Goal: Task Accomplishment & Management: Complete application form

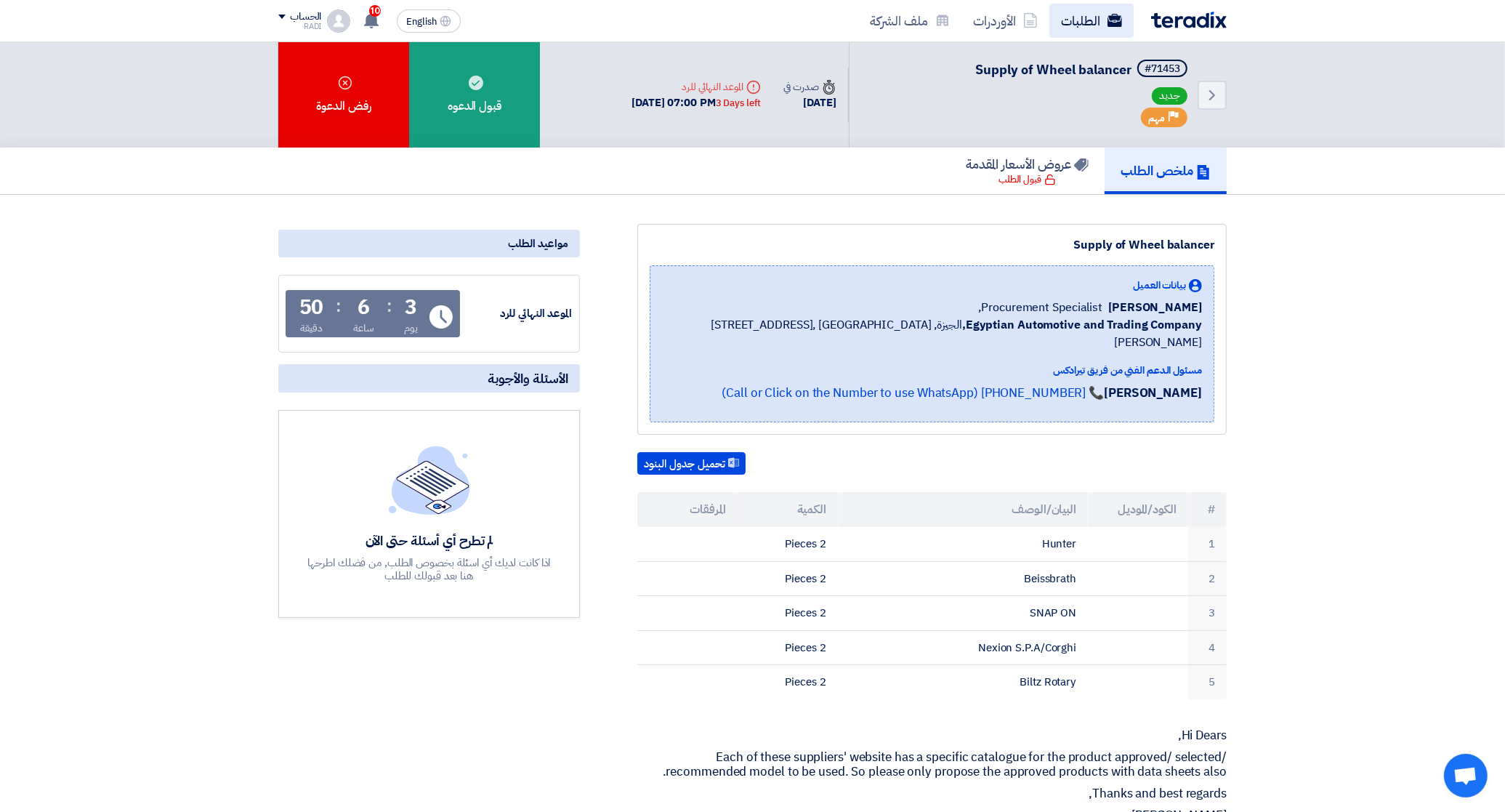
click at [1102, 11] on link "الطلبات" at bounding box center [1091, 21] width 85 height 34
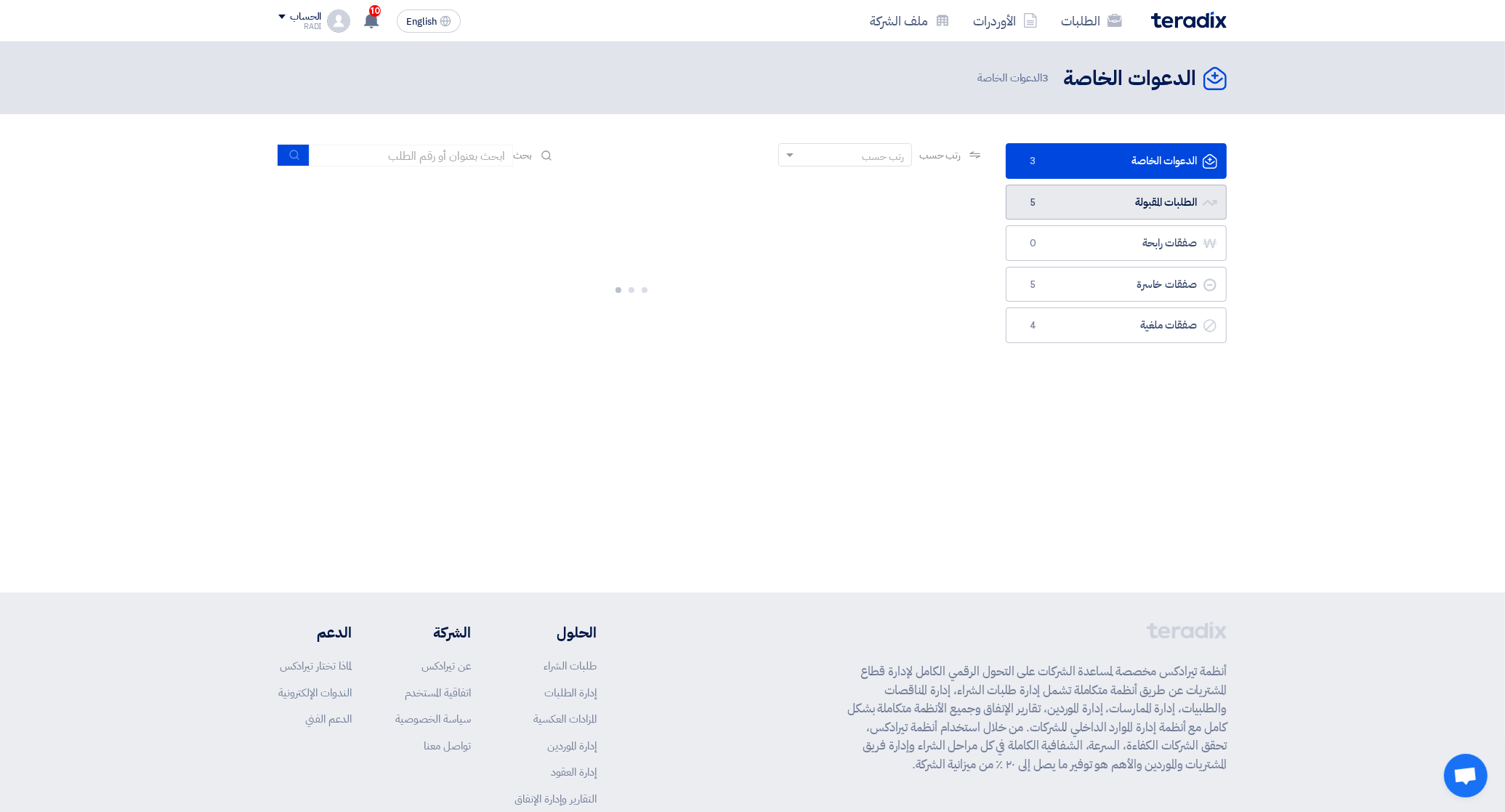
click at [1117, 201] on link "الطلبات المقبولة الطلبات المقبولة 5" at bounding box center [1116, 203] width 221 height 36
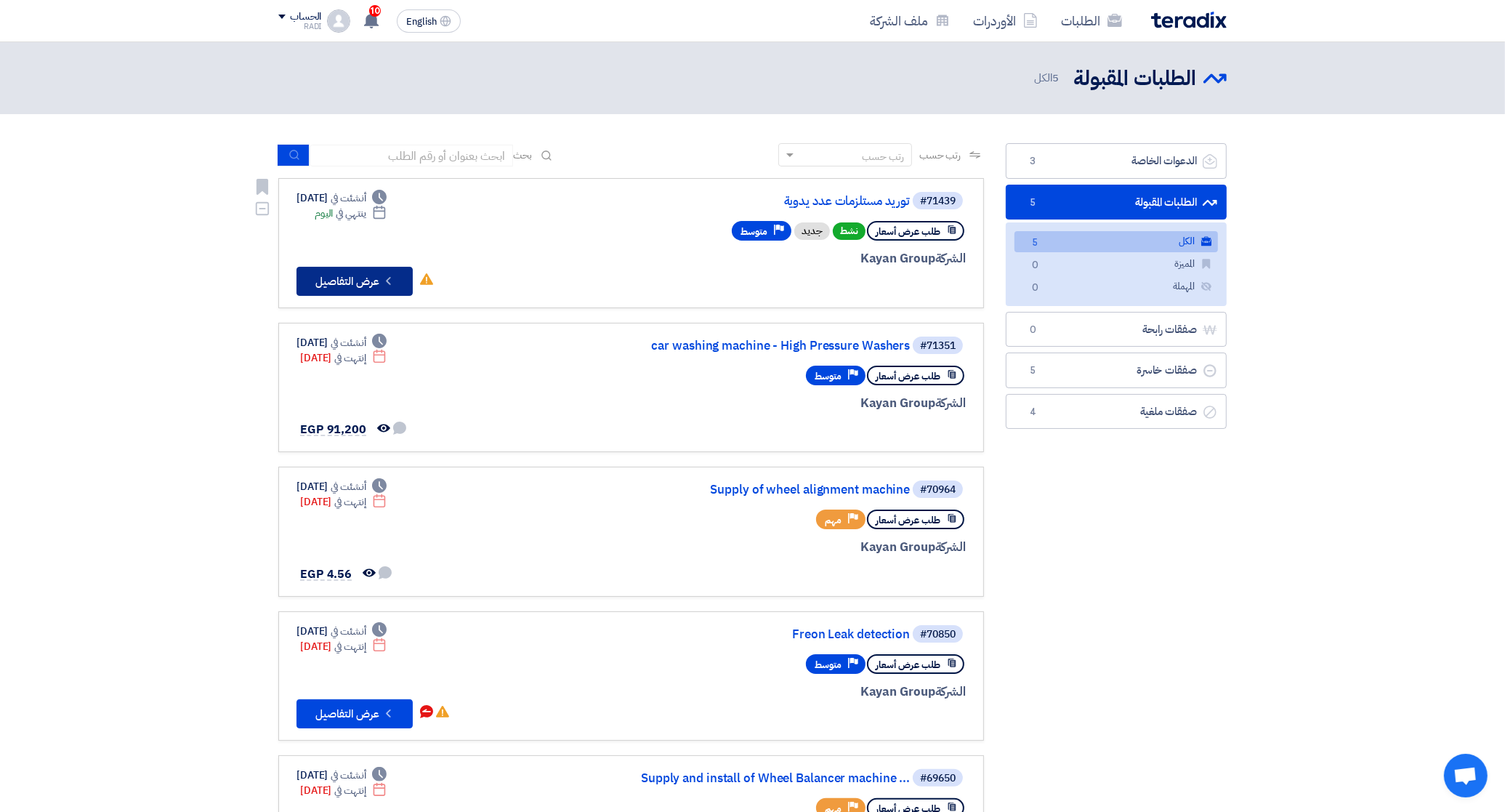
click at [352, 267] on button "Check details عرض التفاصيل" at bounding box center [354, 281] width 116 height 29
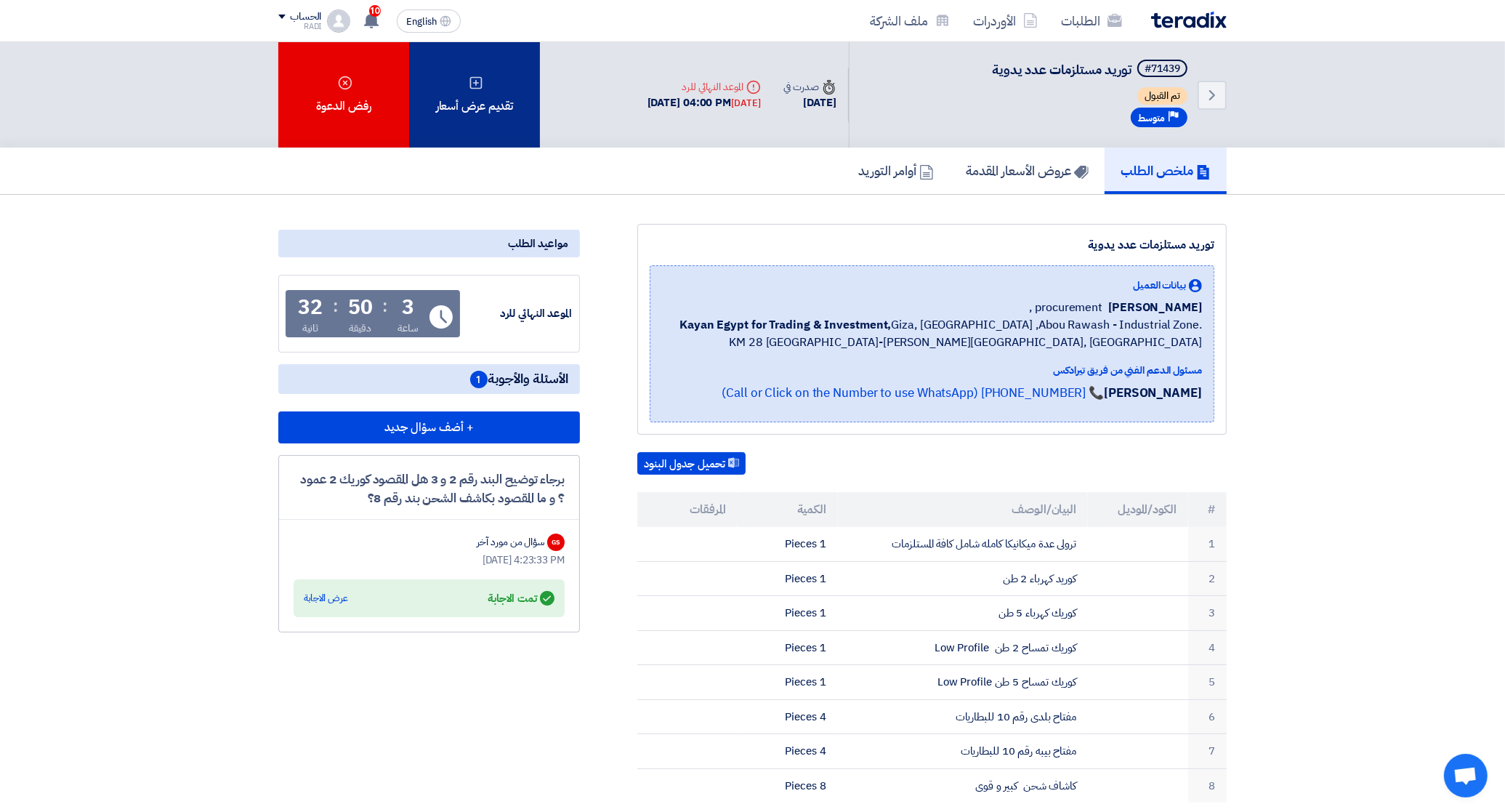
click at [463, 86] on div "تقديم عرض أسعار" at bounding box center [474, 95] width 131 height 105
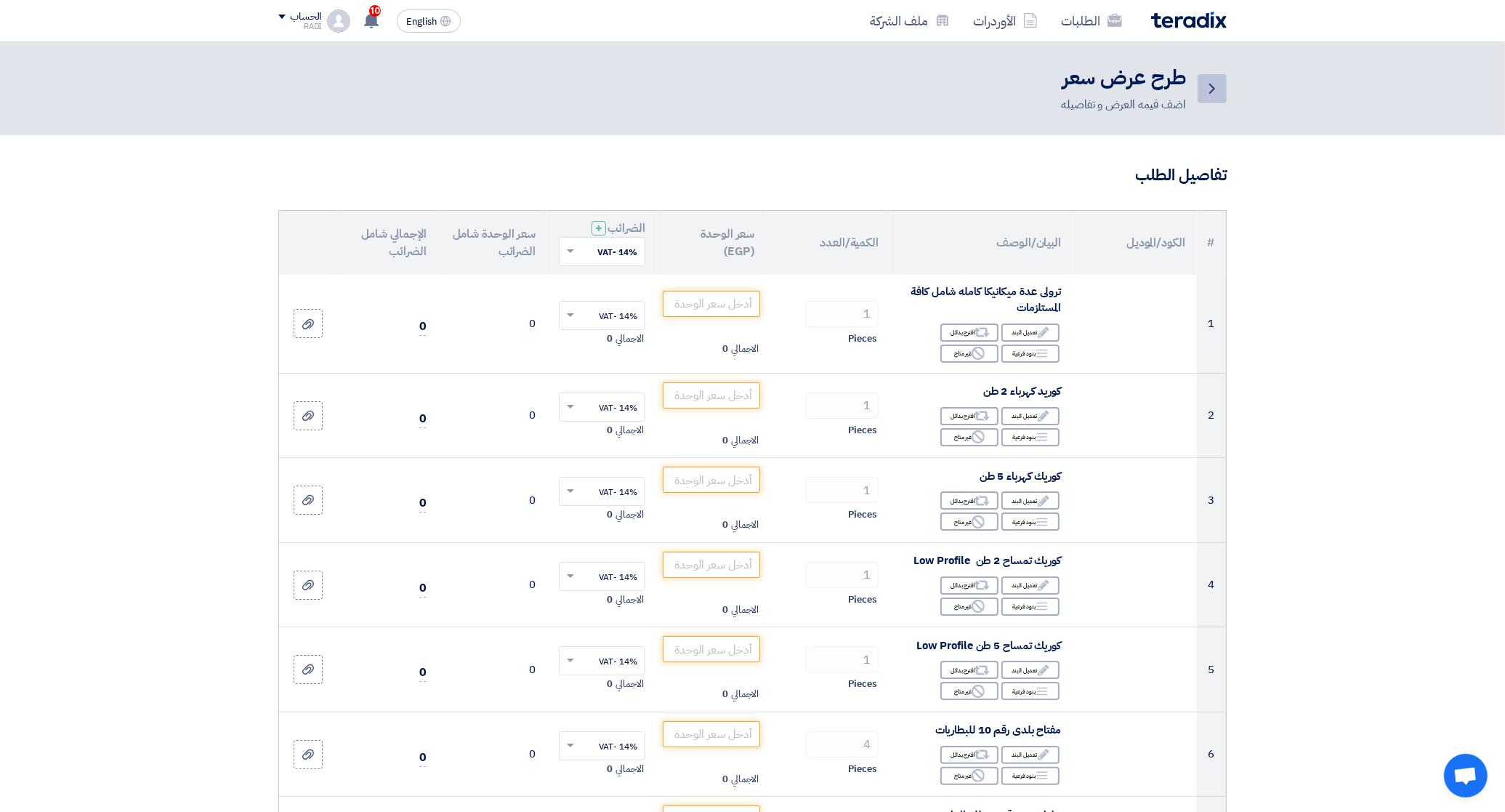
click at [1218, 85] on icon "Back" at bounding box center [1211, 88] width 17 height 17
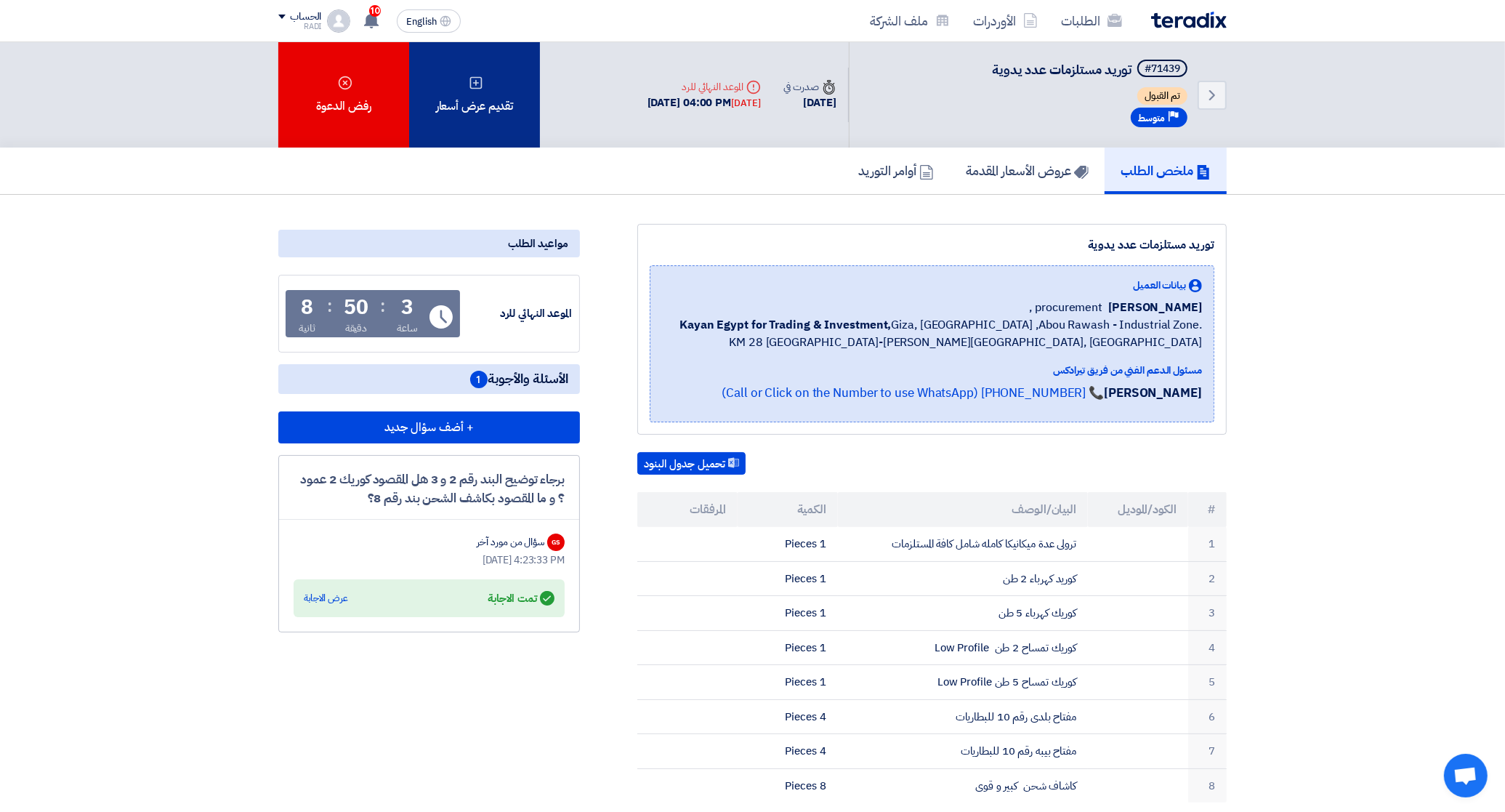
click at [475, 82] on icon at bounding box center [476, 83] width 14 height 14
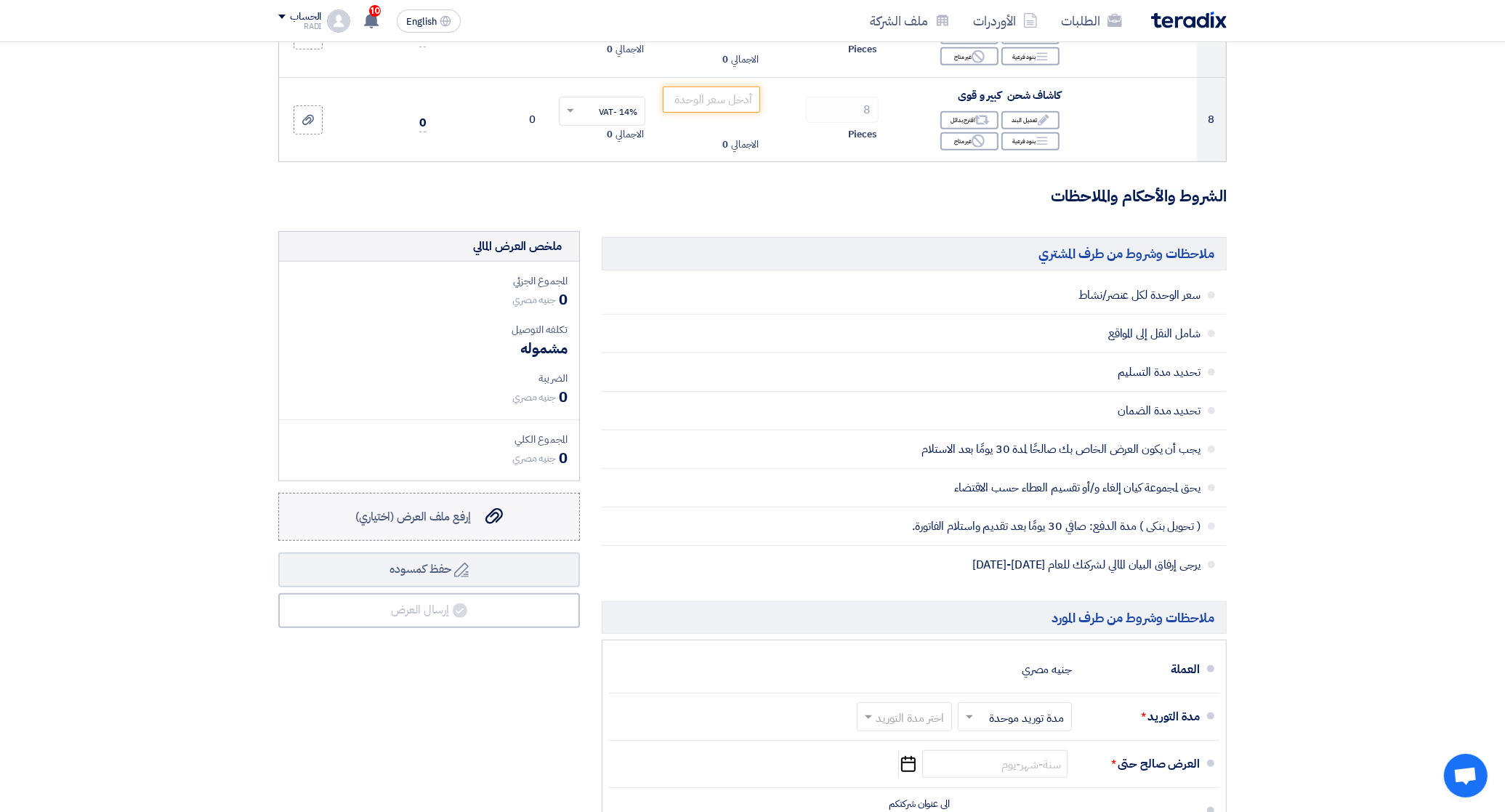
scroll to position [908, 0]
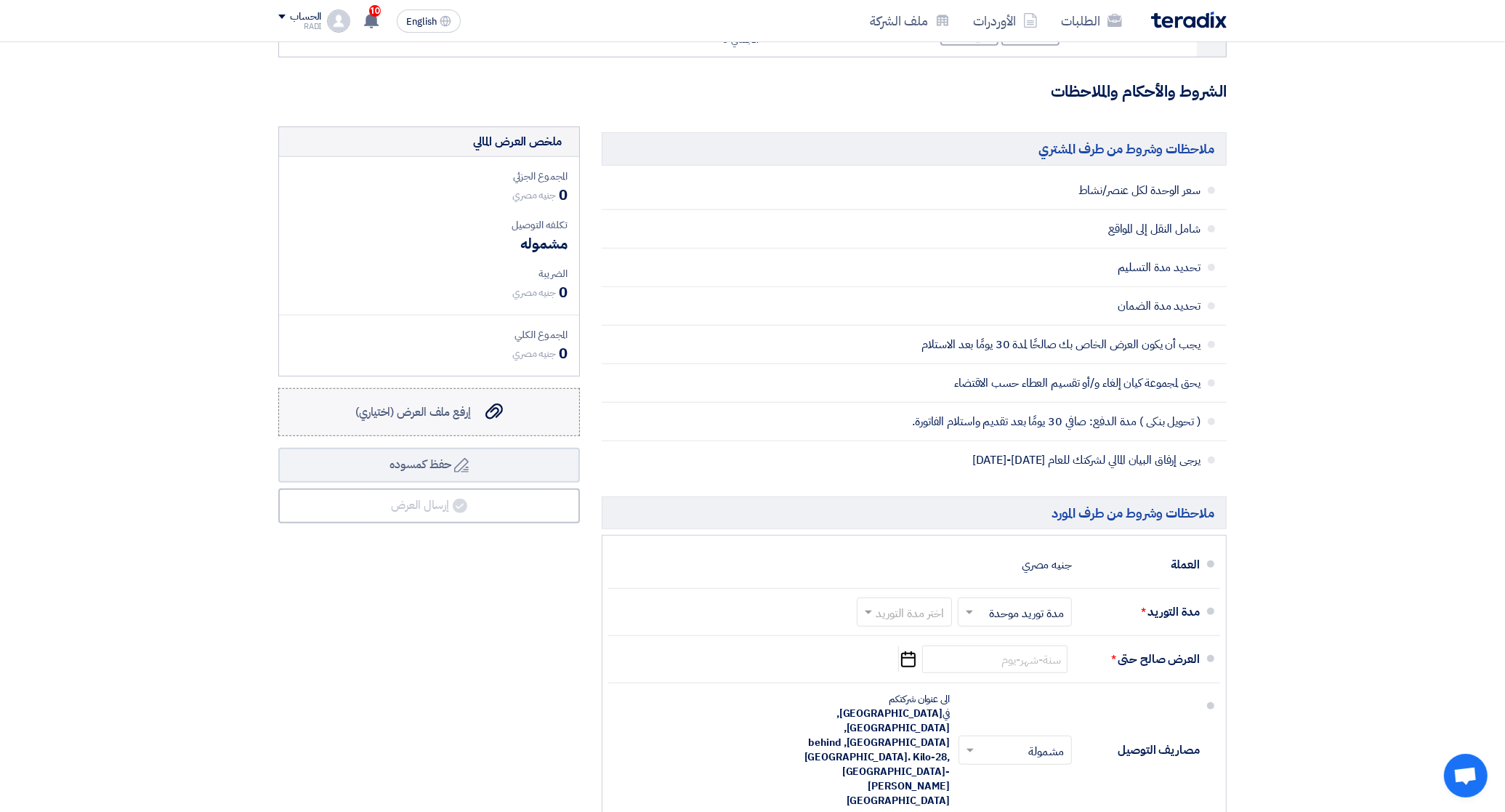
click at [498, 409] on icon "إرفع ملف العرض (اختياري)" at bounding box center [494, 411] width 17 height 17
click at [0, 0] on input "إرفع ملف العرض (اختياري) إرفع ملف العرض (اختياري)" at bounding box center [0, 0] width 0 height 0
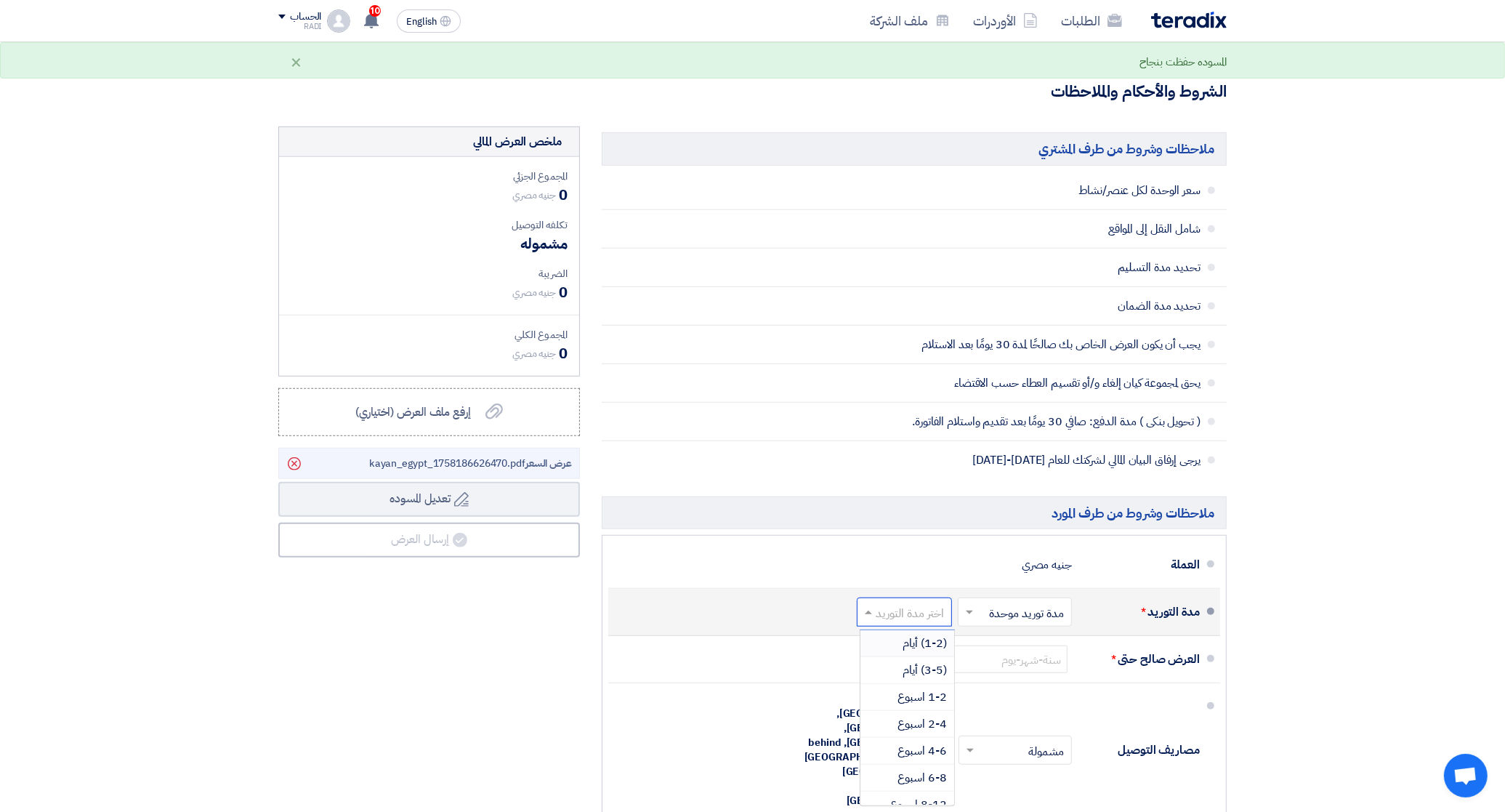
click at [917, 614] on input "text" at bounding box center [901, 613] width 88 height 21
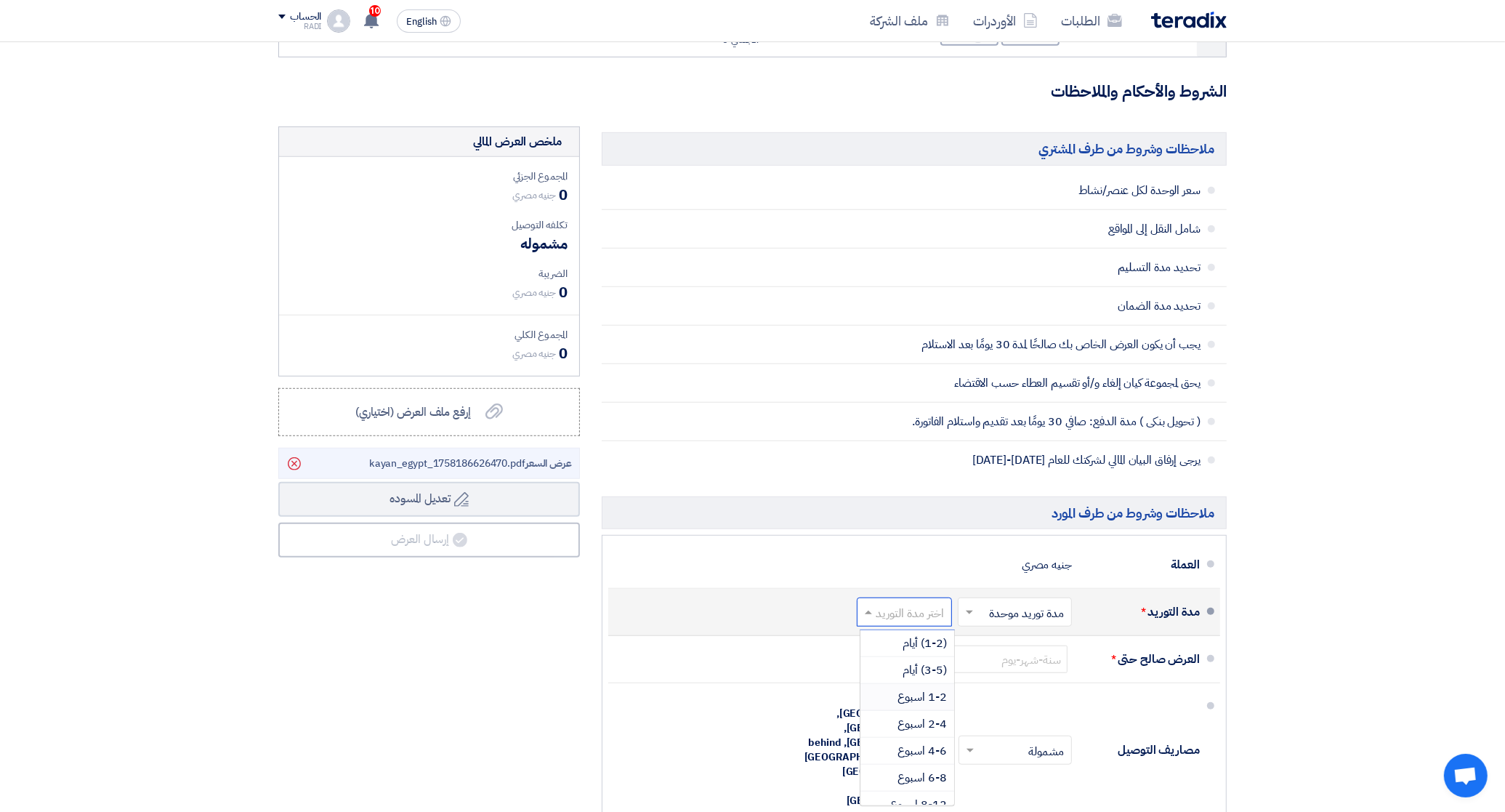
click at [927, 696] on span "1-2 اسبوع" at bounding box center [922, 697] width 50 height 17
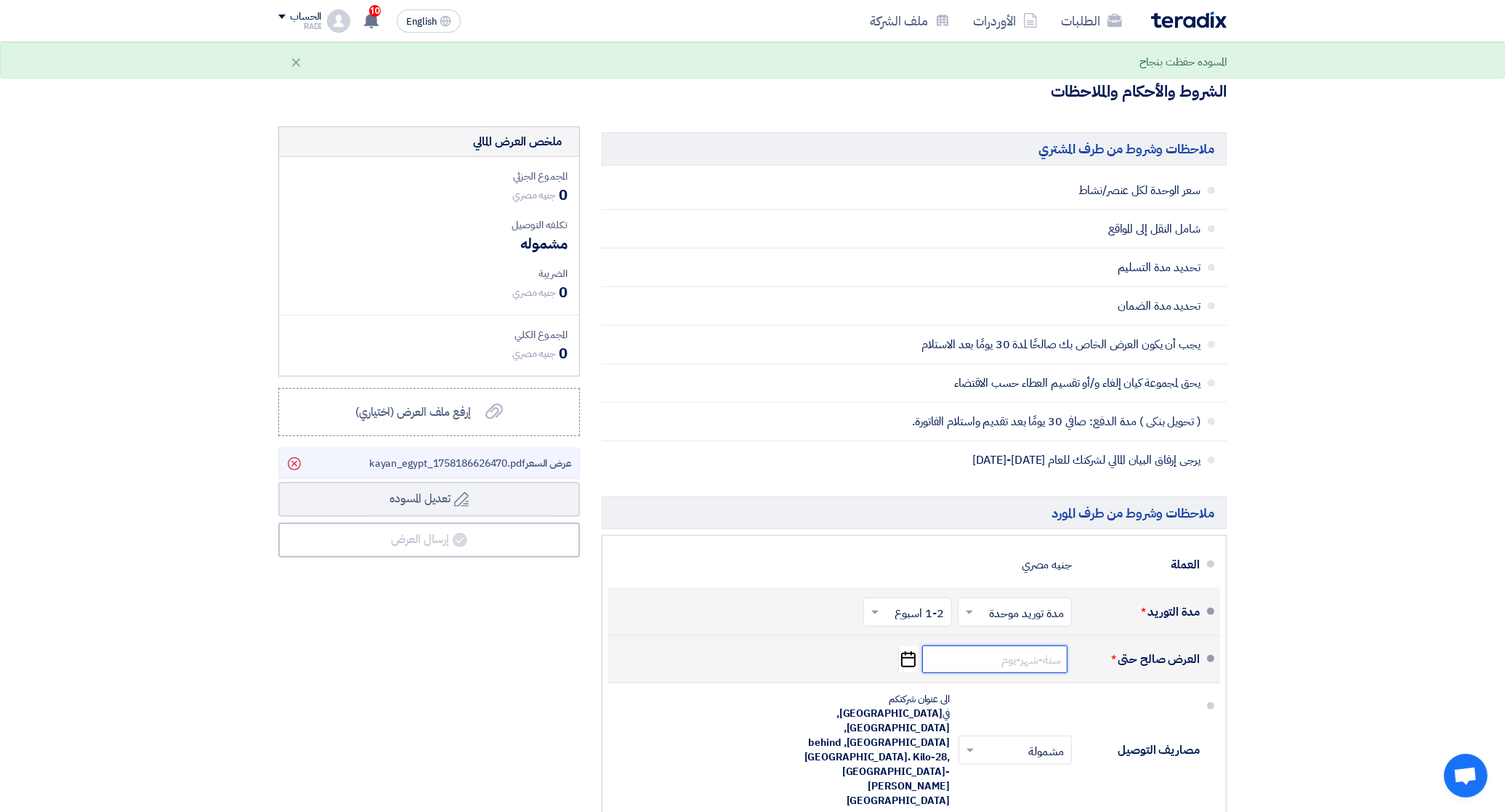
click at [994, 663] on input at bounding box center [994, 659] width 145 height 28
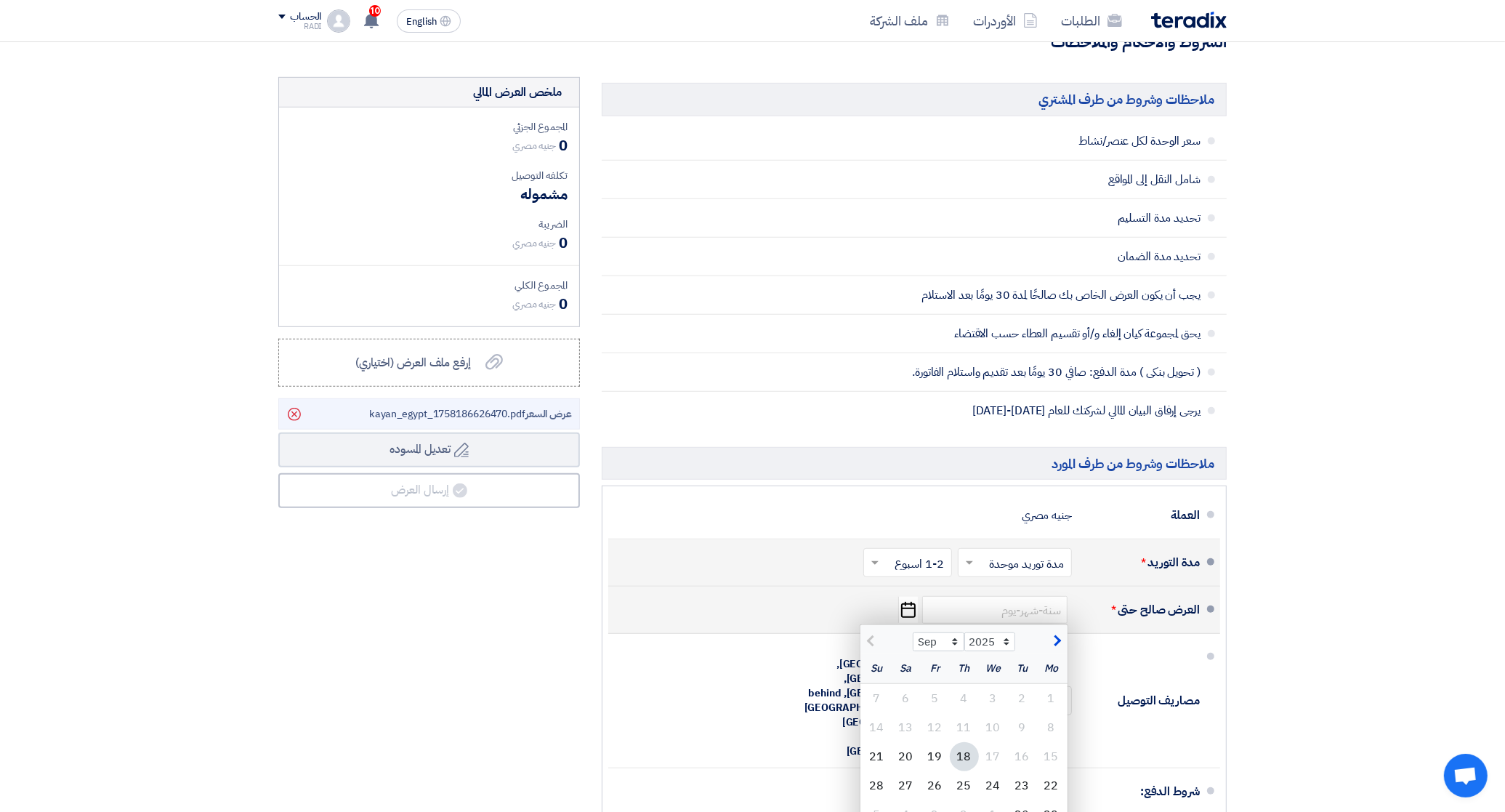
scroll to position [999, 0]
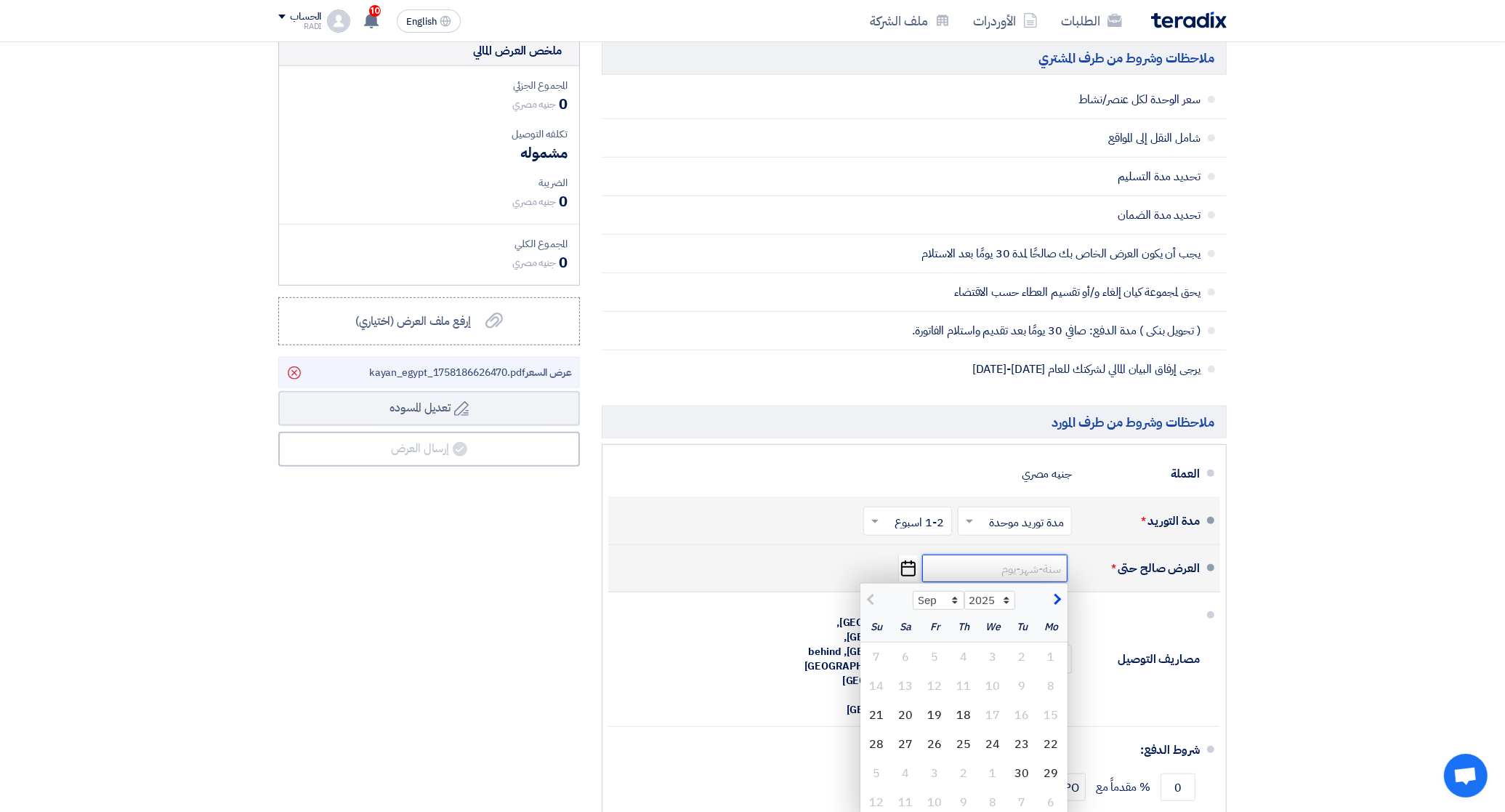
click at [1029, 567] on input at bounding box center [994, 568] width 145 height 28
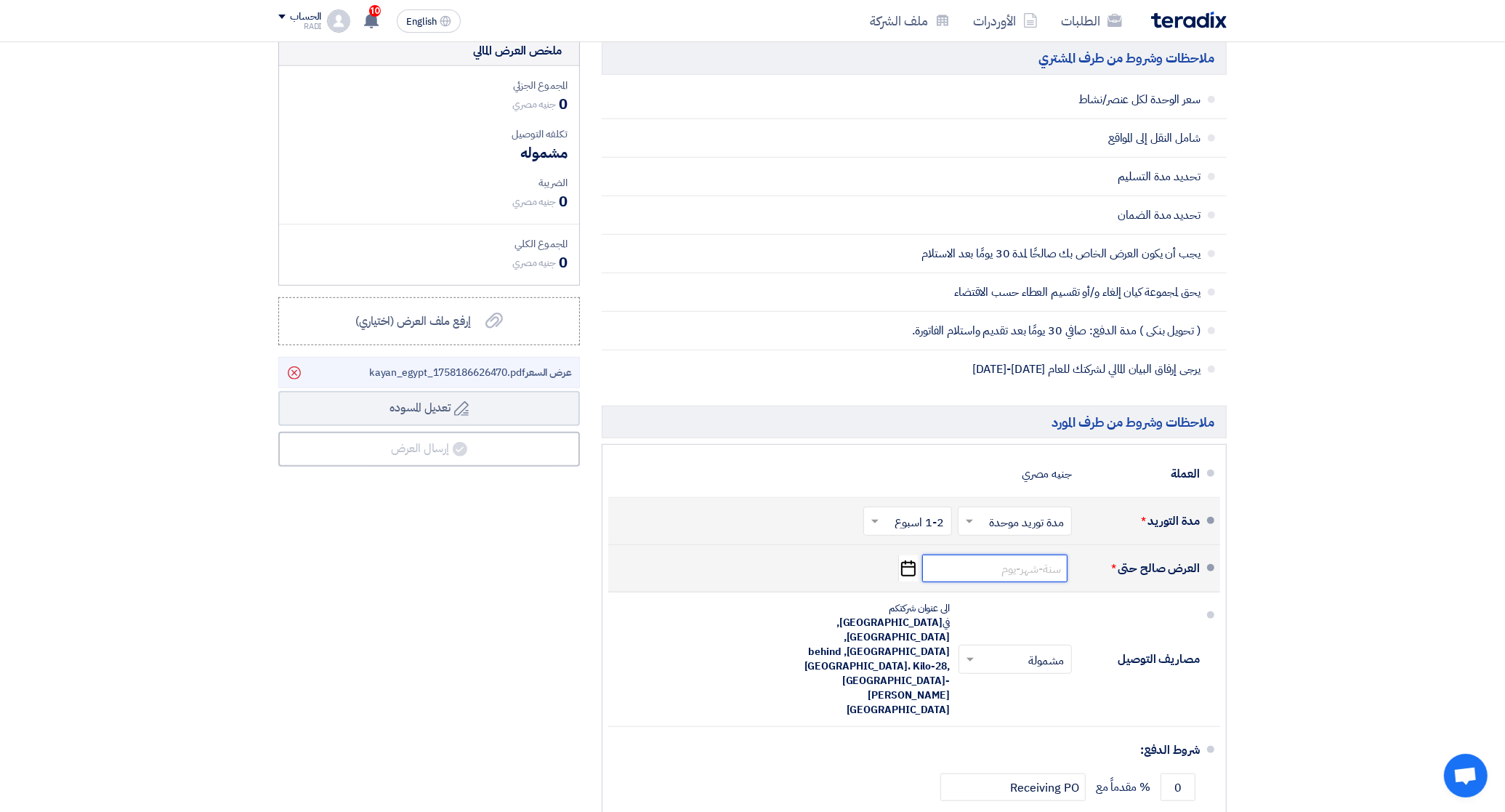
click at [997, 576] on input at bounding box center [994, 568] width 145 height 28
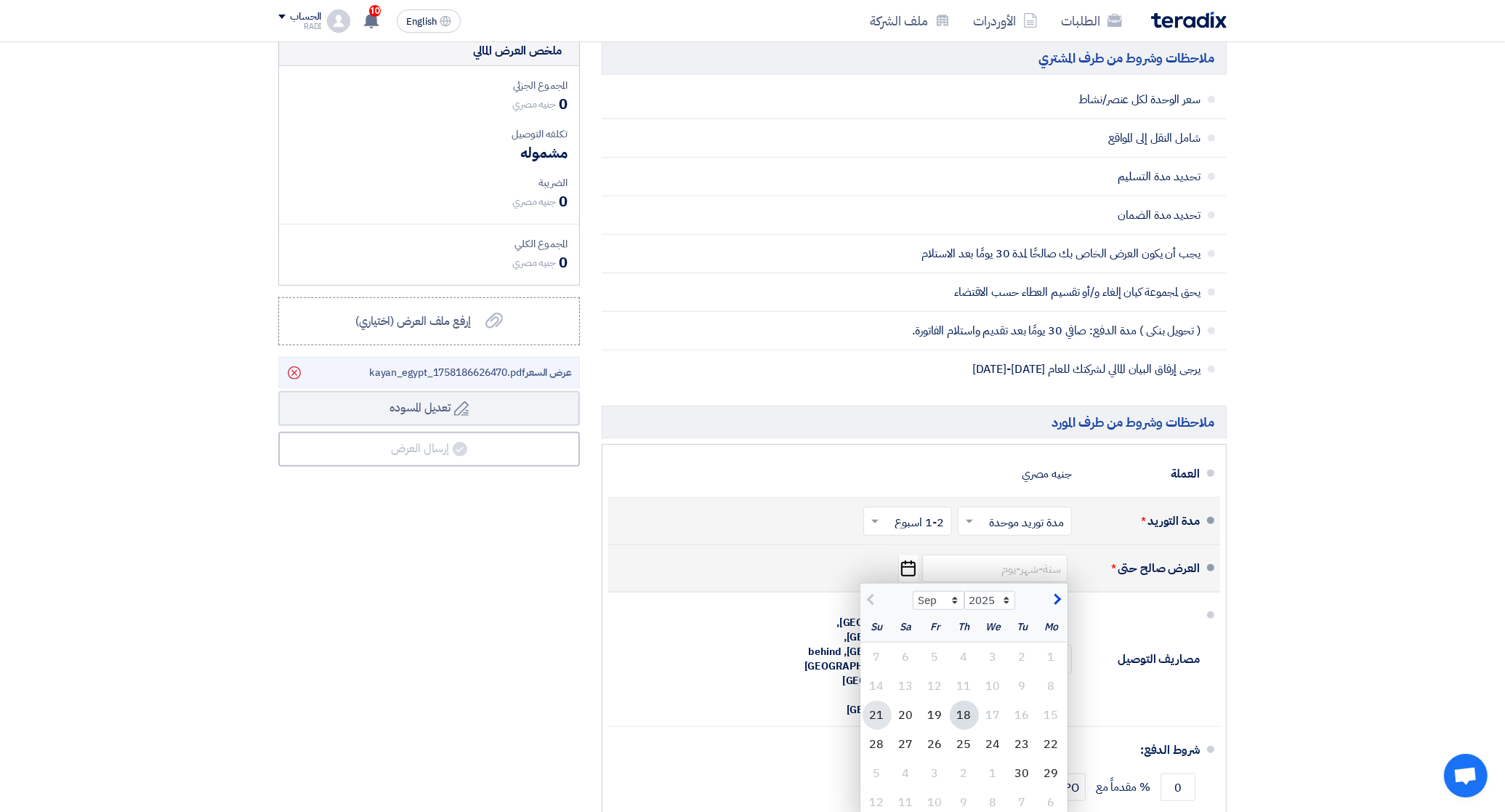
click at [876, 718] on div "21" at bounding box center [877, 715] width 29 height 29
type input "[DATE]"
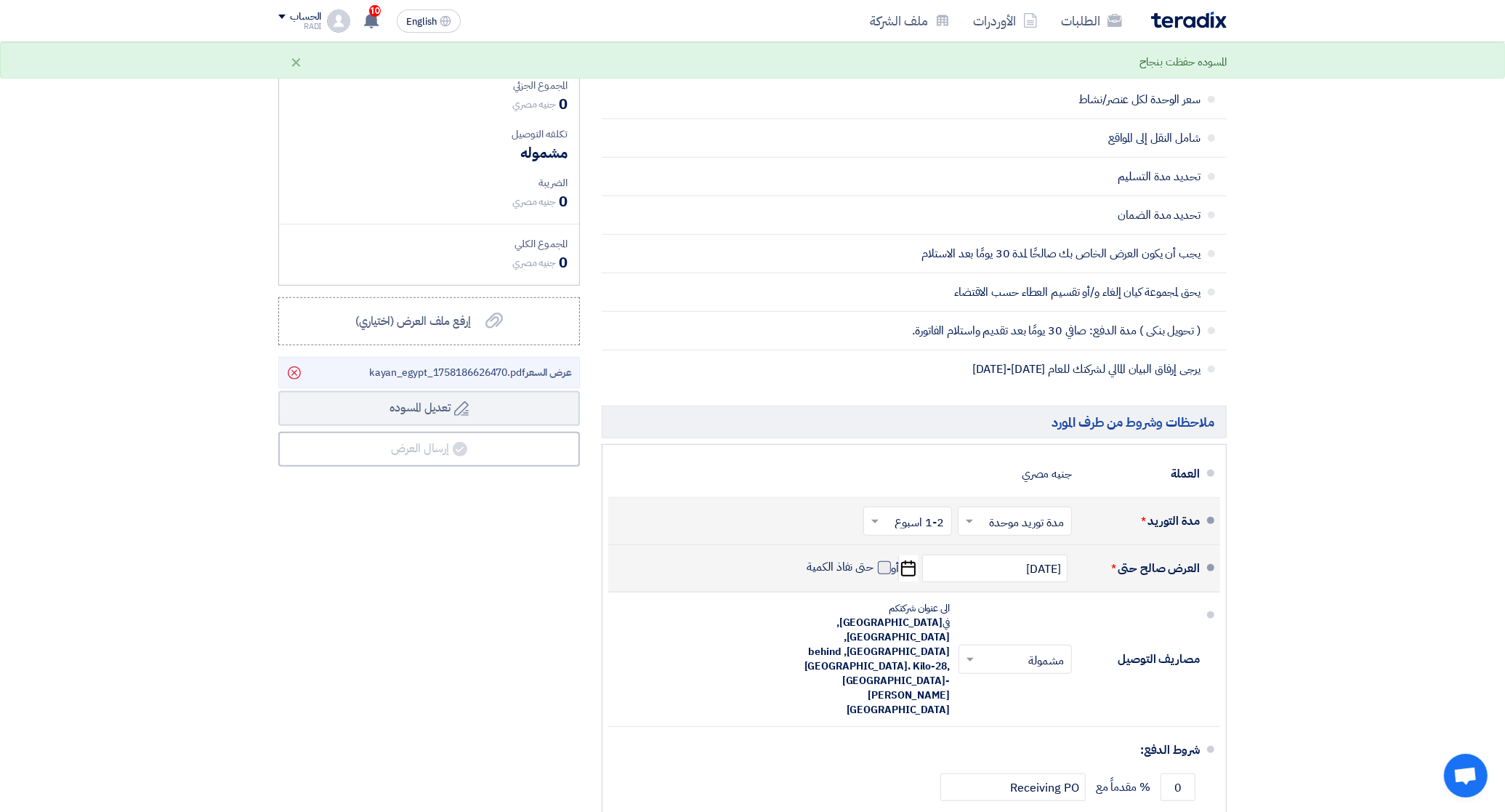
click at [888, 569] on span at bounding box center [884, 568] width 14 height 14
click at [874, 569] on input "حتى نفاذ الكمية" at bounding box center [839, 573] width 69 height 28
checkbox input "true"
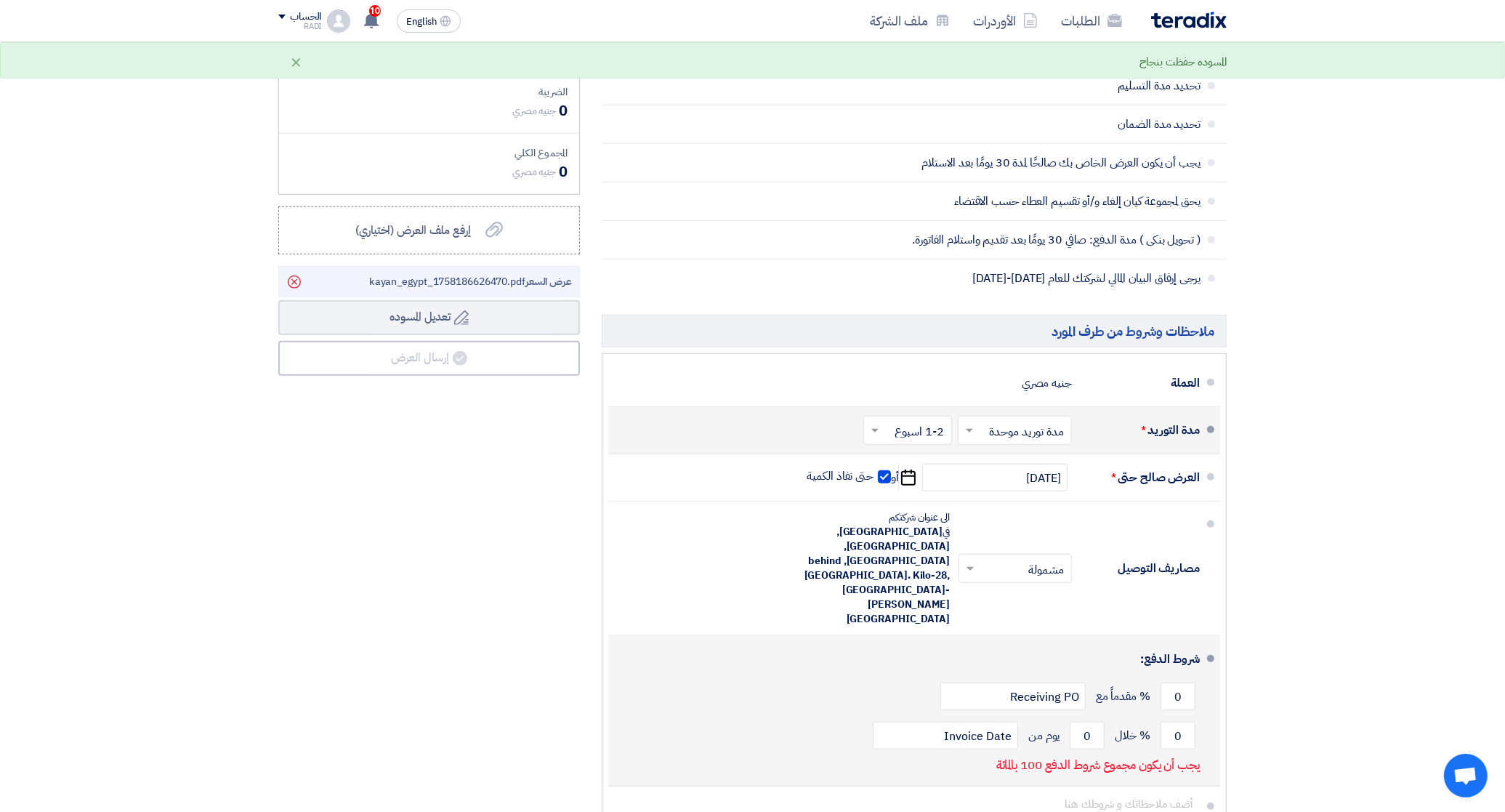
scroll to position [1181, 0]
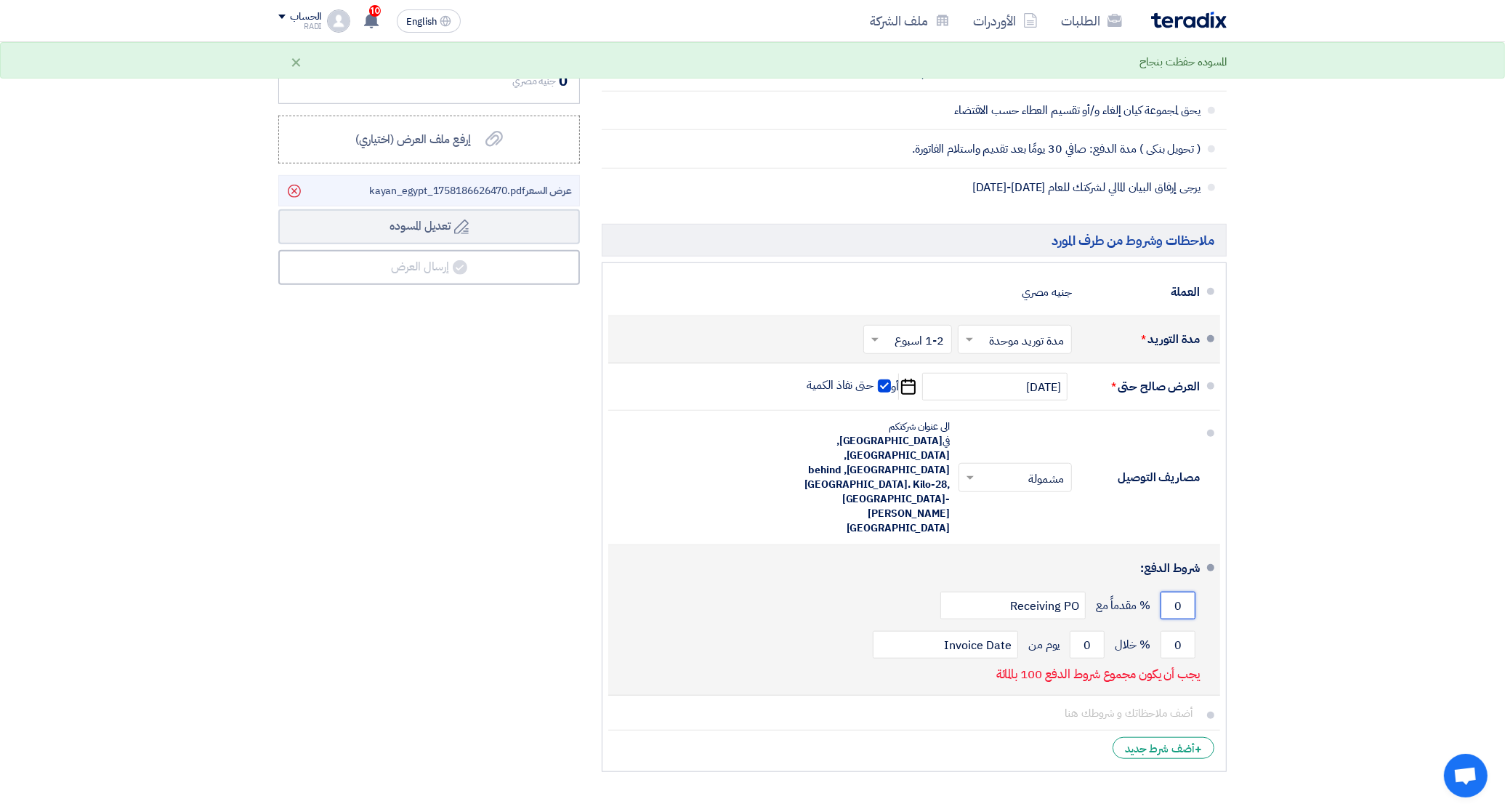
click at [1172, 591] on input "0" at bounding box center [1178, 605] width 35 height 28
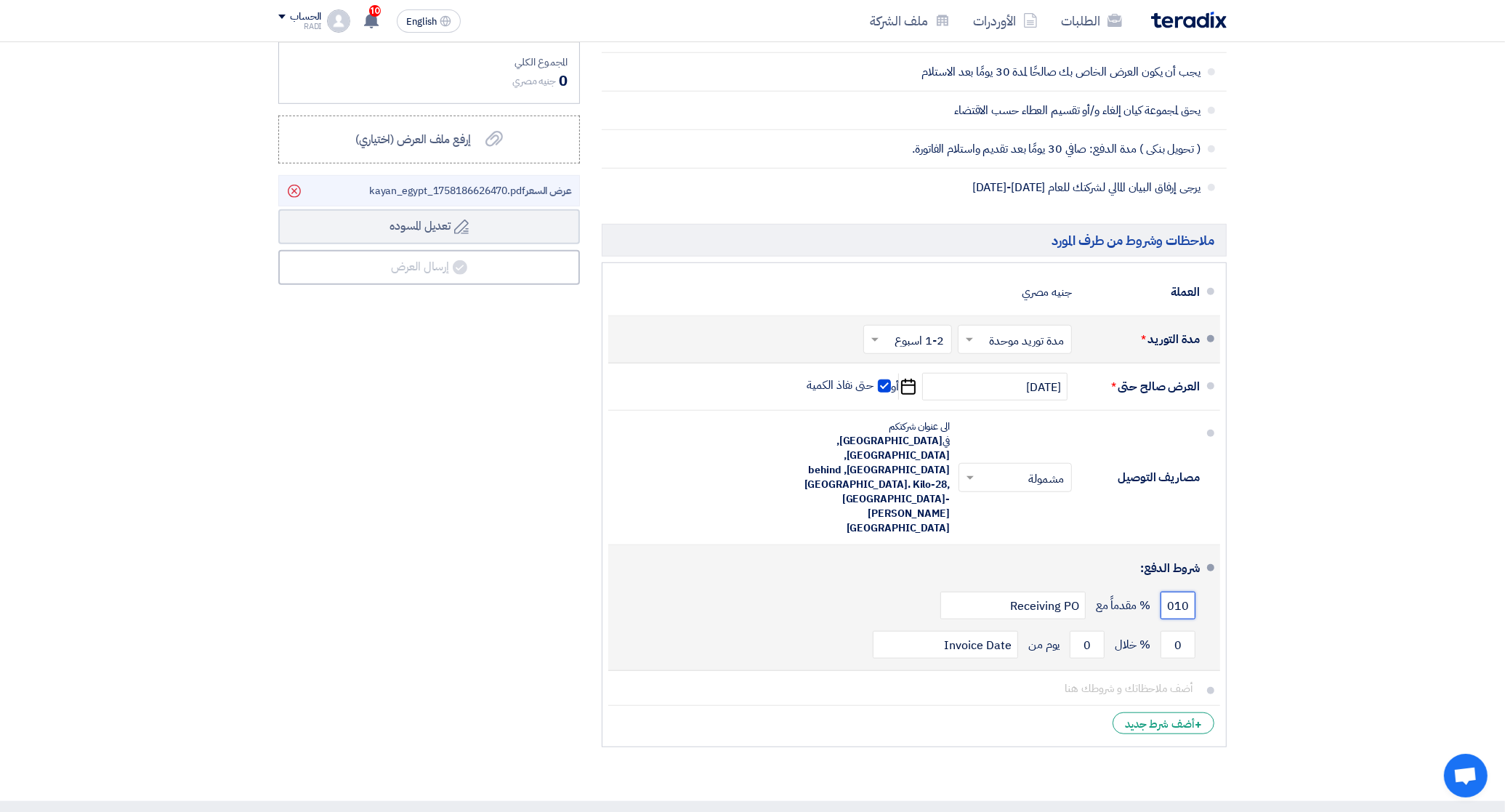
scroll to position [0, 0]
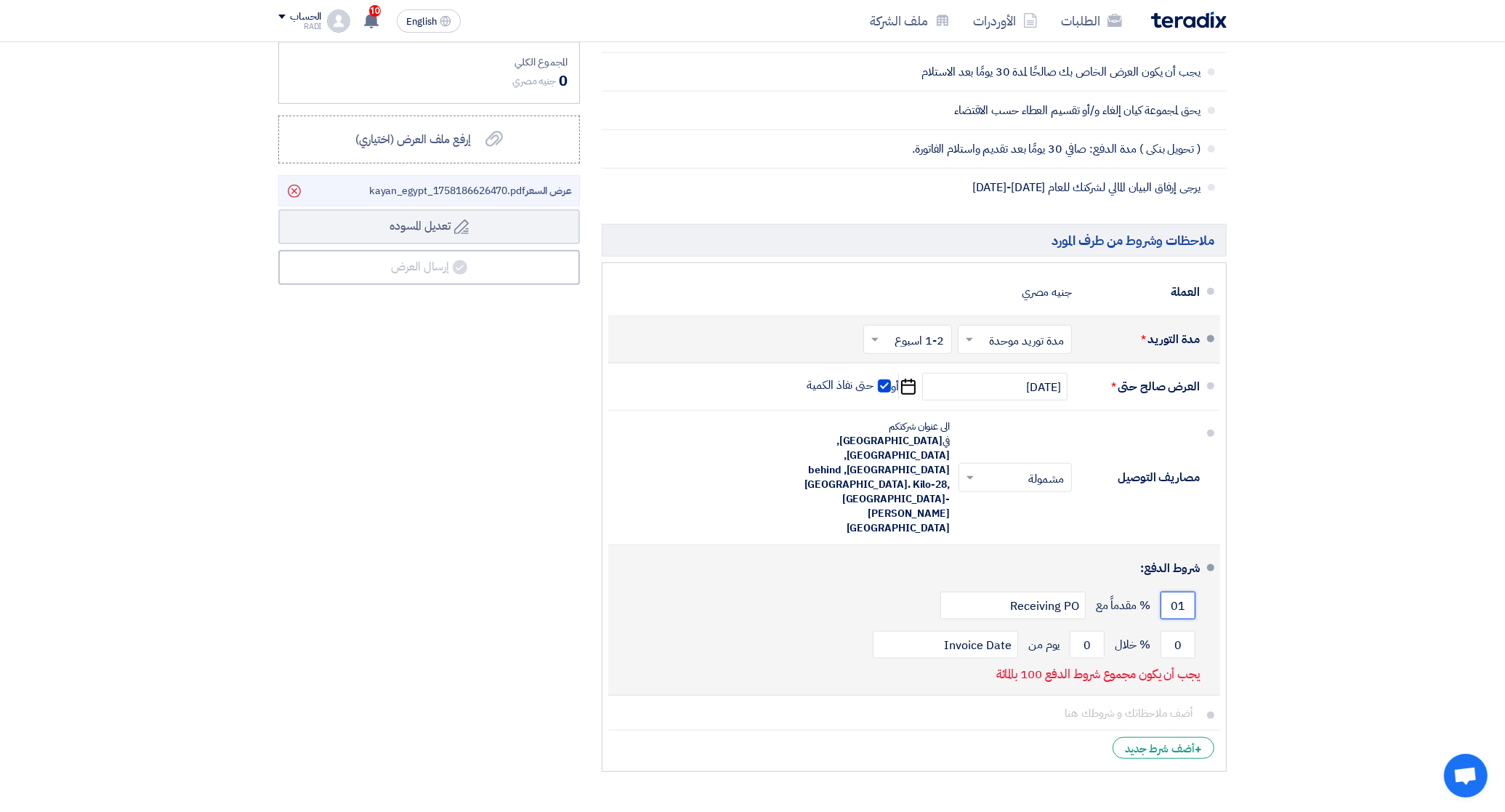
type input "0"
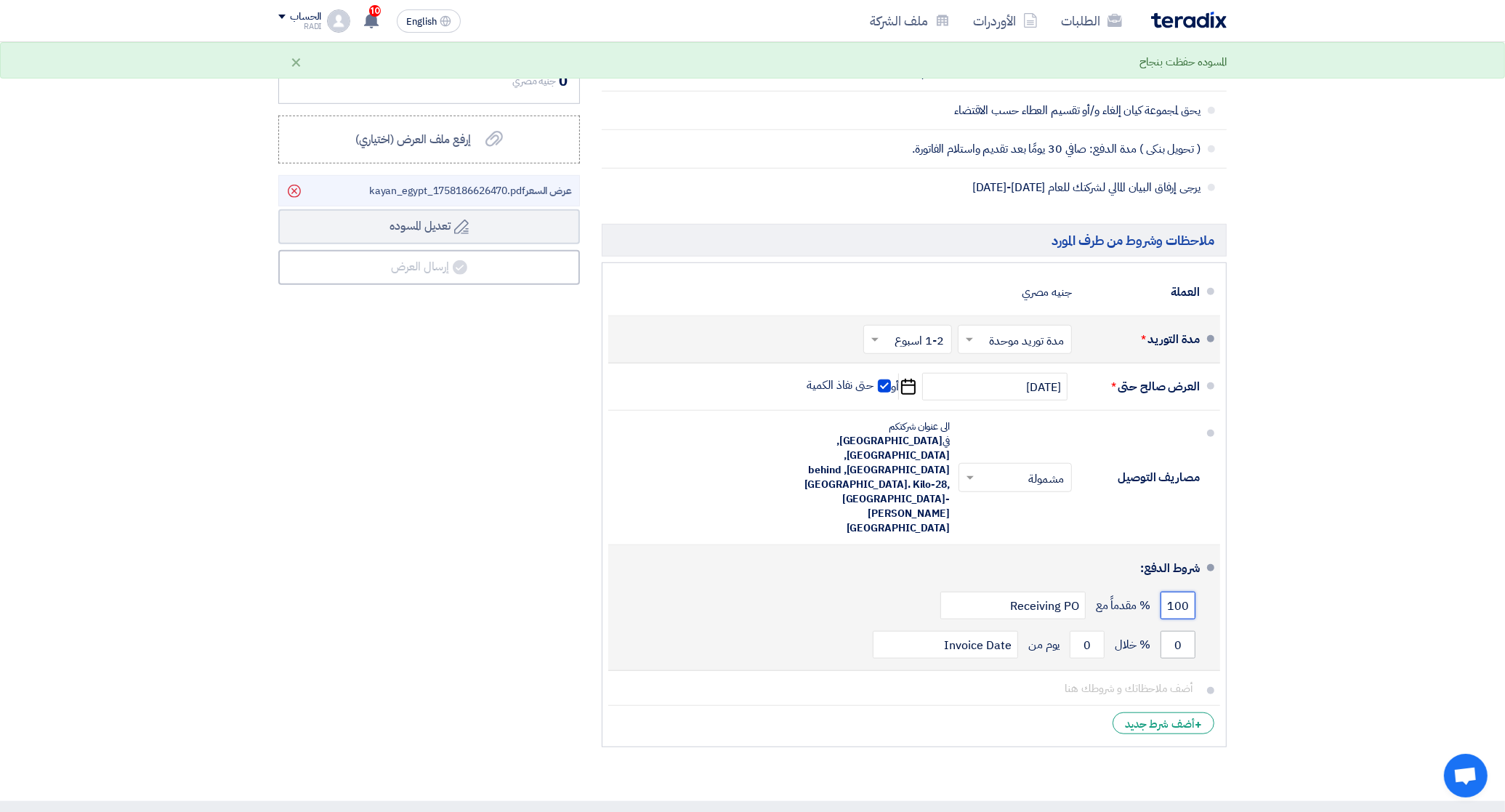
type input "100"
click at [1174, 631] on input "0" at bounding box center [1178, 644] width 35 height 28
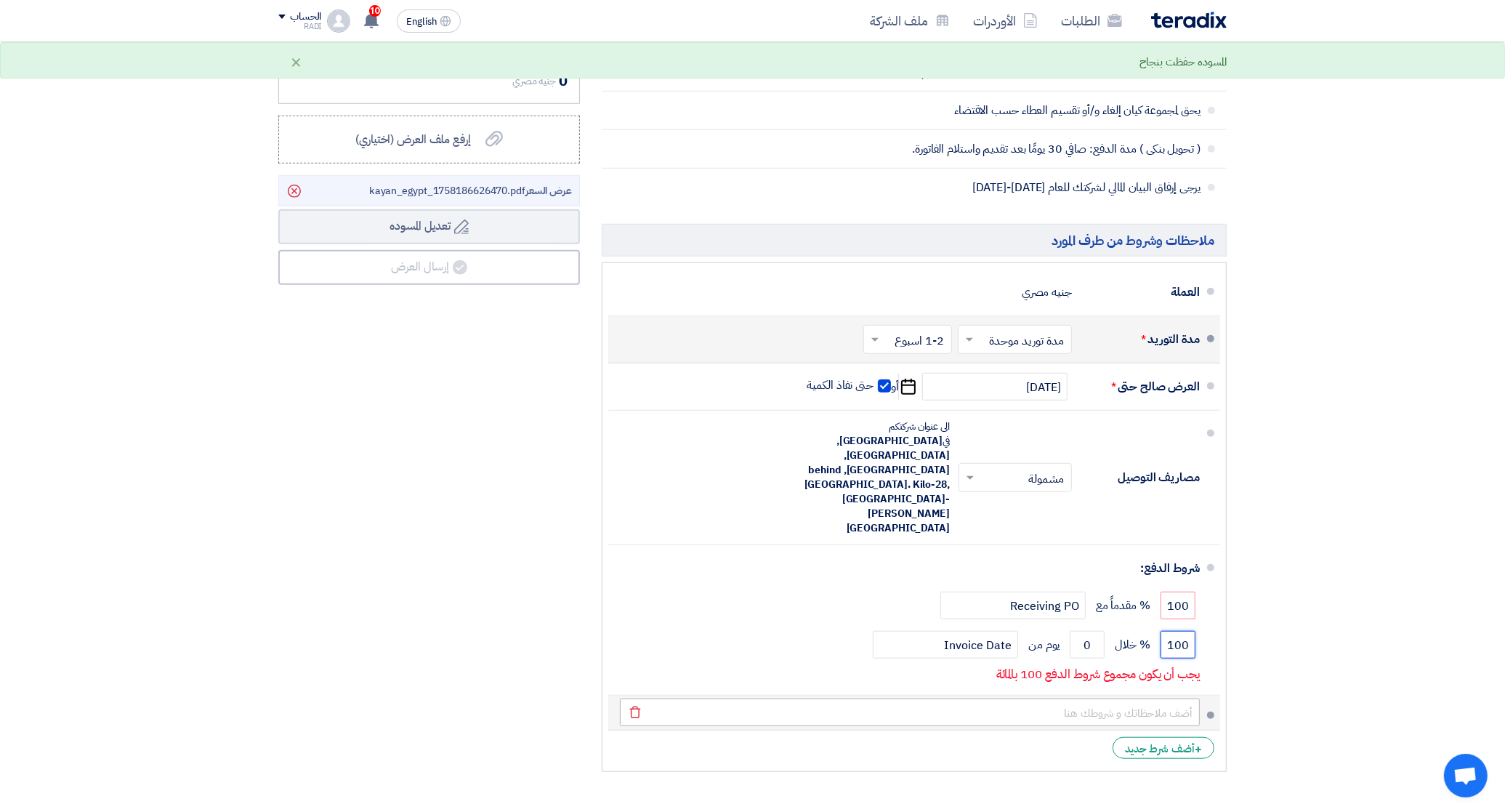
scroll to position [0, -5]
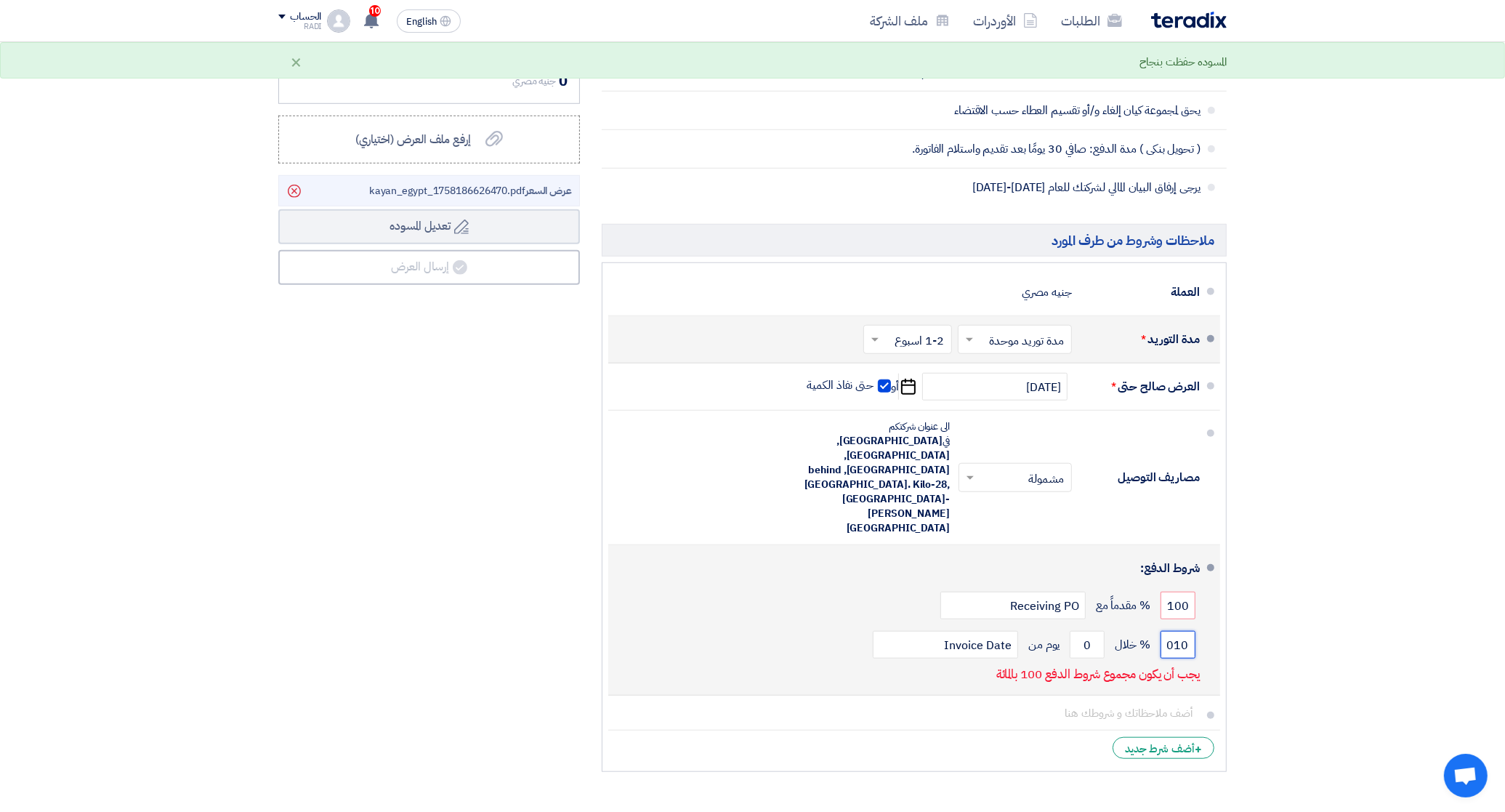
drag, startPoint x: 1186, startPoint y: 592, endPoint x: 1154, endPoint y: 588, distance: 32.2
click at [1154, 625] on div "0100 % خلال 0 يوم من Invoice Date" at bounding box center [909, 644] width 579 height 40
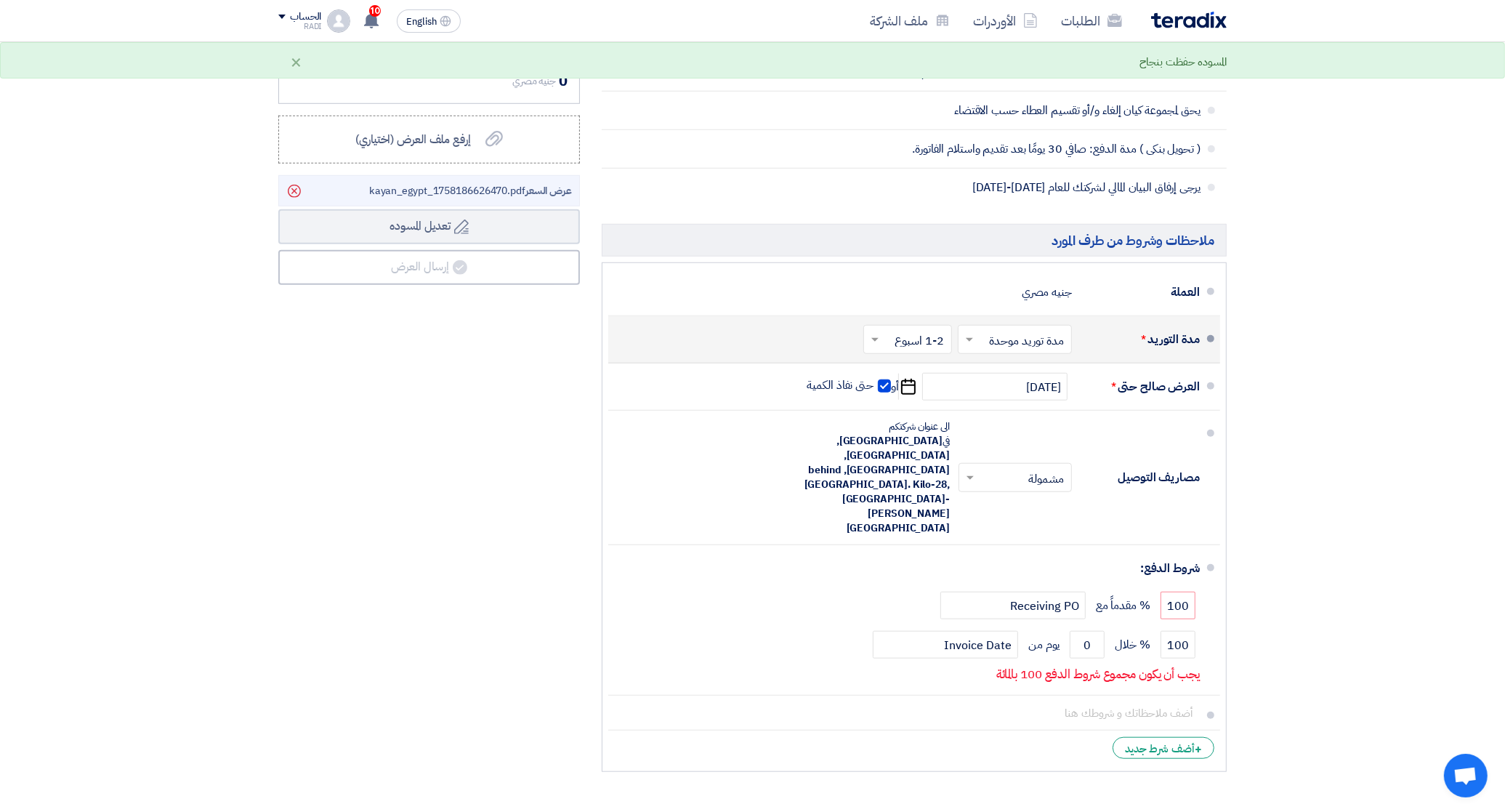
click at [816, 730] on li "+ أضف شرط جديد" at bounding box center [914, 747] width 612 height 35
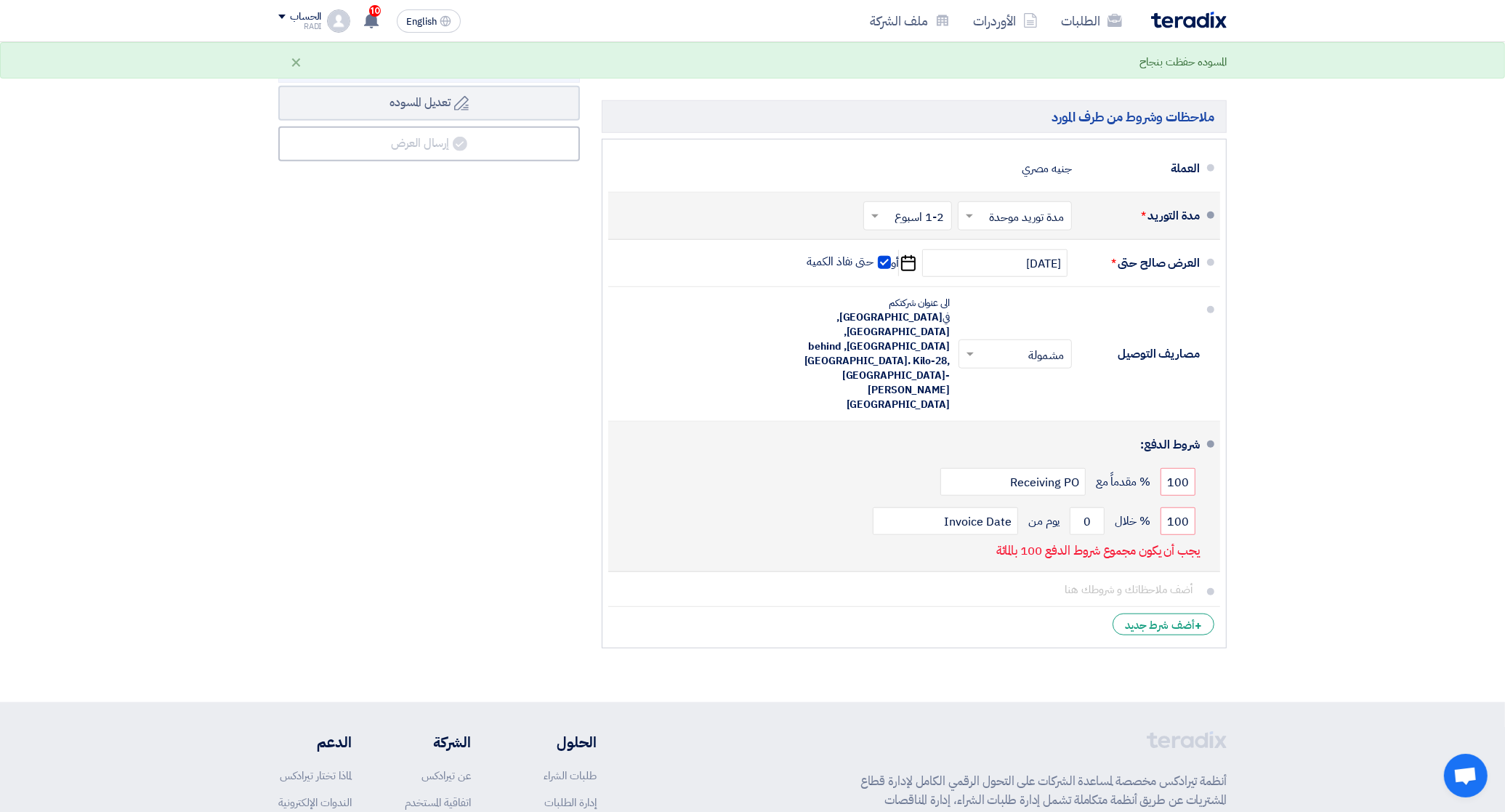
scroll to position [1363, 0]
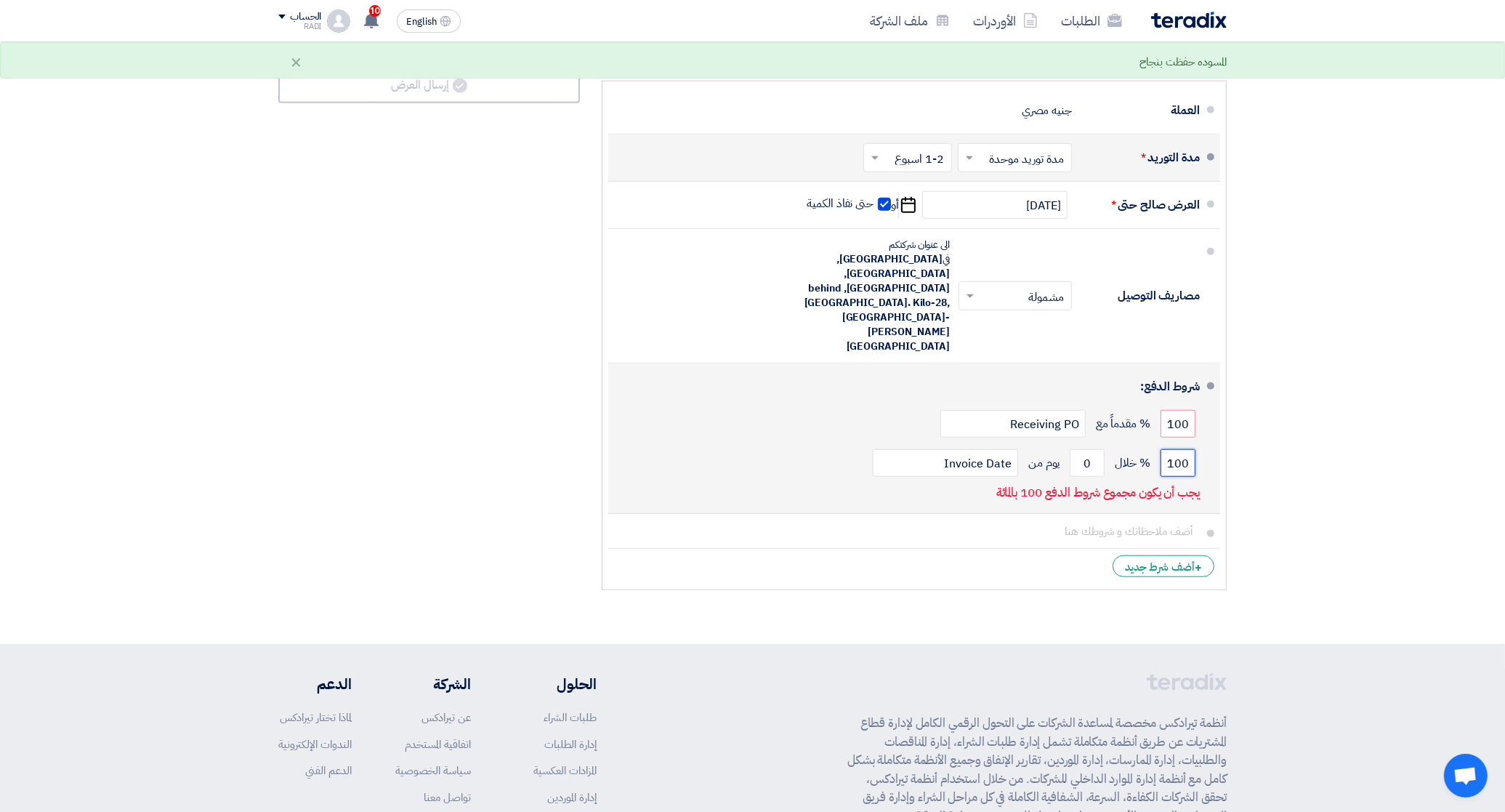
click at [1183, 449] on input "100" at bounding box center [1178, 462] width 35 height 28
type input "1"
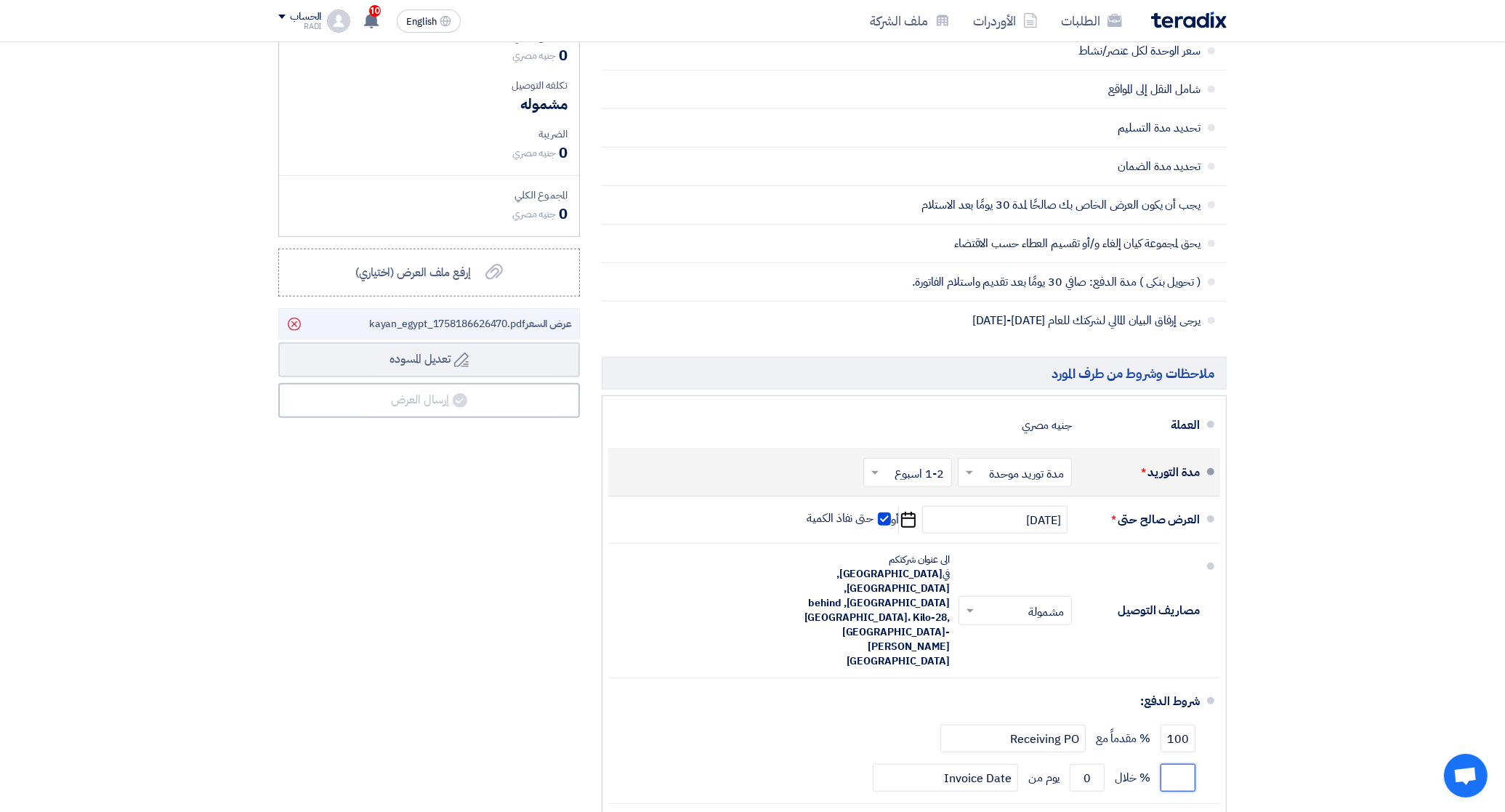
scroll to position [1090, 0]
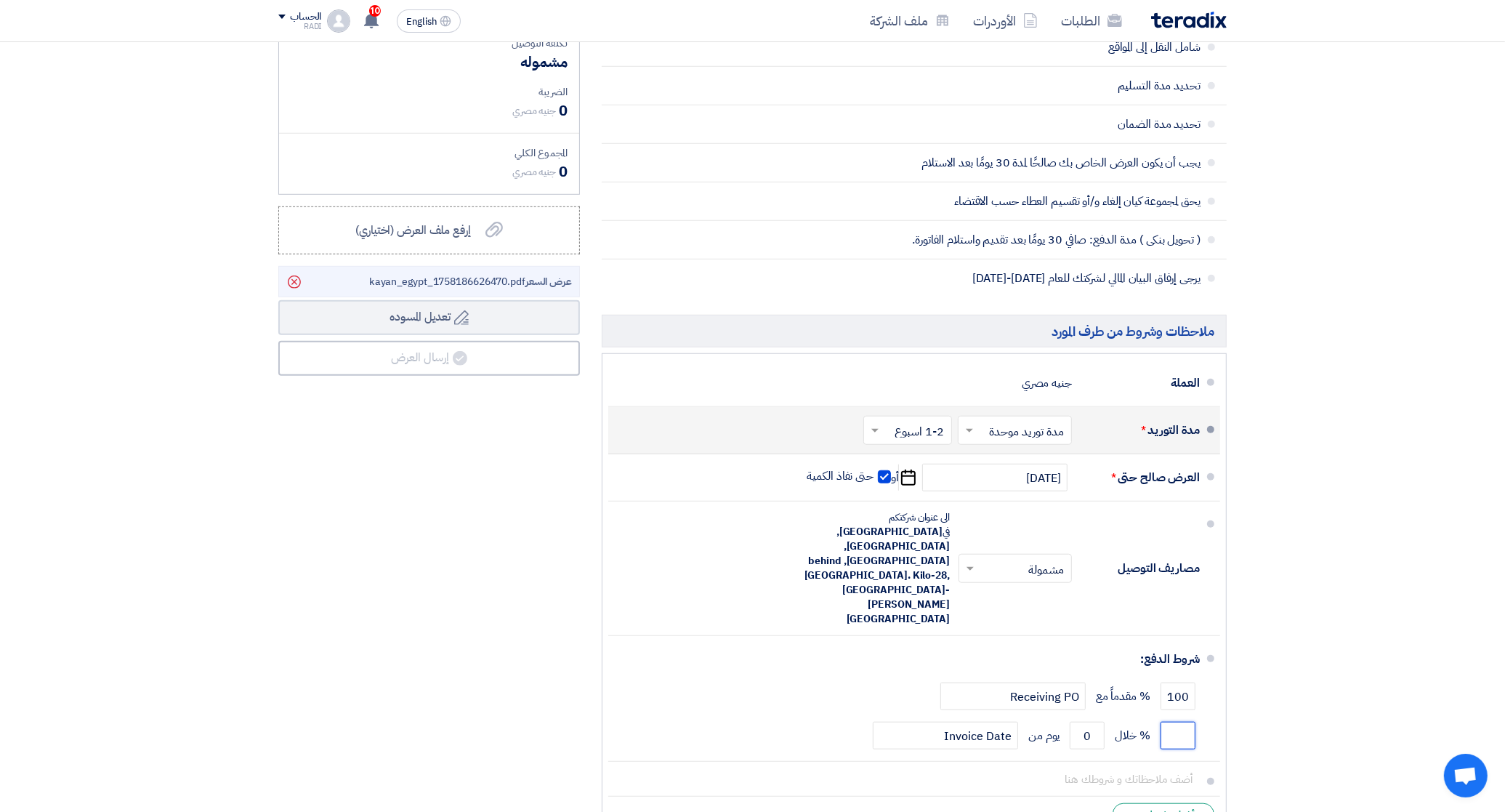
type input "0"
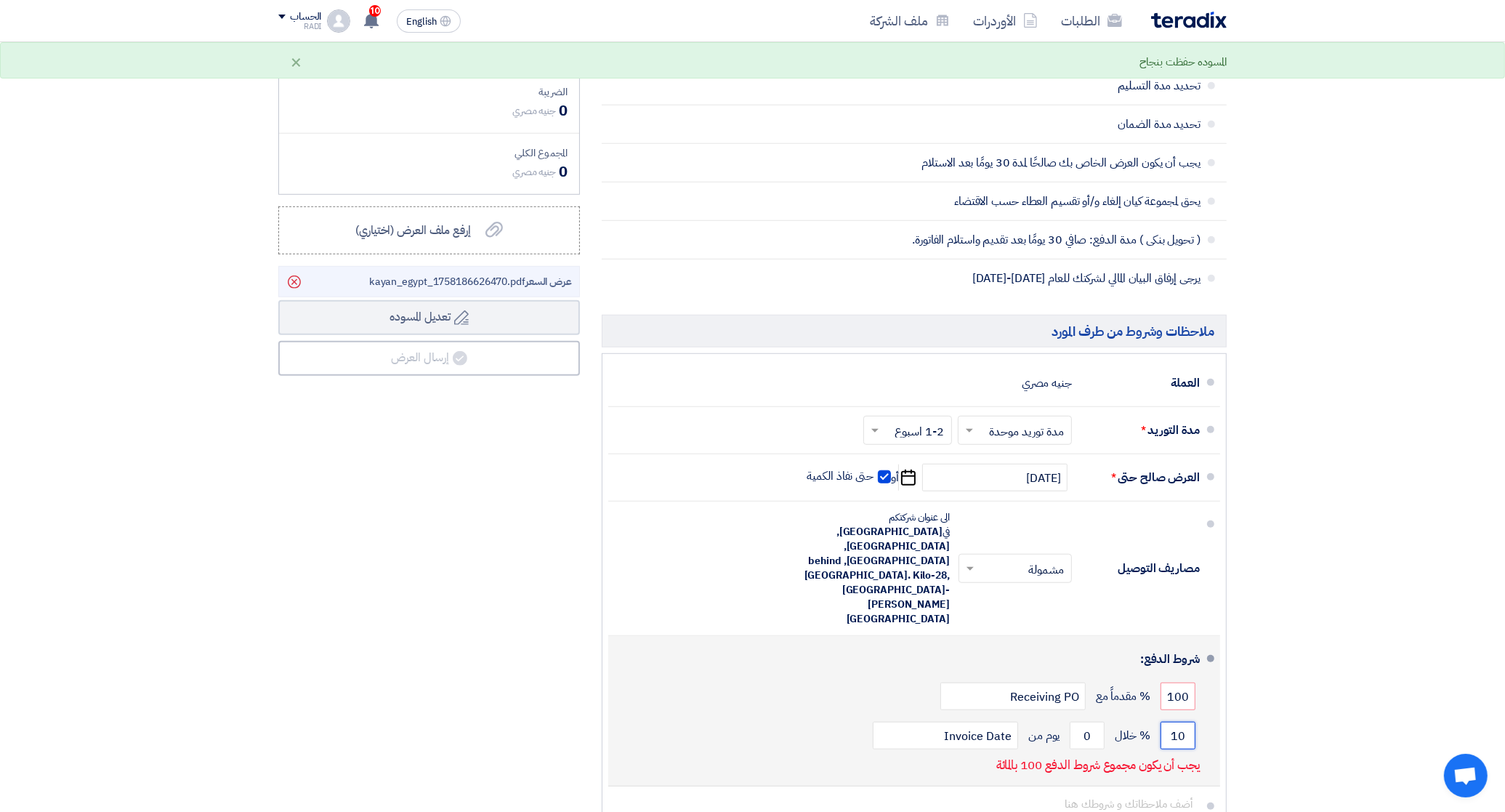
type input "100"
click at [1080, 722] on input "0" at bounding box center [1087, 735] width 35 height 28
drag, startPoint x: 1091, startPoint y: 685, endPoint x: 1083, endPoint y: 681, distance: 8.9
click at [1083, 722] on input "0" at bounding box center [1087, 735] width 35 height 28
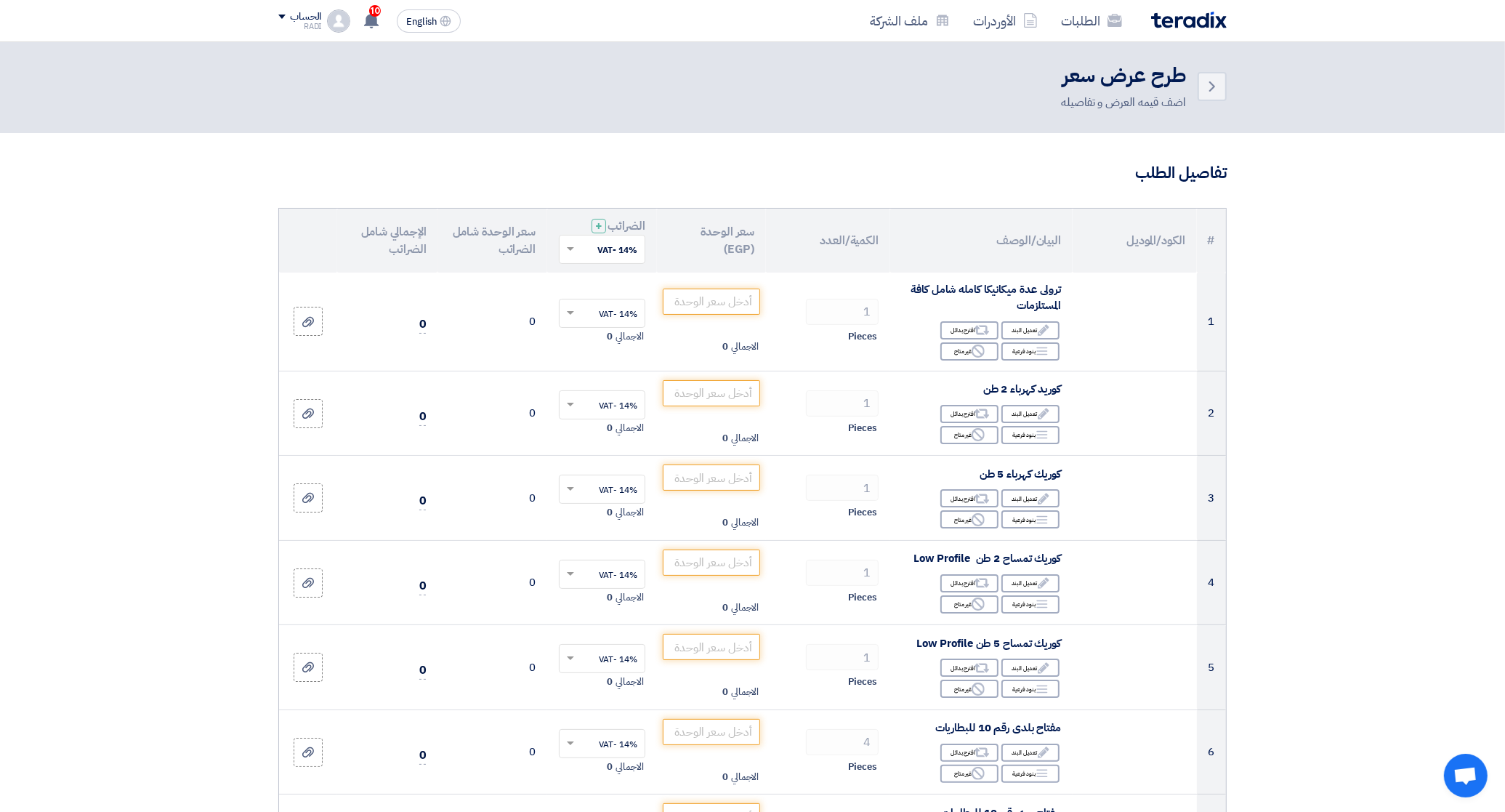
scroll to position [0, 0]
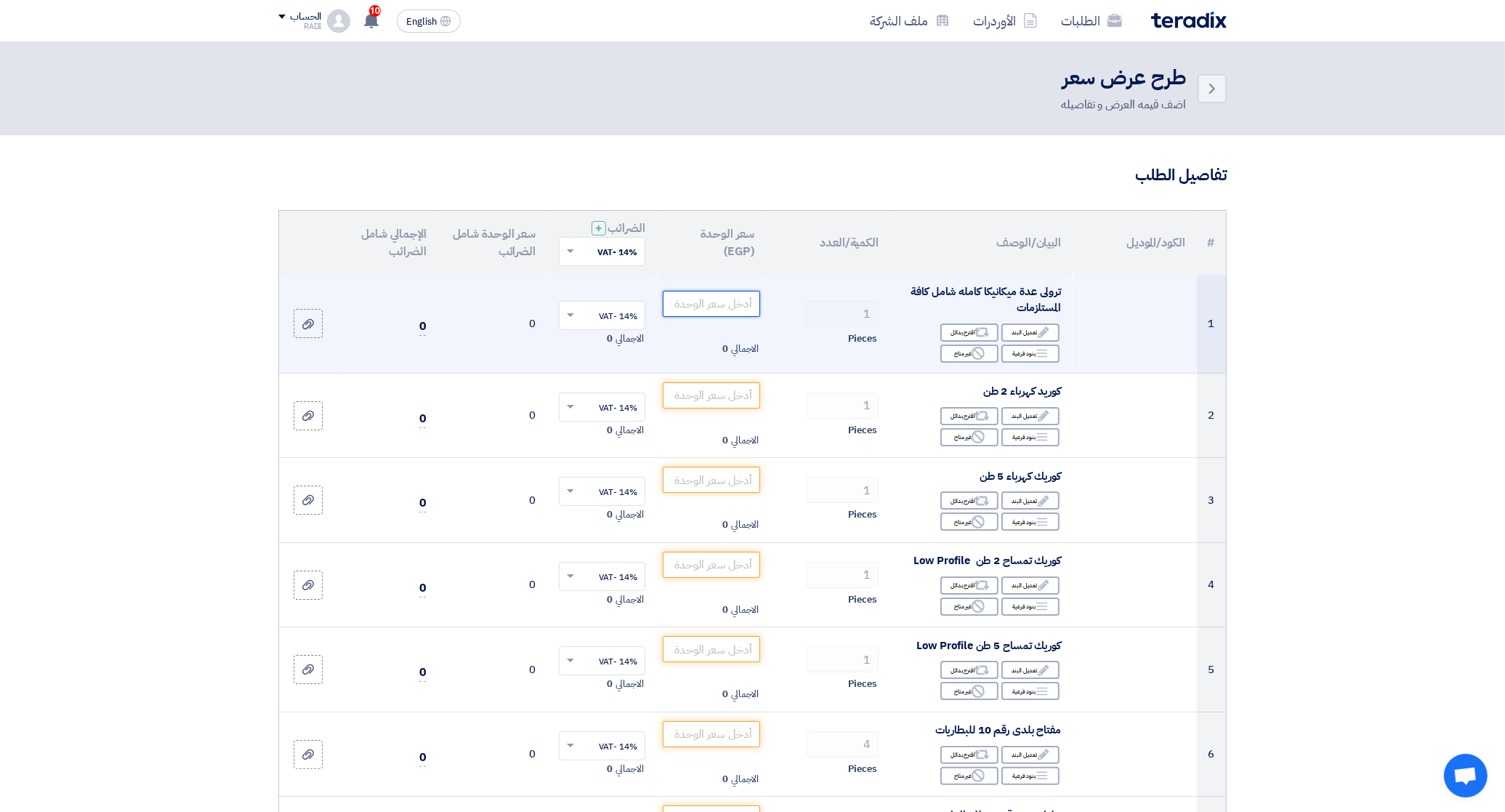
click at [712, 298] on input "number" at bounding box center [711, 304] width 98 height 26
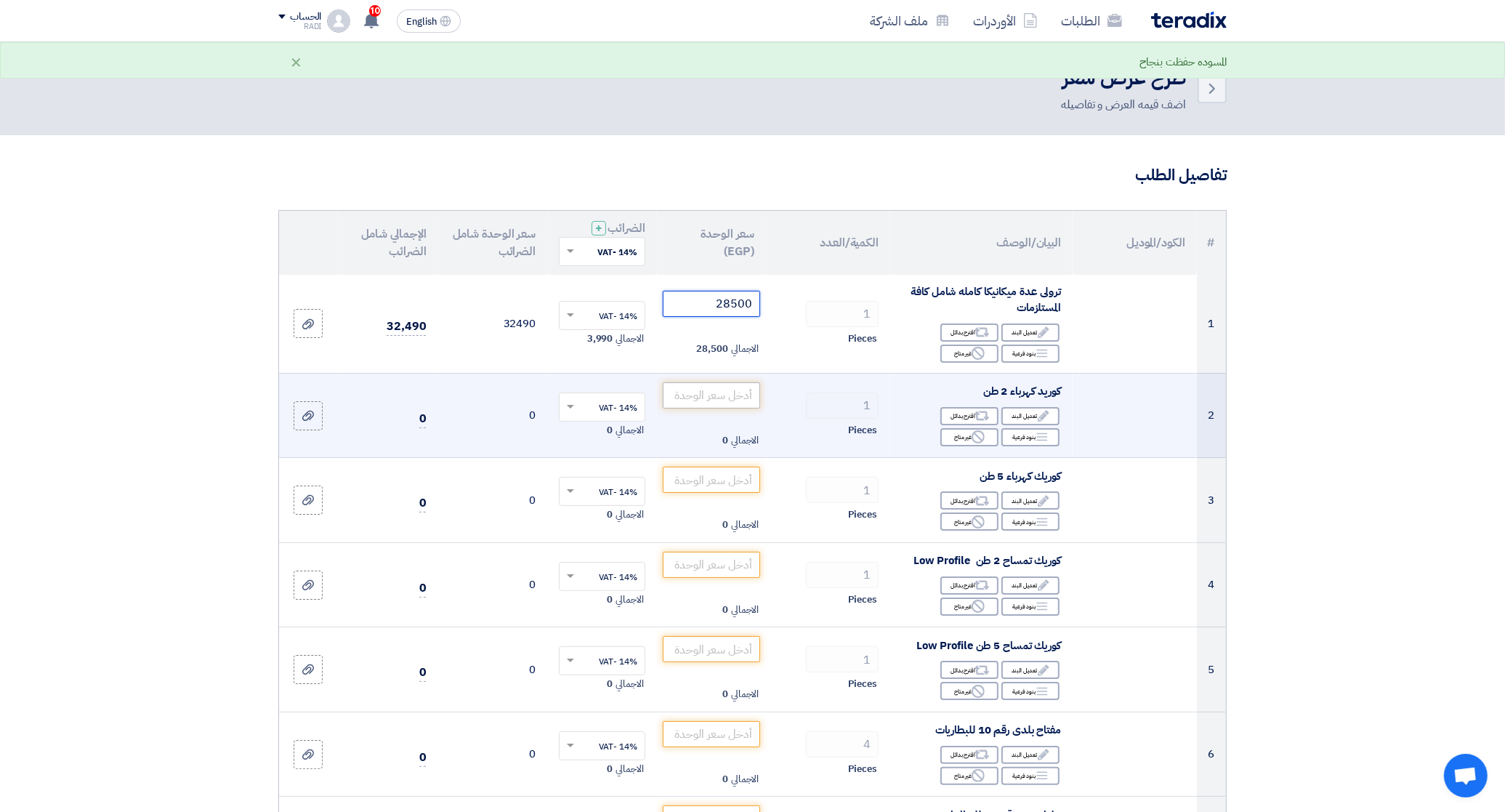
type input "28500"
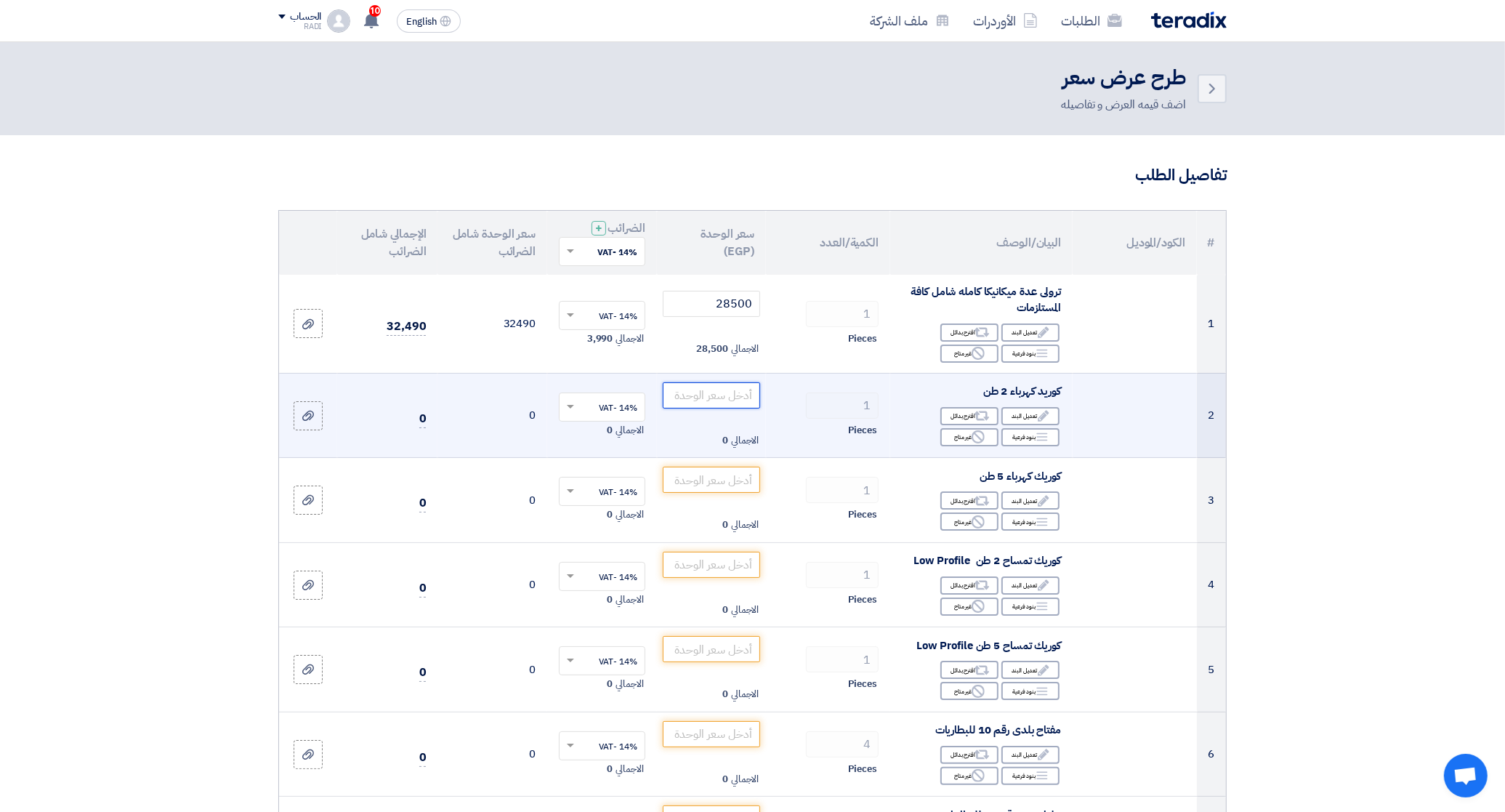
click at [743, 397] on input "number" at bounding box center [711, 395] width 98 height 26
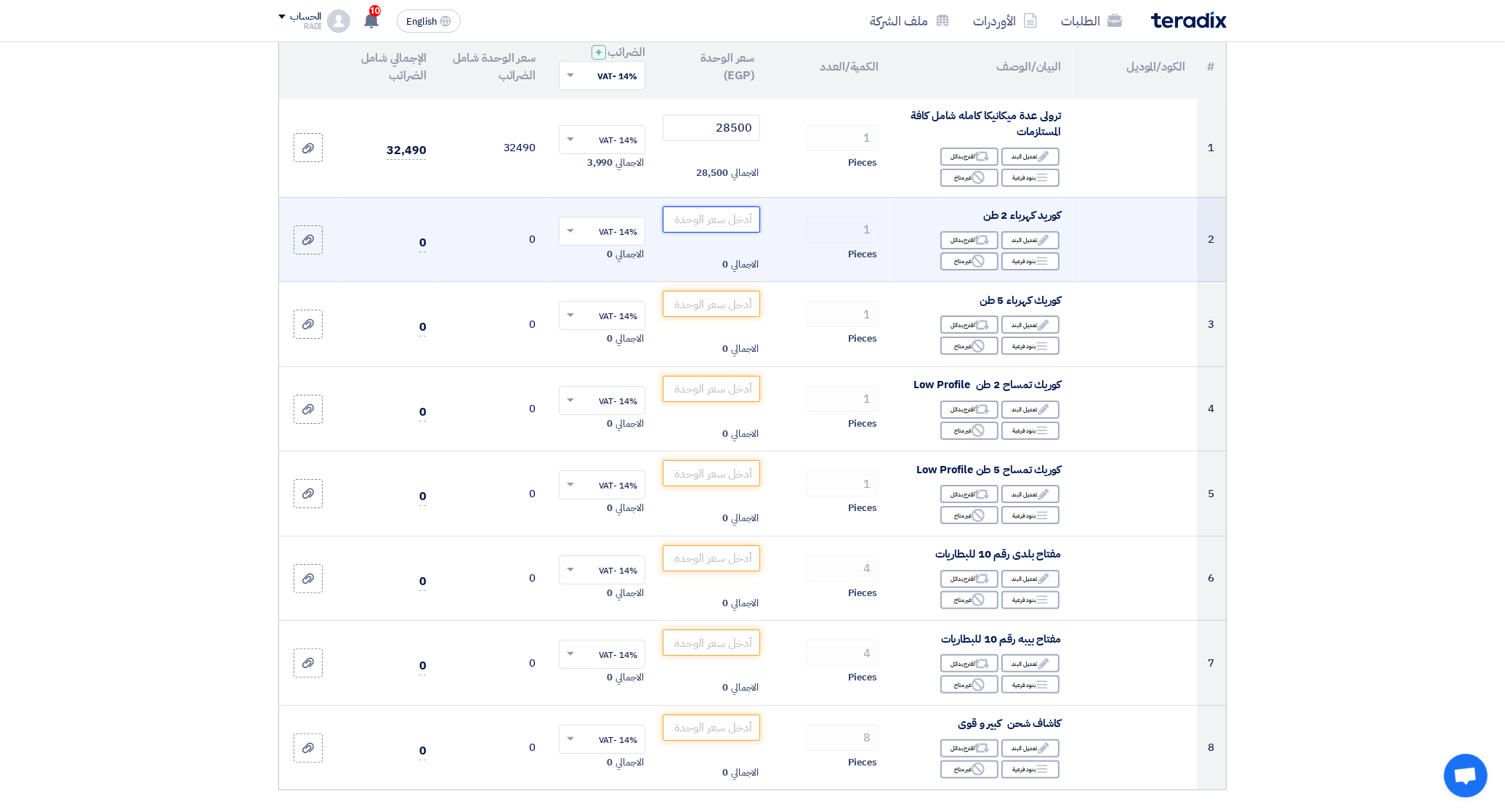
scroll to position [182, 0]
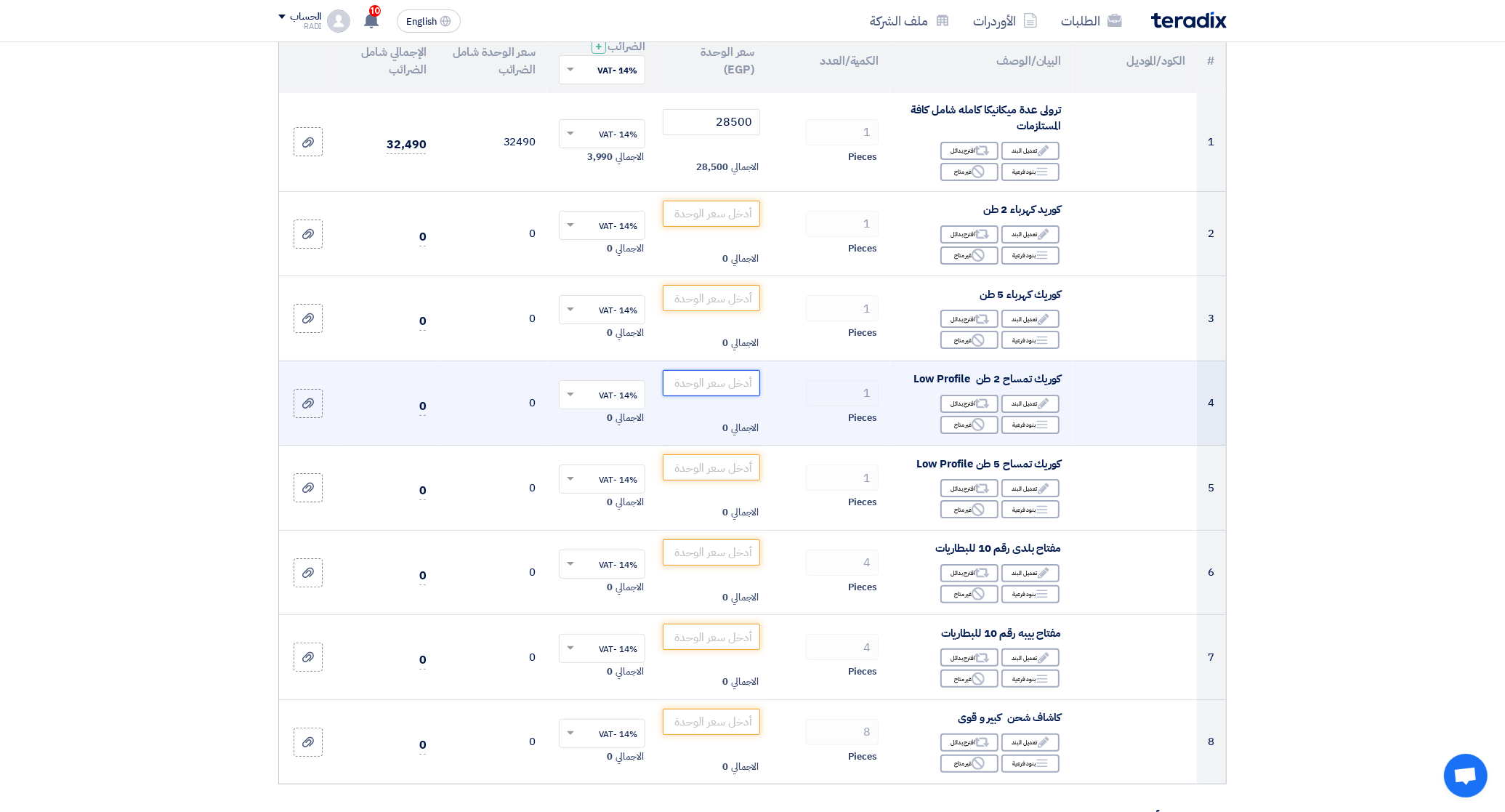
click at [727, 380] on input "number" at bounding box center [711, 382] width 98 height 26
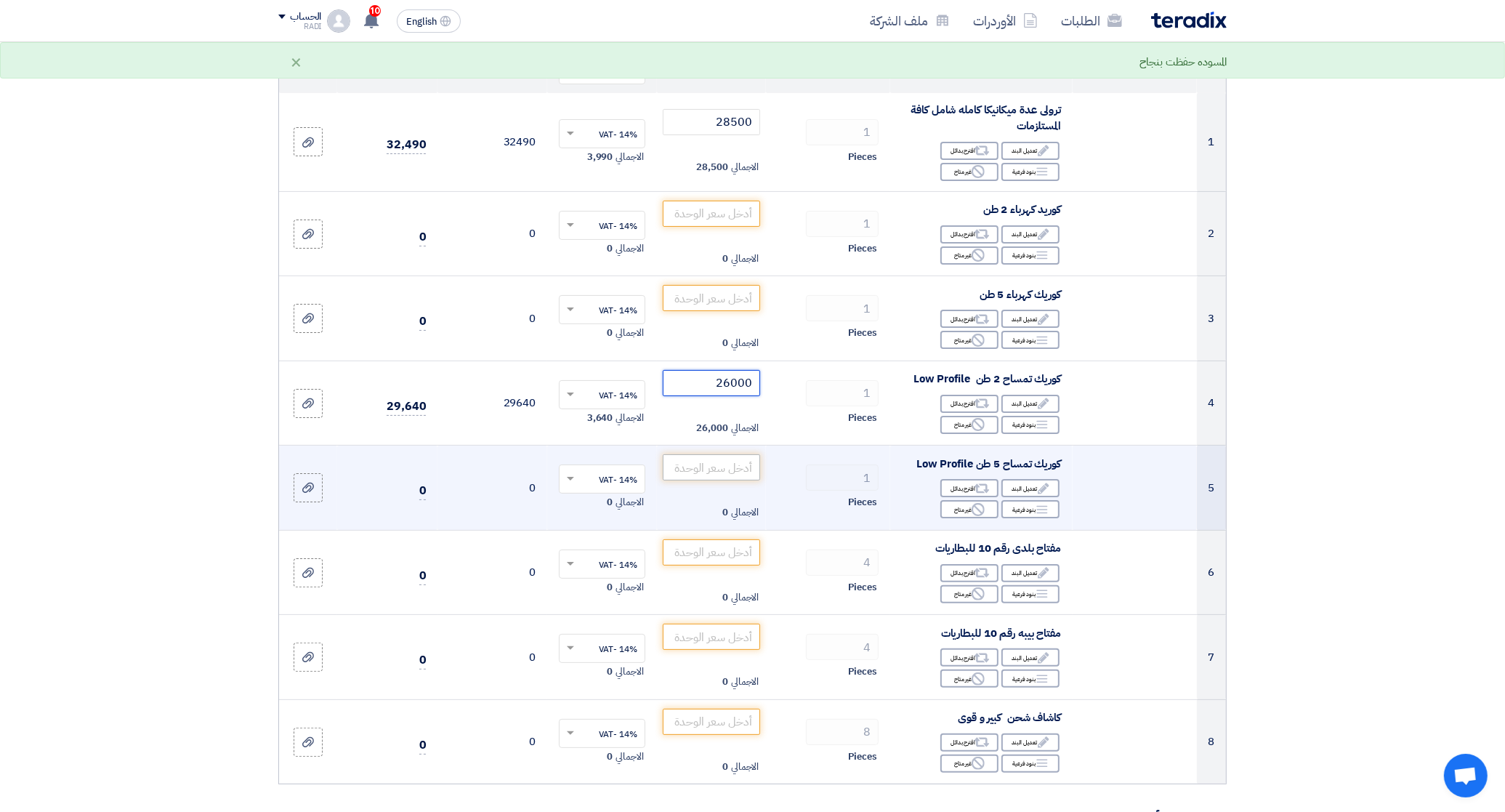
type input "26000"
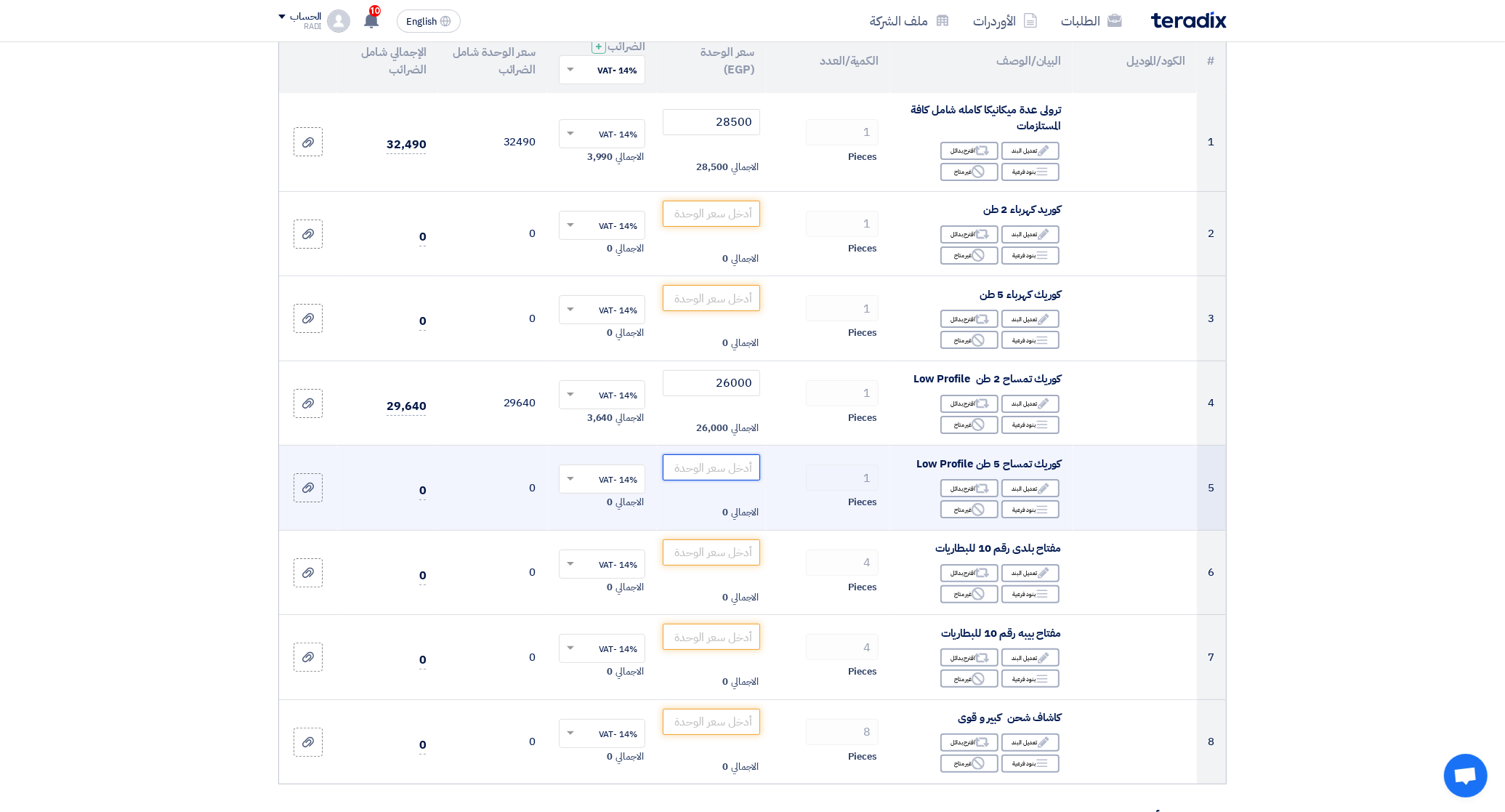
click at [721, 473] on input "number" at bounding box center [711, 467] width 98 height 26
type input "40000"
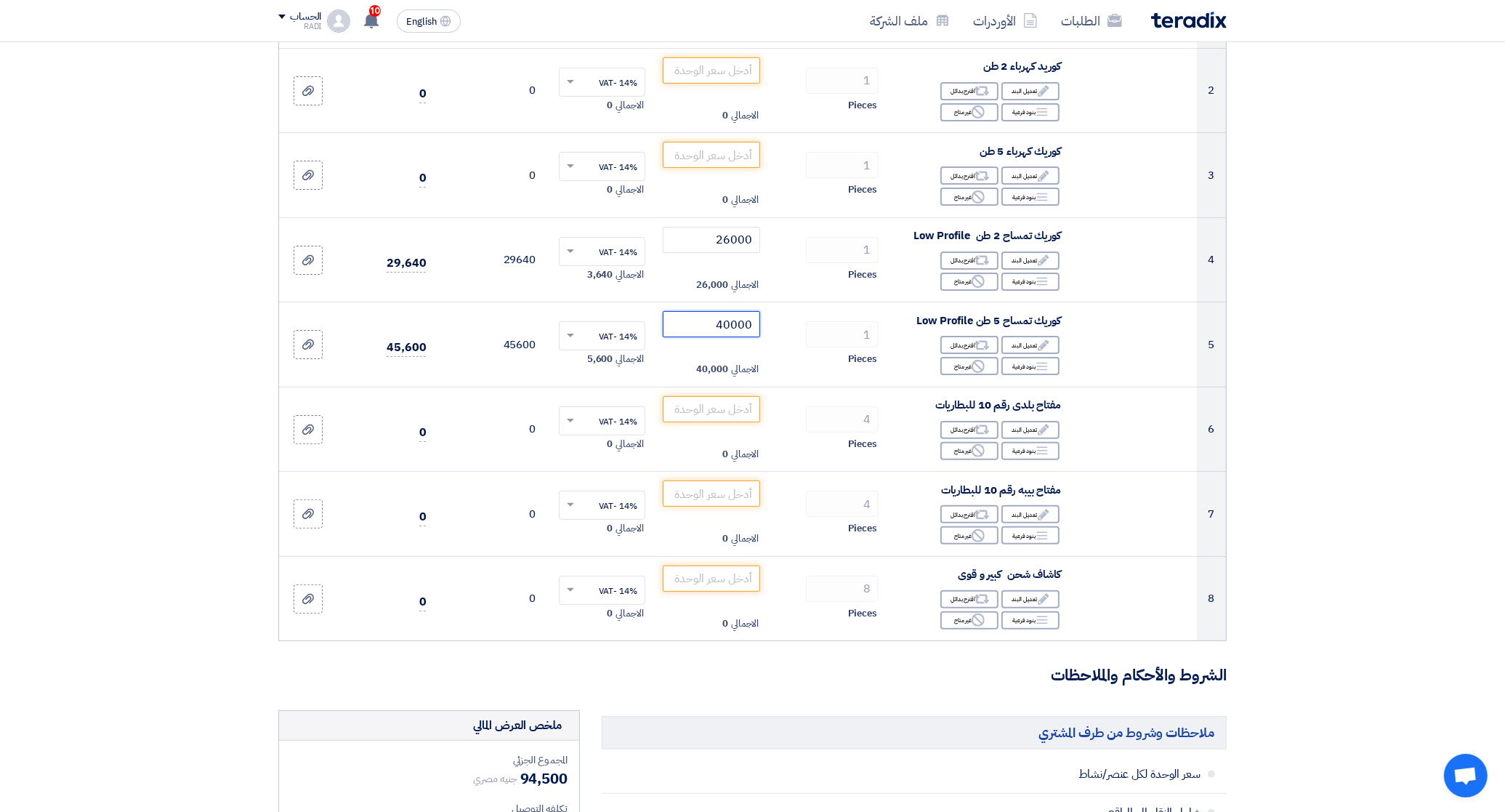
scroll to position [363, 0]
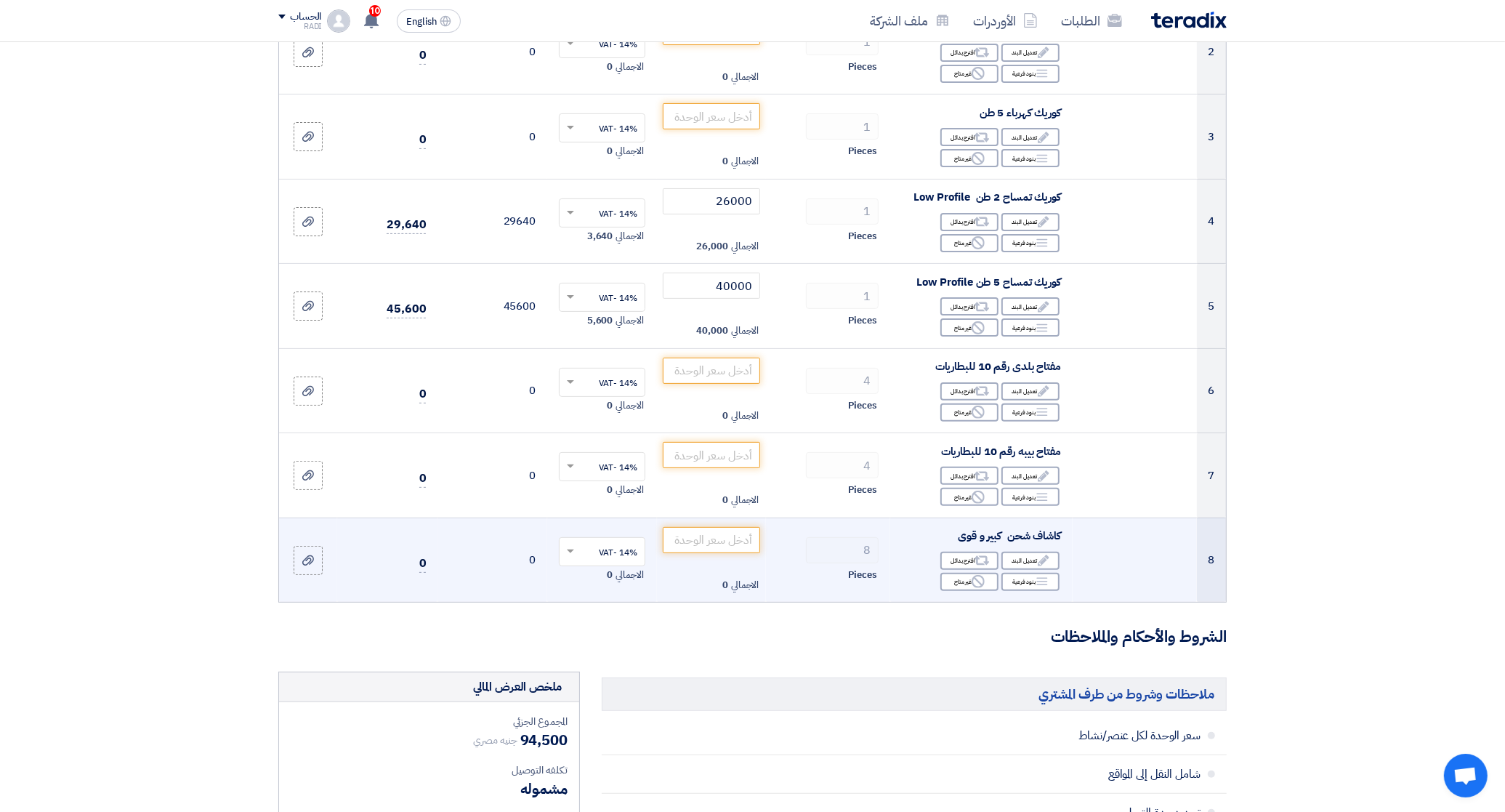
drag, startPoint x: 783, startPoint y: 550, endPoint x: 767, endPoint y: 531, distance: 24.8
click at [779, 543] on div "8" at bounding box center [828, 550] width 101 height 26
click at [746, 540] on input "number" at bounding box center [711, 540] width 98 height 26
type input "2190"
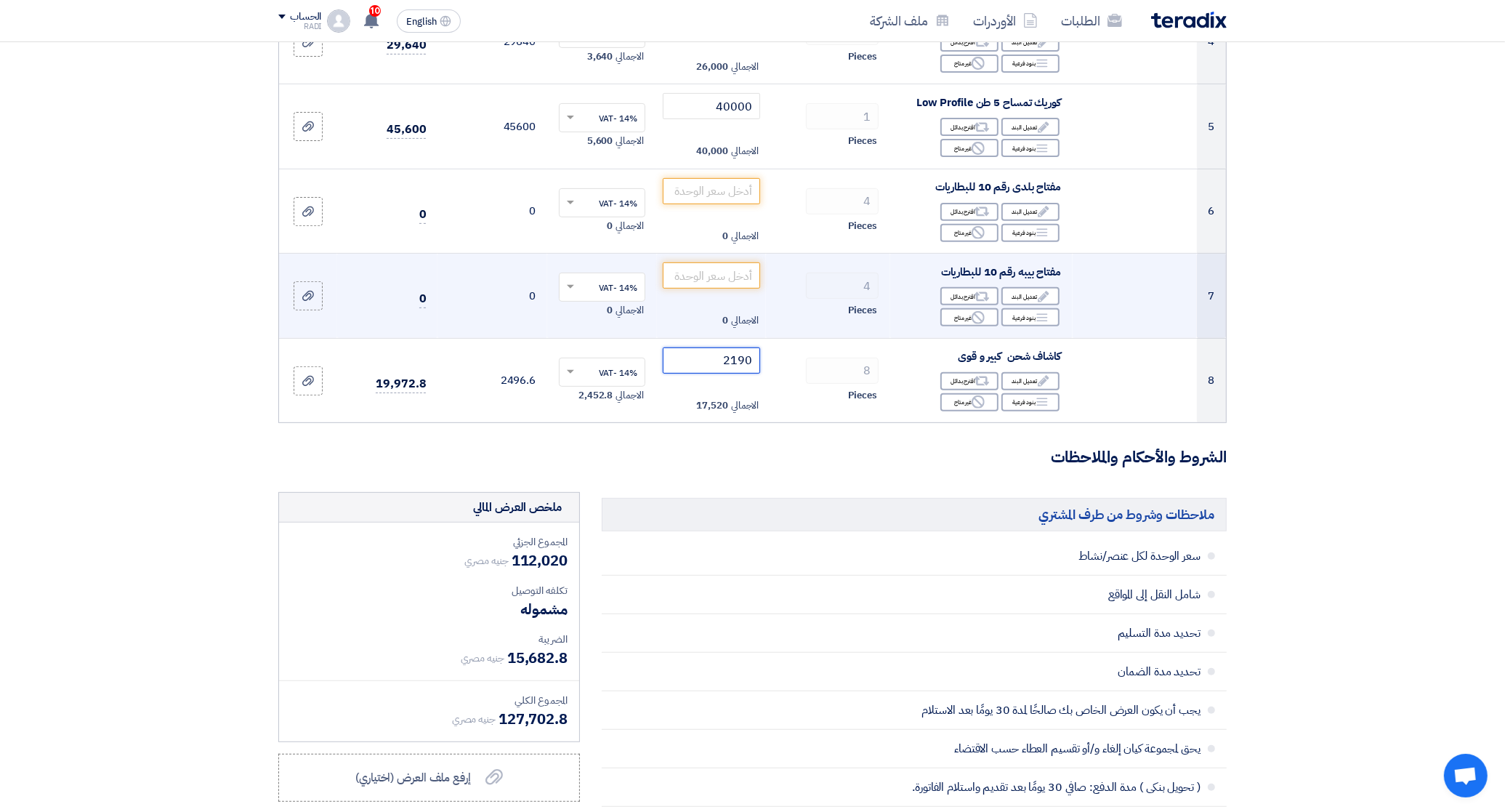
scroll to position [545, 0]
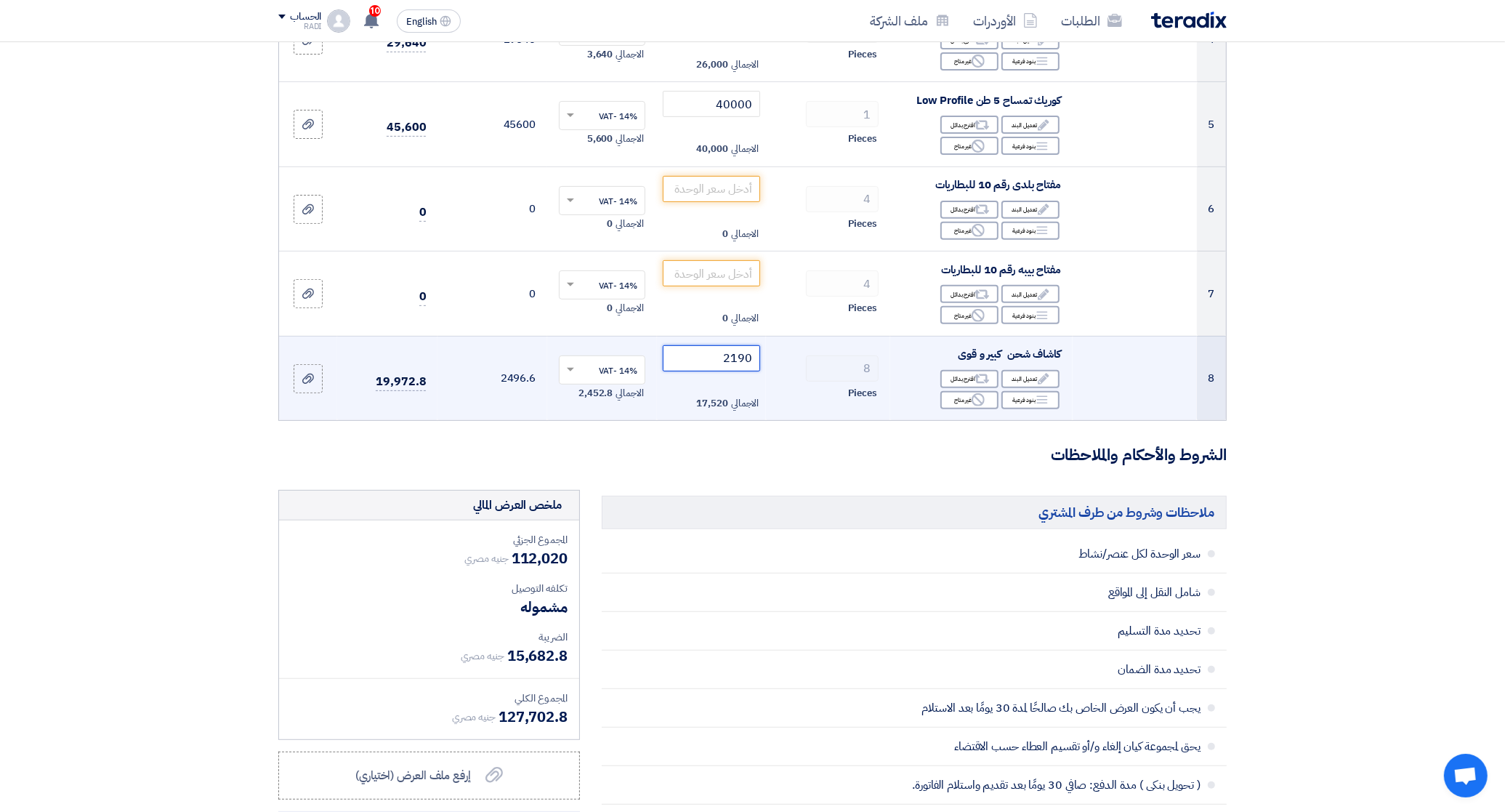
drag, startPoint x: 711, startPoint y: 362, endPoint x: 765, endPoint y: 358, distance: 54.1
click at [765, 358] on td "2190 الاجمالي 17,520" at bounding box center [712, 379] width 110 height 85
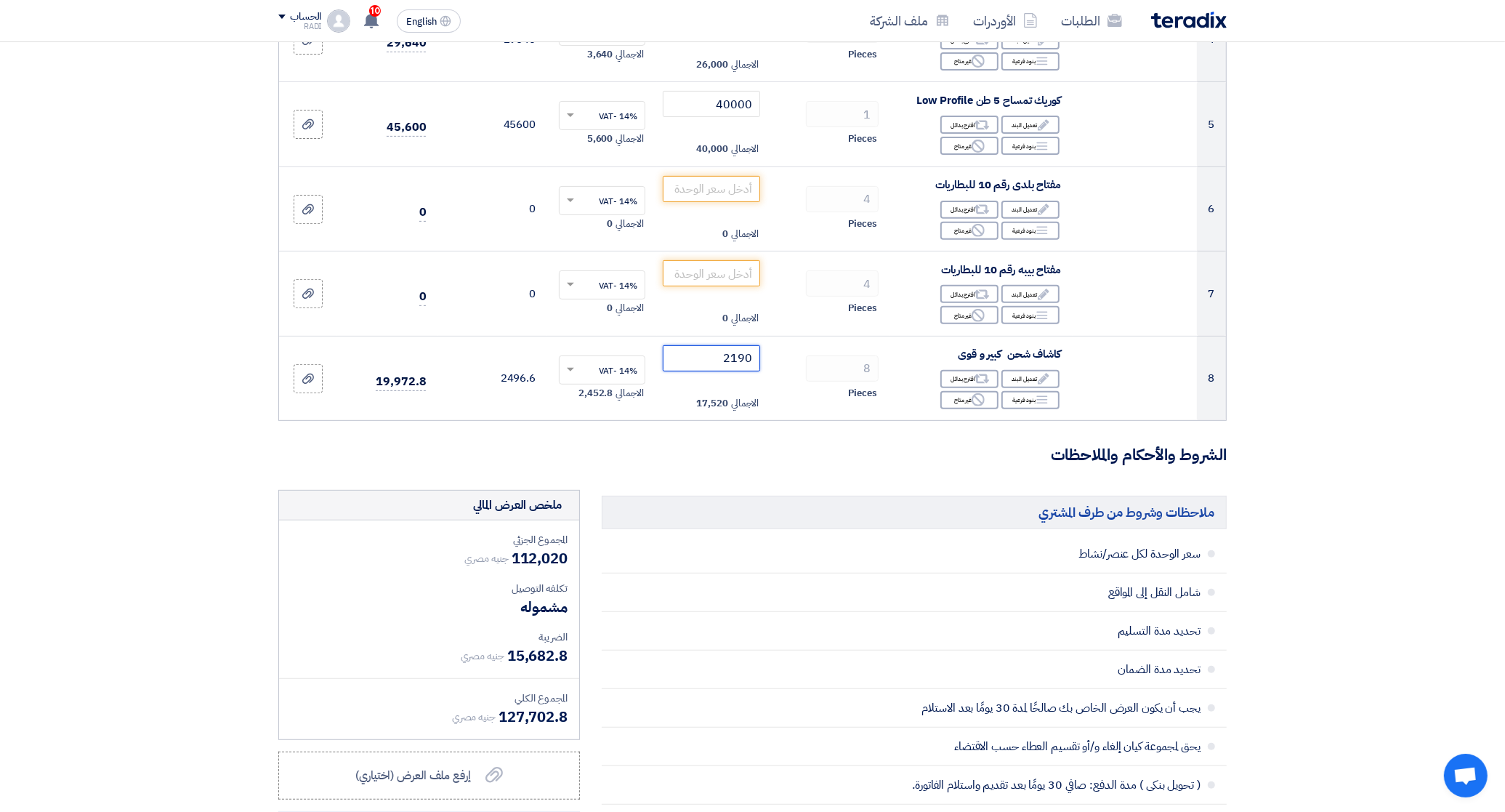
scroll to position [363, 0]
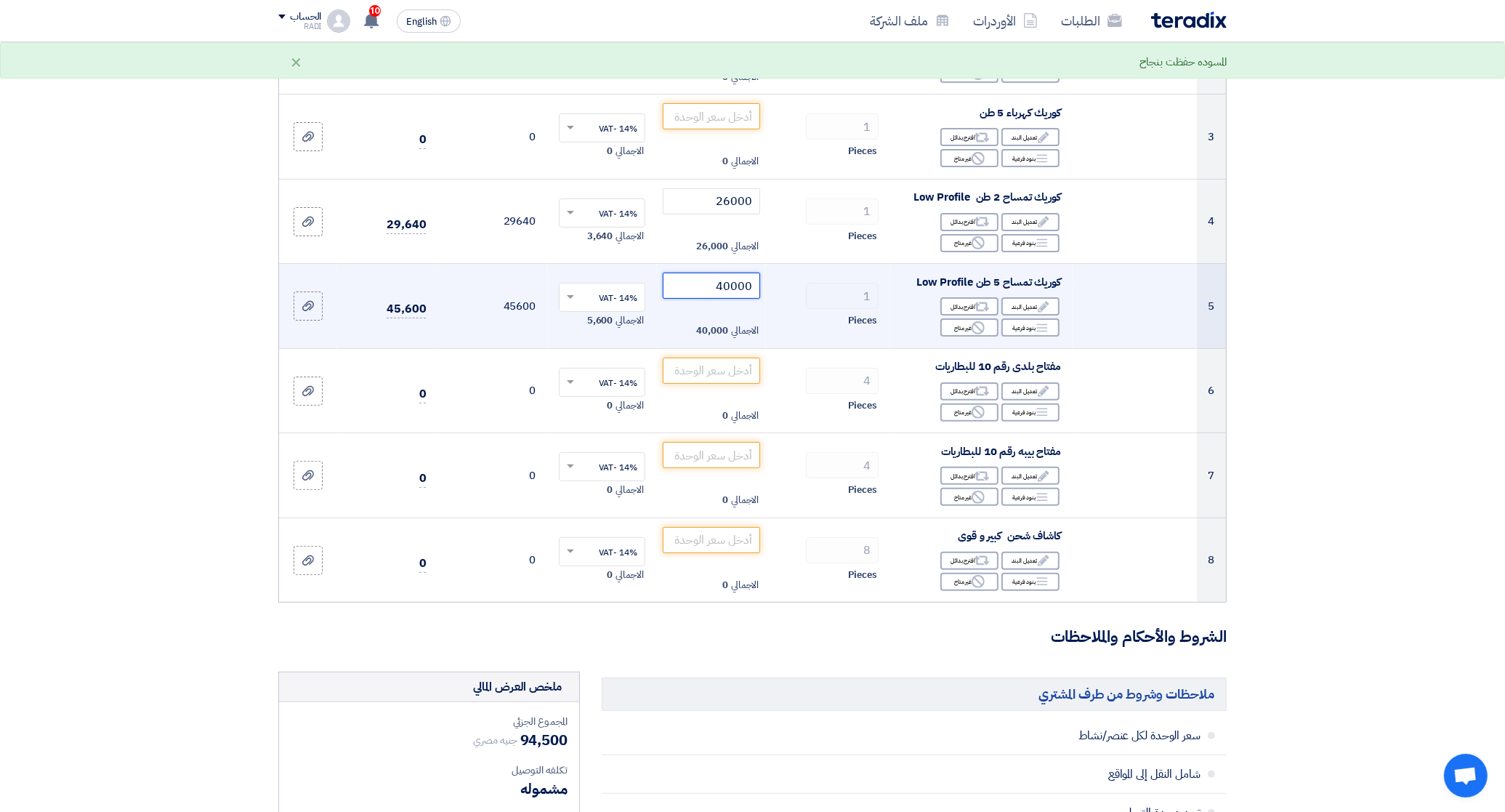
drag, startPoint x: 715, startPoint y: 291, endPoint x: 756, endPoint y: 286, distance: 41.3
click at [756, 286] on input "40000" at bounding box center [711, 285] width 98 height 26
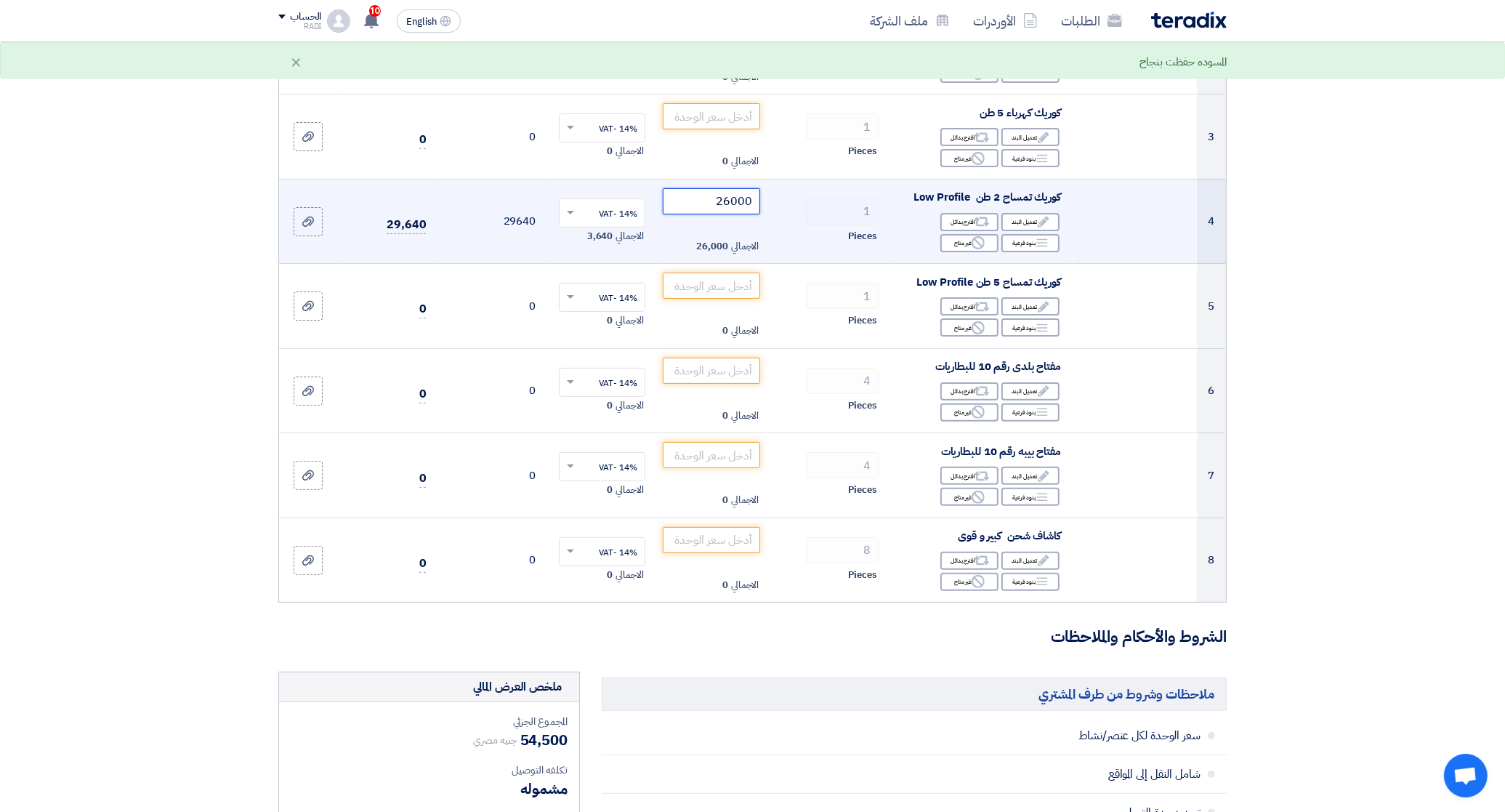
drag, startPoint x: 707, startPoint y: 195, endPoint x: 763, endPoint y: 201, distance: 56.3
click at [763, 201] on td "26000 الاجمالي 26,000" at bounding box center [712, 221] width 110 height 85
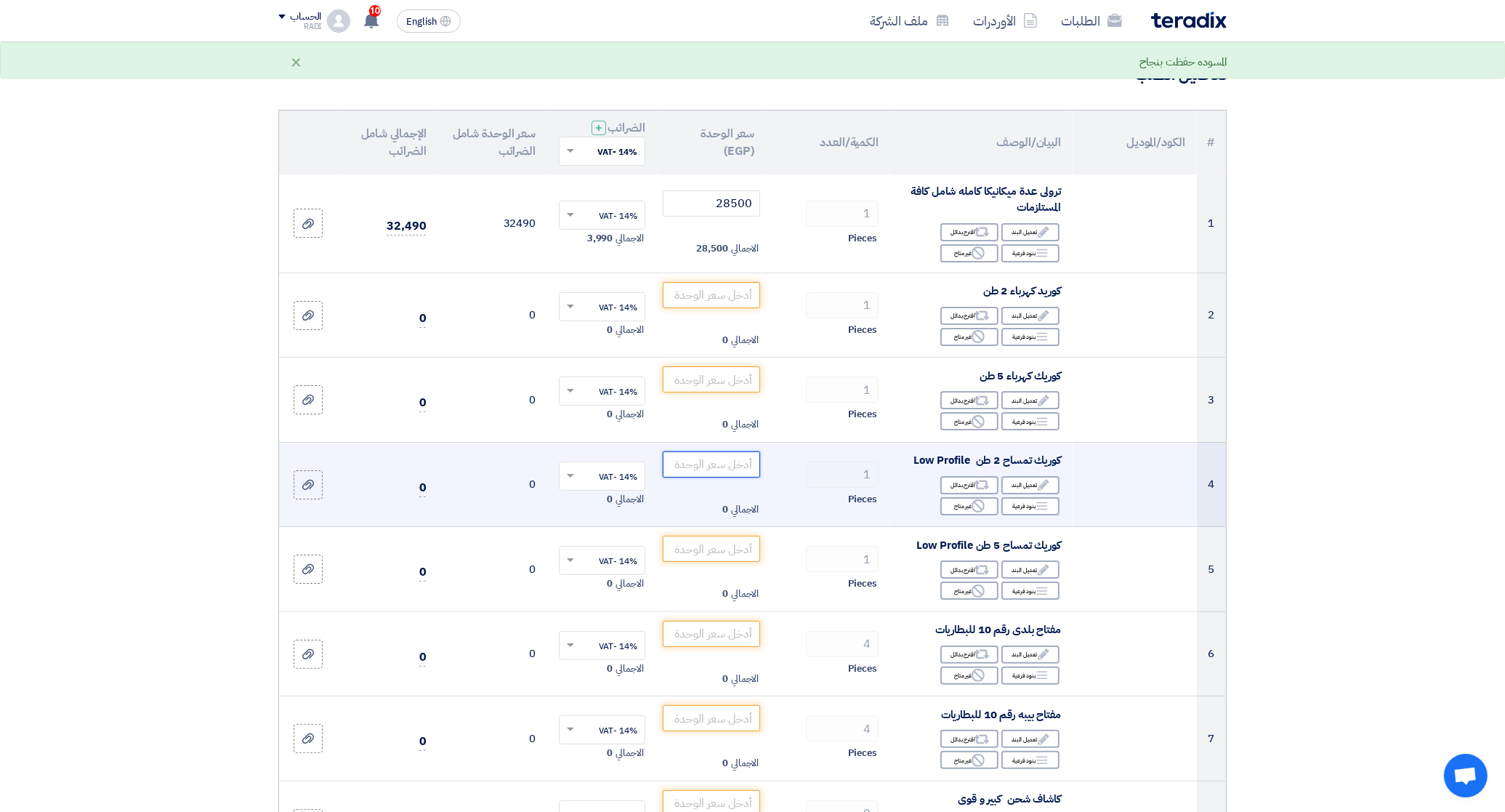
scroll to position [91, 0]
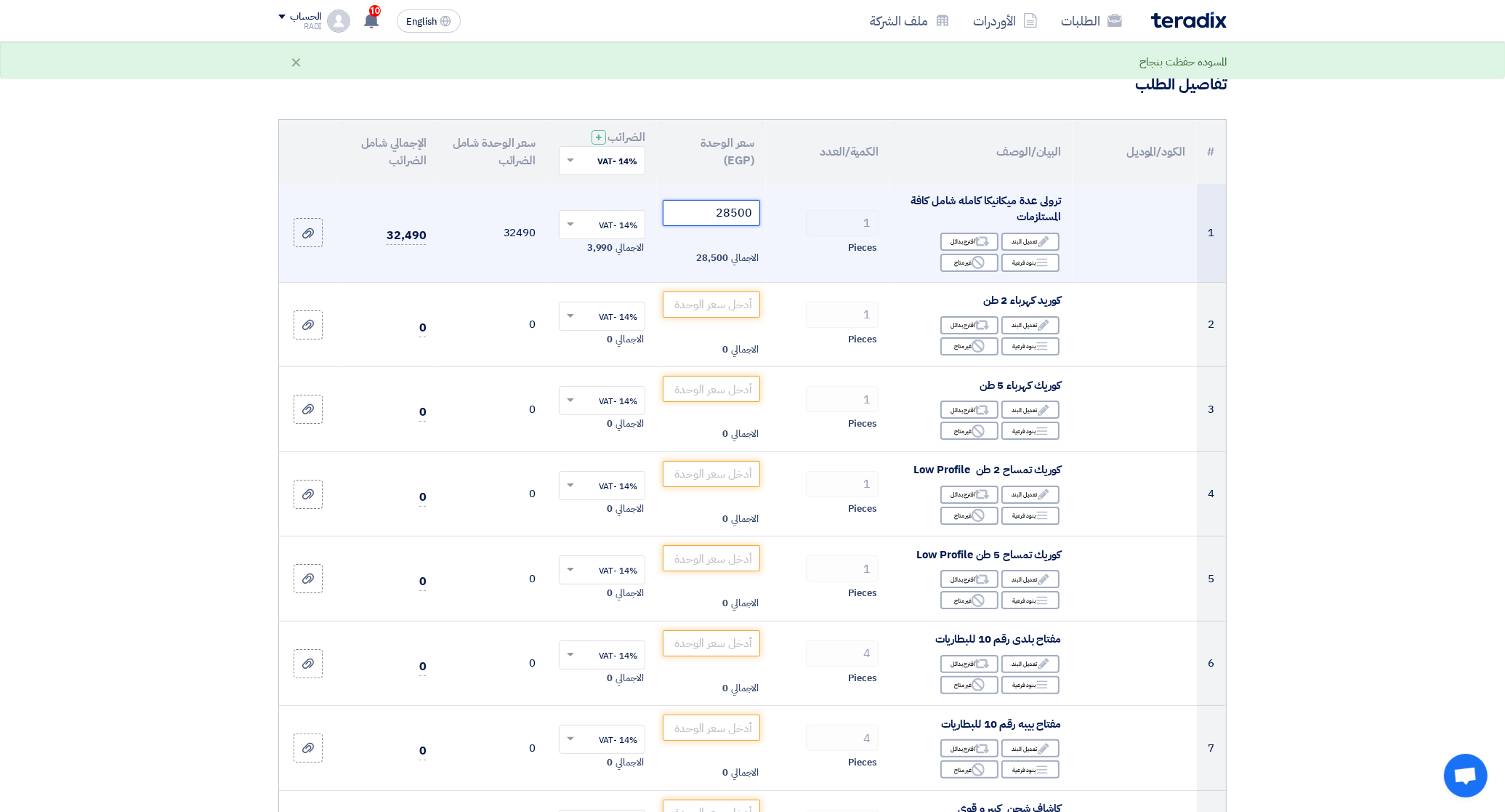
drag, startPoint x: 707, startPoint y: 215, endPoint x: 769, endPoint y: 215, distance: 62.0
click at [769, 215] on tr "1 ترولى عدة ميكانيكا كامله شامل كافة المستلزمات Edit تعديل البند Alternative اق…" at bounding box center [752, 233] width 947 height 99
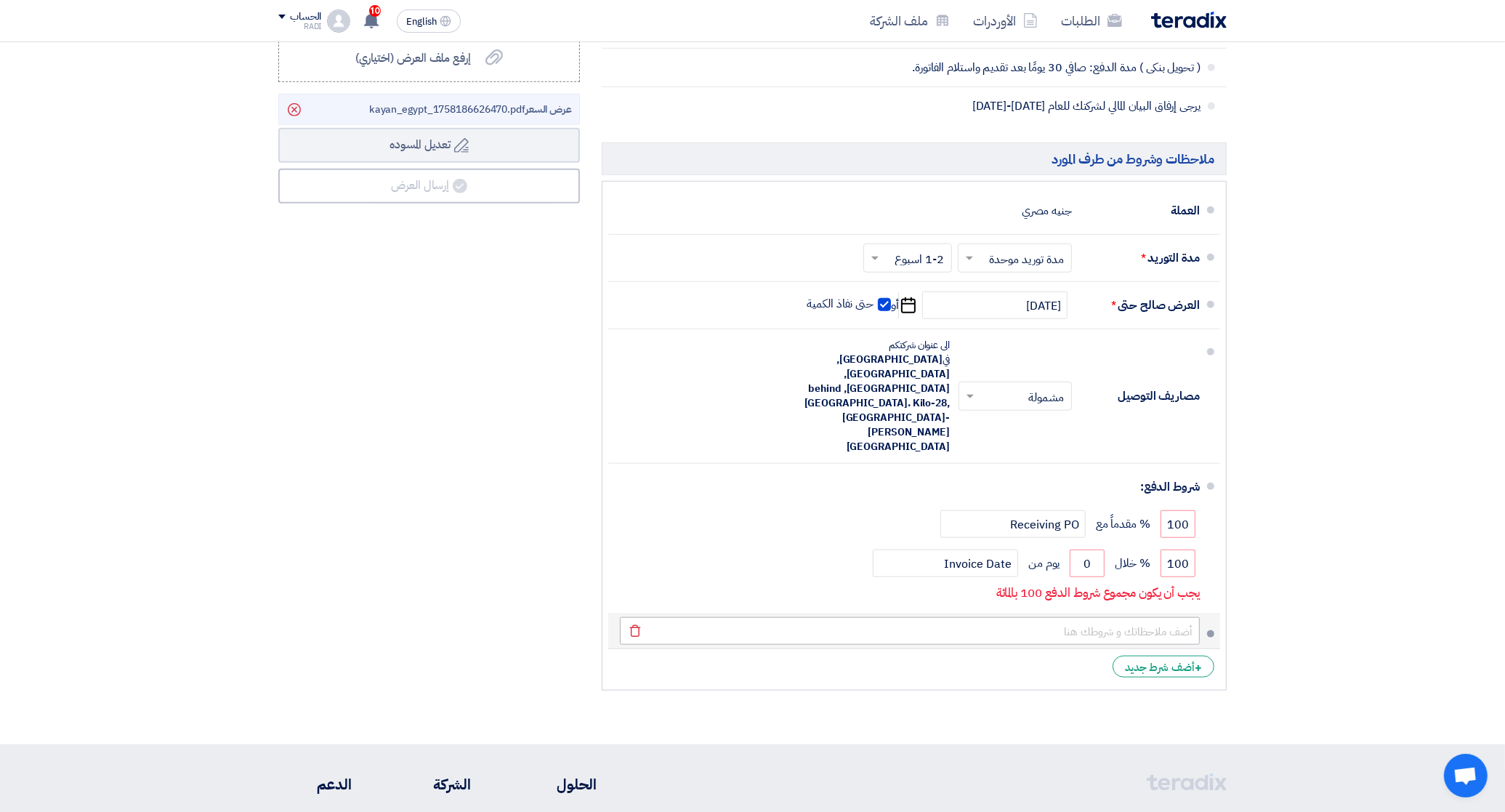
scroll to position [1272, 0]
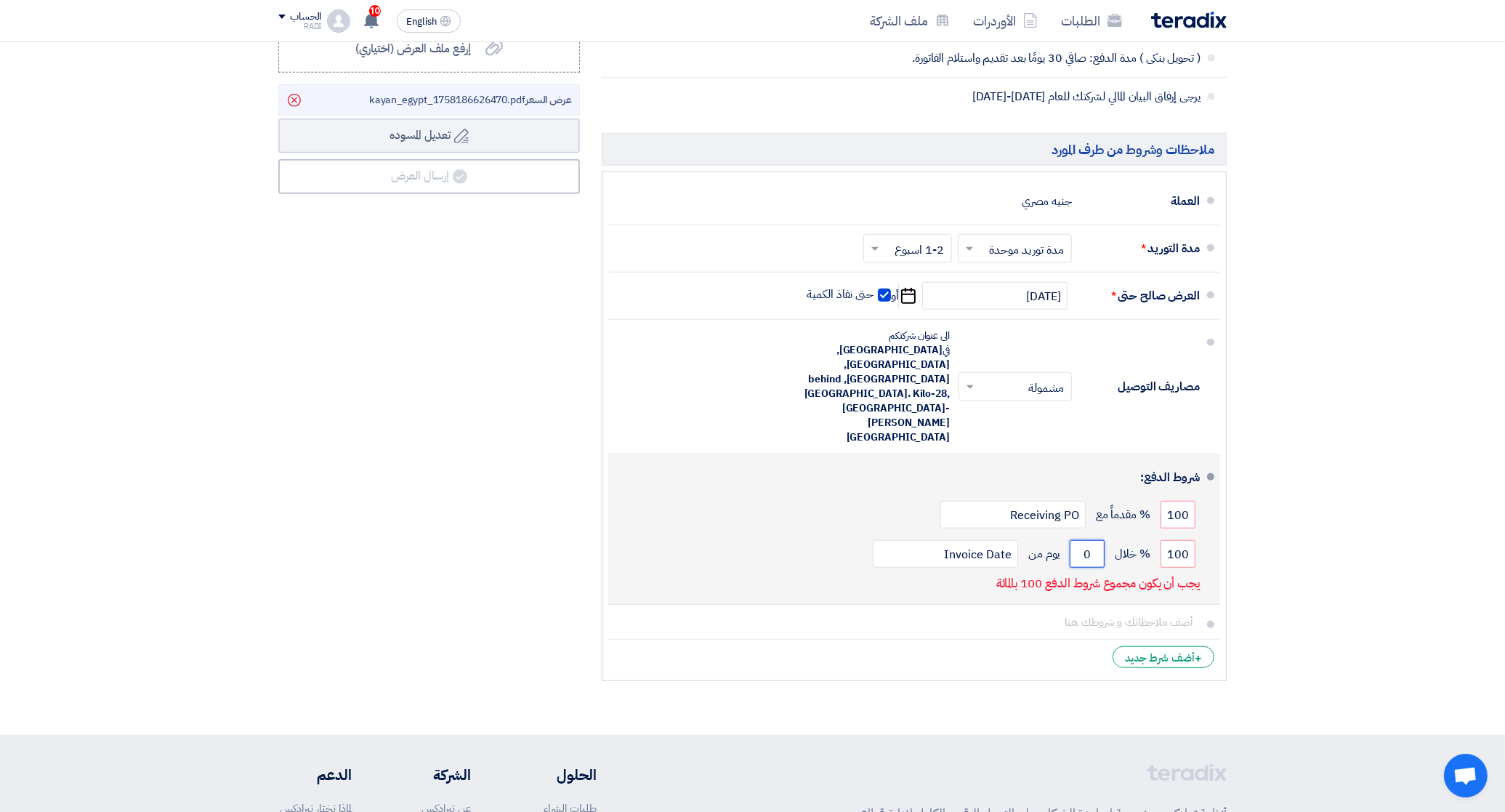
click at [1081, 540] on input "0" at bounding box center [1087, 553] width 35 height 28
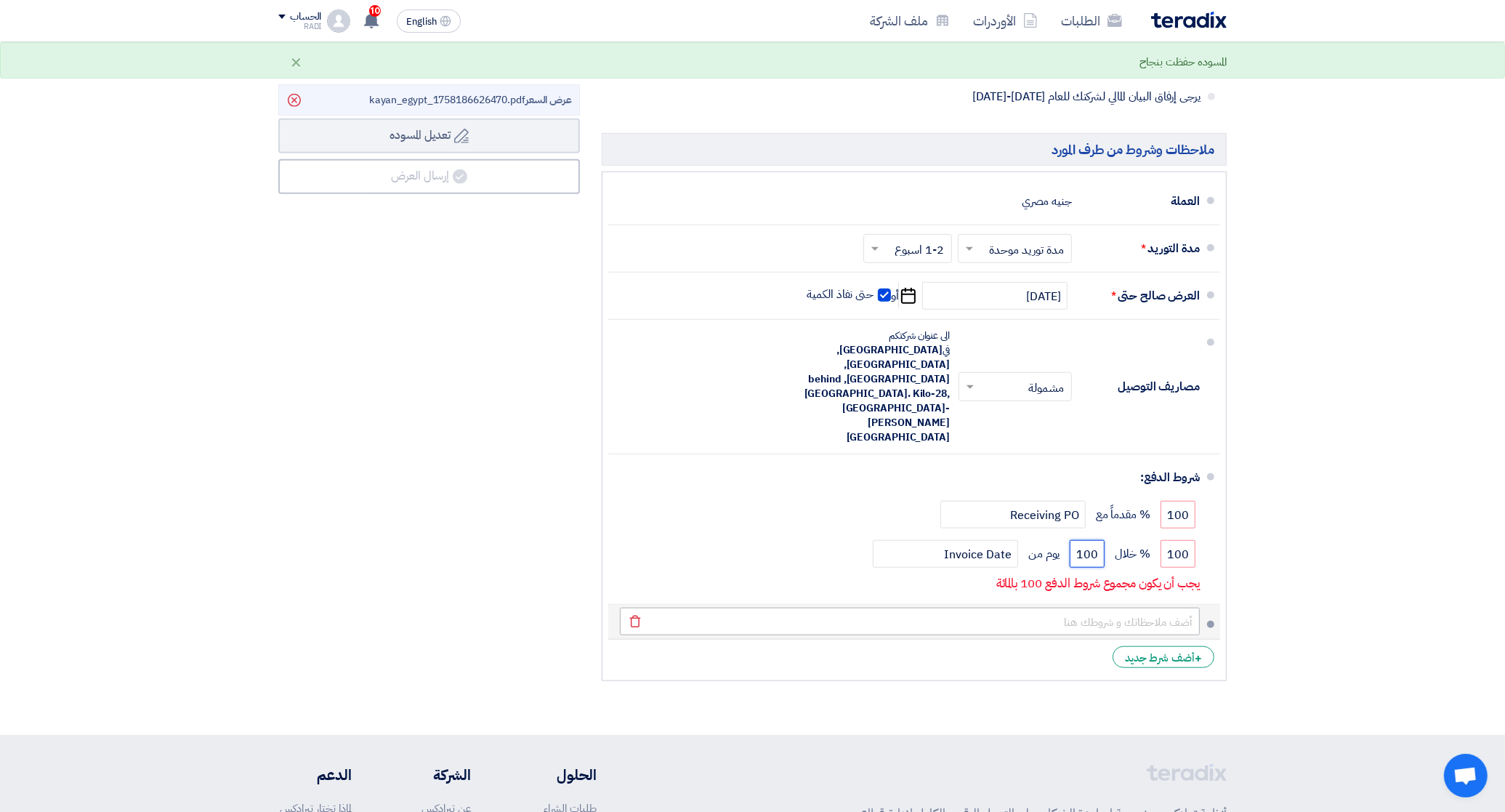
type input "100"
click at [1082, 607] on input "text" at bounding box center [909, 621] width 579 height 28
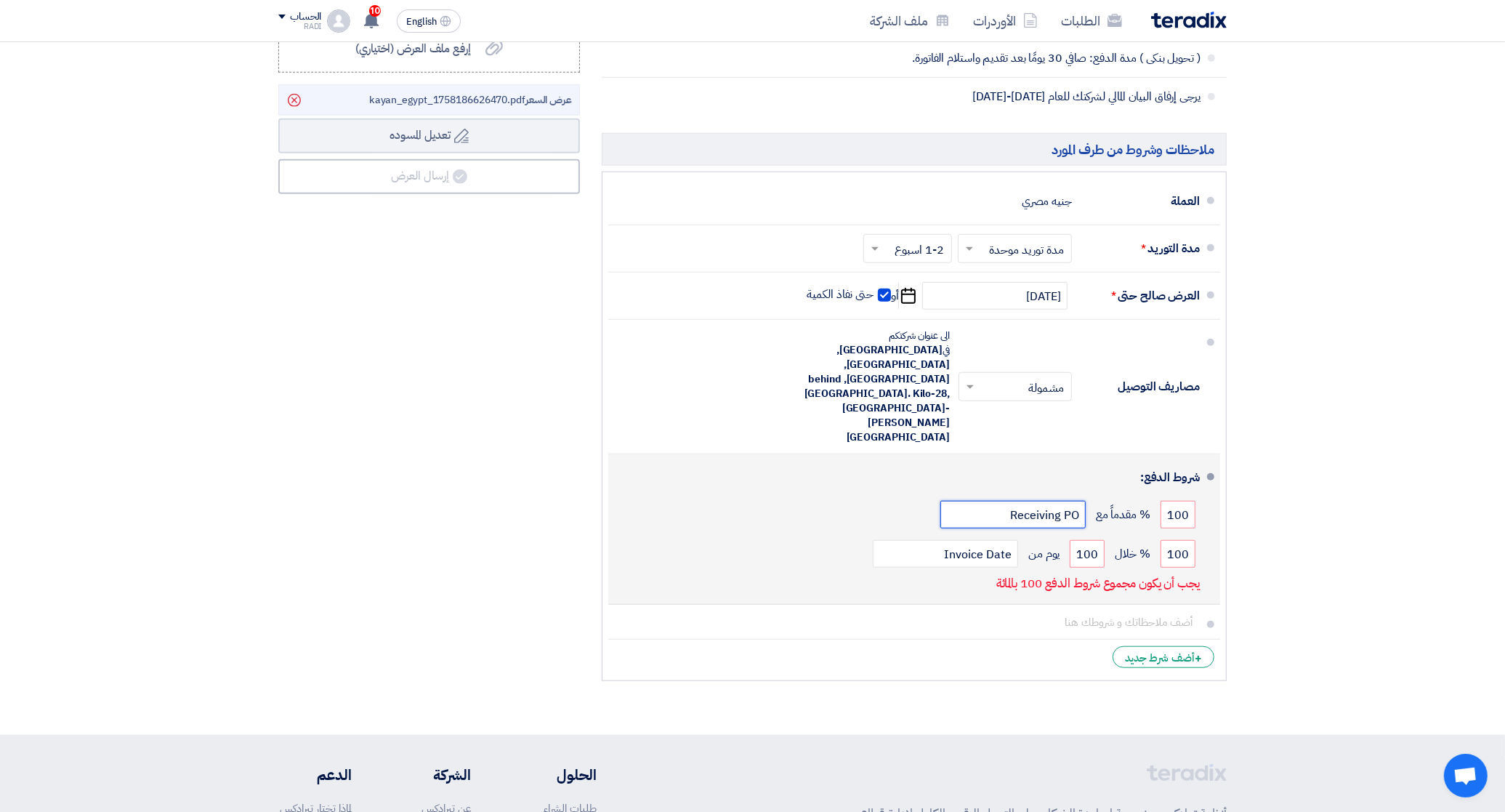
click at [1066, 501] on input "Receiving PO" at bounding box center [1012, 515] width 145 height 28
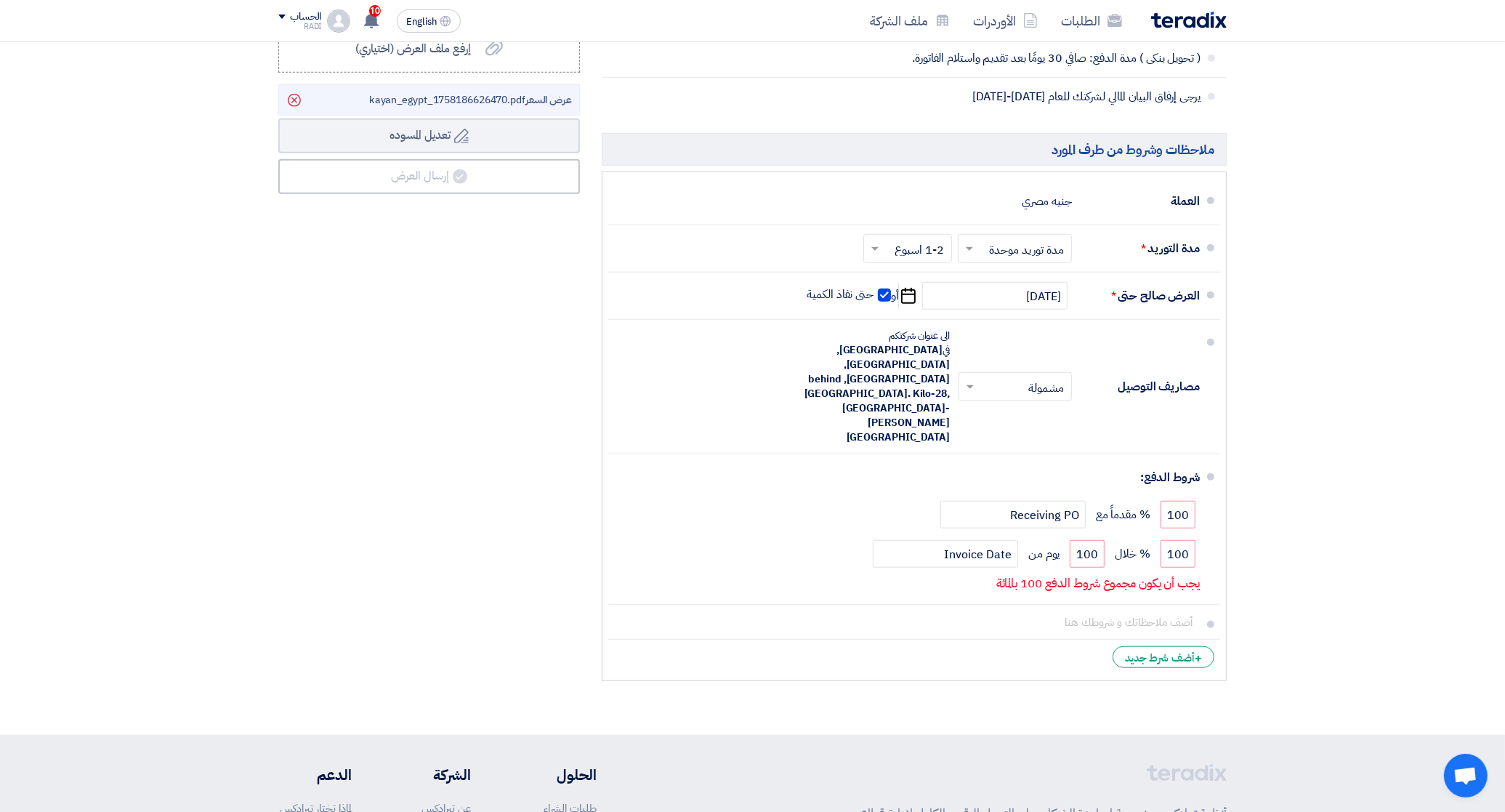
click at [1083, 640] on li "+ أضف شرط جديد" at bounding box center [914, 657] width 612 height 35
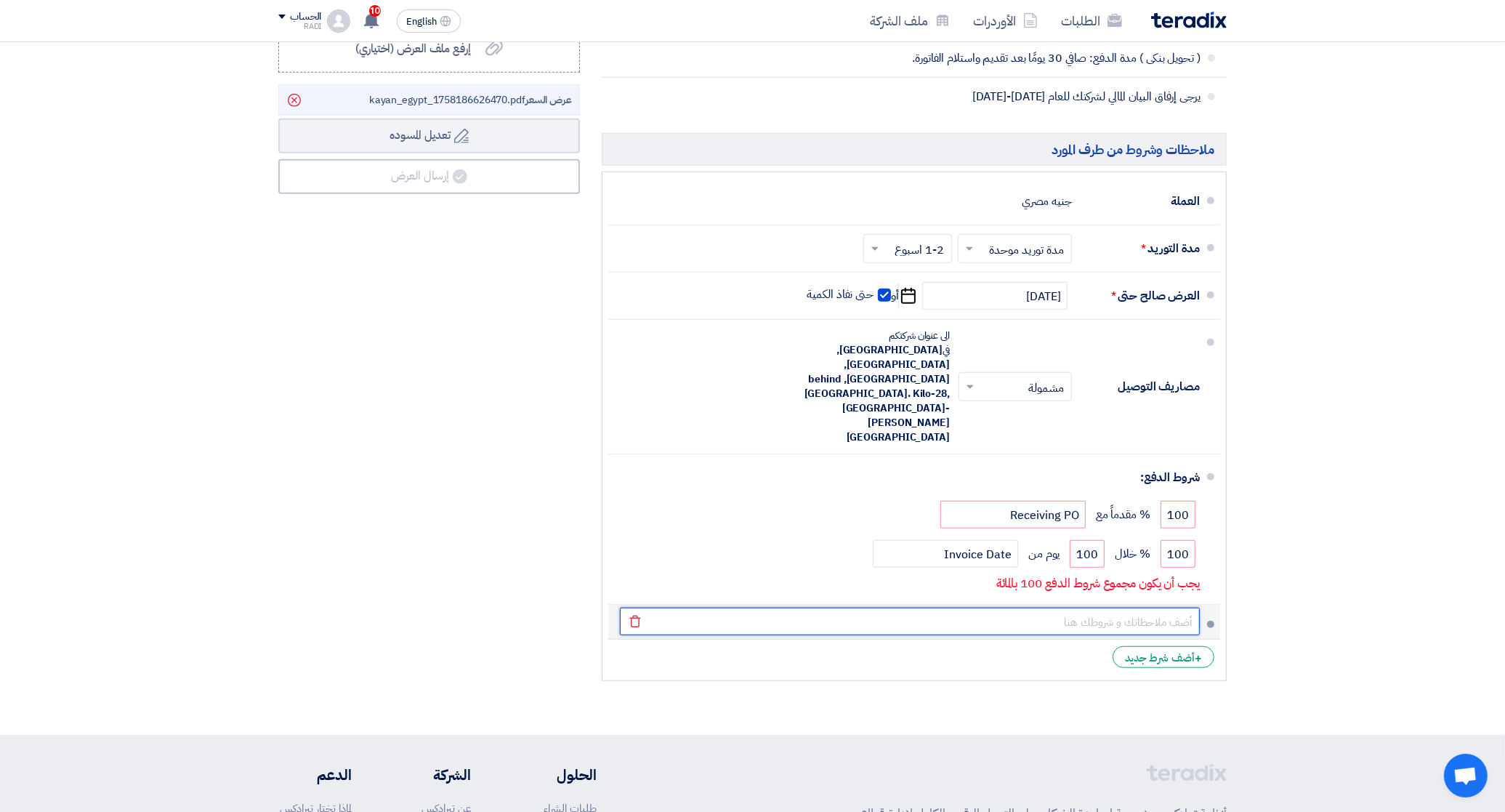
click at [1084, 607] on input "text" at bounding box center [909, 621] width 579 height 28
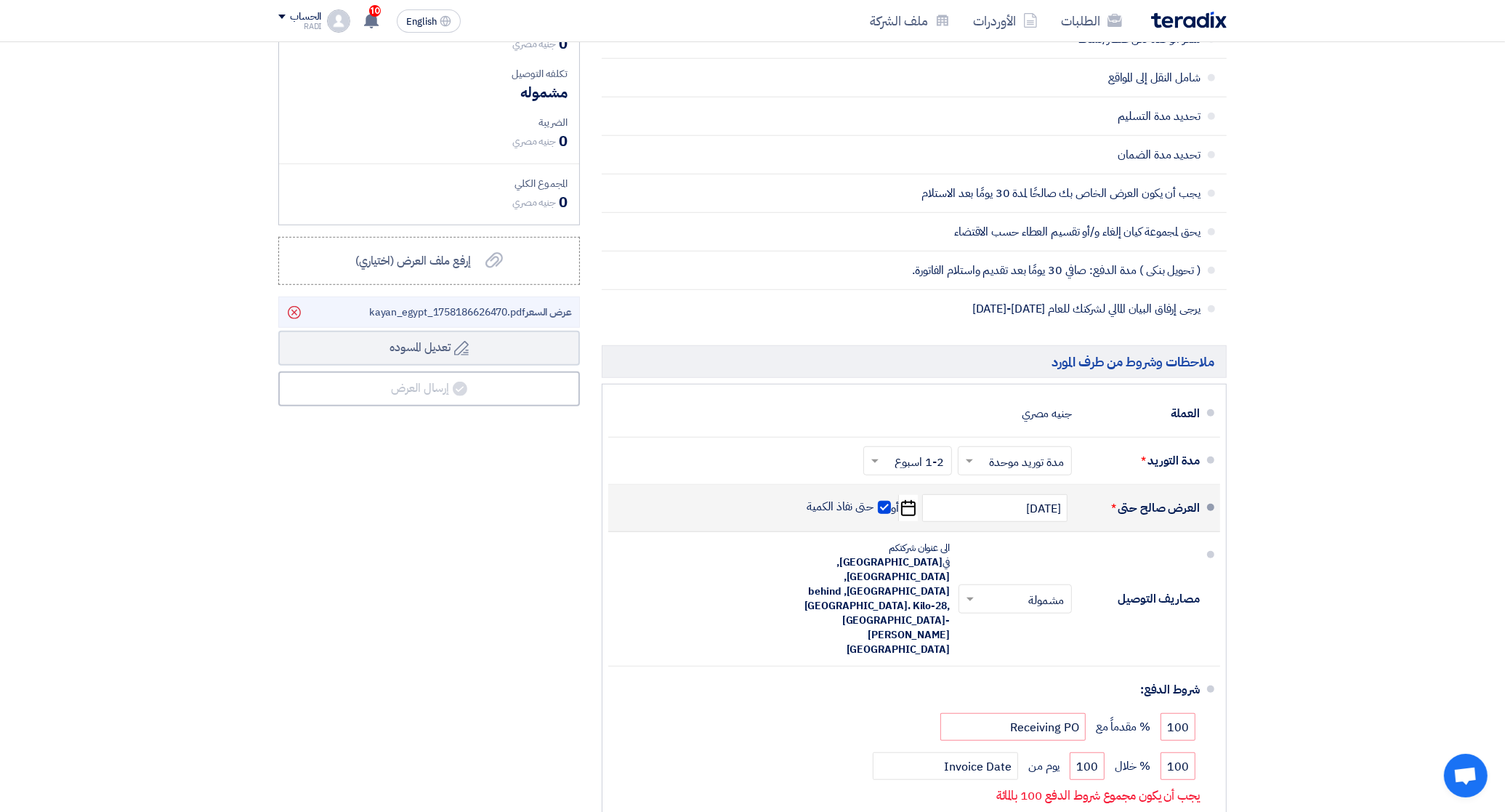
scroll to position [1090, 0]
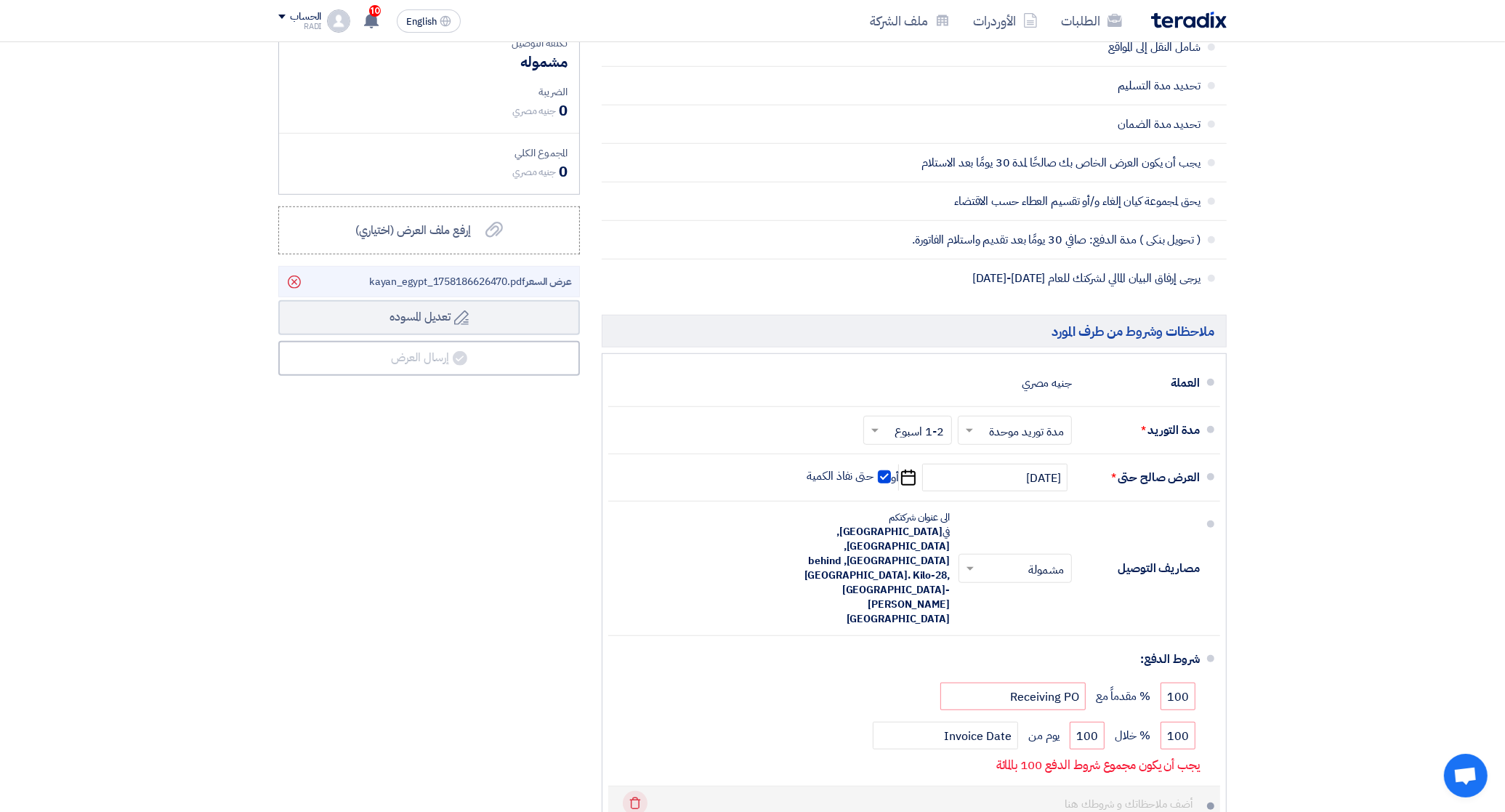
click at [636, 798] on use at bounding box center [635, 804] width 11 height 13
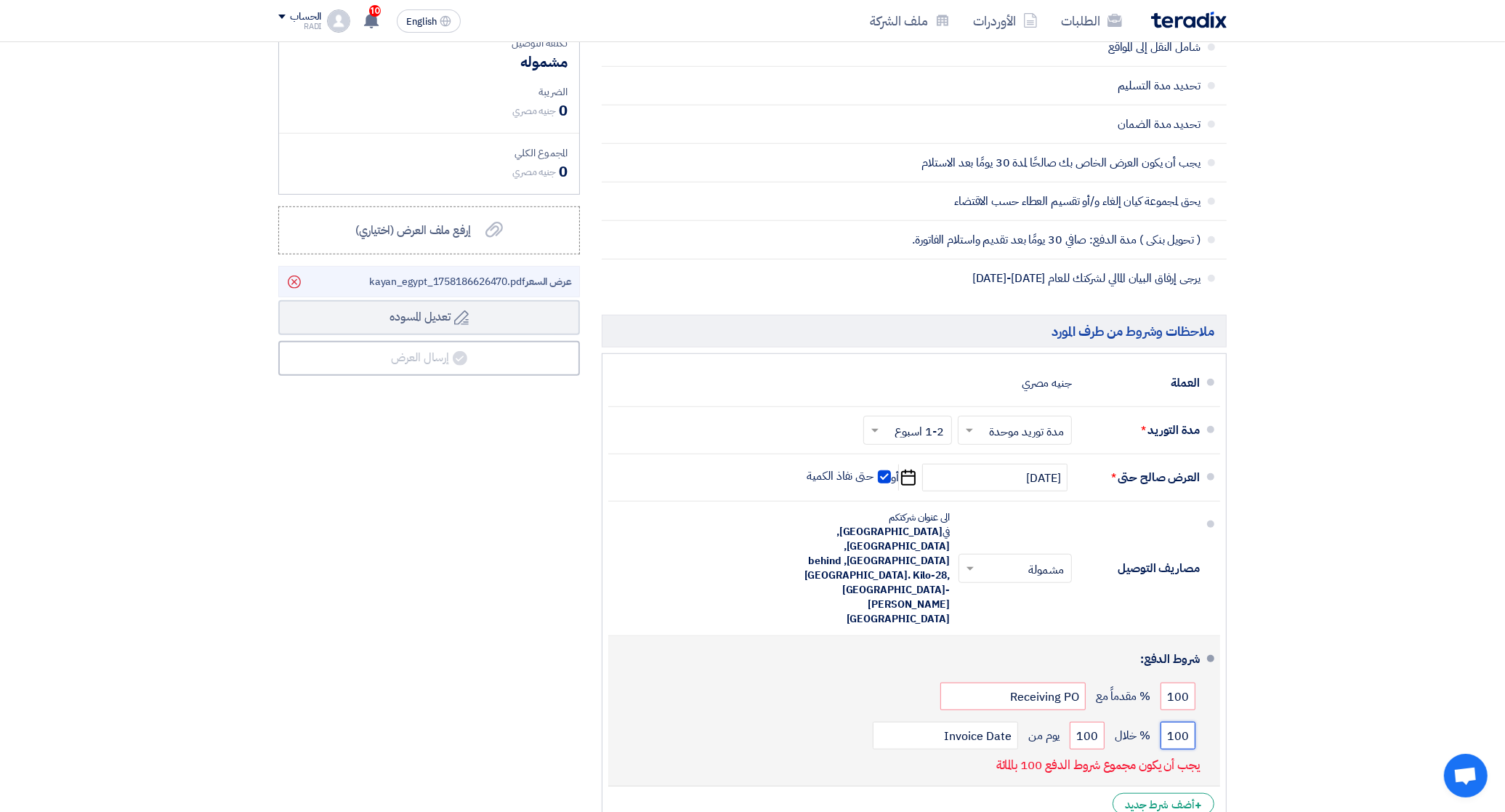
drag, startPoint x: 1184, startPoint y: 677, endPoint x: 1154, endPoint y: 680, distance: 30.1
click at [1154, 716] on div "100 % خلال 100 يوم من Invoice Date" at bounding box center [909, 735] width 579 height 40
type input "0"
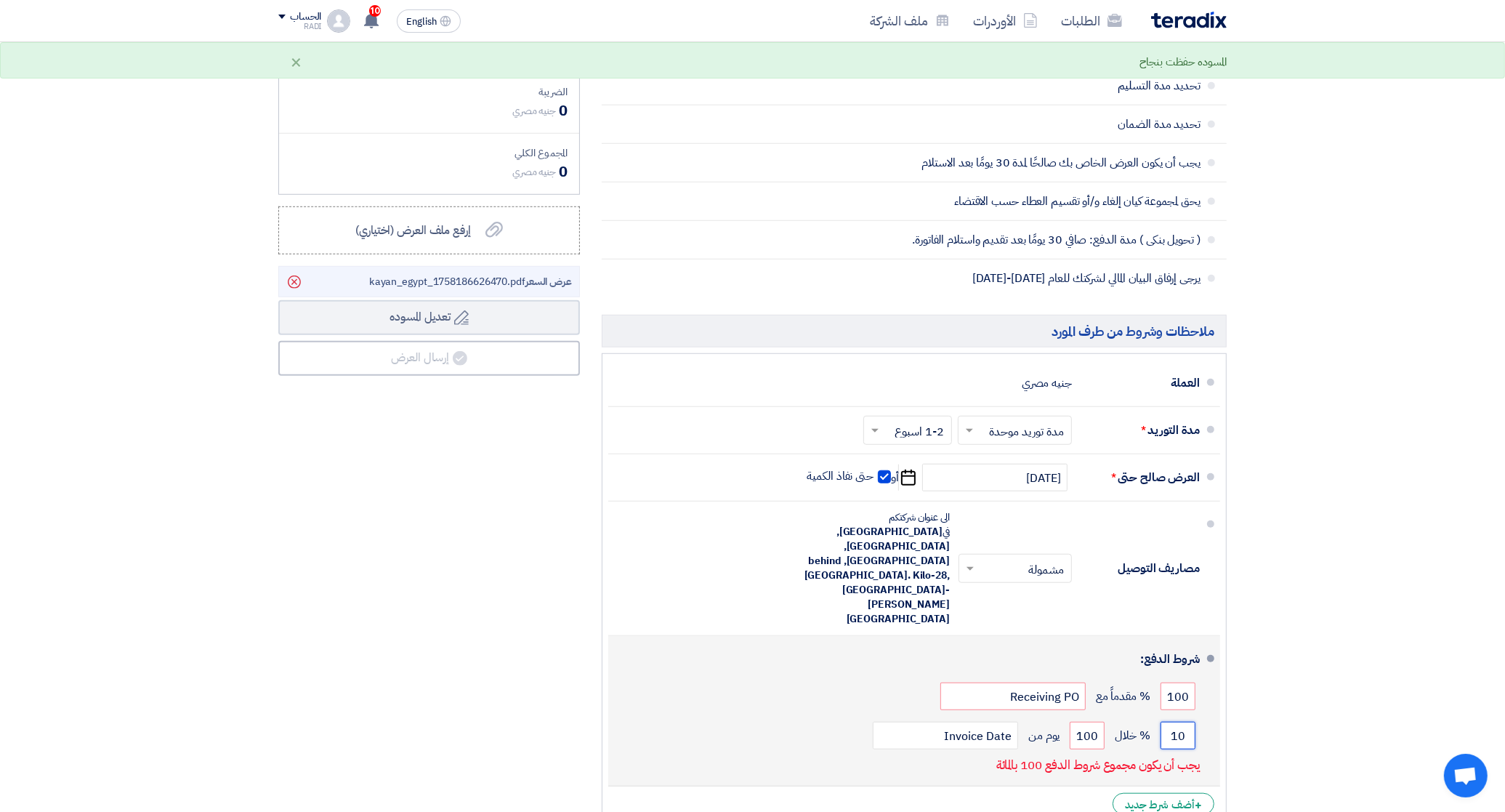
type input "100"
drag, startPoint x: 1096, startPoint y: 681, endPoint x: 1072, endPoint y: 681, distance: 24.0
click at [1072, 722] on input "100" at bounding box center [1087, 735] width 35 height 28
type input "100"
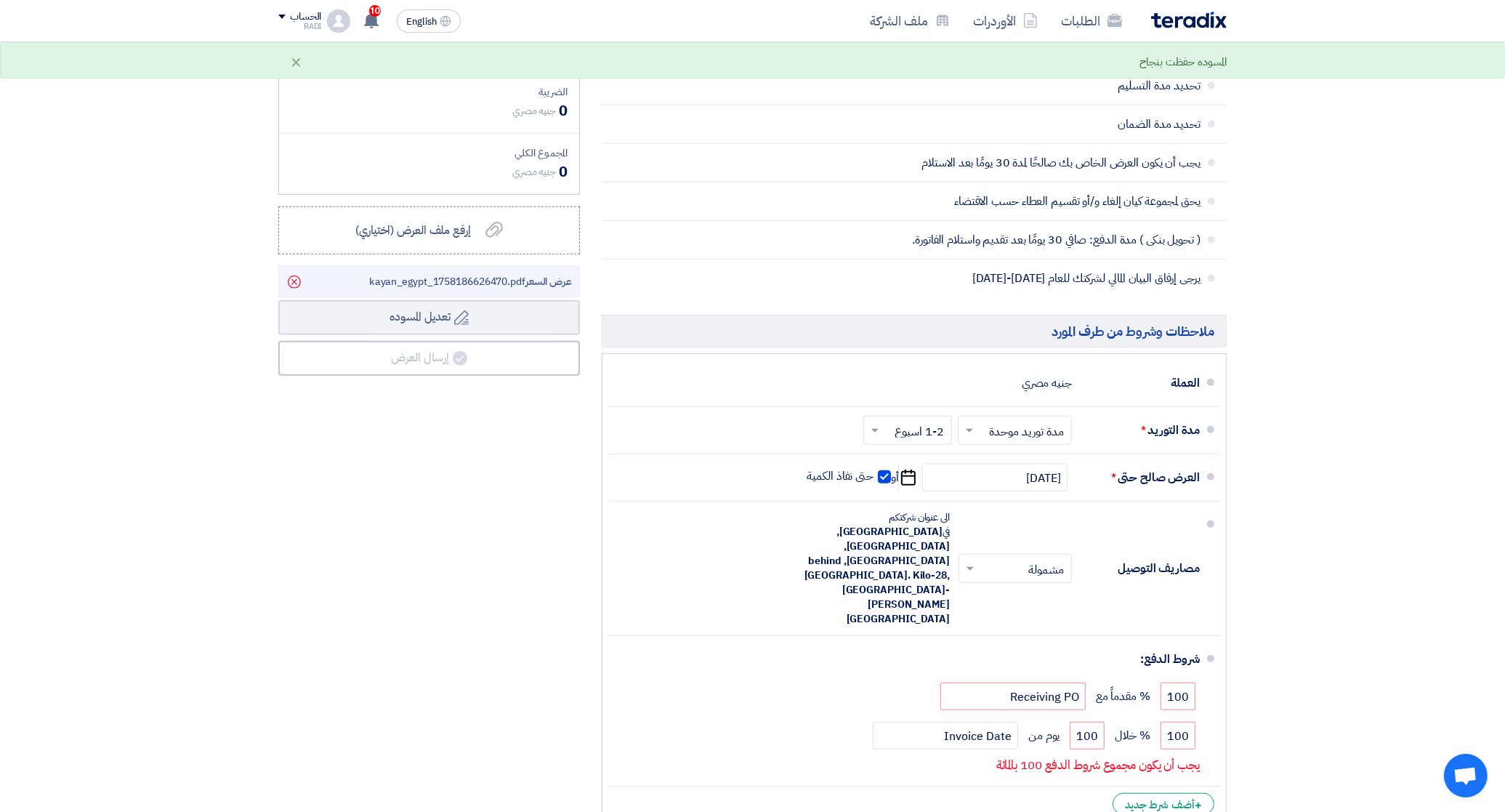
click at [1105, 786] on li "+ أضف شرط جديد" at bounding box center [914, 803] width 612 height 35
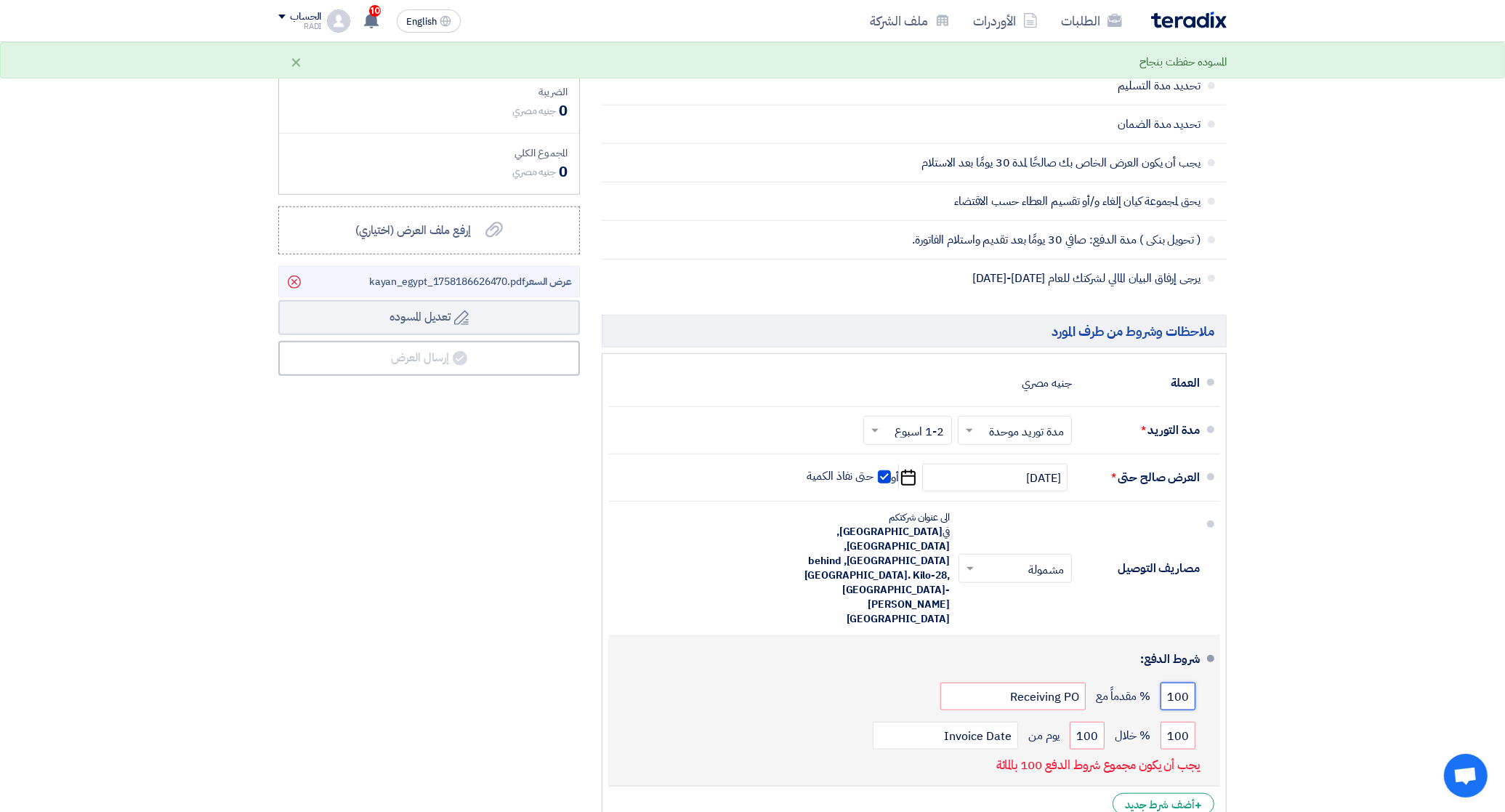
drag, startPoint x: 1190, startPoint y: 641, endPoint x: 1165, endPoint y: 641, distance: 25.0
click at [1165, 682] on input "100" at bounding box center [1178, 696] width 35 height 28
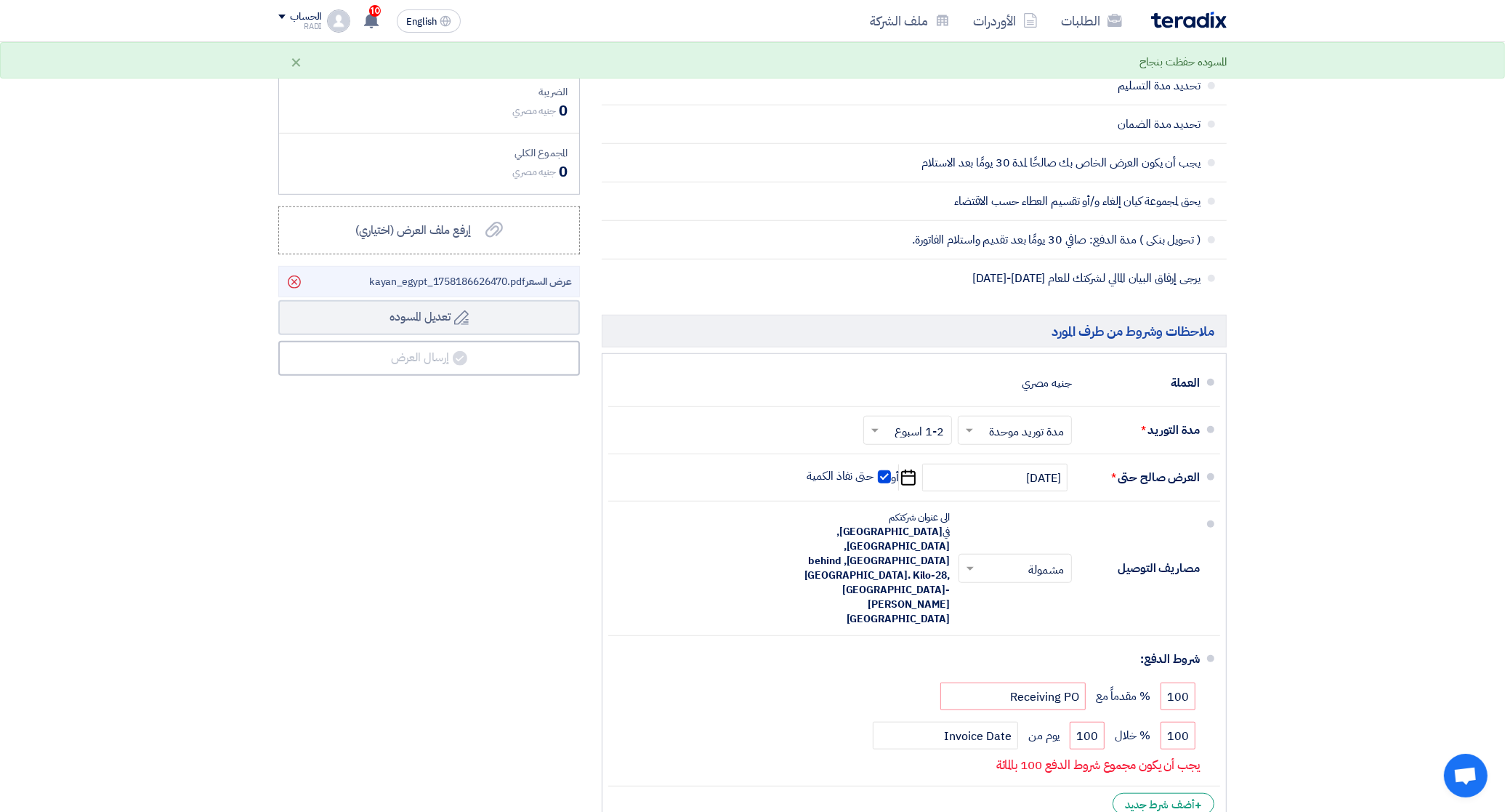
click at [1030, 768] on ul "العملة جنيه مصري مدة التوريد * اختر مدة التوريد × مدة توريد موحدة ×" at bounding box center [914, 590] width 625 height 475
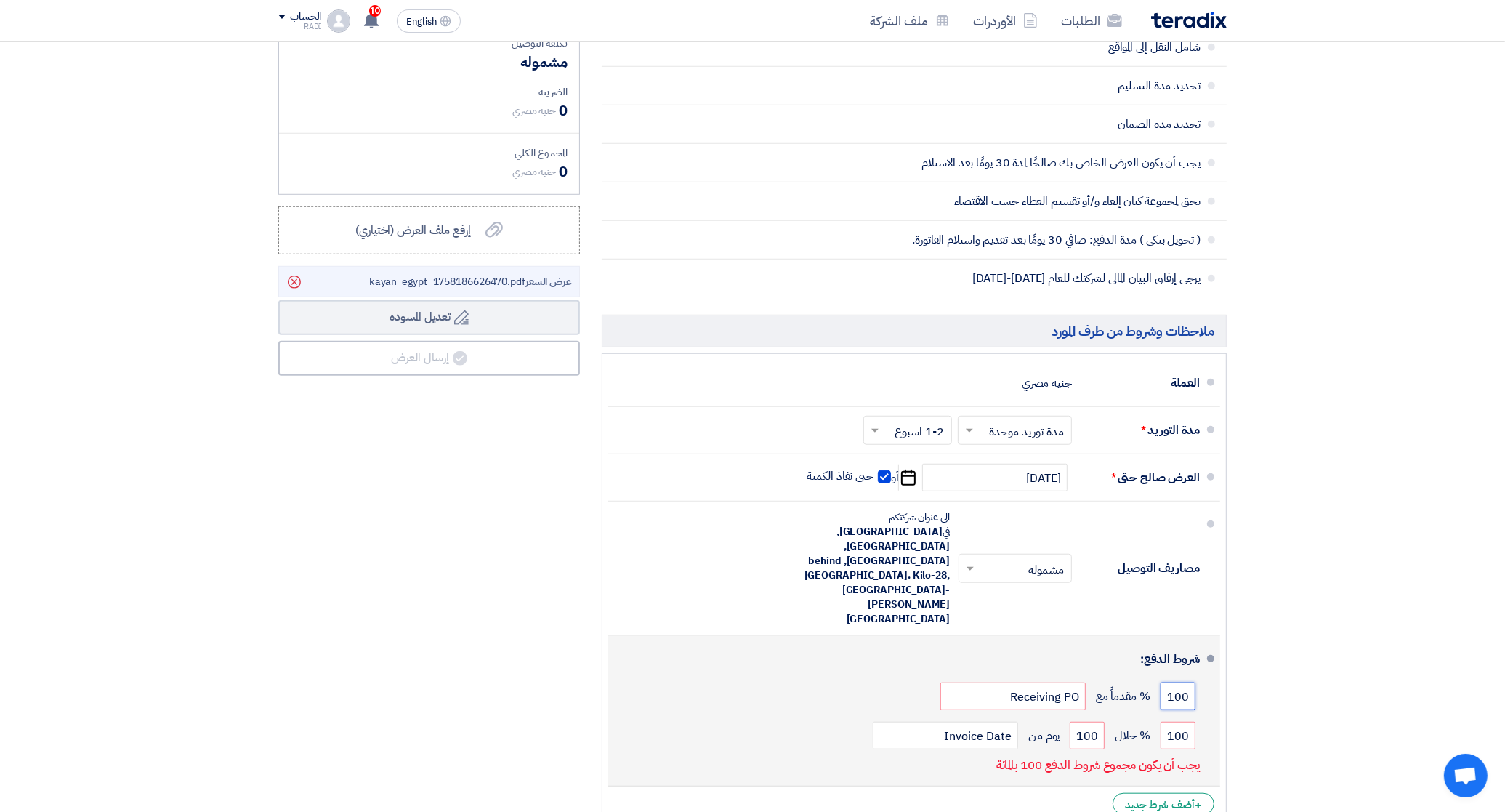
drag, startPoint x: 1188, startPoint y: 647, endPoint x: 1161, endPoint y: 647, distance: 27.0
click at [1161, 682] on input "100" at bounding box center [1178, 696] width 35 height 28
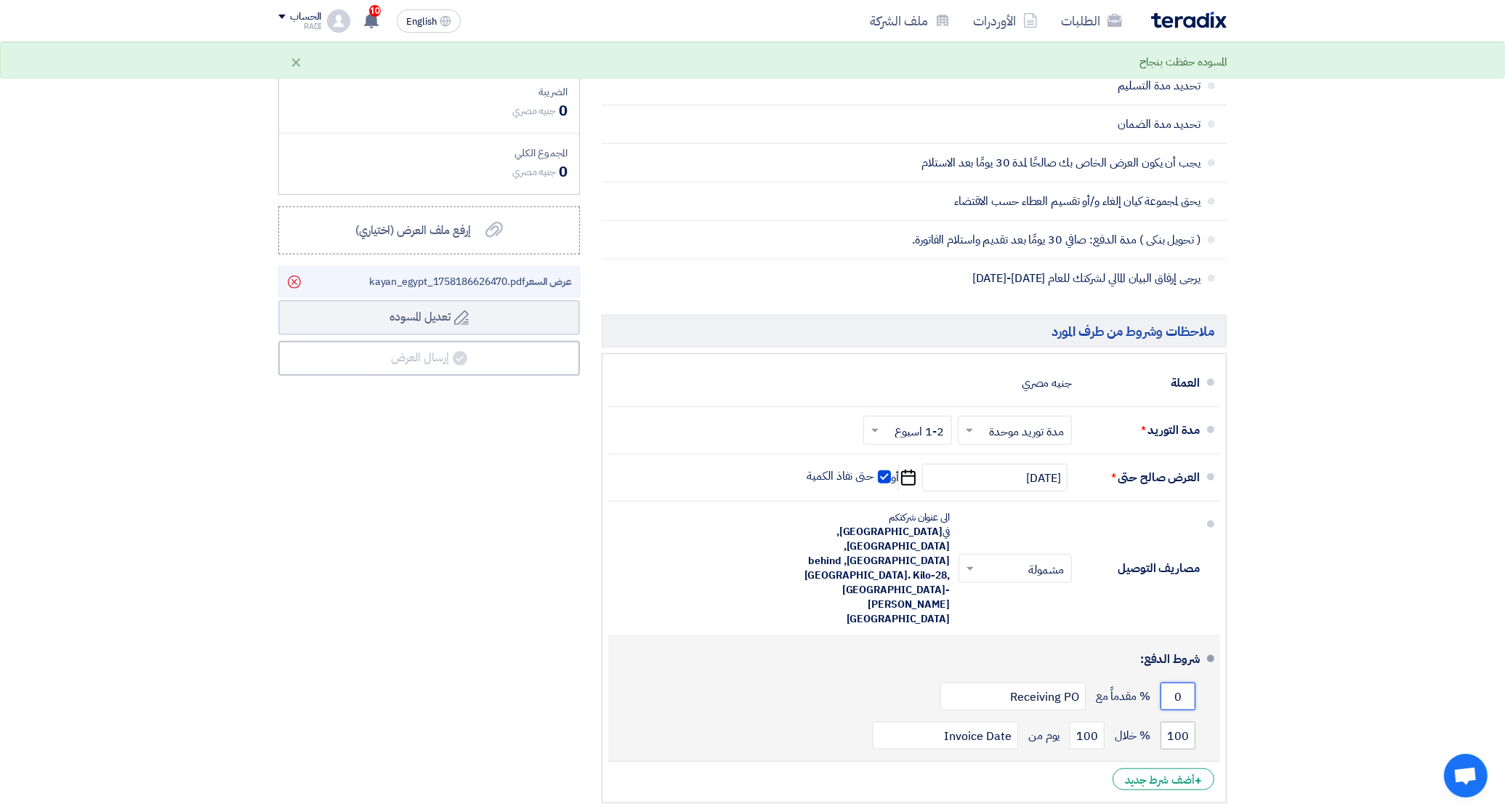
type input "0"
drag, startPoint x: 1181, startPoint y: 678, endPoint x: 1163, endPoint y: 678, distance: 18.0
click at [1163, 722] on input "100" at bounding box center [1178, 735] width 35 height 28
drag, startPoint x: 1186, startPoint y: 681, endPoint x: 1162, endPoint y: 680, distance: 24.0
click at [1162, 722] on input "00" at bounding box center [1178, 735] width 35 height 28
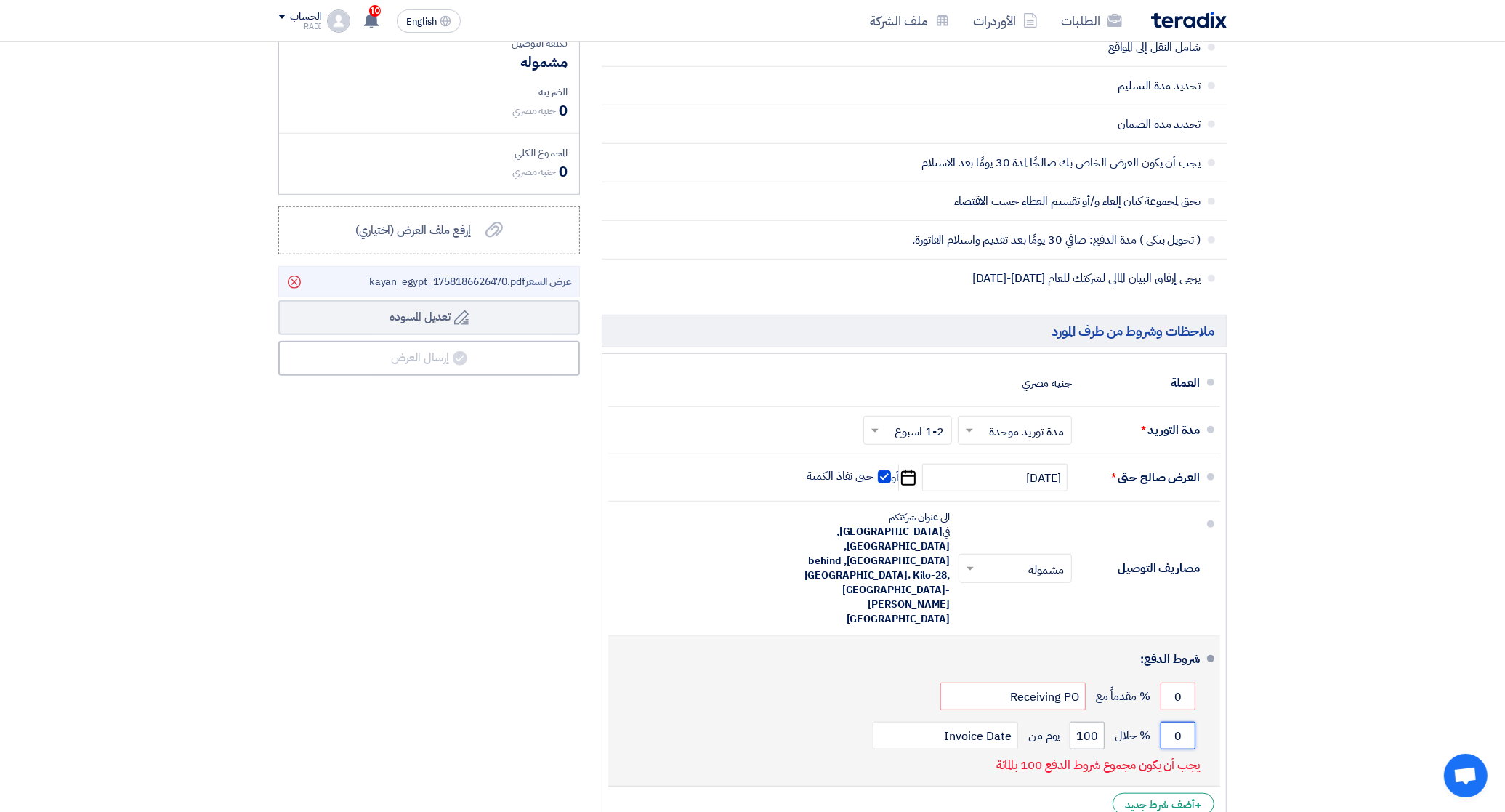
type input "0"
drag, startPoint x: 1098, startPoint y: 680, endPoint x: 1068, endPoint y: 680, distance: 30.0
click at [1068, 716] on div "0 % خلال 100 يوم من Invoice Date" at bounding box center [909, 735] width 579 height 40
type input "0"
click at [1161, 682] on input "0" at bounding box center [1178, 696] width 35 height 28
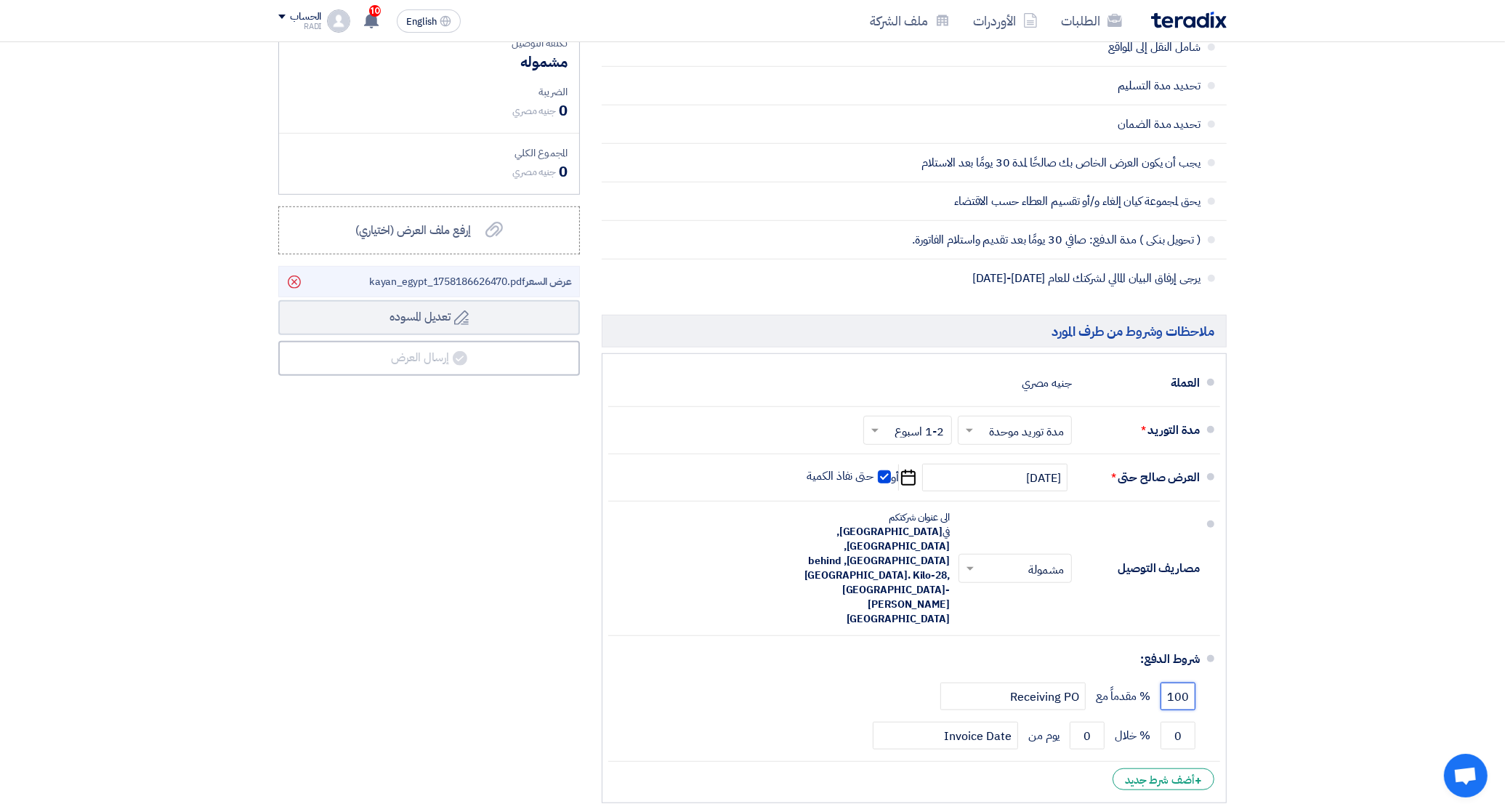
type input "100"
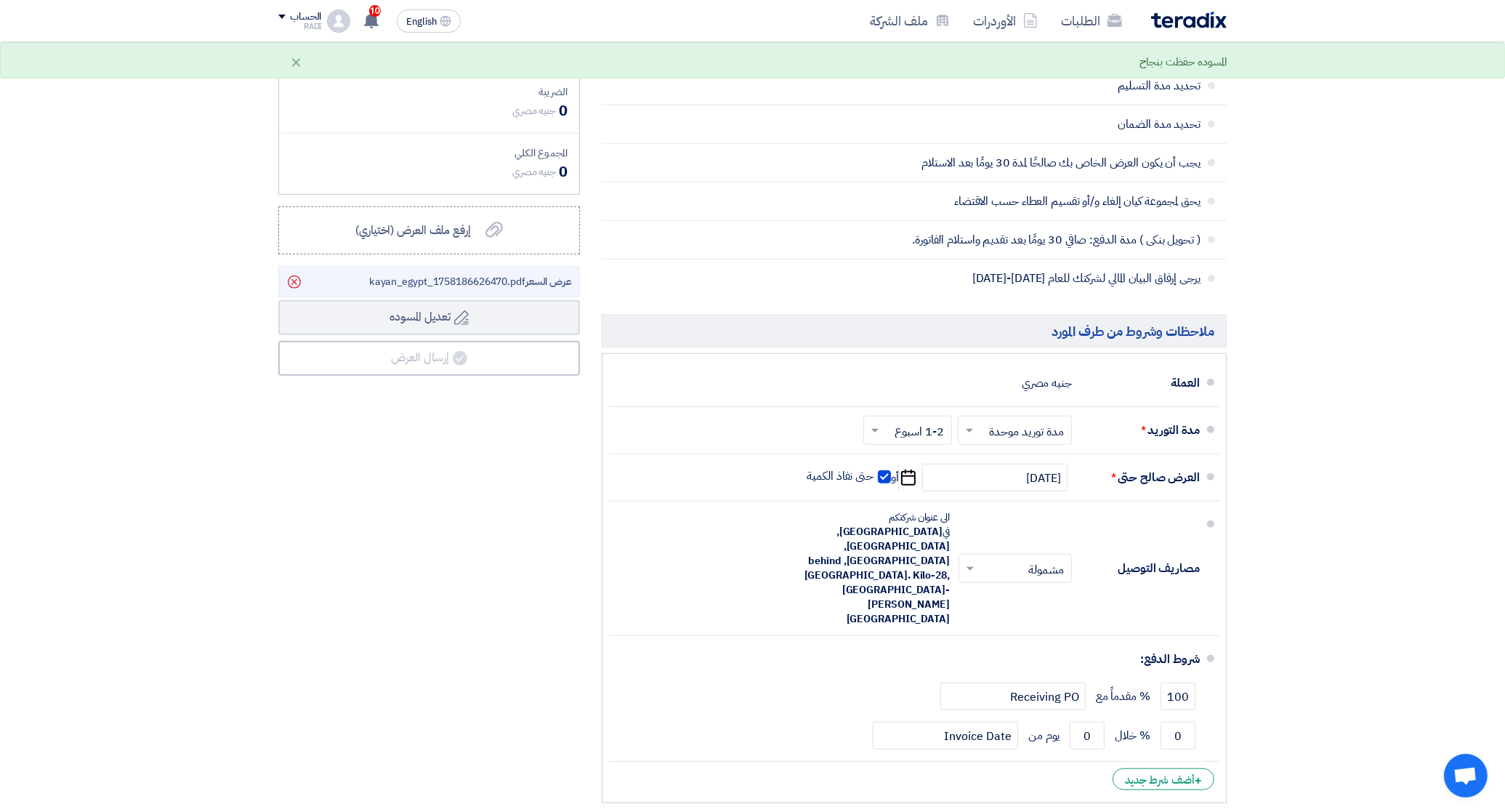
click at [1043, 762] on li "+ أضف شرط جديد" at bounding box center [914, 779] width 612 height 35
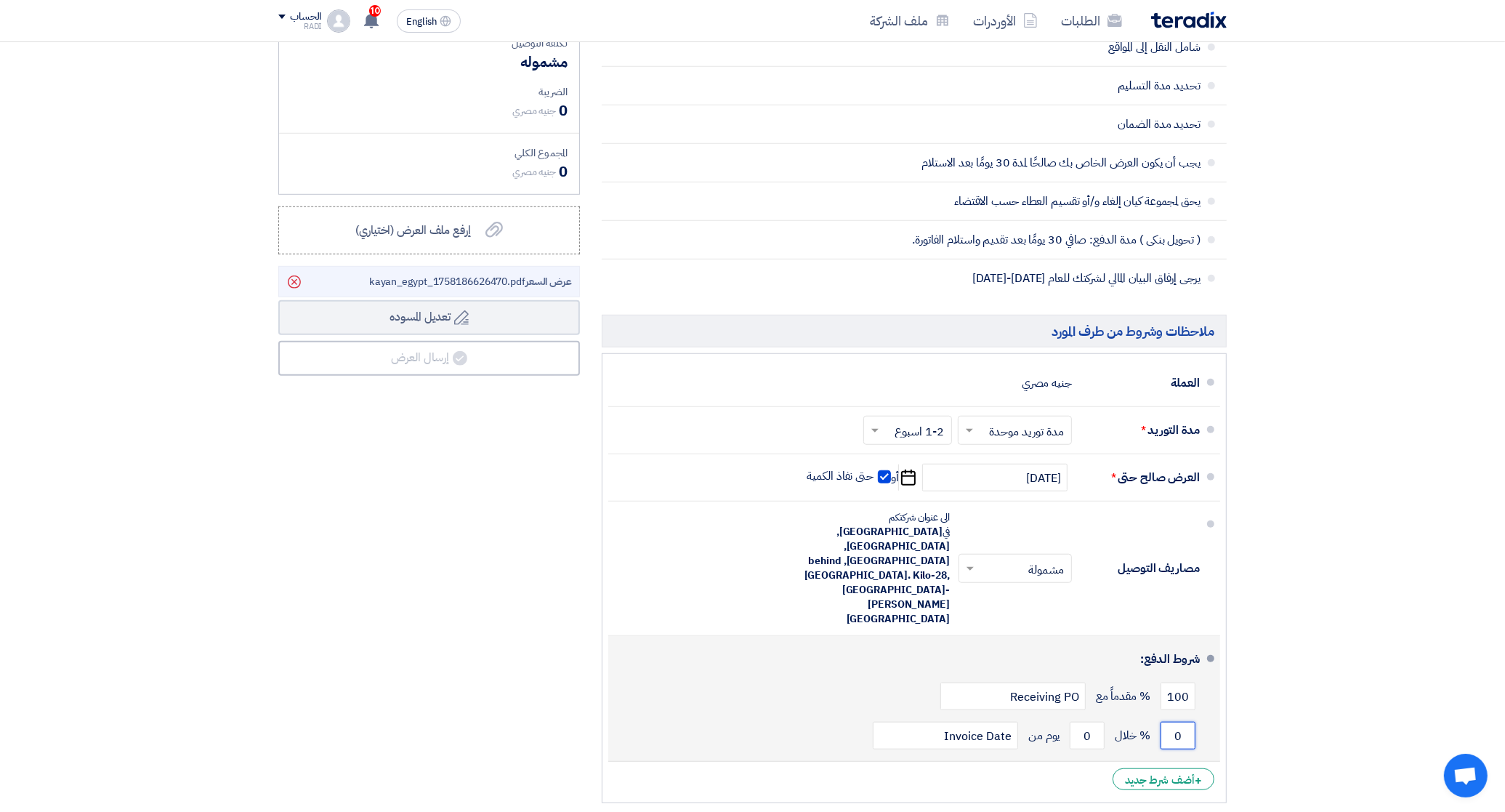
drag, startPoint x: 1180, startPoint y: 685, endPoint x: 1160, endPoint y: 681, distance: 20.4
click at [1161, 722] on input "0" at bounding box center [1178, 735] width 35 height 28
type input "100"
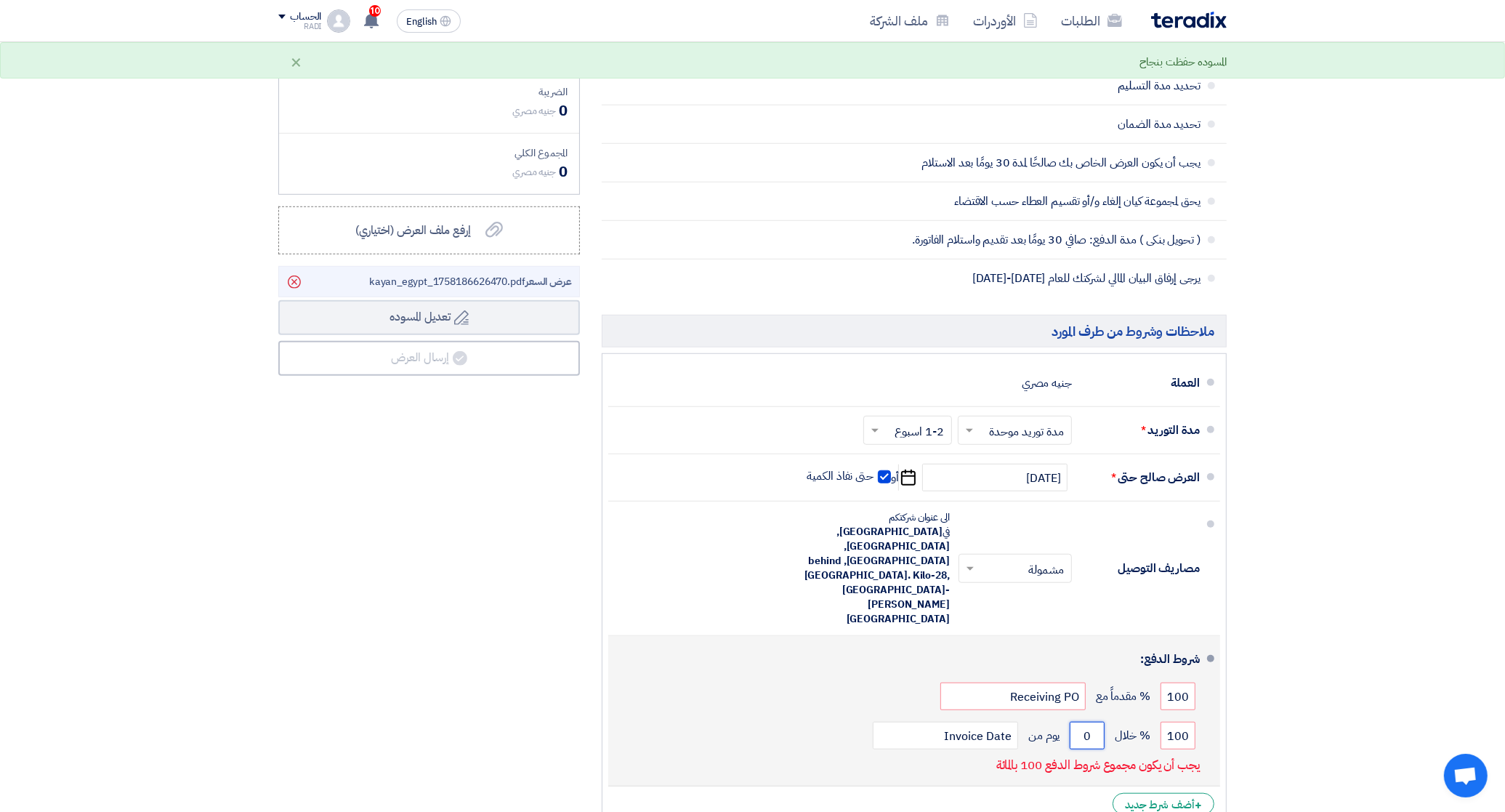
drag, startPoint x: 1088, startPoint y: 681, endPoint x: 1080, endPoint y: 681, distance: 8.0
click at [1080, 722] on input "0" at bounding box center [1087, 735] width 35 height 28
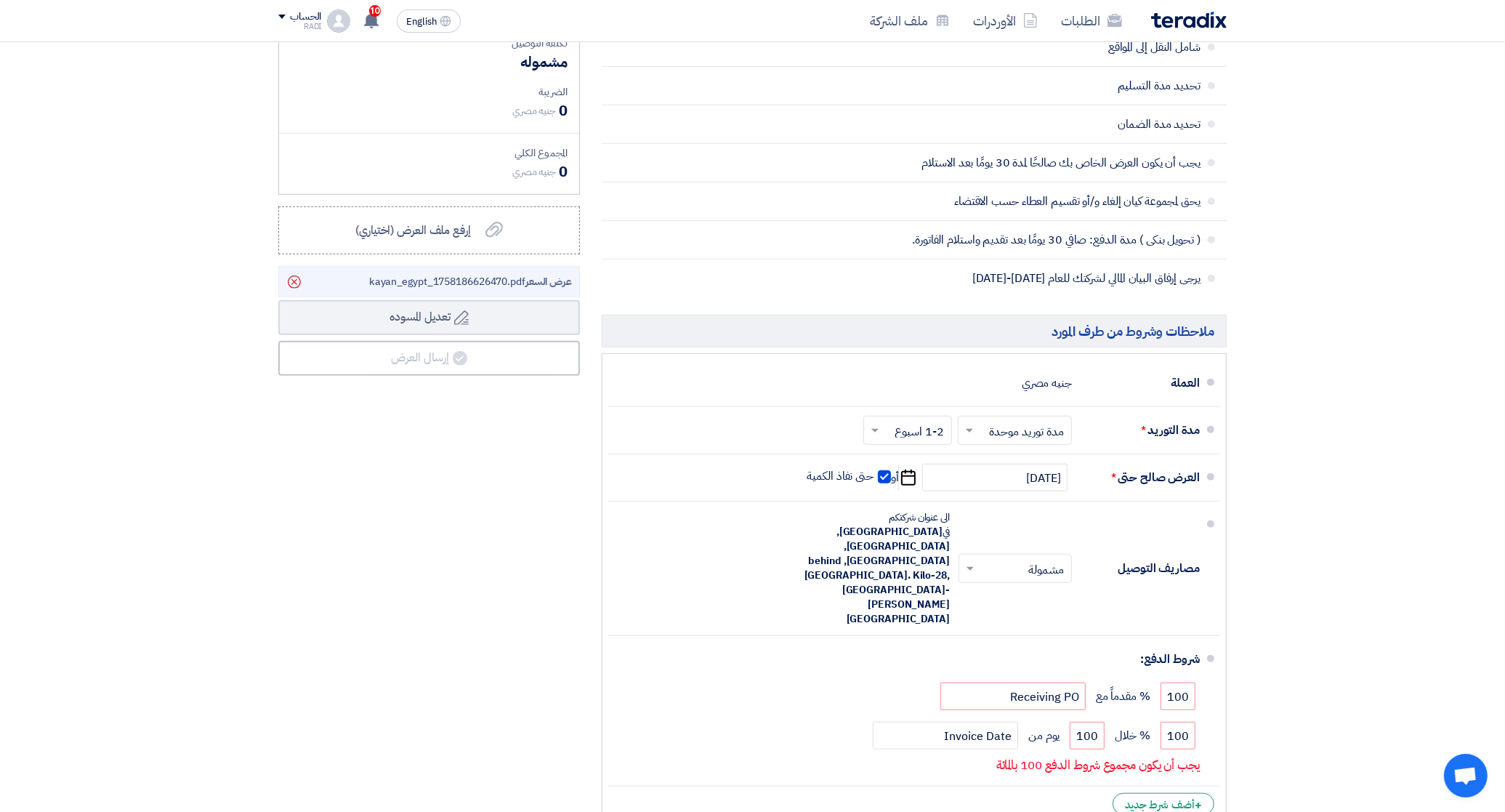
click at [1070, 786] on li "+ أضف شرط جديد" at bounding box center [914, 803] width 612 height 35
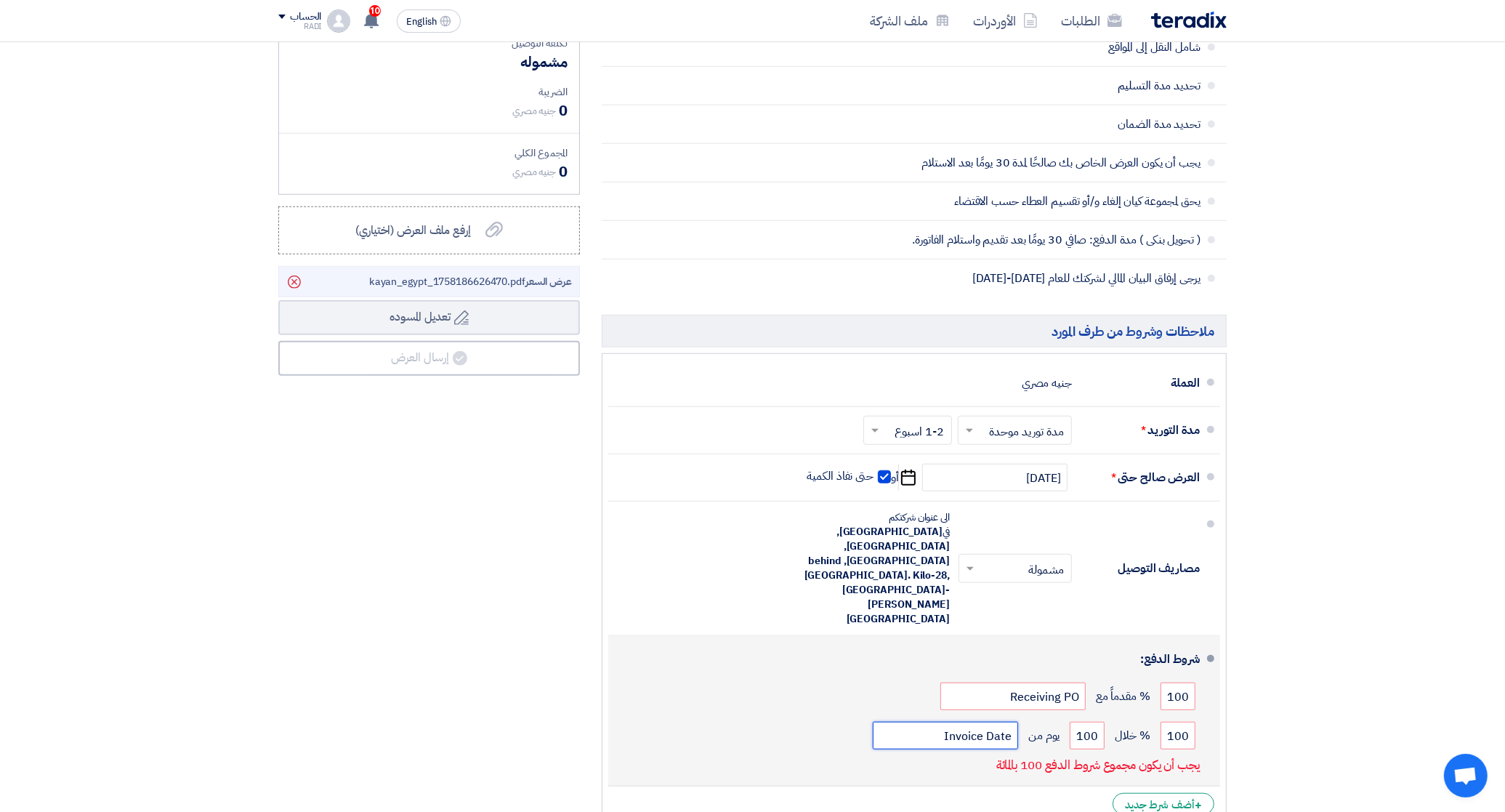
click at [985, 722] on input "Invoice Date" at bounding box center [944, 735] width 145 height 28
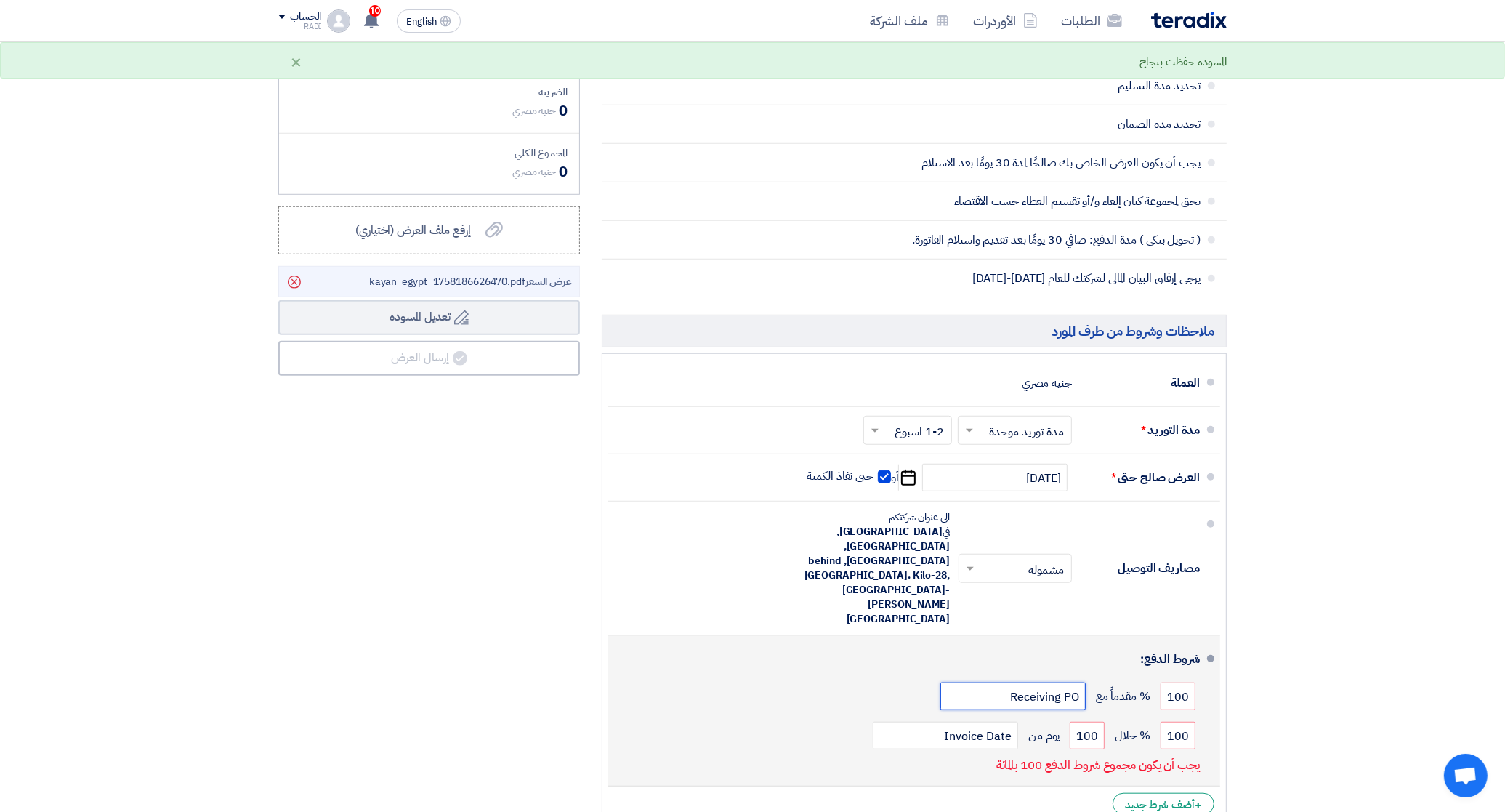
click at [1023, 682] on input "Receiving PO" at bounding box center [1012, 696] width 145 height 28
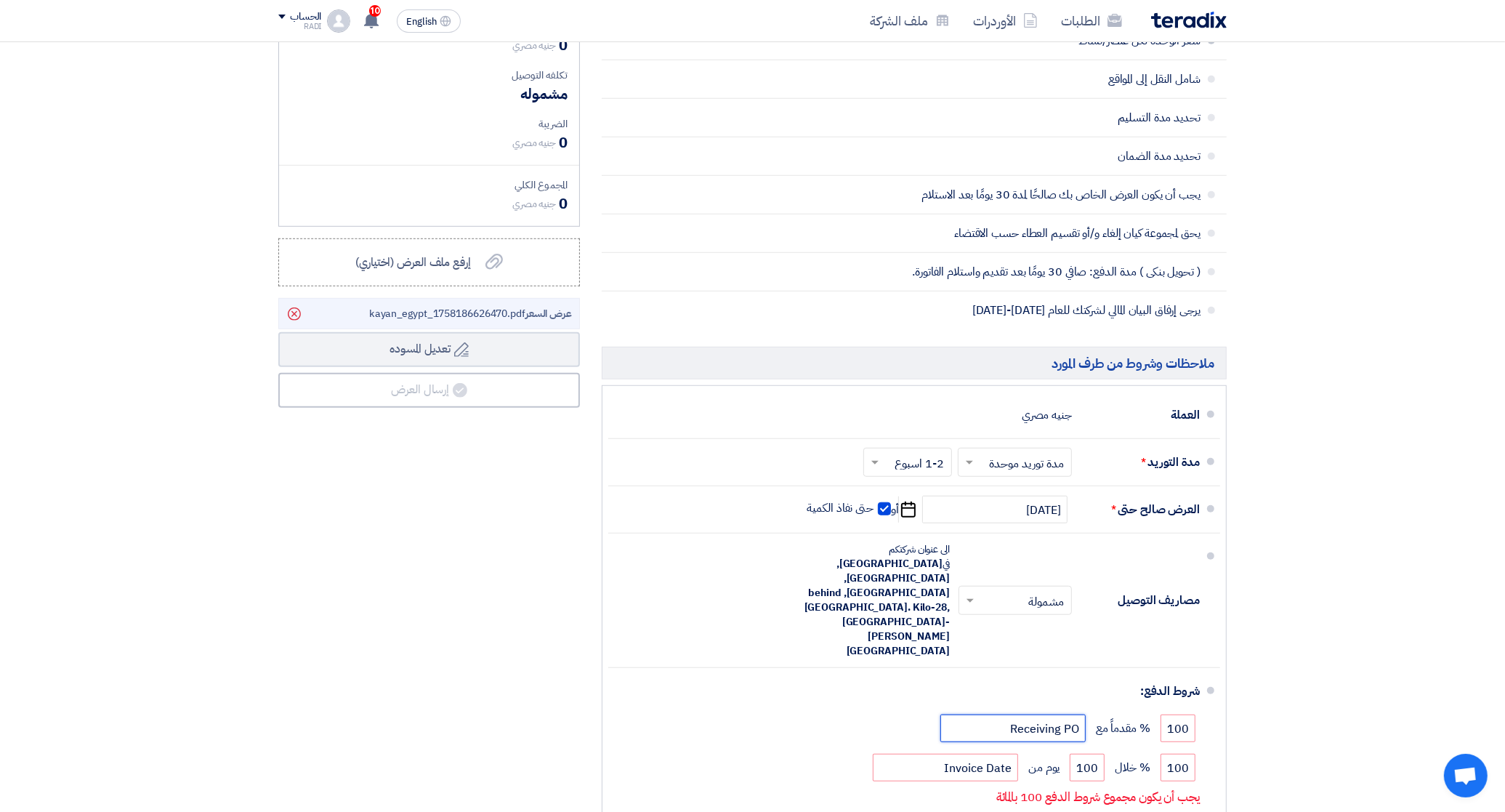
scroll to position [1363, 0]
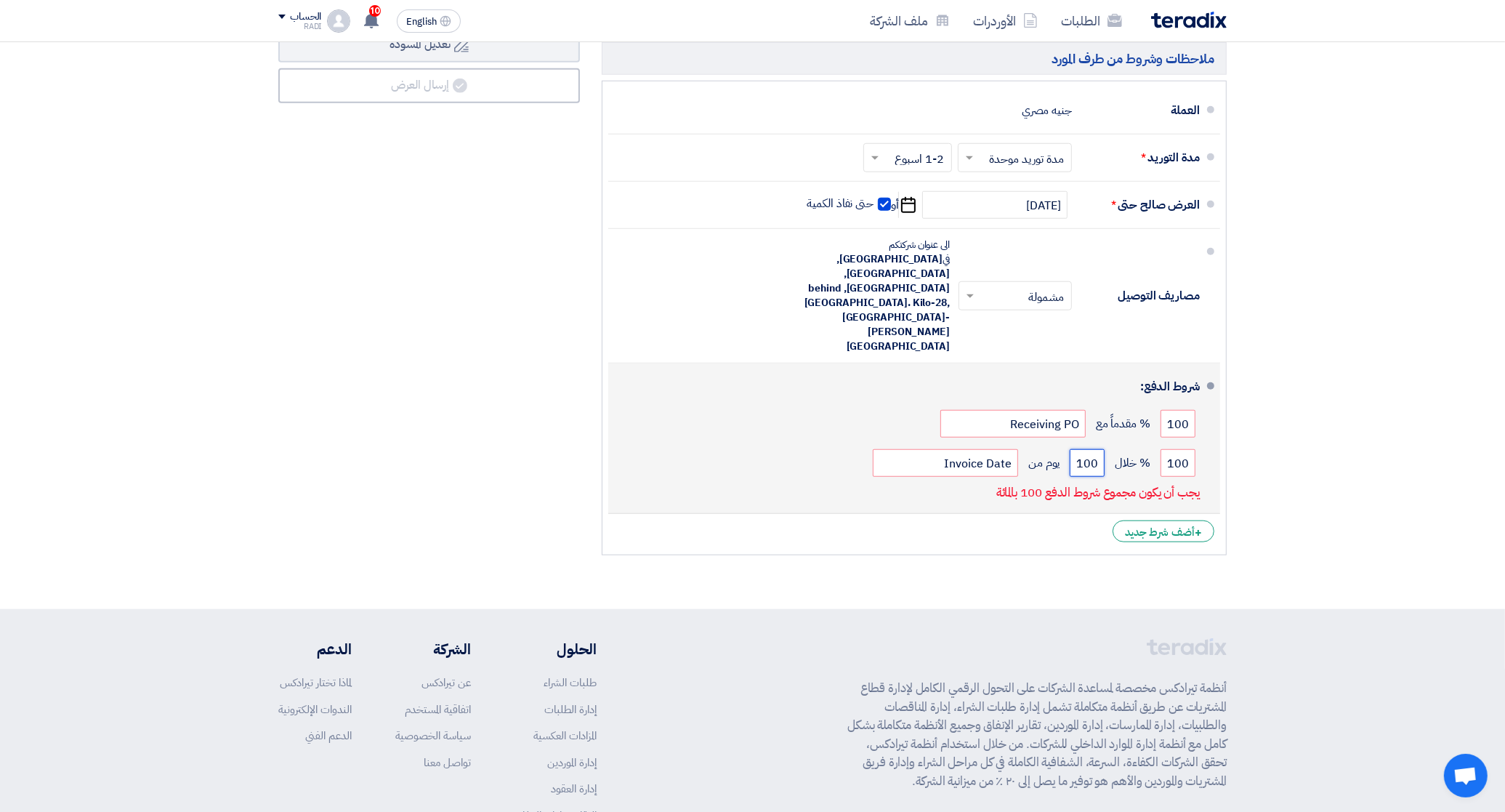
drag, startPoint x: 1098, startPoint y: 411, endPoint x: 1069, endPoint y: 405, distance: 29.6
click at [1070, 449] on input "100" at bounding box center [1087, 462] width 35 height 28
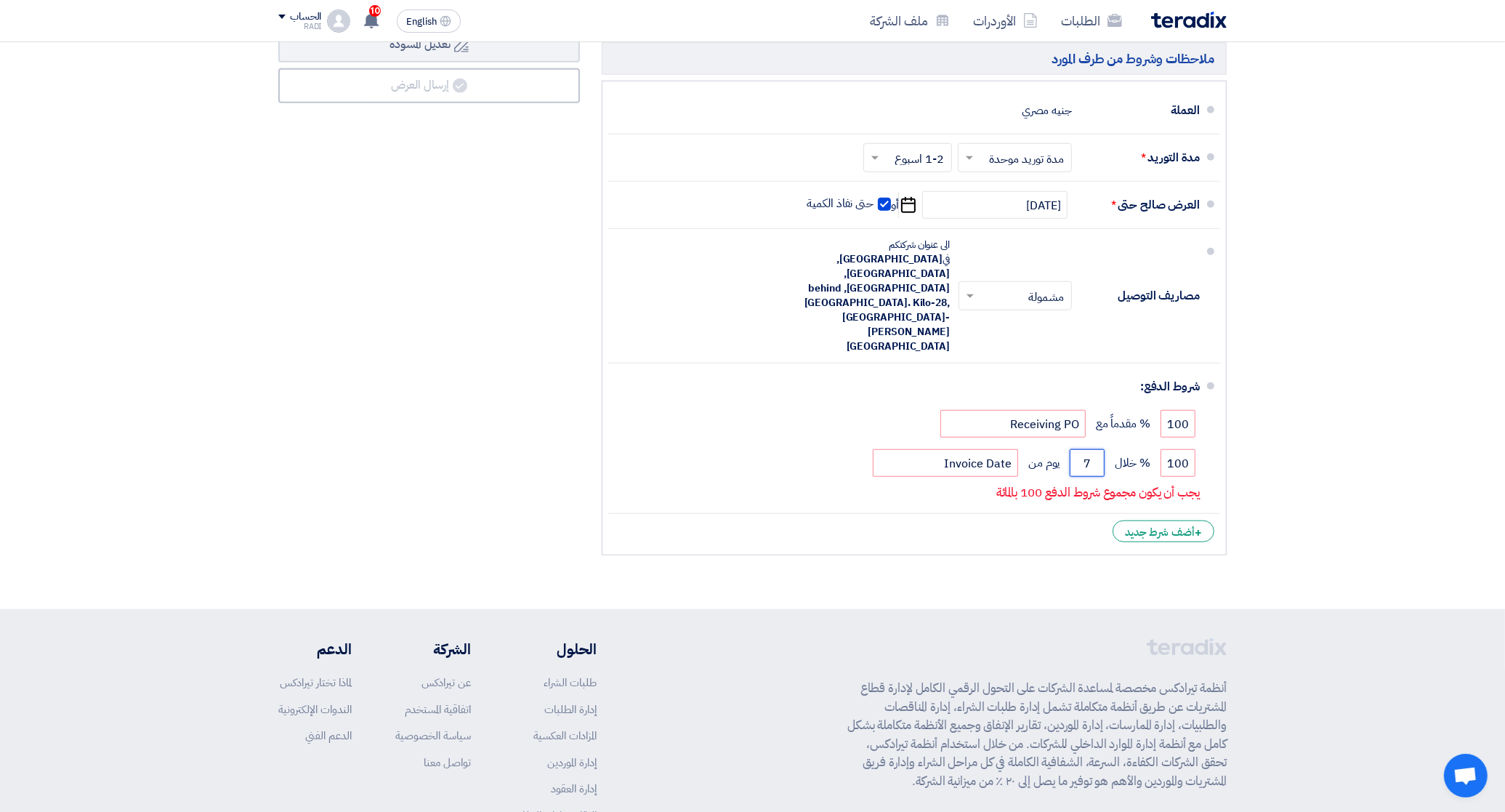
type input "7"
click at [1041, 514] on li "+ أضف شرط جديد" at bounding box center [914, 531] width 612 height 35
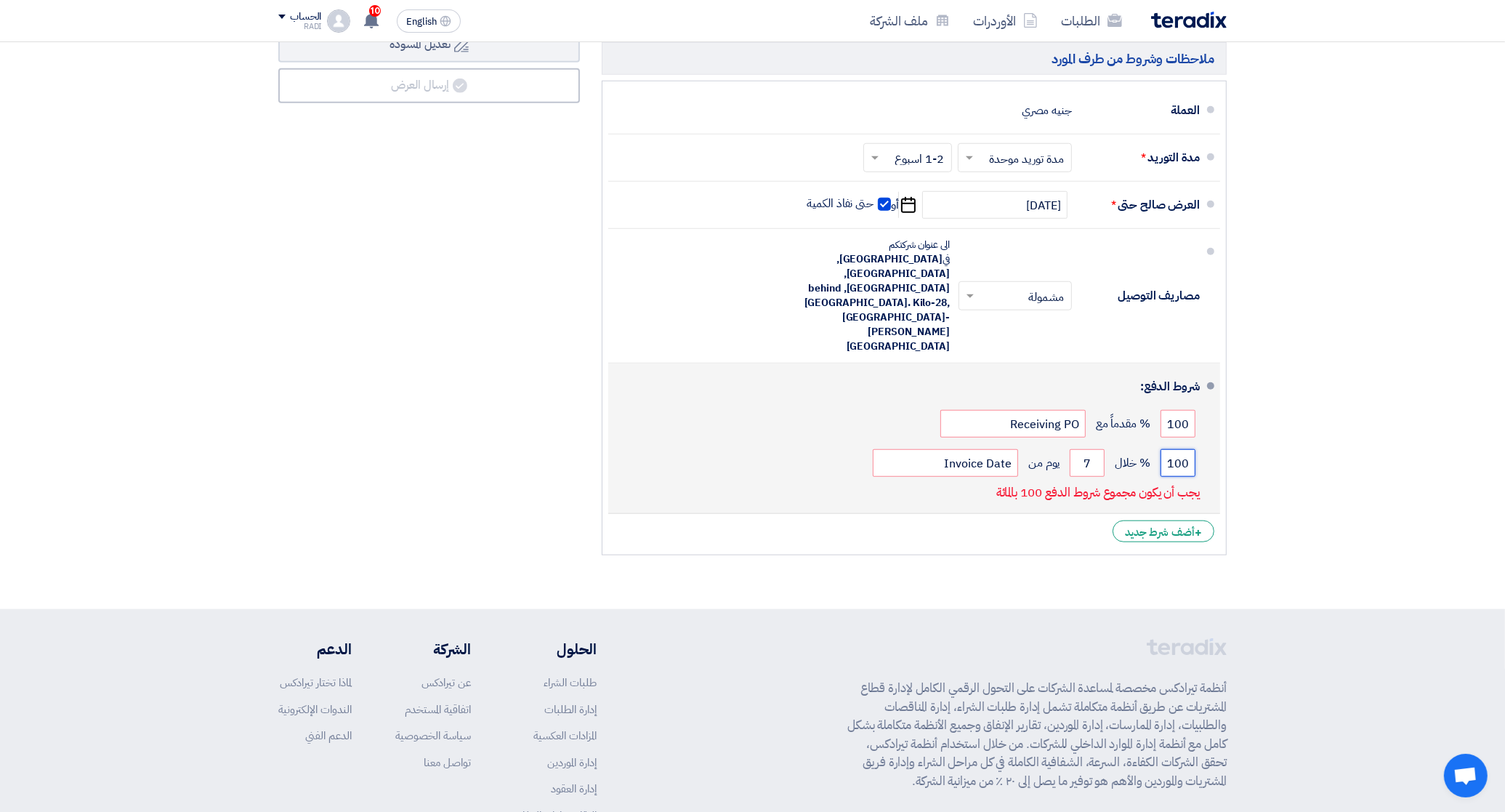
drag, startPoint x: 1189, startPoint y: 405, endPoint x: 1161, endPoint y: 407, distance: 28.1
click at [1161, 449] on input "100" at bounding box center [1178, 462] width 35 height 28
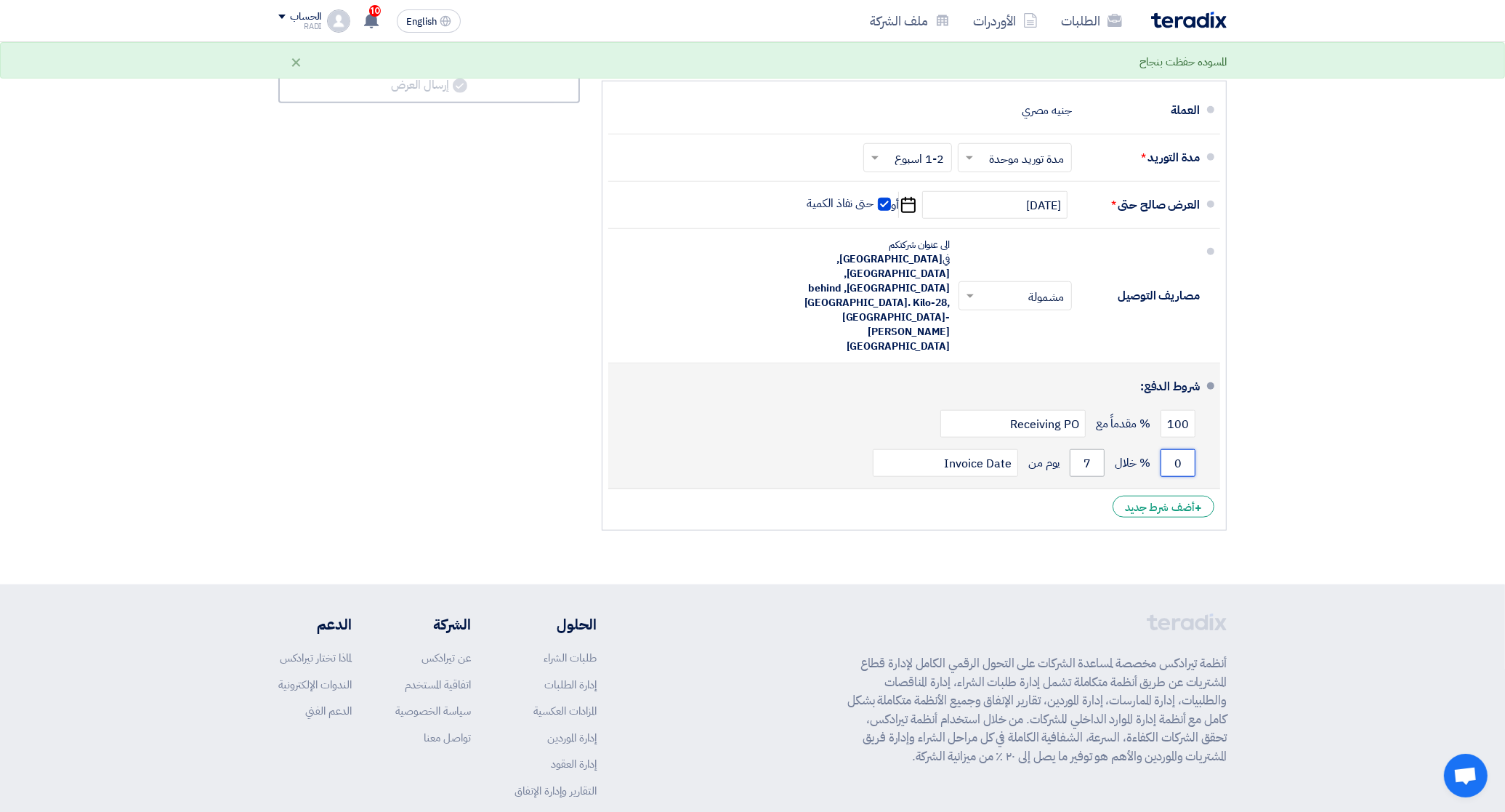
type input "0"
drag, startPoint x: 1098, startPoint y: 412, endPoint x: 1083, endPoint y: 412, distance: 15.0
click at [1083, 449] on input "7" at bounding box center [1087, 462] width 35 height 28
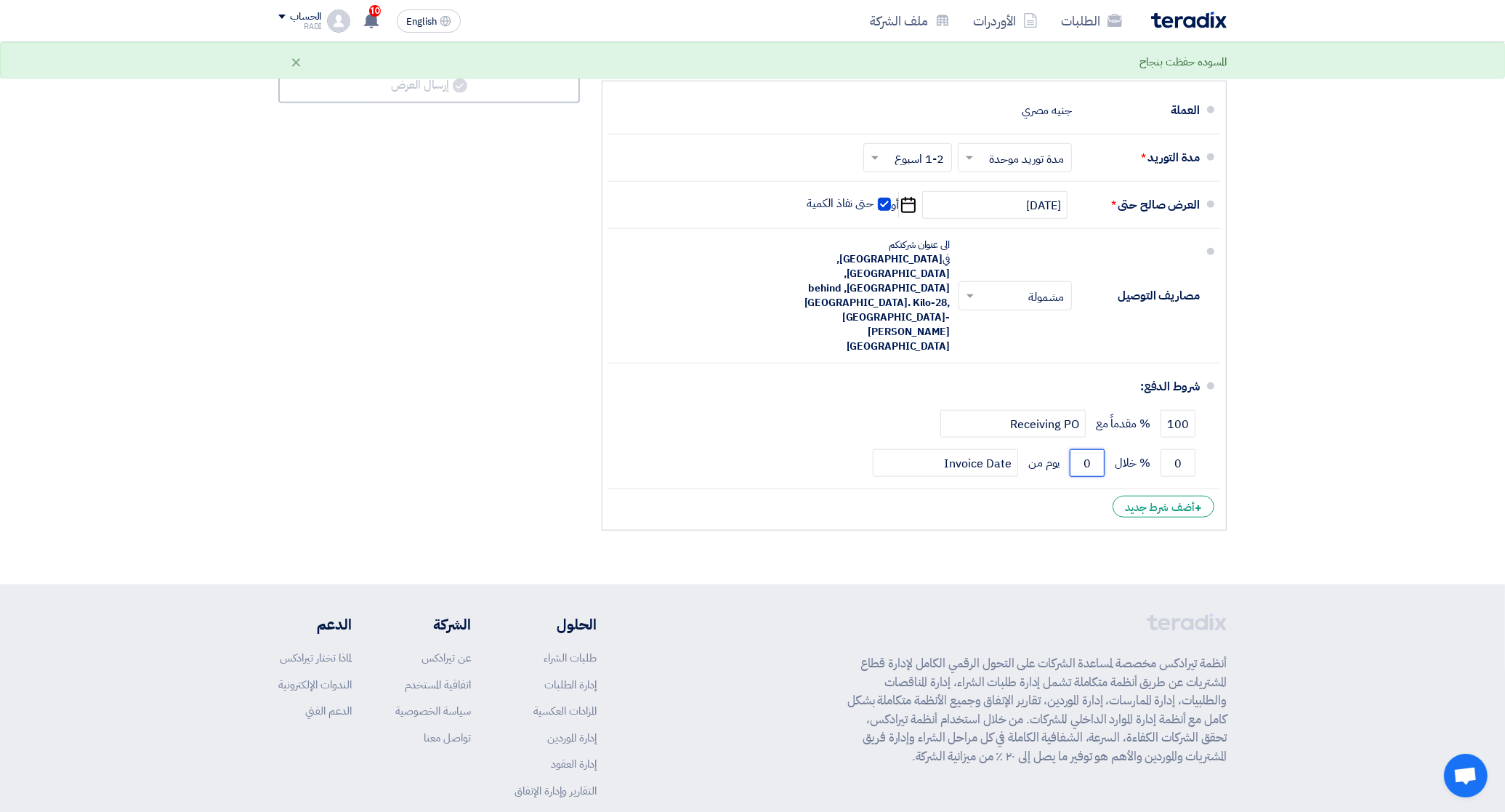
type input "0"
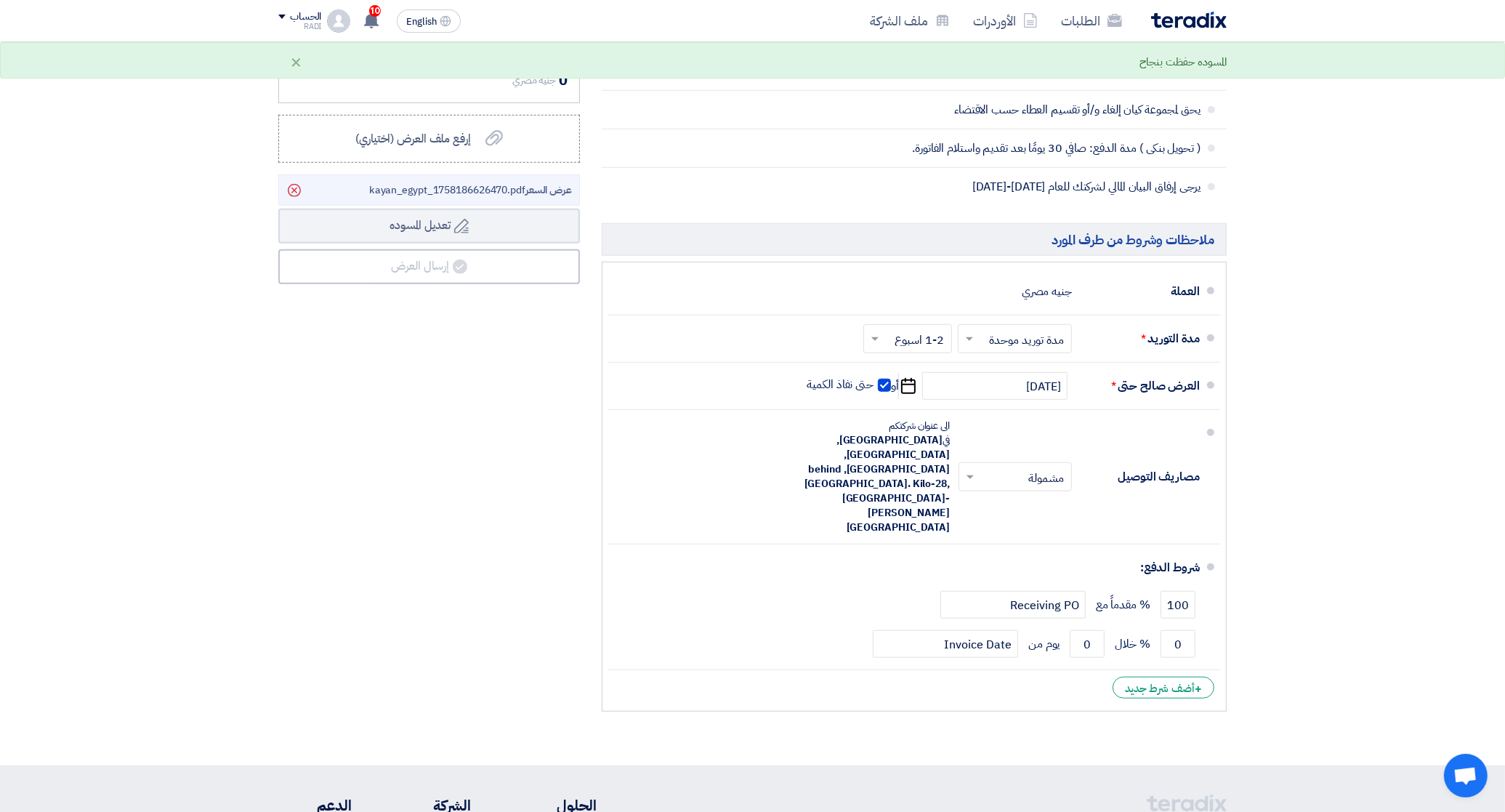
scroll to position [1181, 0]
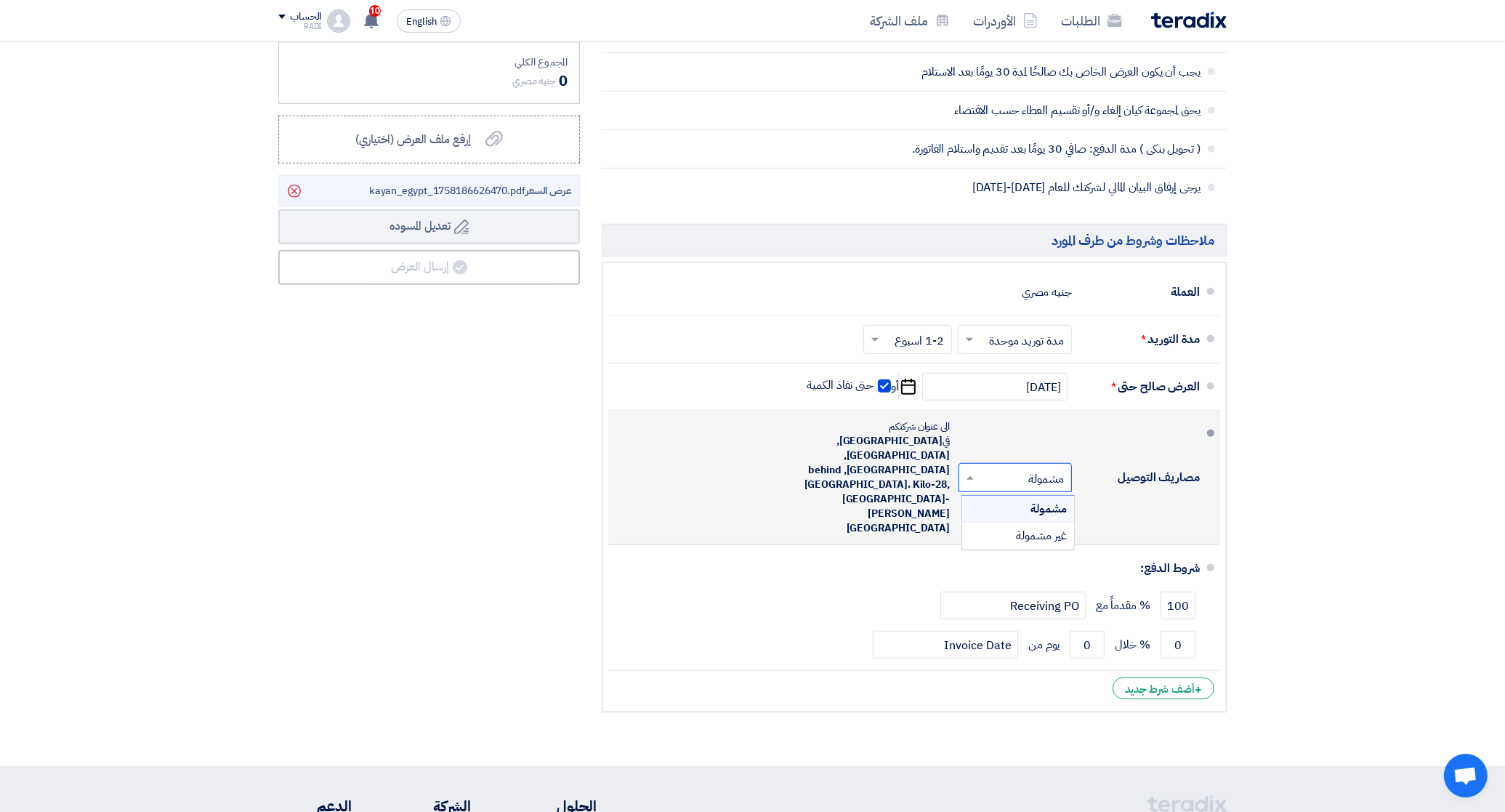
click at [1037, 469] on input "text" at bounding box center [1012, 479] width 106 height 21
click at [1051, 527] on span "غير مشمولة" at bounding box center [1041, 535] width 50 height 17
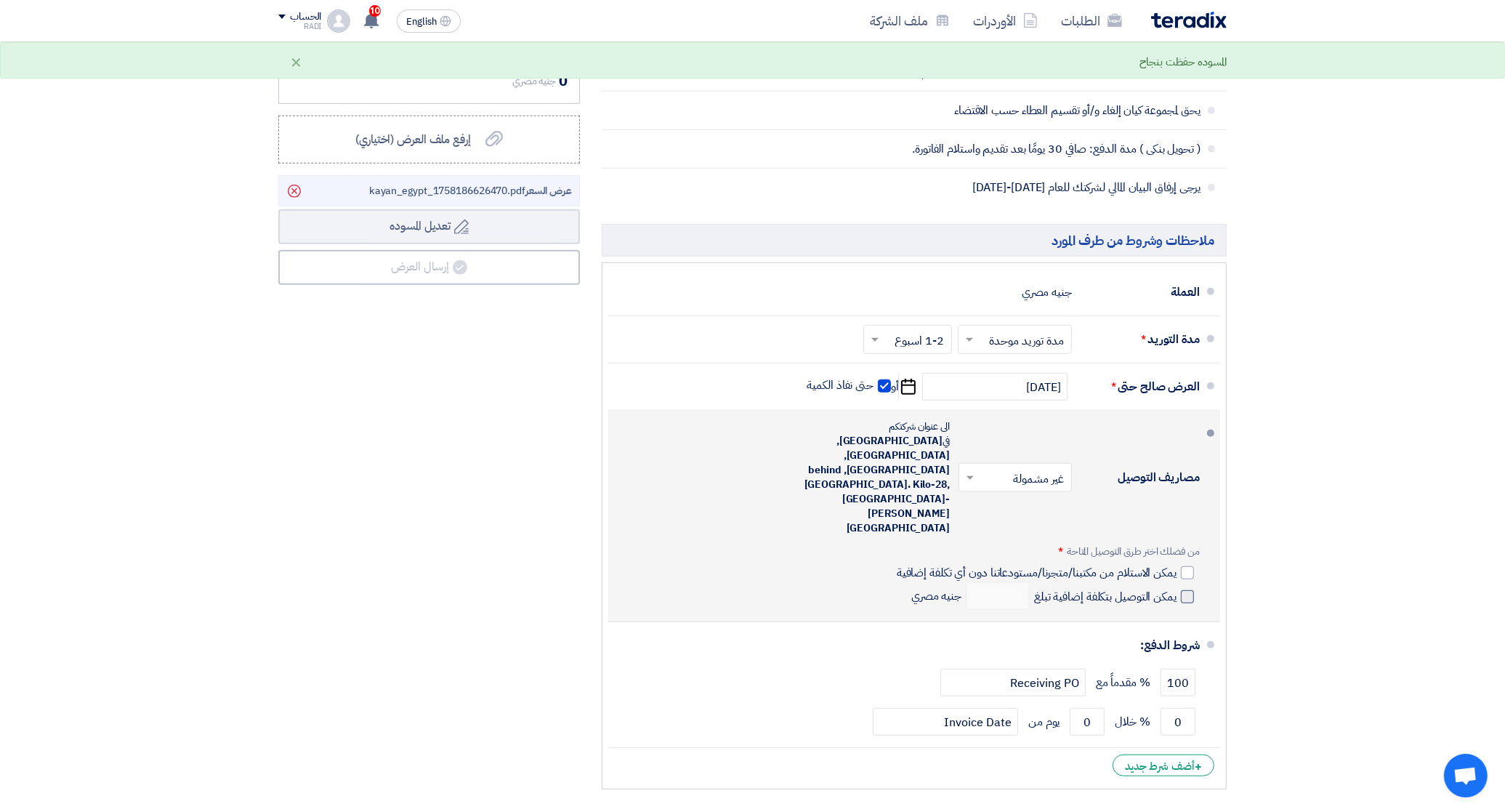
click at [1186, 590] on span at bounding box center [1187, 597] width 14 height 14
click at [1176, 588] on input "يمكن التوصيل بتكلفة إضافية تبلغ" at bounding box center [1103, 602] width 145 height 28
checkbox input "true"
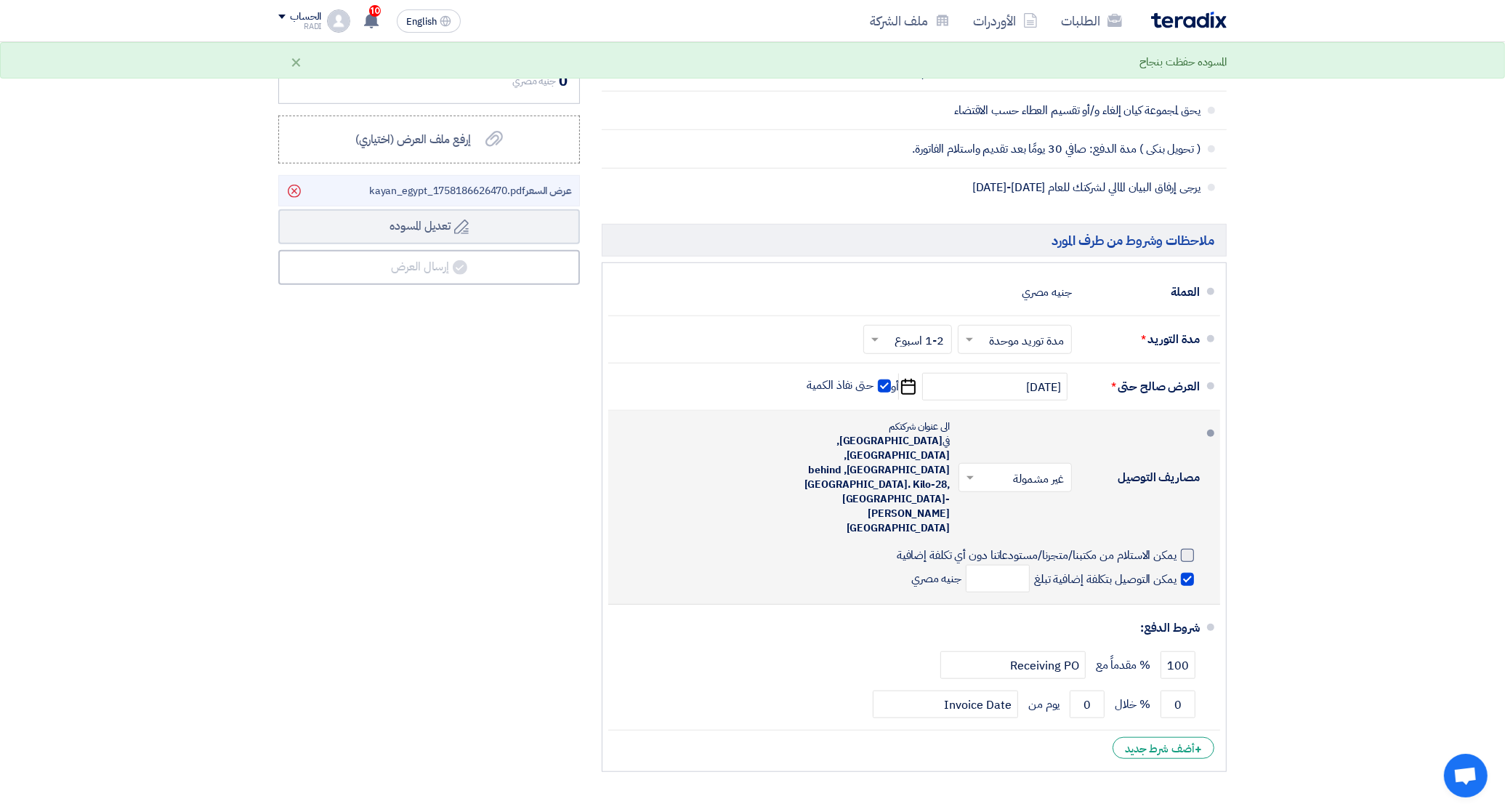
click at [1187, 549] on div at bounding box center [1187, 555] width 14 height 14
click at [1176, 547] on input "يمكن الاستلام من مكتبنا/متجرنا/مستودعاتنا دون أي تكلفة إضافية" at bounding box center [1035, 561] width 283 height 28
checkbox input "true"
click at [1184, 572] on span at bounding box center [1187, 579] width 14 height 14
click at [1176, 571] on input "يمكن التوصيل بتكلفة إضافية تبلغ" at bounding box center [1103, 585] width 145 height 28
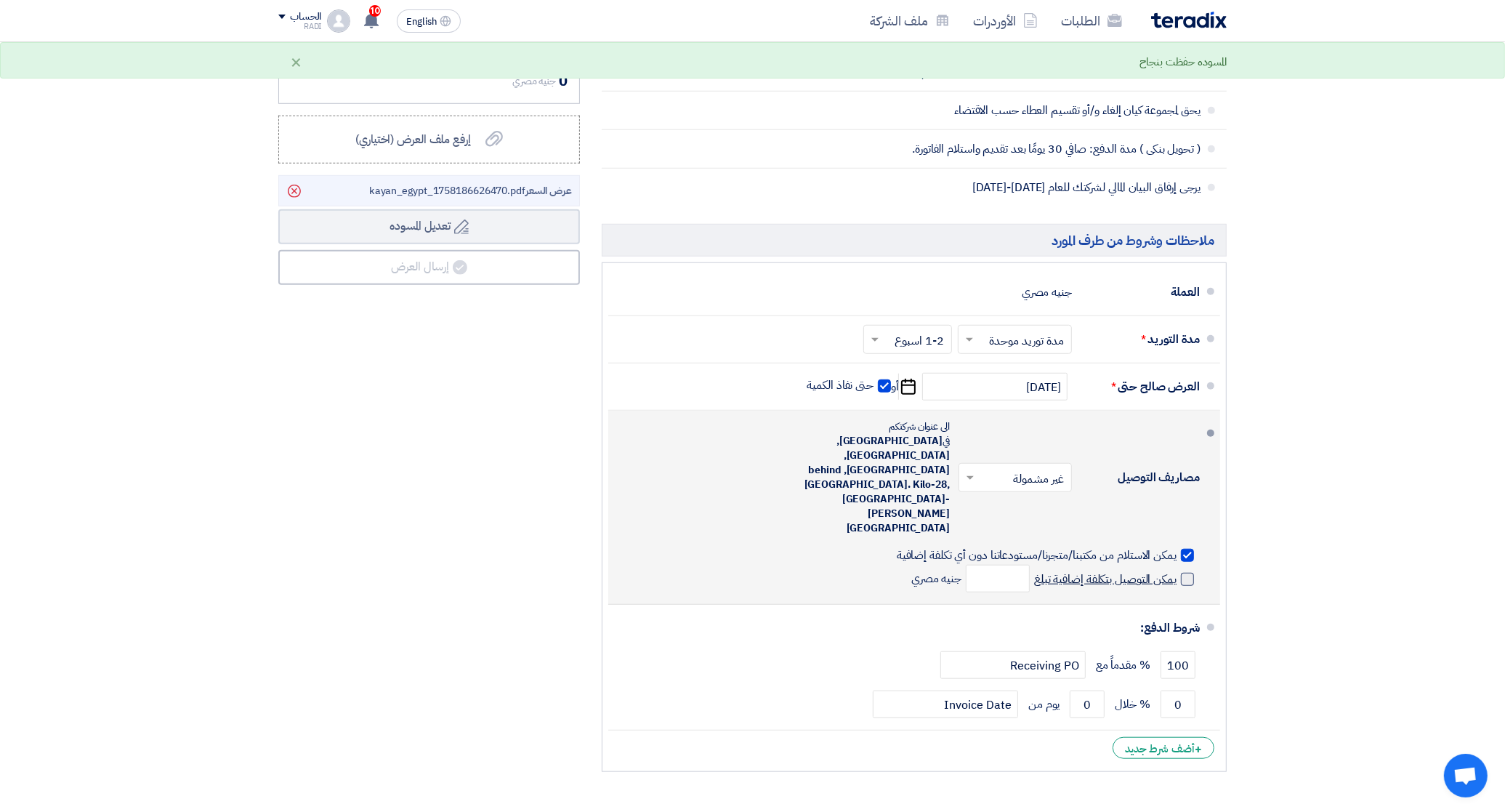
checkbox input "false"
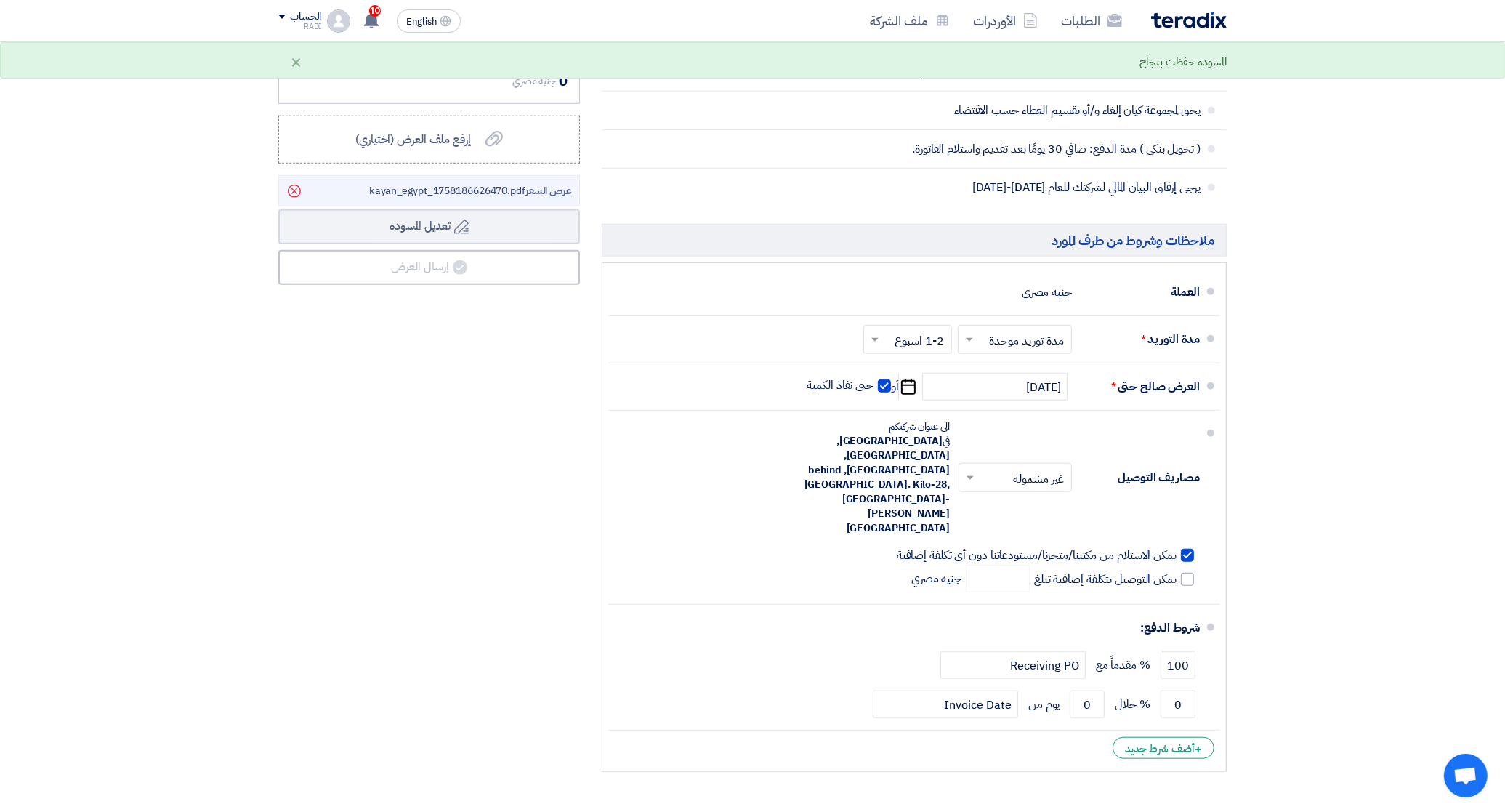
click at [1021, 469] on input "text" at bounding box center [1012, 479] width 106 height 21
click at [1034, 500] on span "مشمولة" at bounding box center [1049, 508] width 36 height 17
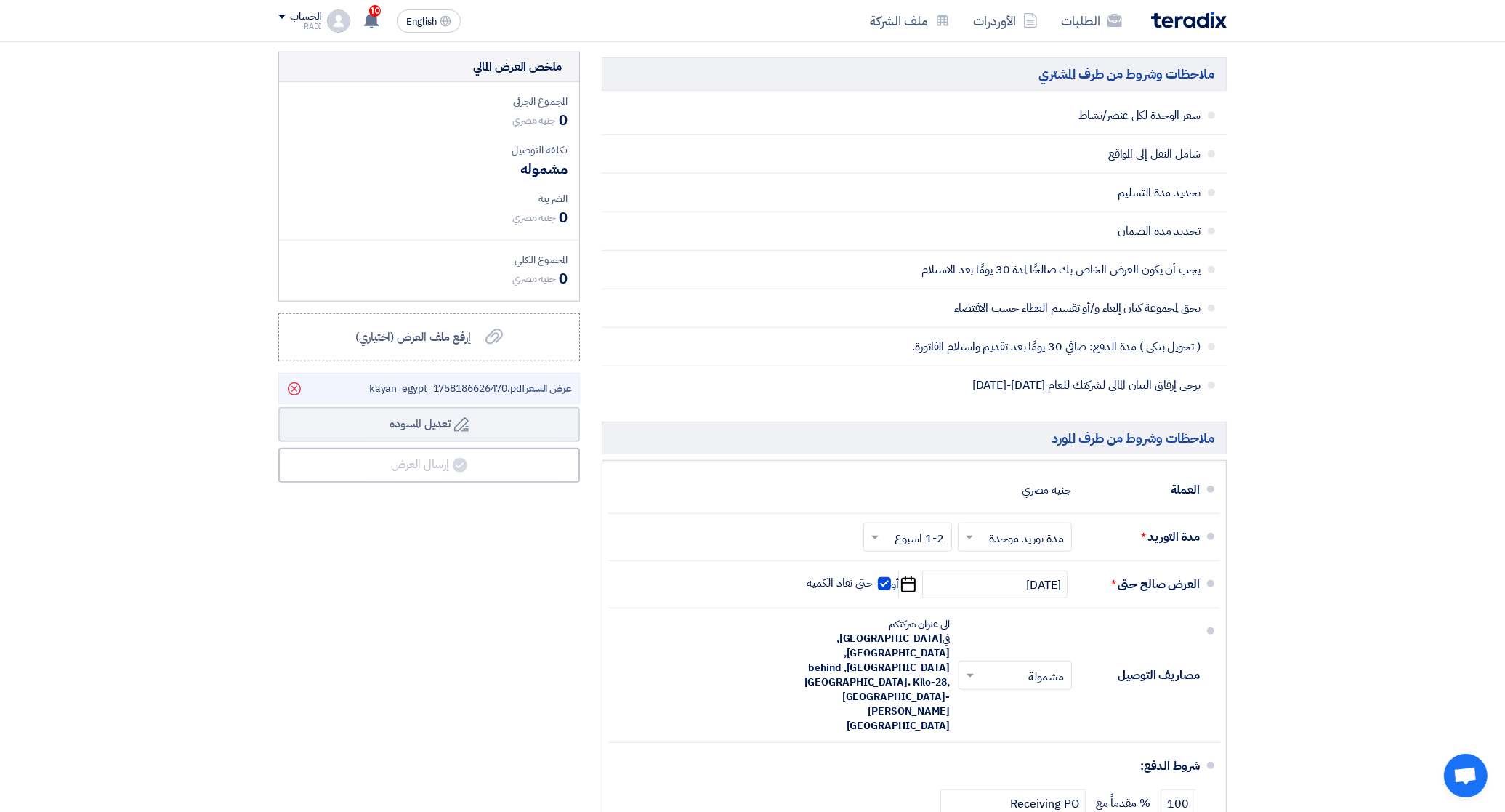
scroll to position [999, 0]
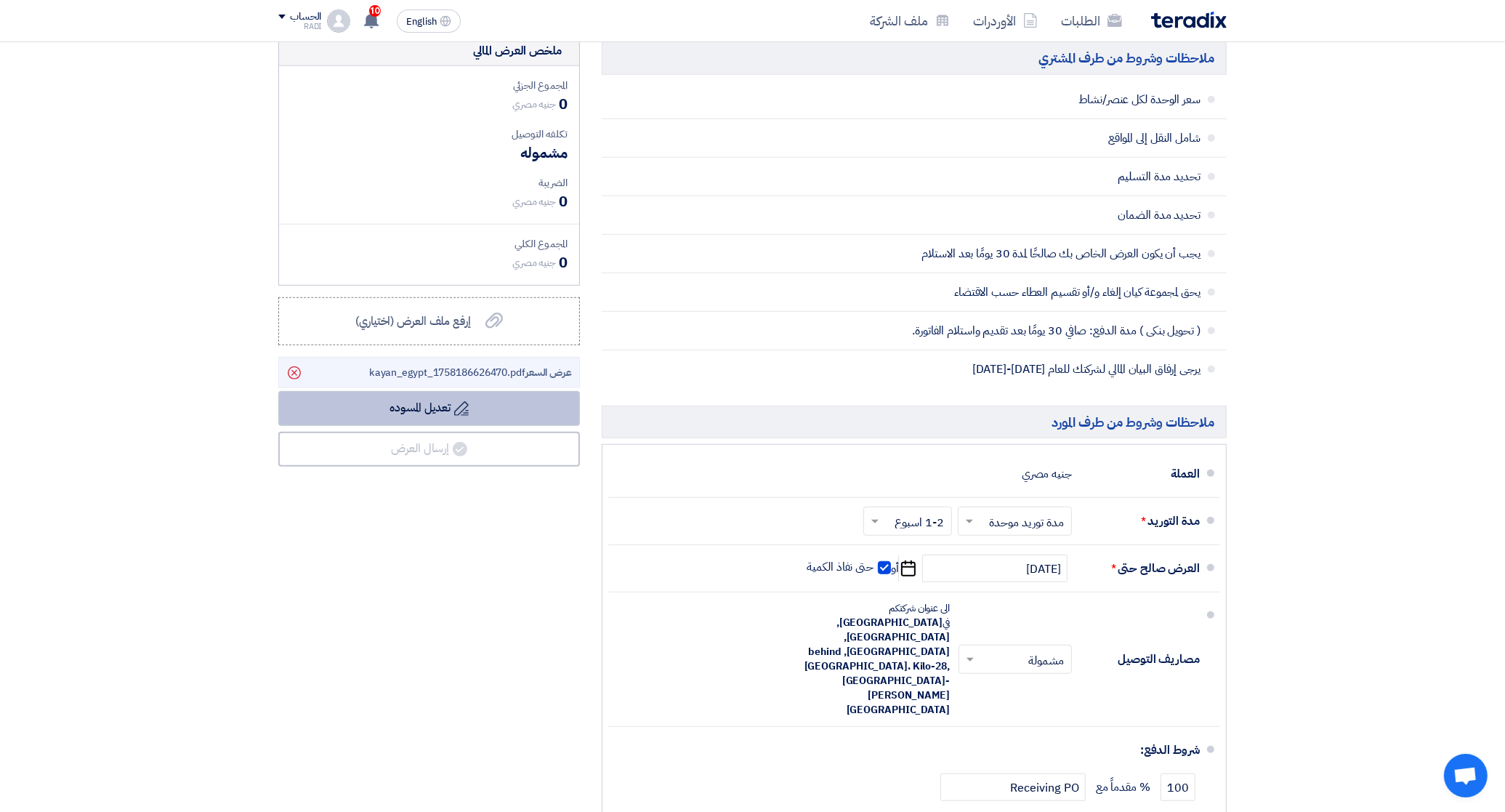
click at [467, 411] on use at bounding box center [461, 408] width 14 height 14
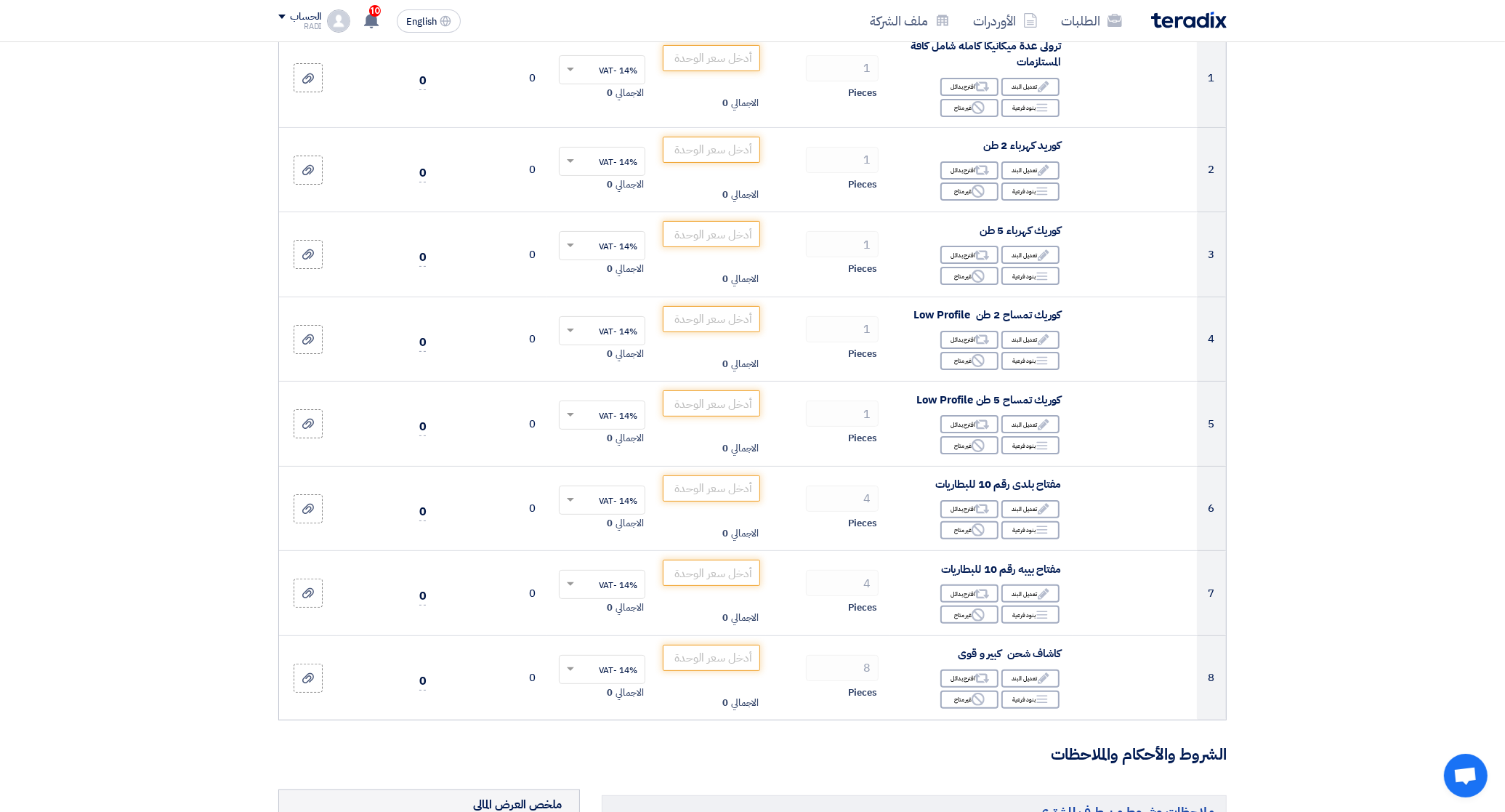
scroll to position [0, 0]
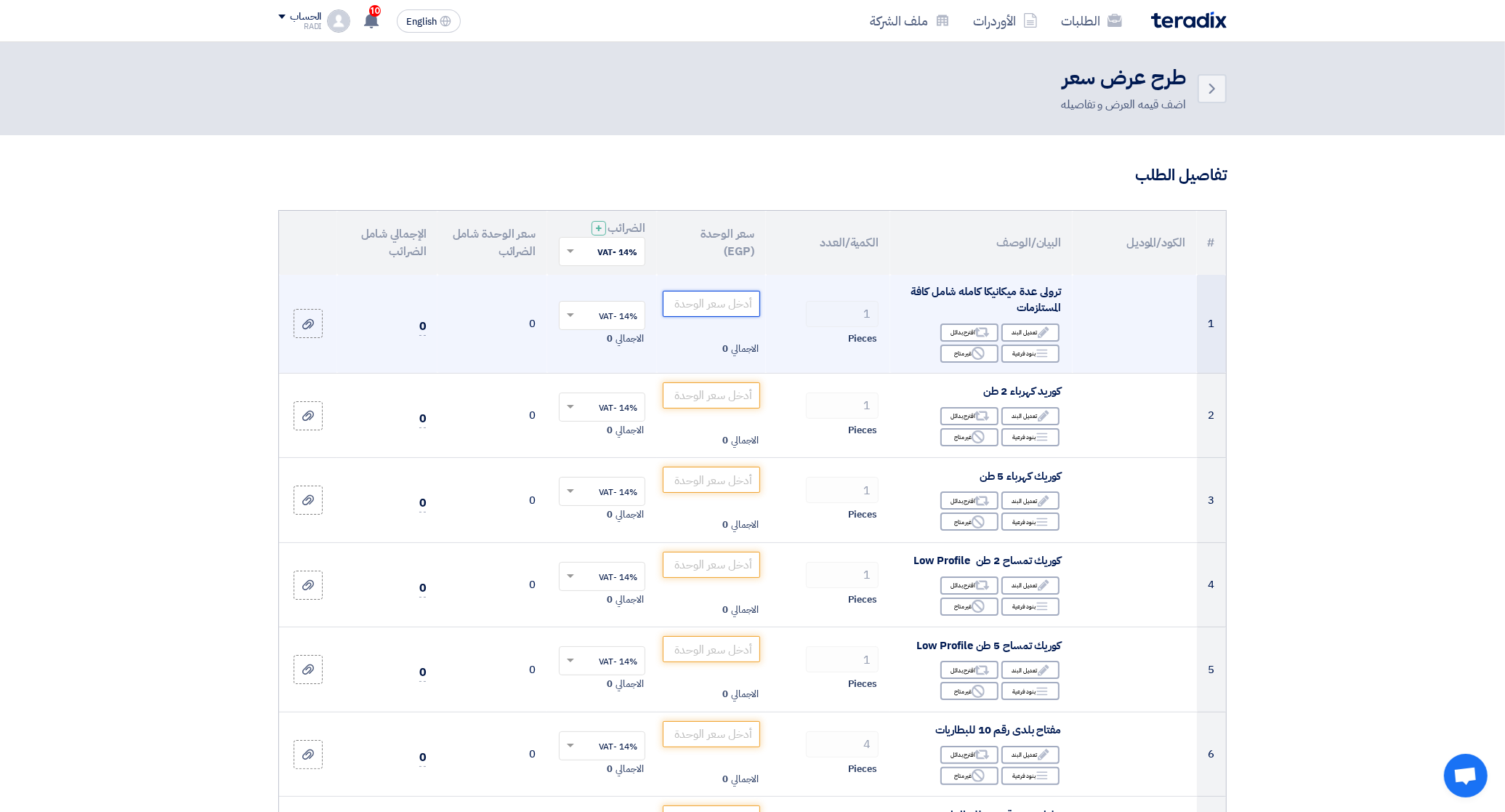
click at [687, 298] on input "number" at bounding box center [711, 304] width 98 height 26
type input "28500"
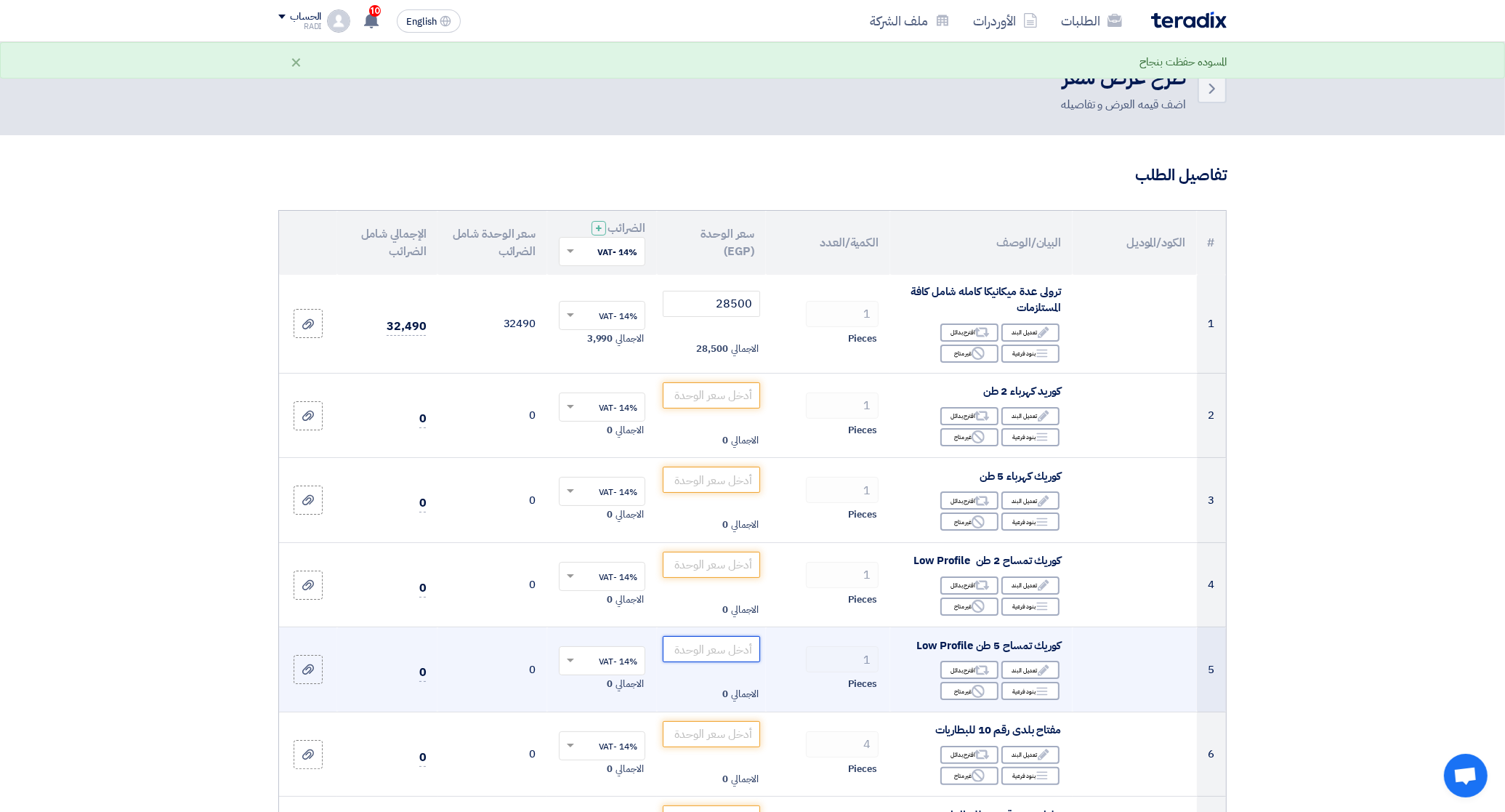
click at [721, 658] on input "number" at bounding box center [711, 649] width 98 height 26
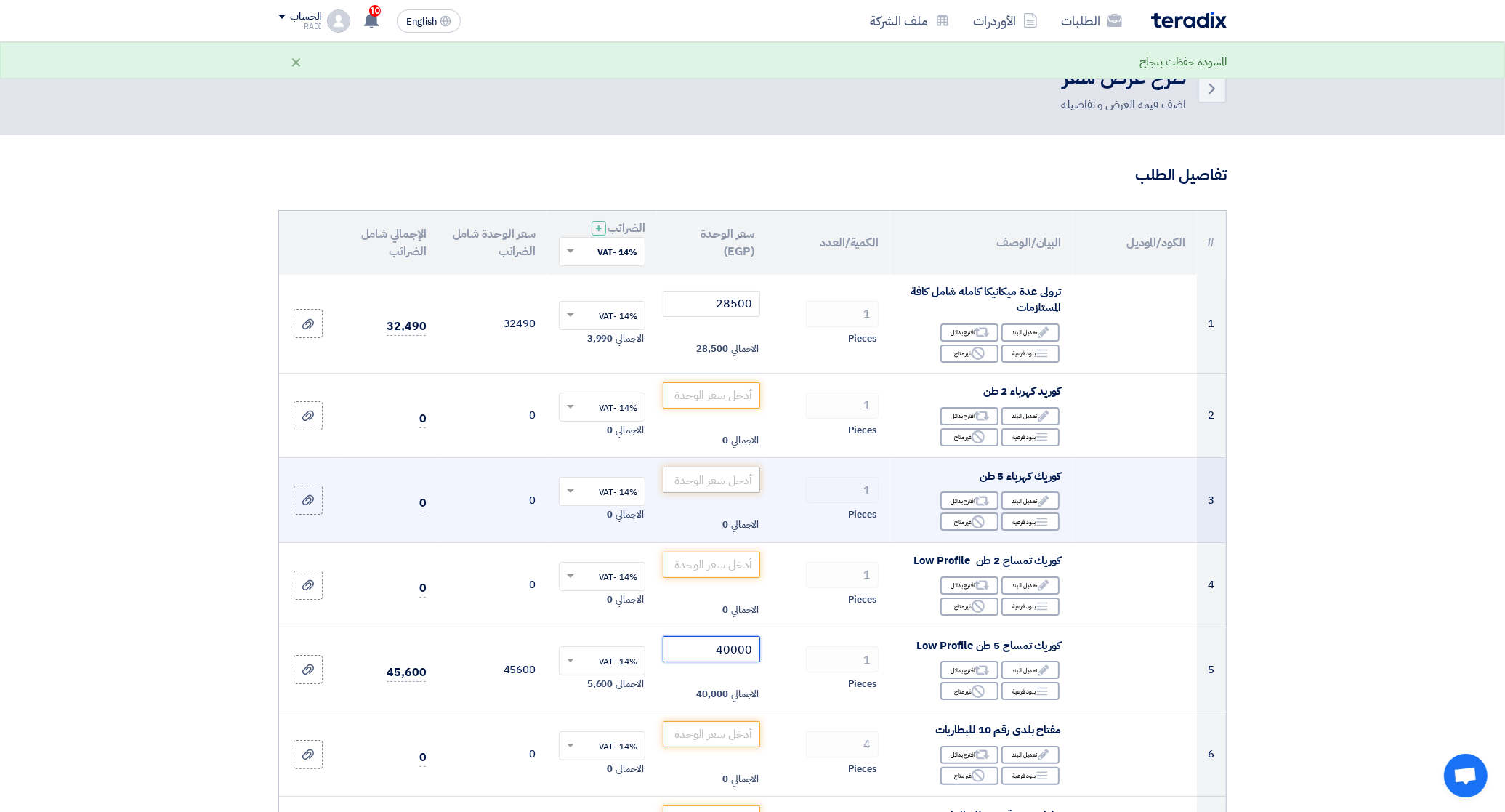
type input "40000"
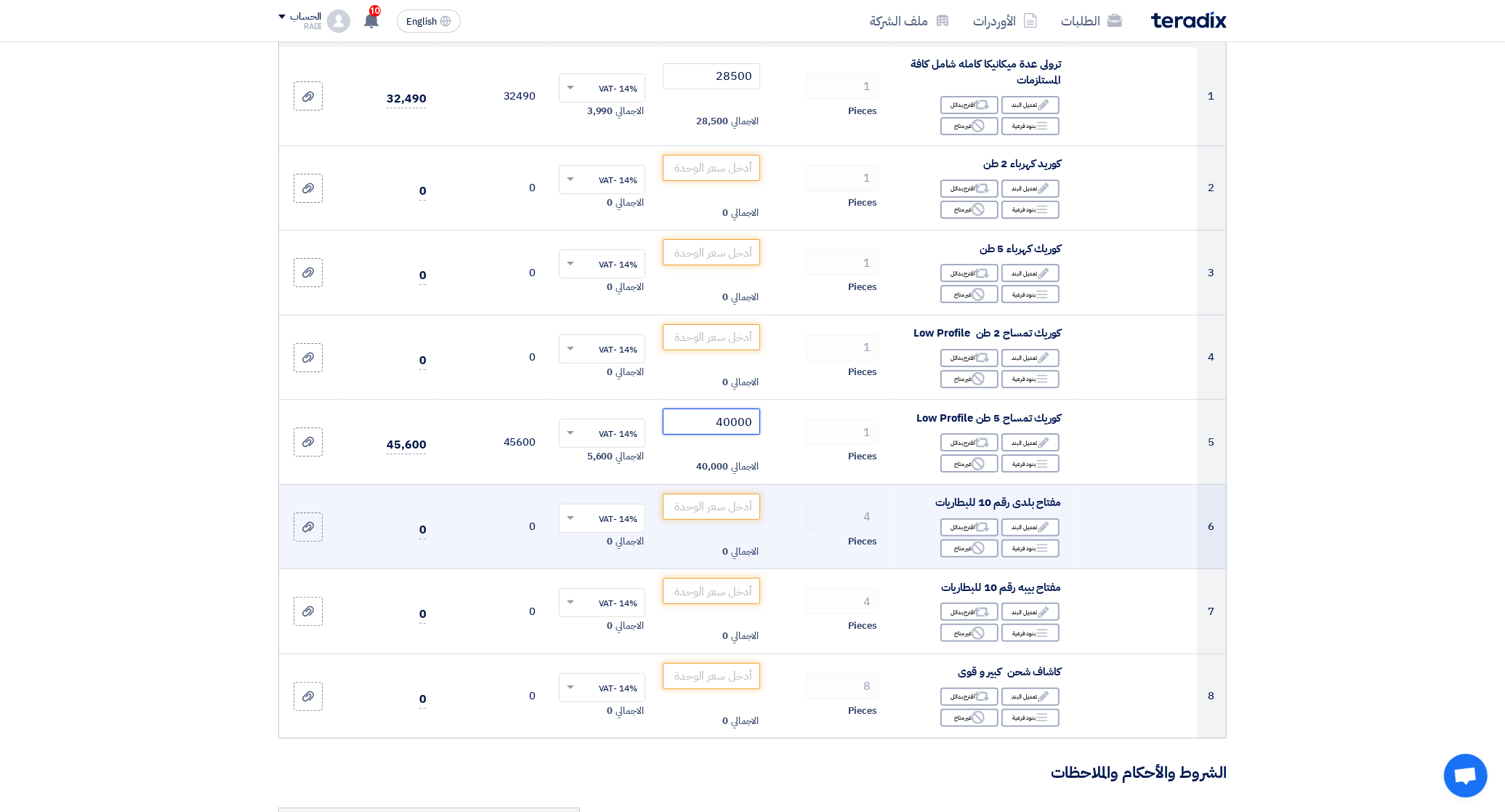
scroll to position [272, 0]
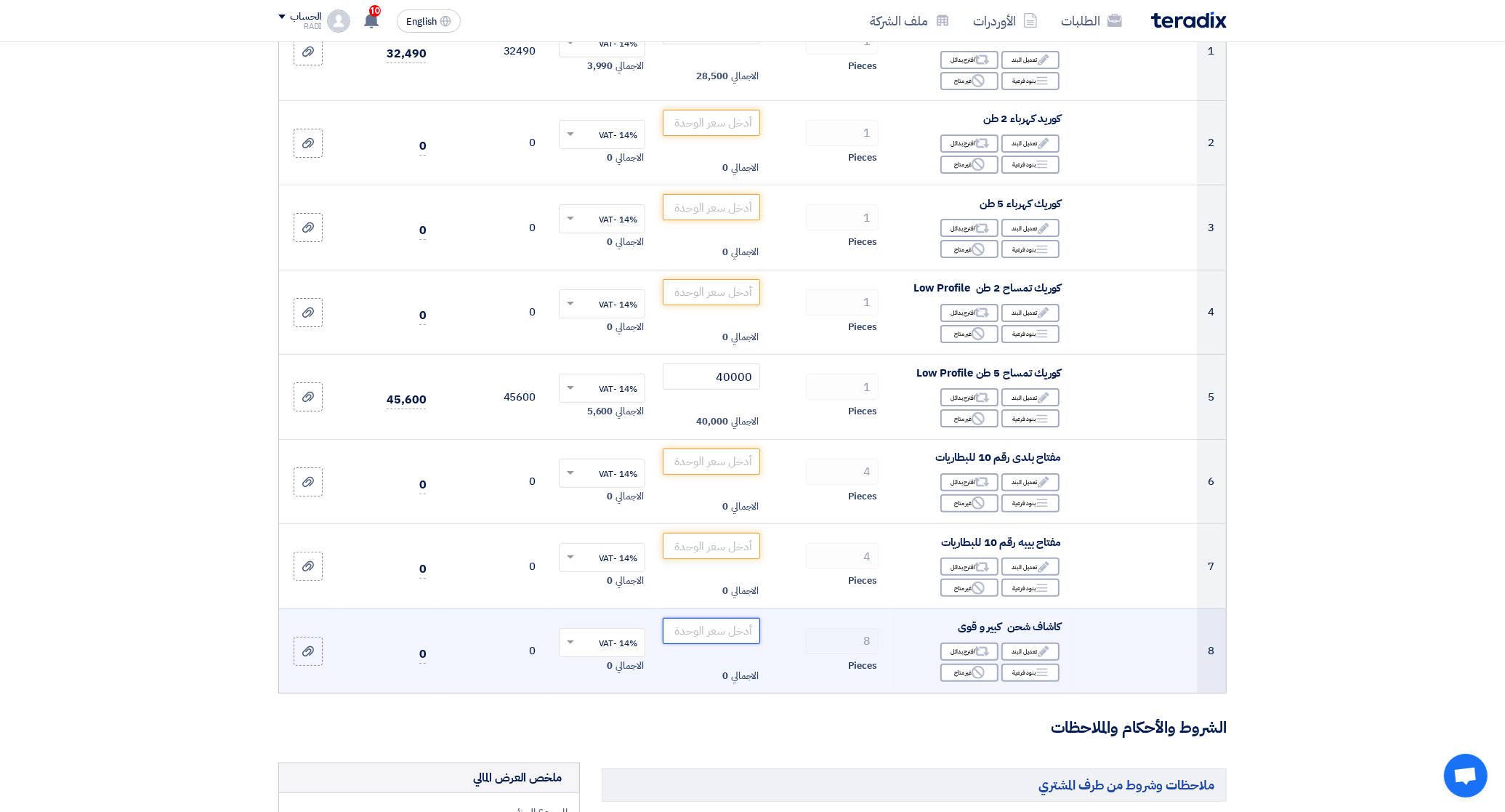
click at [720, 630] on input "number" at bounding box center [711, 630] width 98 height 26
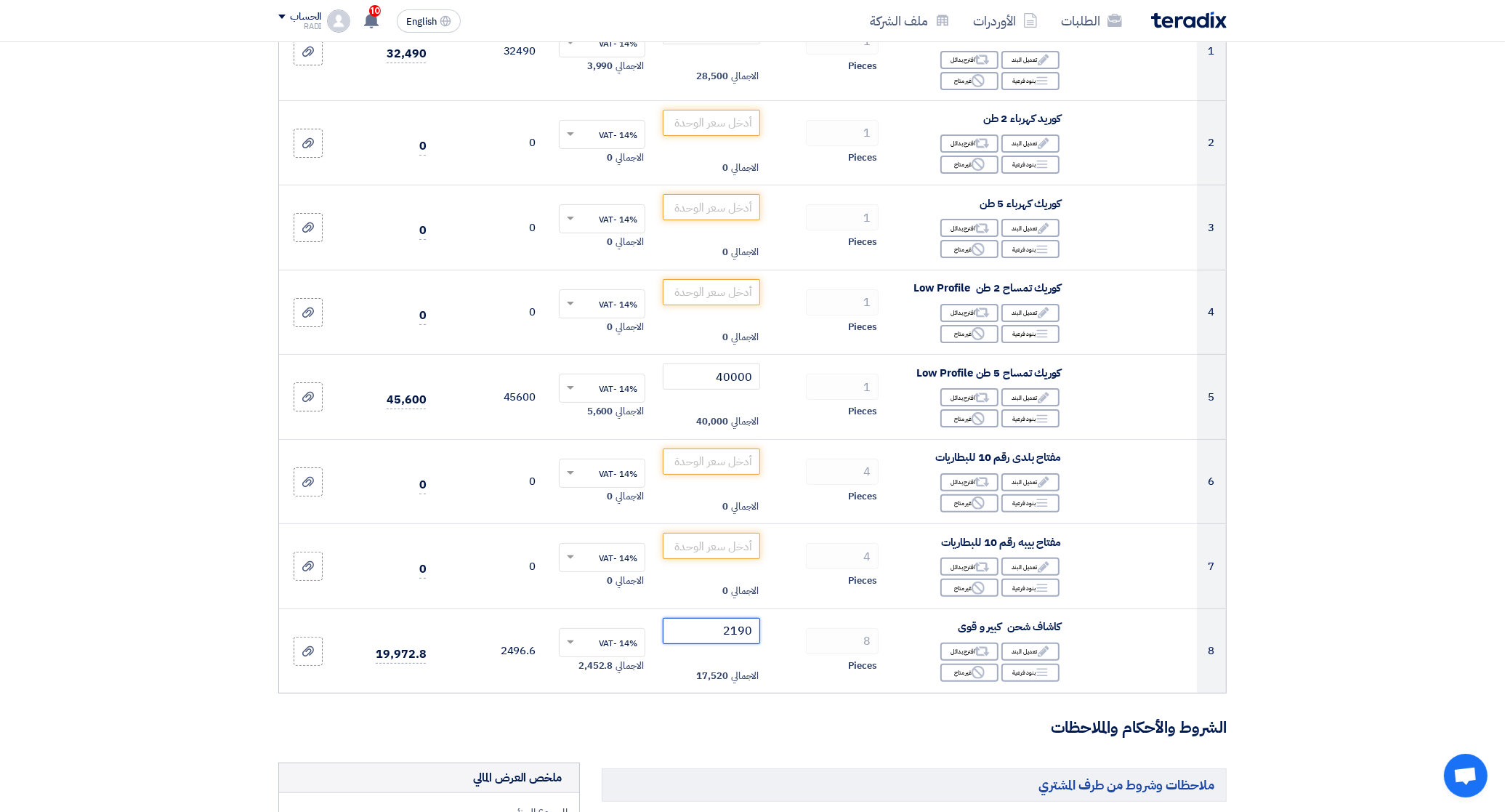
type input "2190"
click at [808, 707] on form "تفاصيل الطلب # الكود/الموديل البيان/الوصف الكمية/العدد سعر الوحدة (EGP) الضرائب…" at bounding box center [752, 760] width 948 height 1736
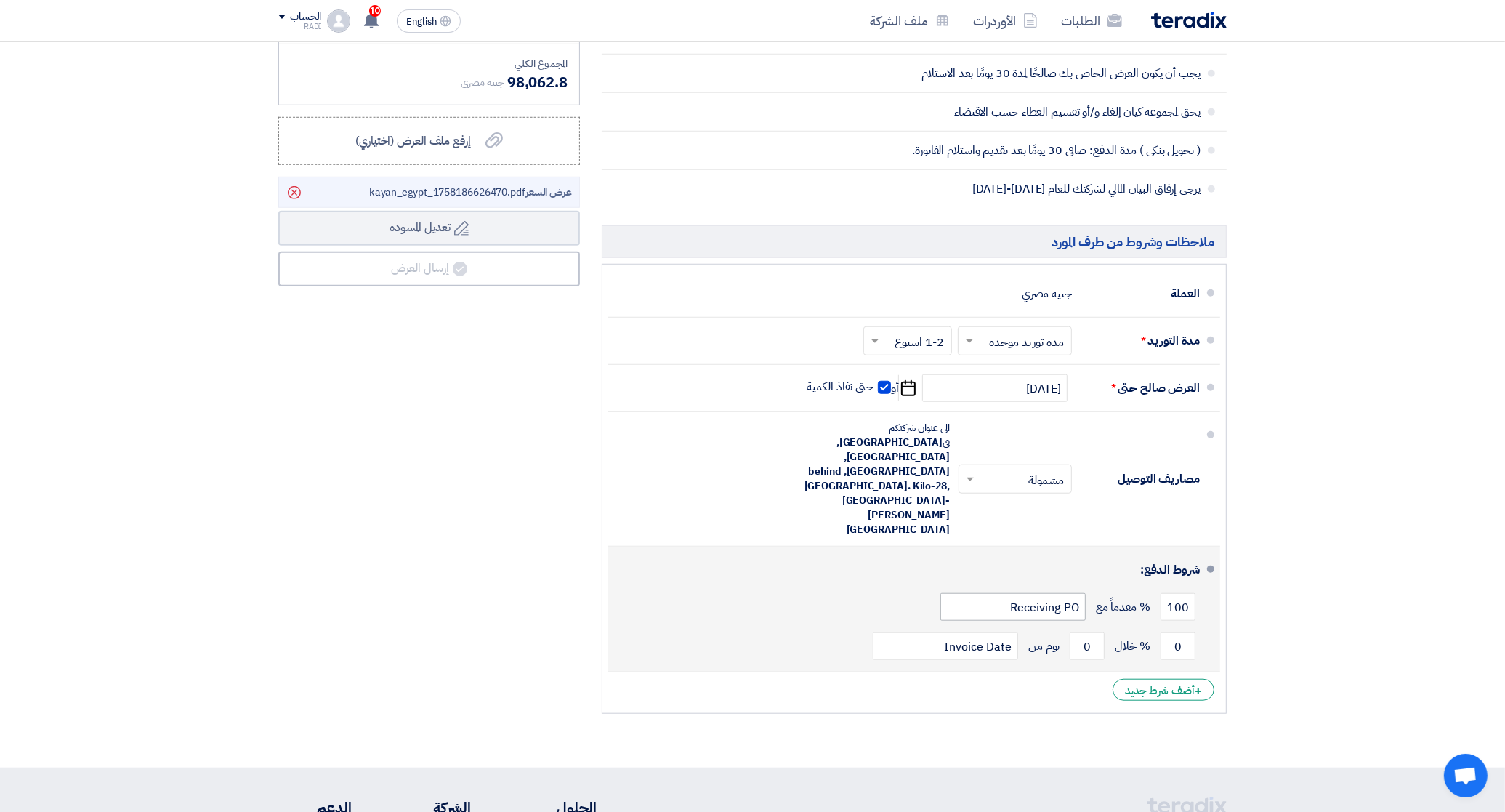
scroll to position [1181, 0]
drag, startPoint x: 1188, startPoint y: 553, endPoint x: 1181, endPoint y: 549, distance: 8.1
click at [1166, 591] on input "100" at bounding box center [1178, 605] width 35 height 28
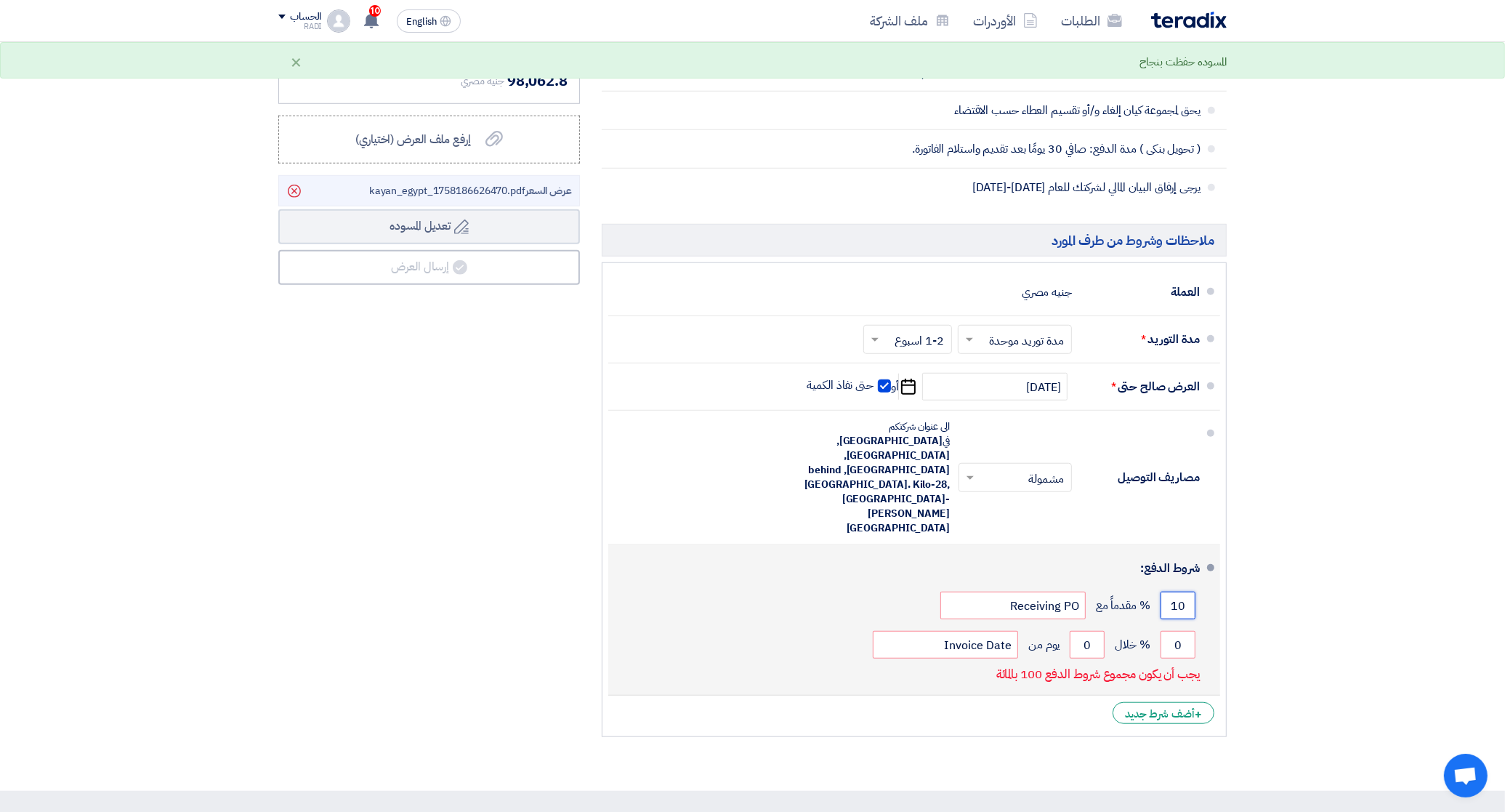
type input "100"
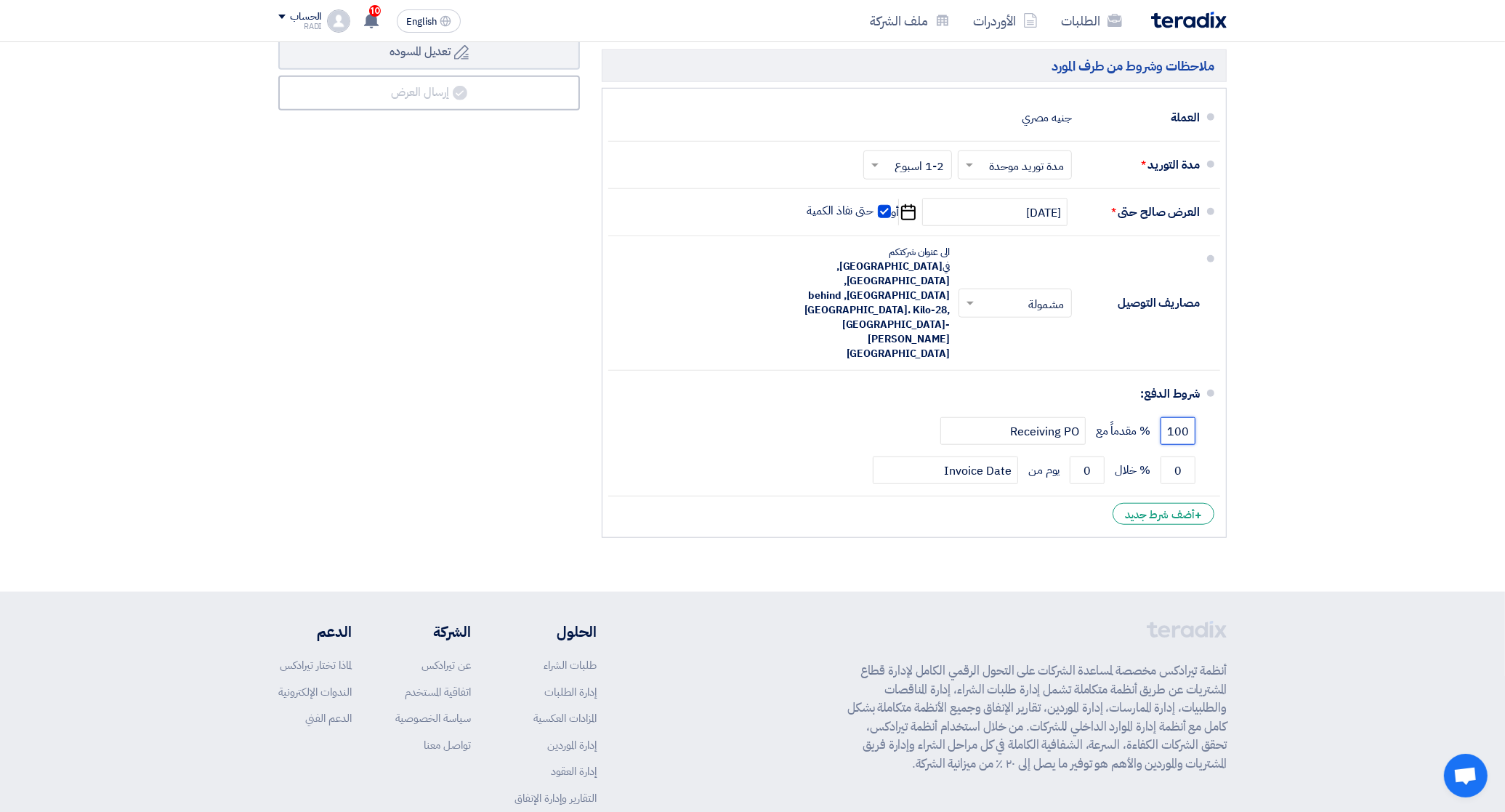
scroll to position [1363, 0]
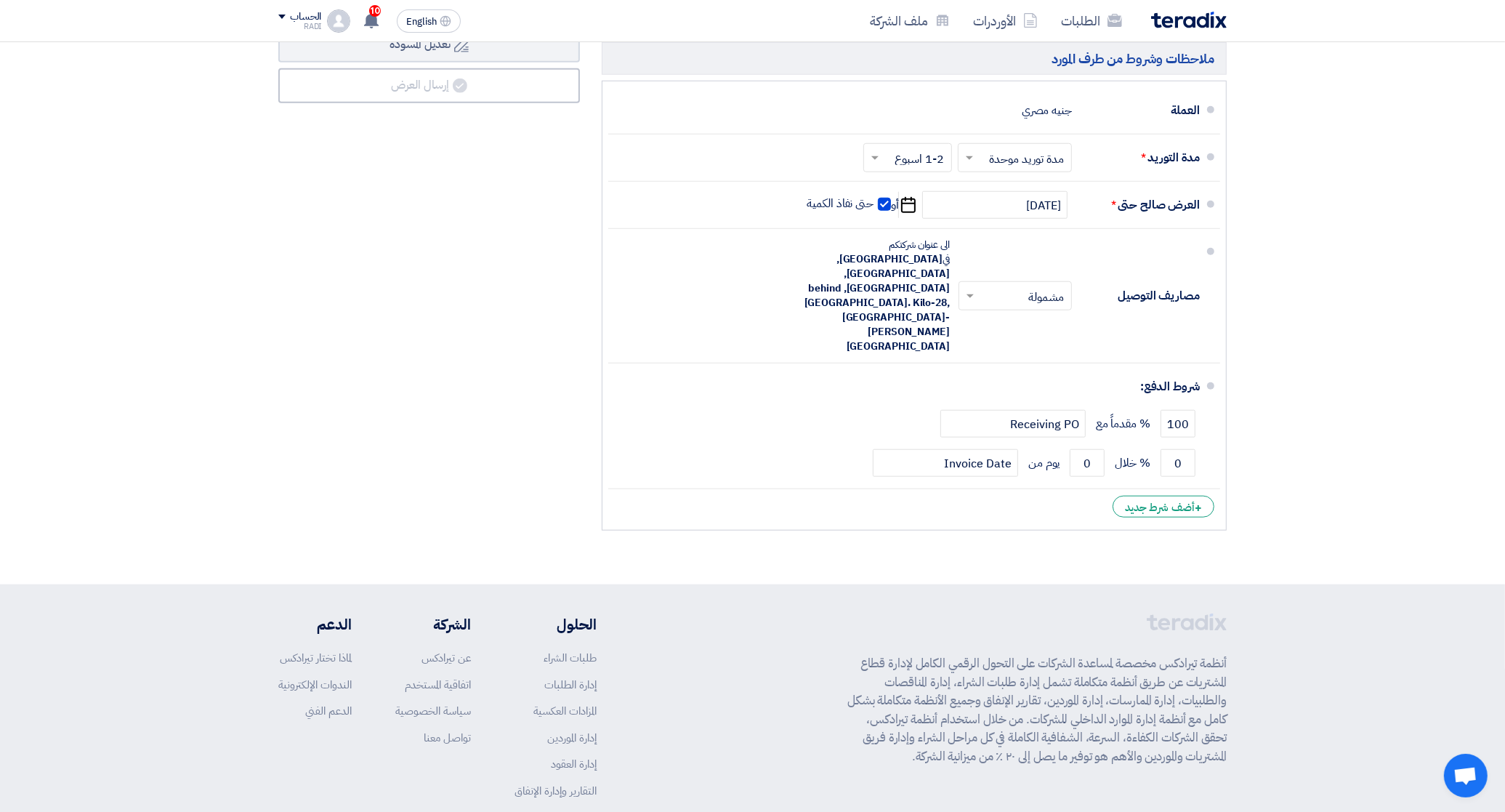
click at [1011, 287] on input "text" at bounding box center [1012, 297] width 106 height 21
click at [1010, 341] on div "غير مشمولة" at bounding box center [1018, 353] width 112 height 26
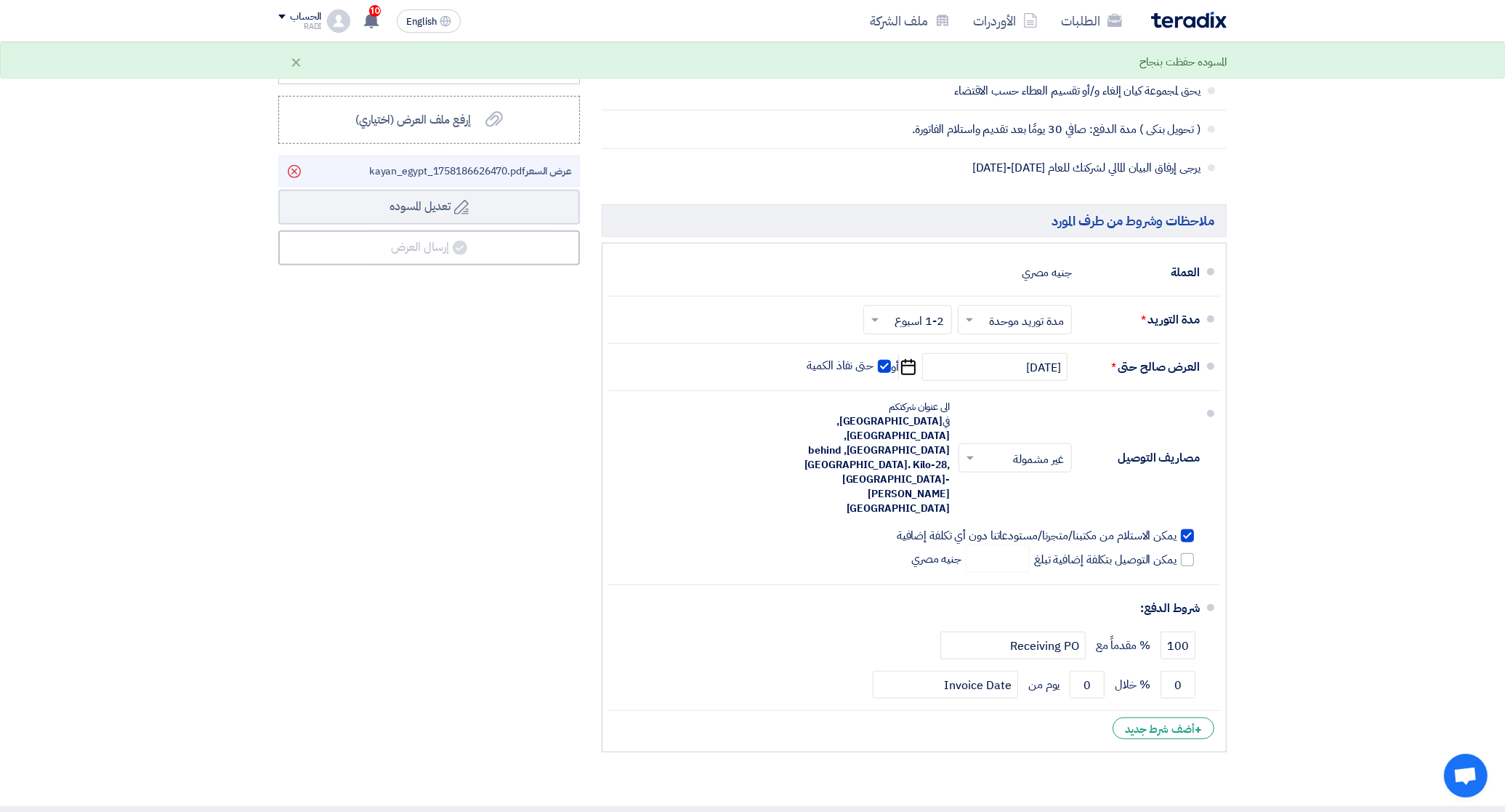
scroll to position [928, 0]
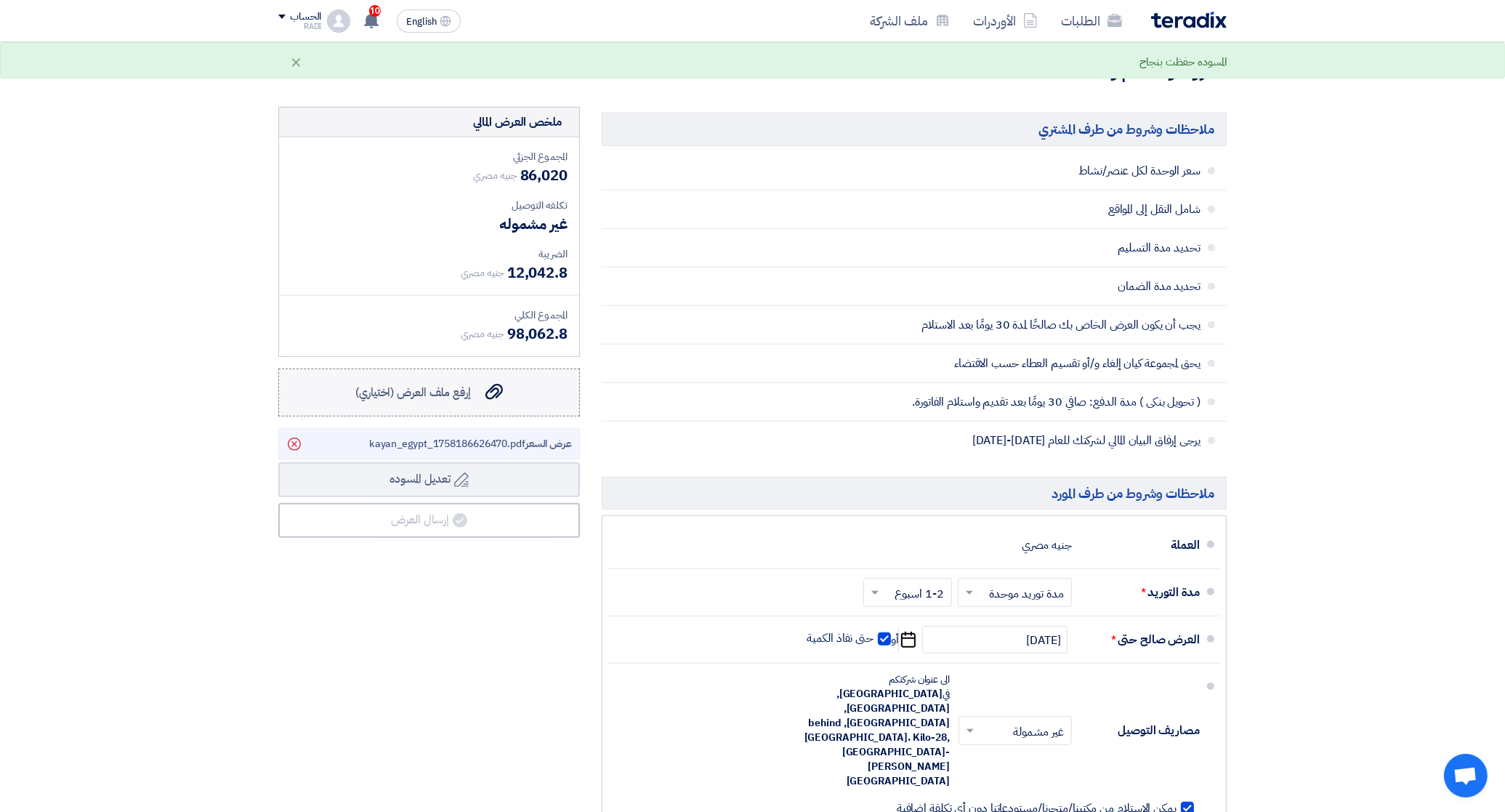
click at [489, 399] on use at bounding box center [494, 393] width 17 height 16
click at [0, 0] on input "إرفع ملف العرض (اختياري) إرفع ملف العرض (اختياري)" at bounding box center [0, 0] width 0 height 0
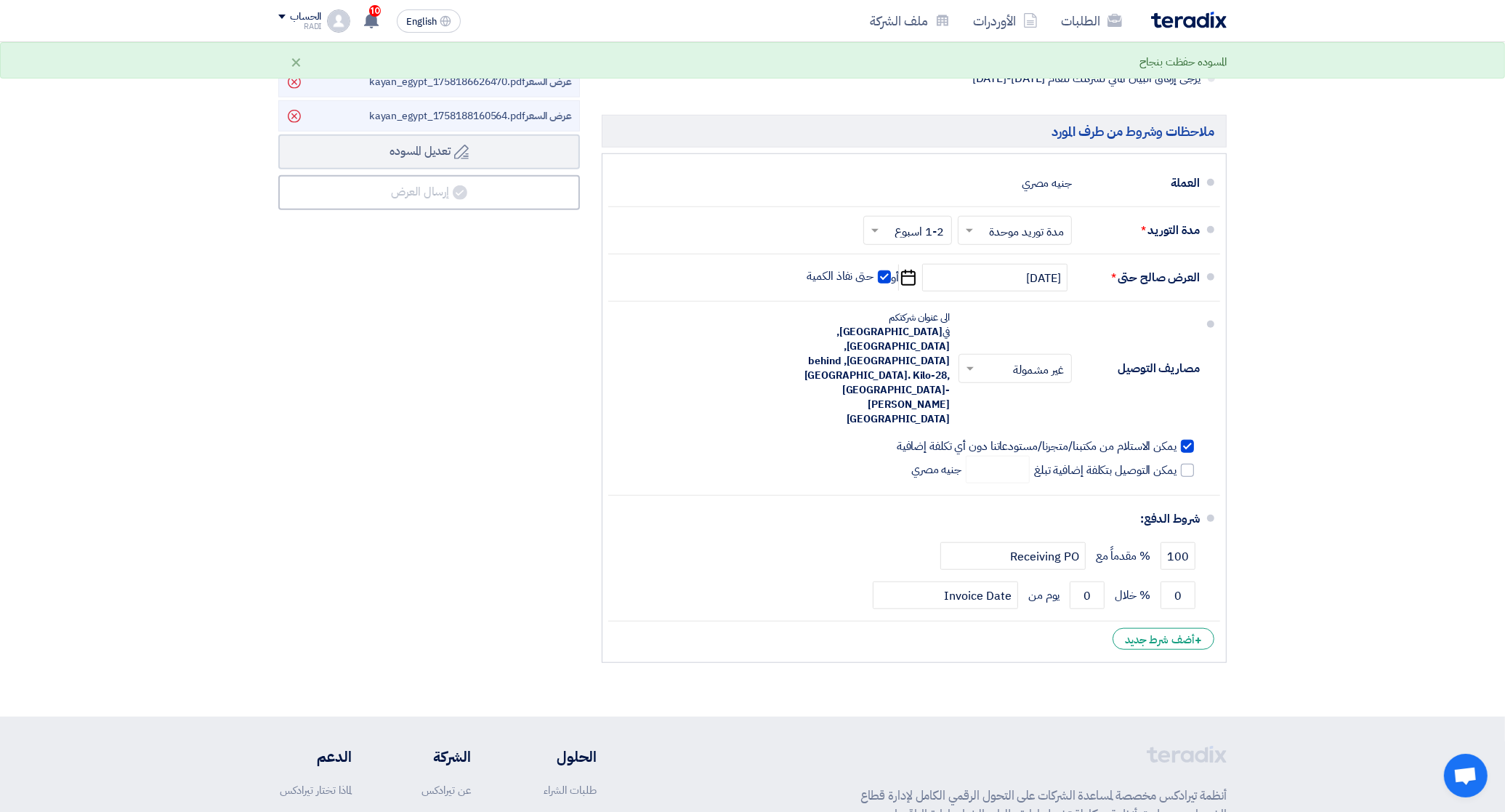
scroll to position [1291, 0]
click at [1054, 236] on input "text" at bounding box center [1012, 230] width 107 height 21
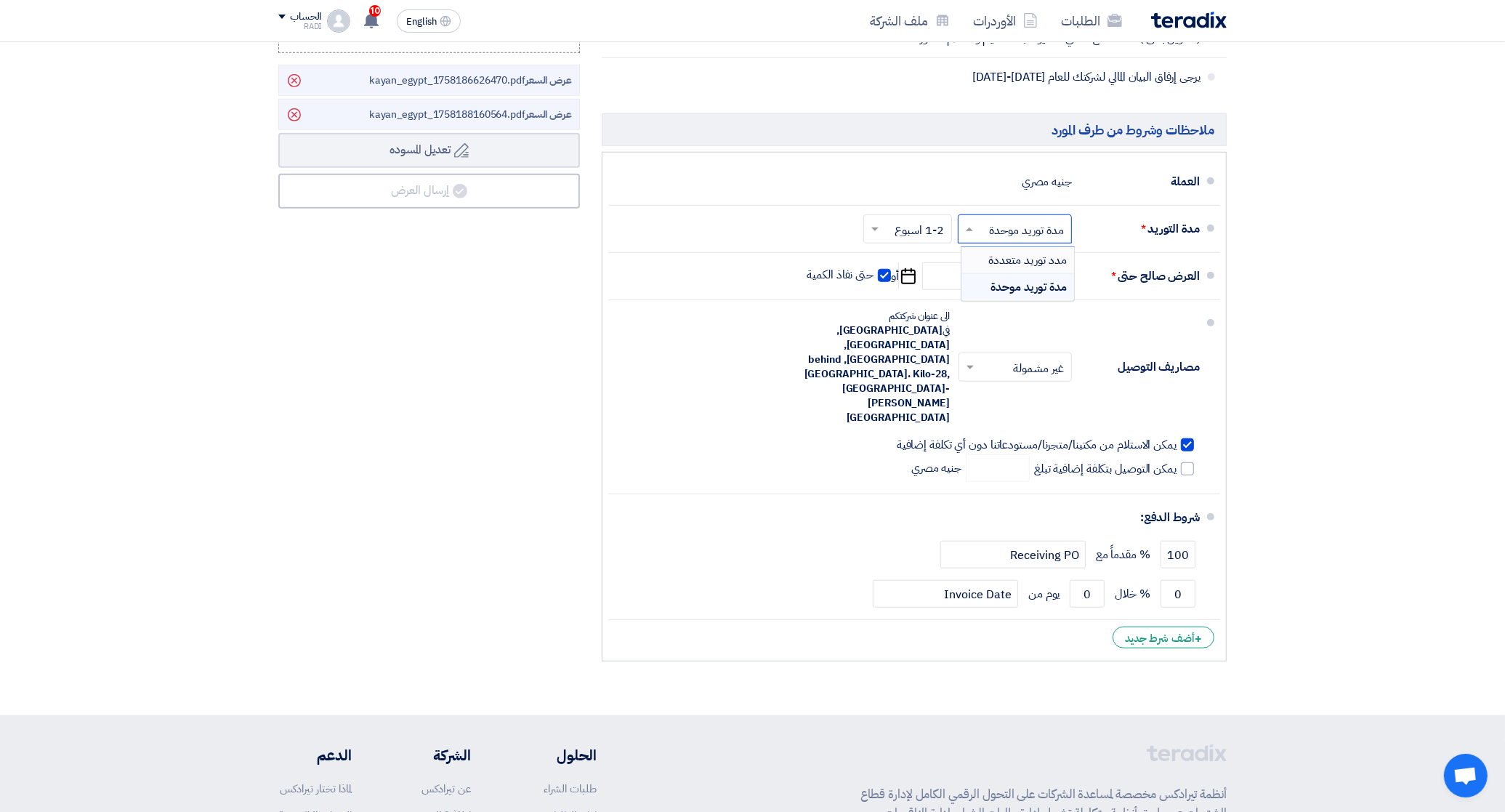
click at [981, 263] on div "مدد توريد متعددة" at bounding box center [1017, 260] width 113 height 27
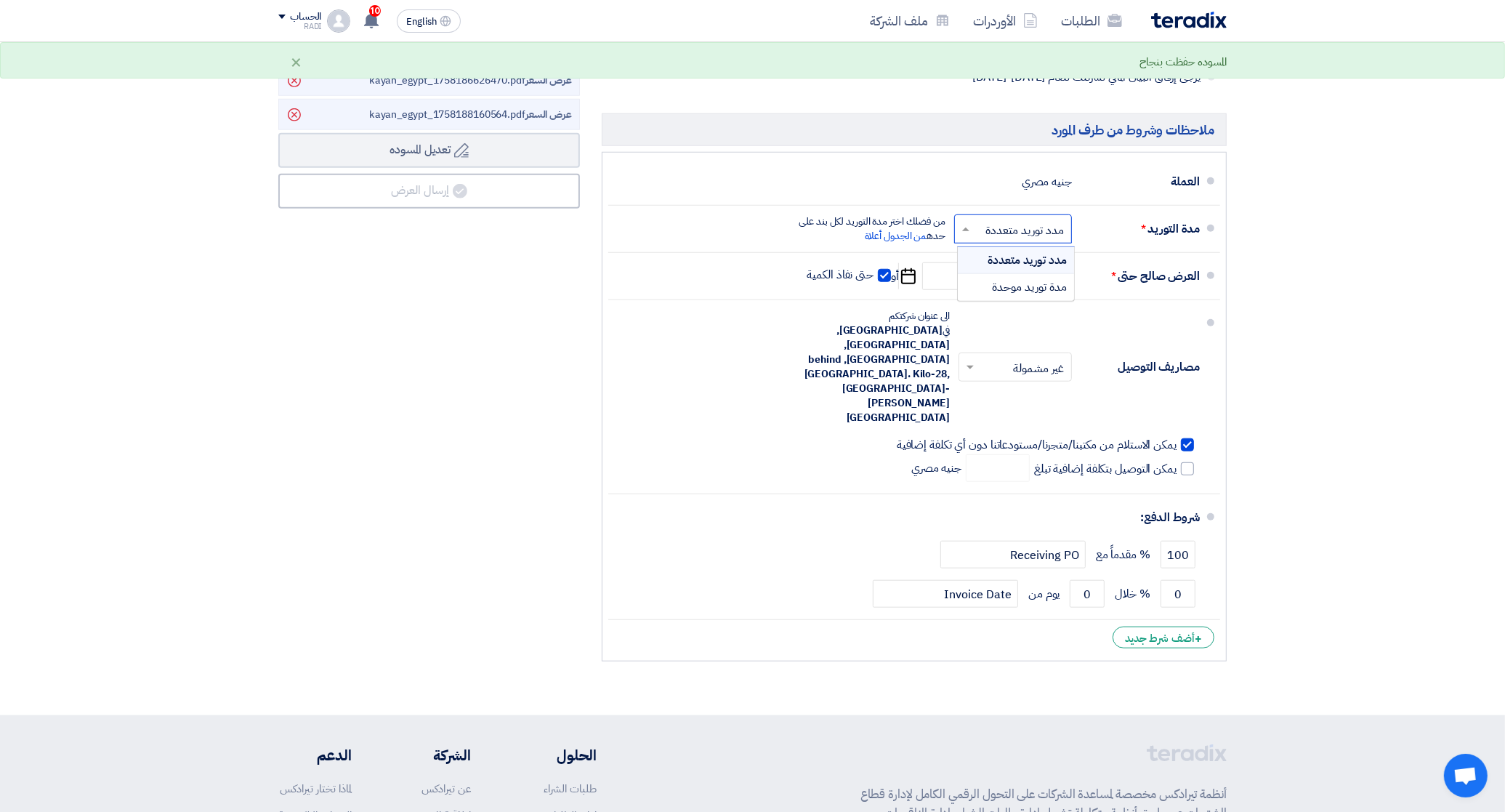
click at [963, 241] on input "text" at bounding box center [1010, 230] width 111 height 21
click at [986, 291] on div "مدة توريد موحدة" at bounding box center [1016, 287] width 116 height 26
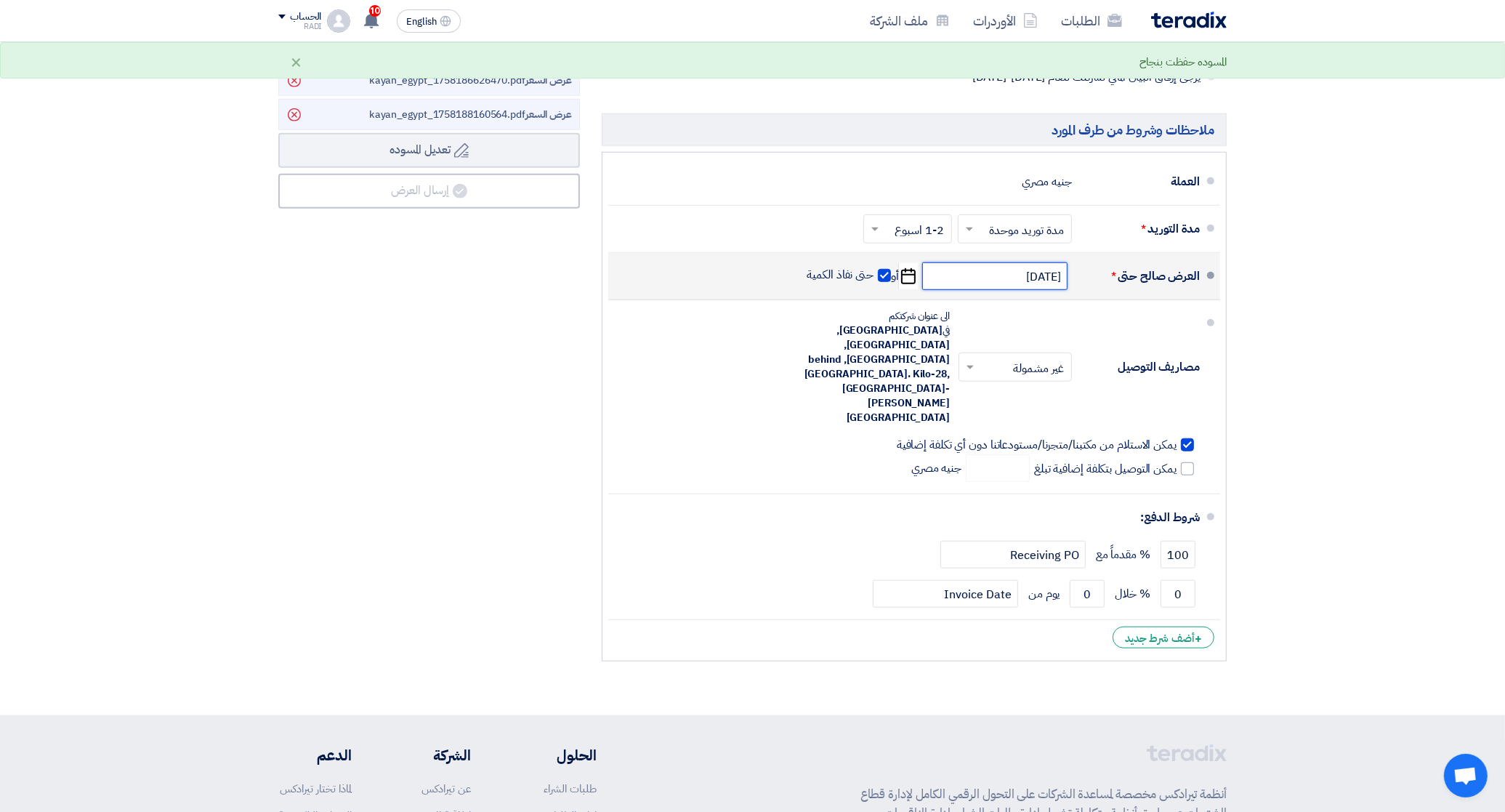
drag, startPoint x: 989, startPoint y: 283, endPoint x: 1068, endPoint y: 278, distance: 79.2
click at [1068, 278] on div "العرض صالح حتى * [DATE] Pick a date أو حتى نفاذ الكمية" at bounding box center [909, 276] width 579 height 35
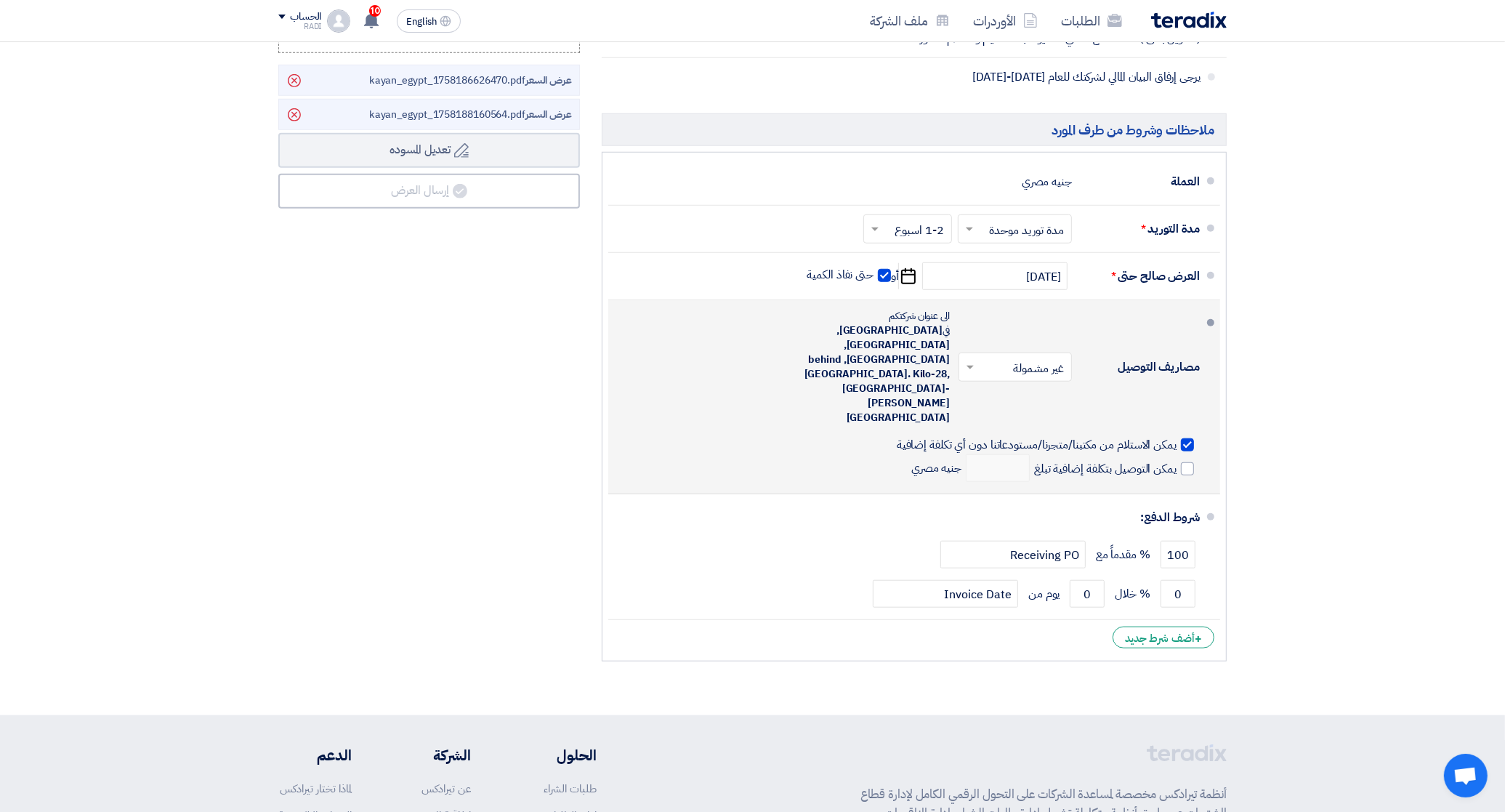
drag, startPoint x: 1068, startPoint y: 278, endPoint x: 1061, endPoint y: 394, distance: 116.2
click at [1061, 437] on span "يمكن الاستلام من مكتبنا/متجرنا/مستودعاتنا دون أي تكلفة إضافية" at bounding box center [1036, 444] width 279 height 14
click at [1061, 437] on input "يمكن الاستلام من مكتبنا/متجرنا/مستودعاتنا دون أي تكلفة إضافية" at bounding box center [1035, 451] width 283 height 28
checkbox input "false"
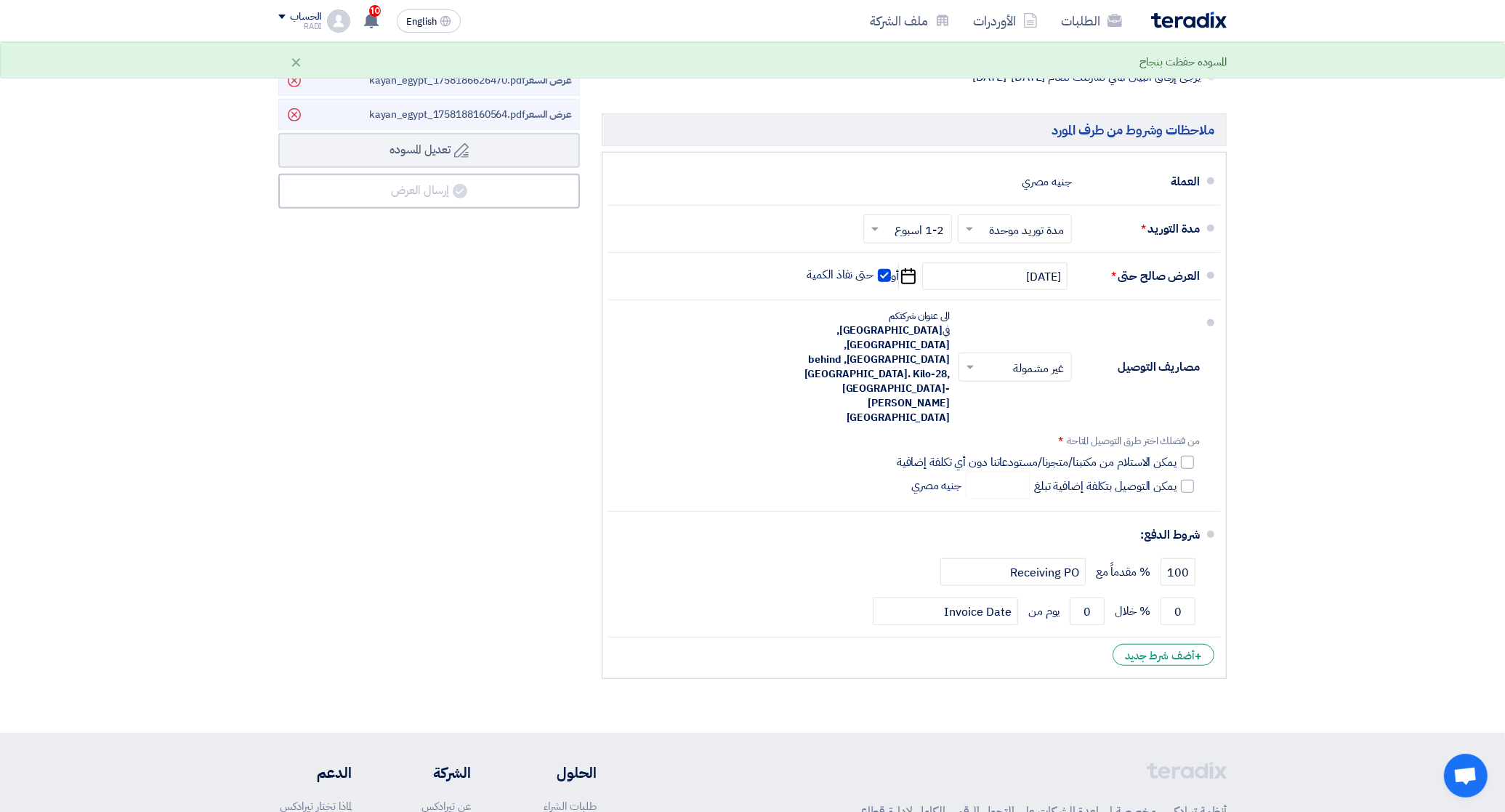
drag, startPoint x: 1018, startPoint y: 328, endPoint x: 1029, endPoint y: 349, distance: 23.7
click at [1029, 352] on div "× غير مشمولة ×" at bounding box center [1016, 367] width 114 height 29
click at [1028, 385] on div "مشمولة" at bounding box center [1018, 398] width 112 height 27
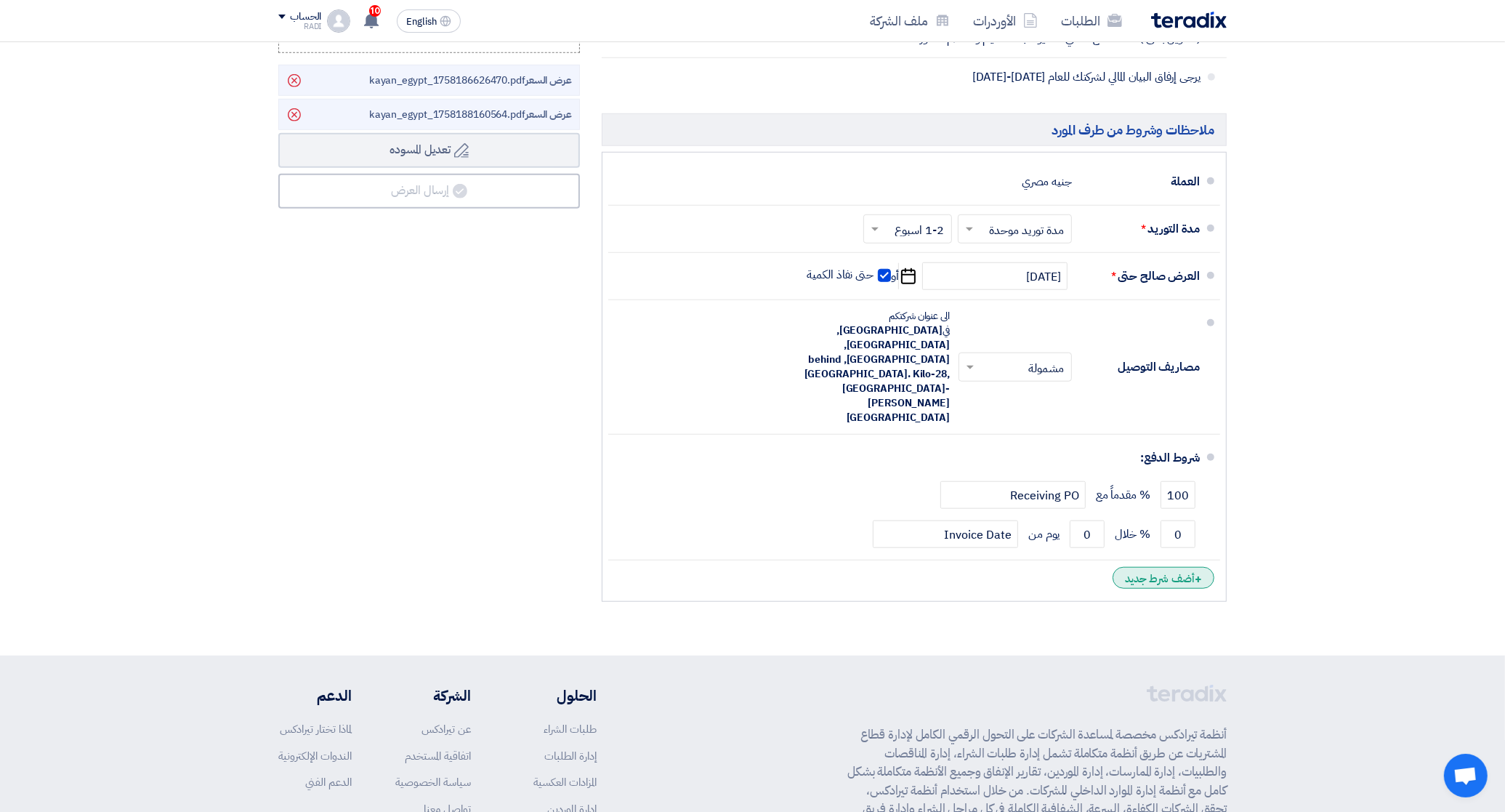
click at [1173, 567] on div "+ أضف شرط جديد" at bounding box center [1163, 578] width 102 height 22
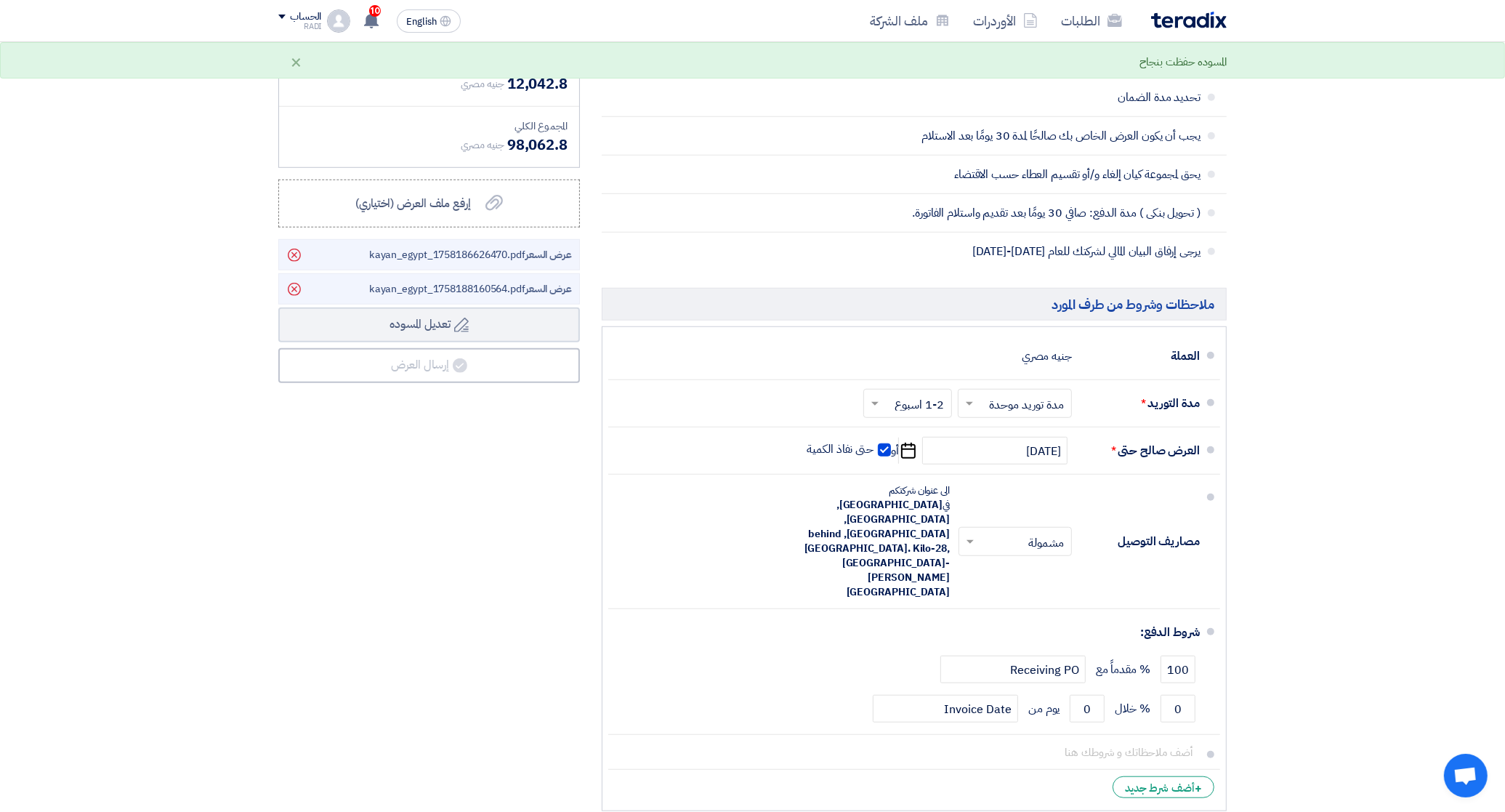
scroll to position [1109, 0]
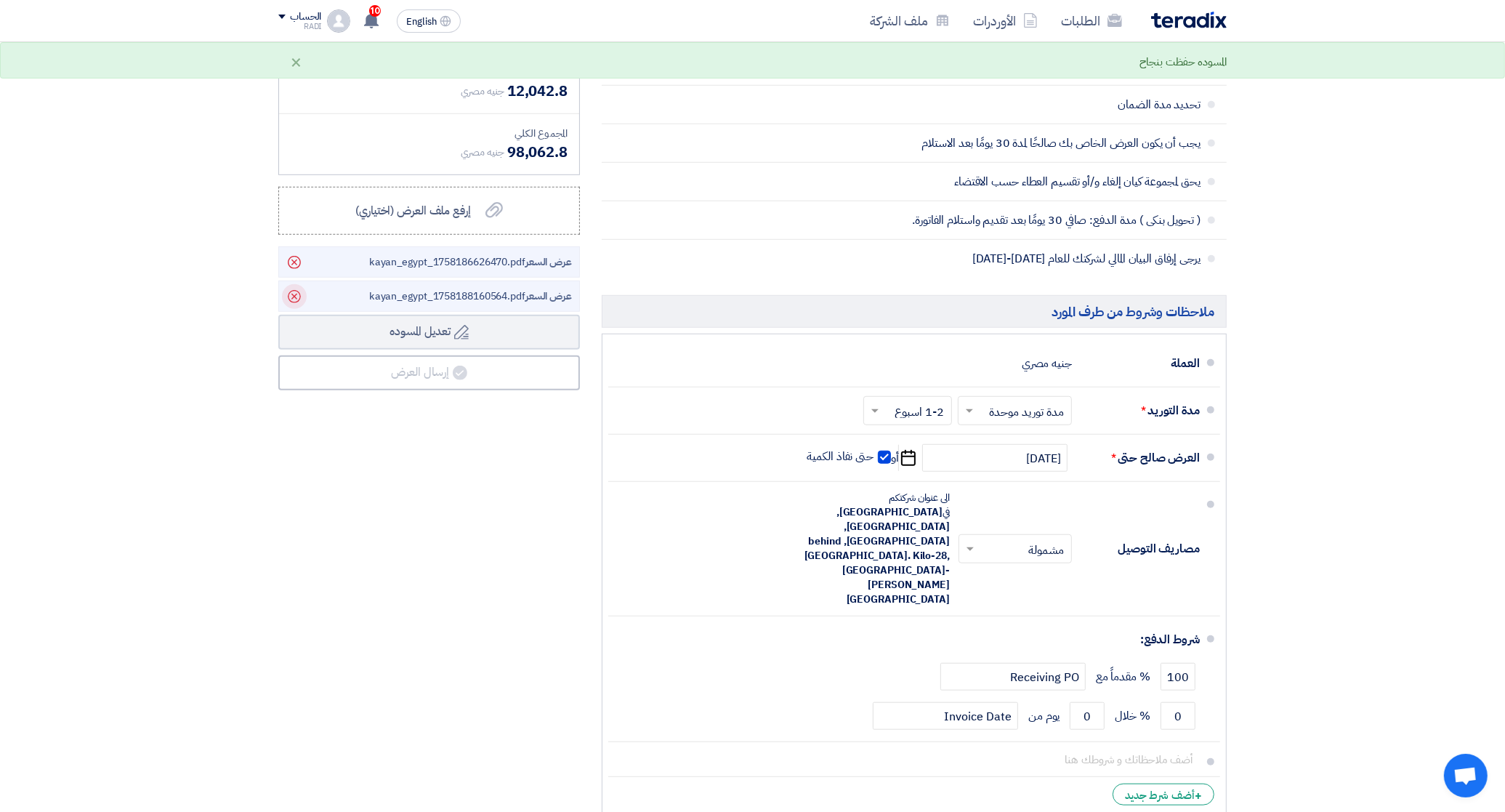
click at [293, 303] on use at bounding box center [294, 297] width 14 height 14
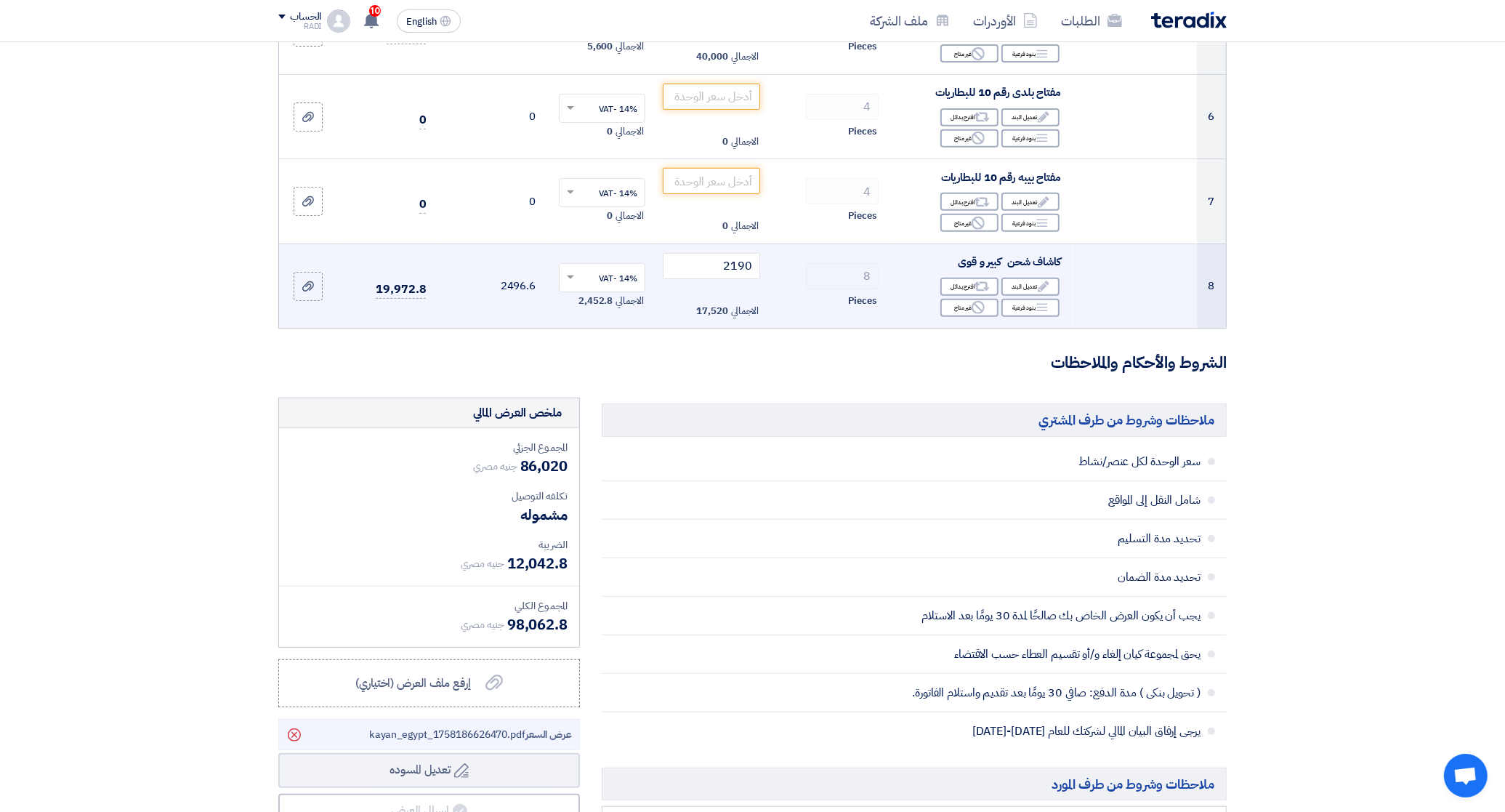
scroll to position [631, 0]
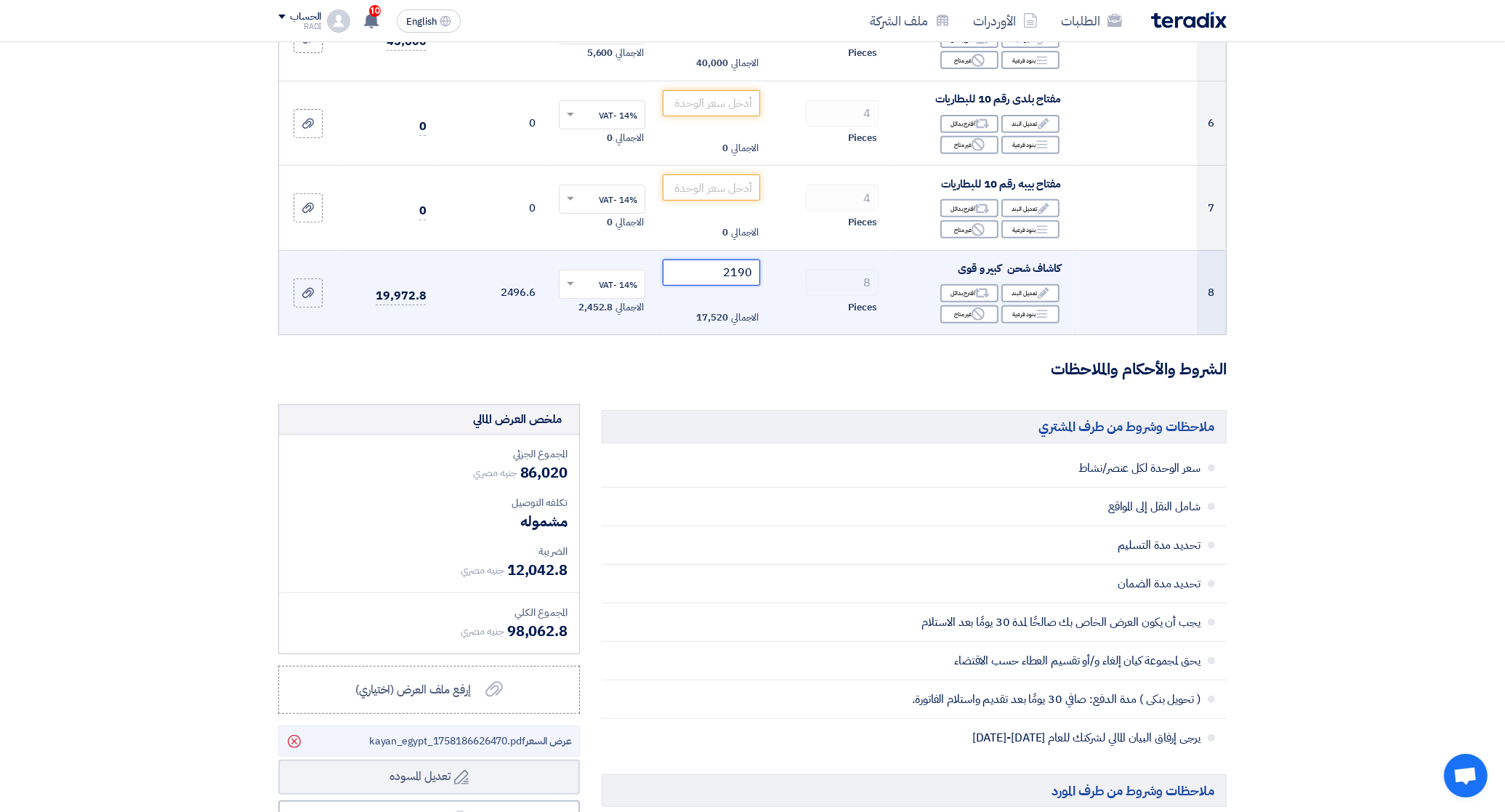
click at [713, 278] on input "2190" at bounding box center [711, 272] width 98 height 26
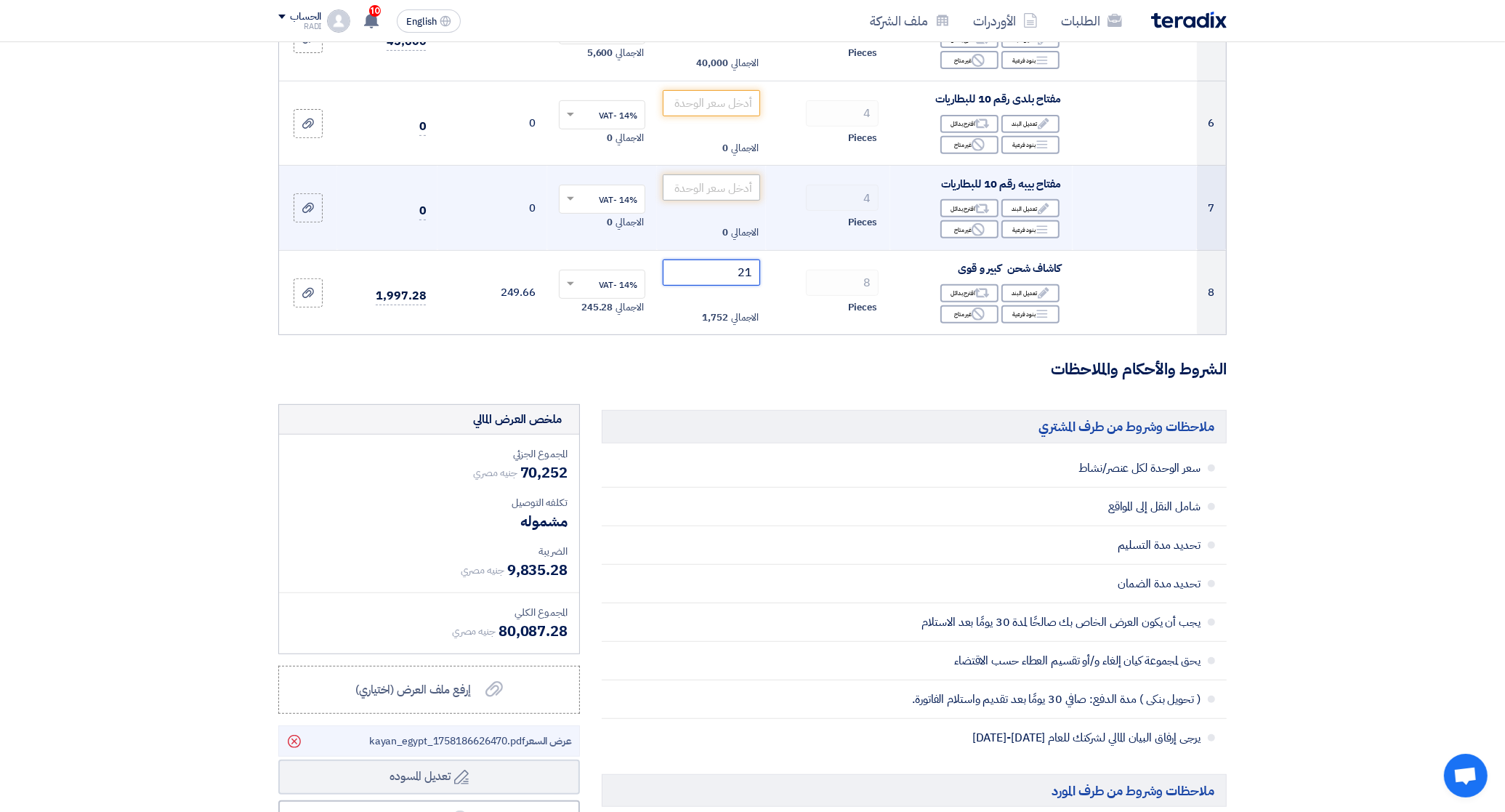
type input "2"
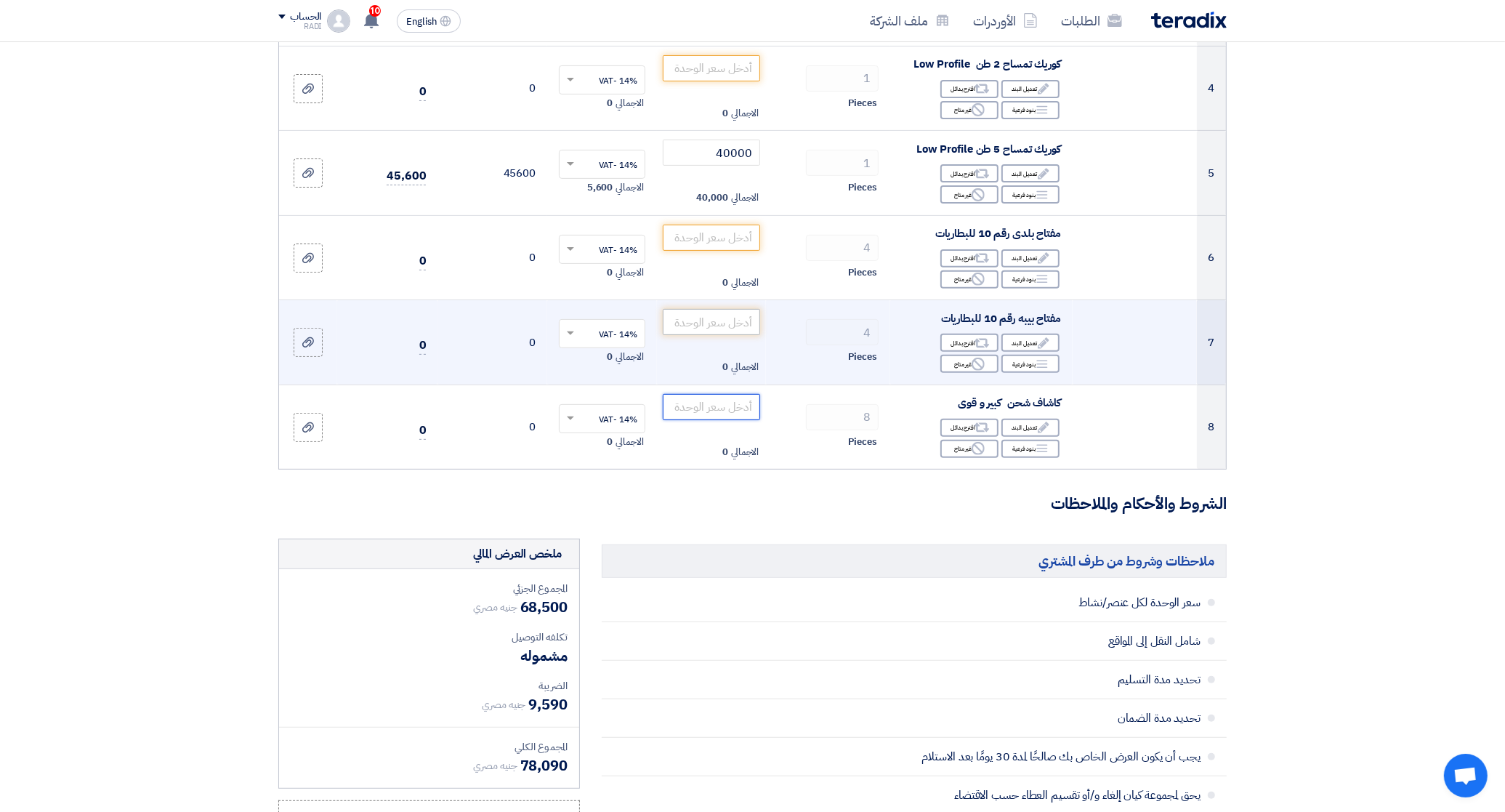
scroll to position [449, 0]
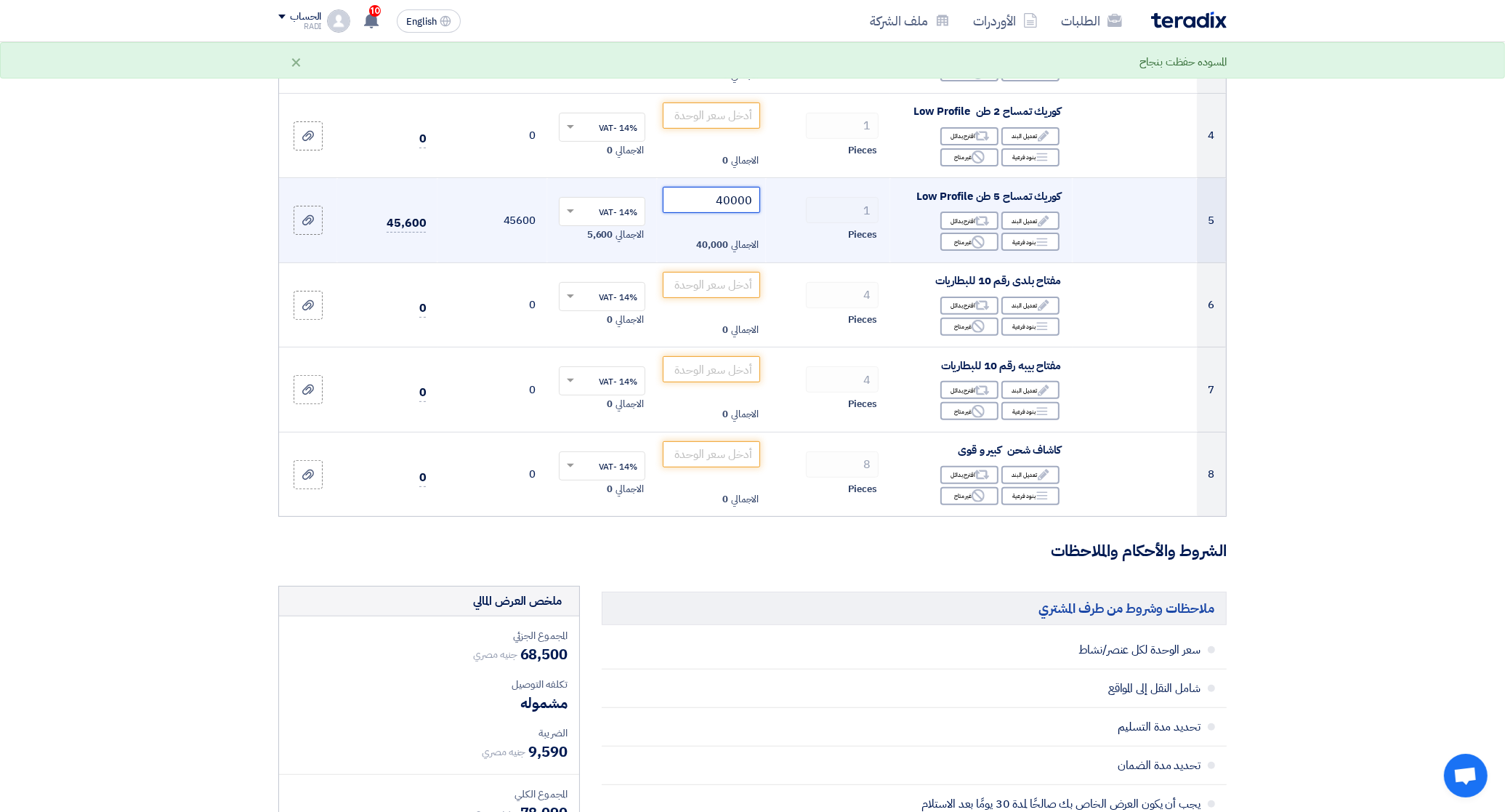
drag, startPoint x: 712, startPoint y: 196, endPoint x: 782, endPoint y: 205, distance: 70.6
click at [782, 205] on tr "5 كوريك تمساح 5 طن Low Profile Edit تعديل البند Alternative اقترح بدائل Breakdo…" at bounding box center [752, 221] width 947 height 85
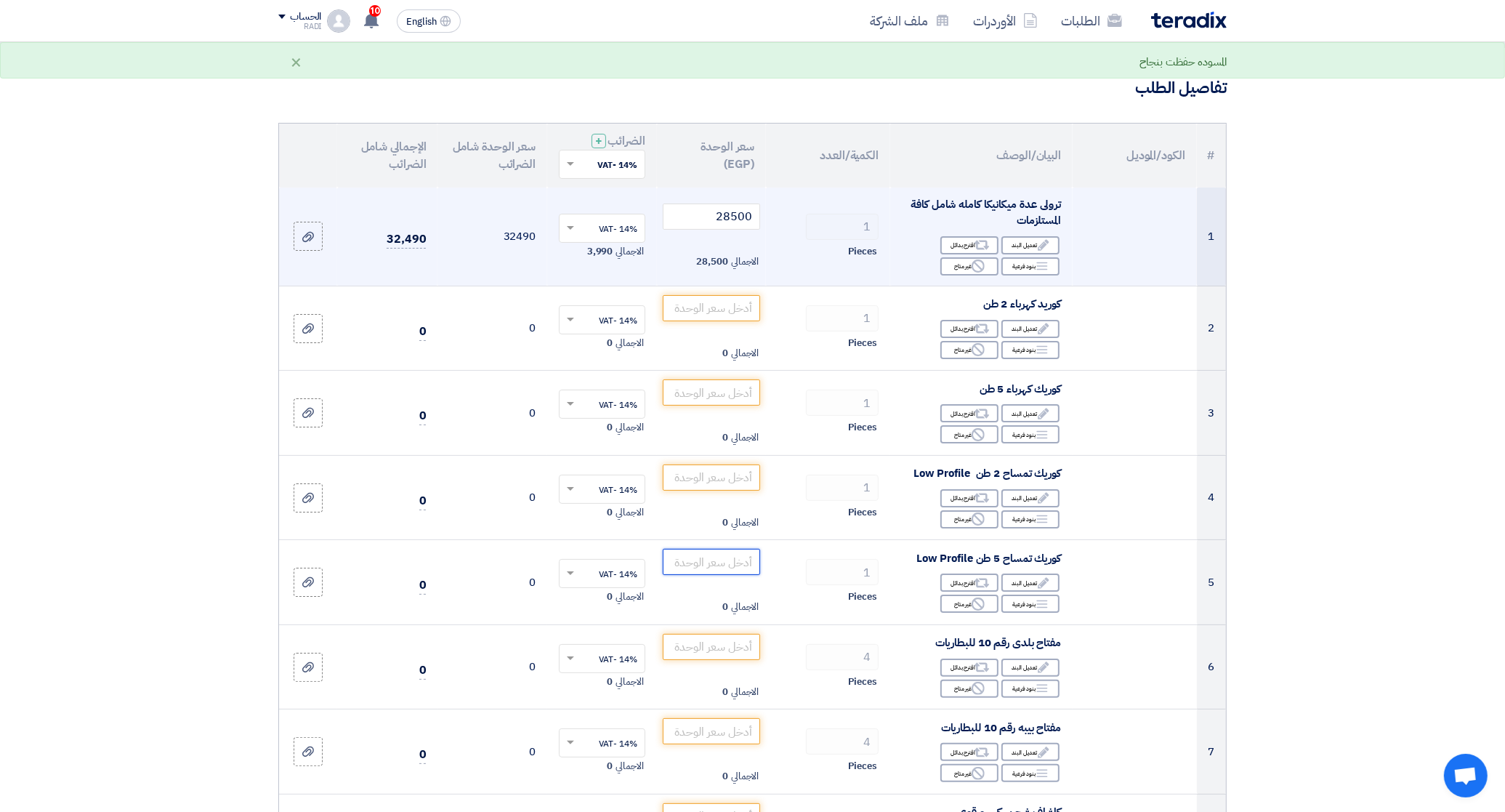
scroll to position [86, 0]
click at [812, 223] on tr "1 ترولى عدة ميكانيكا كامله شامل كافة المستلزمات Edit تعديل البند Alternative اق…" at bounding box center [752, 239] width 947 height 99
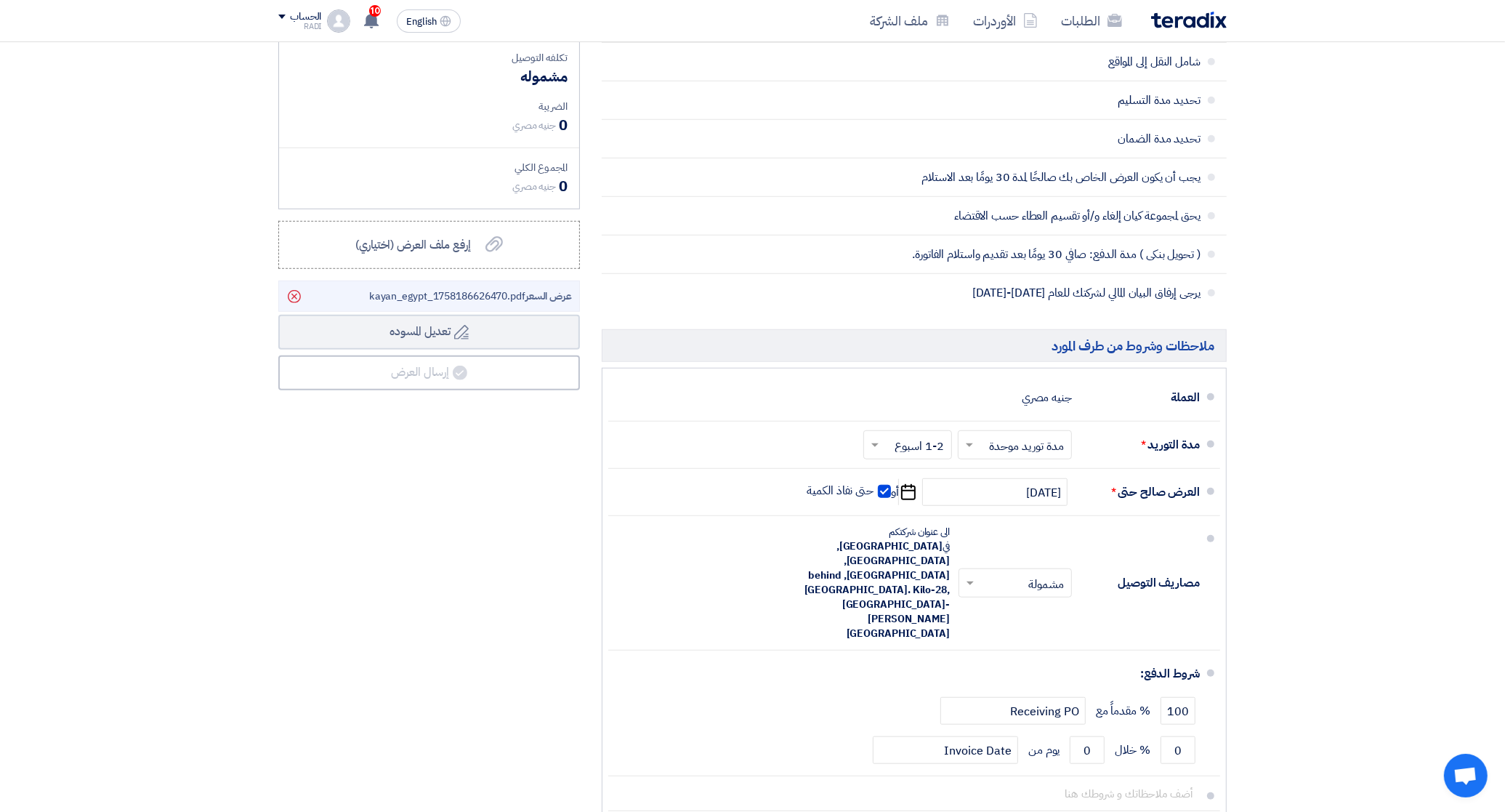
scroll to position [1090, 0]
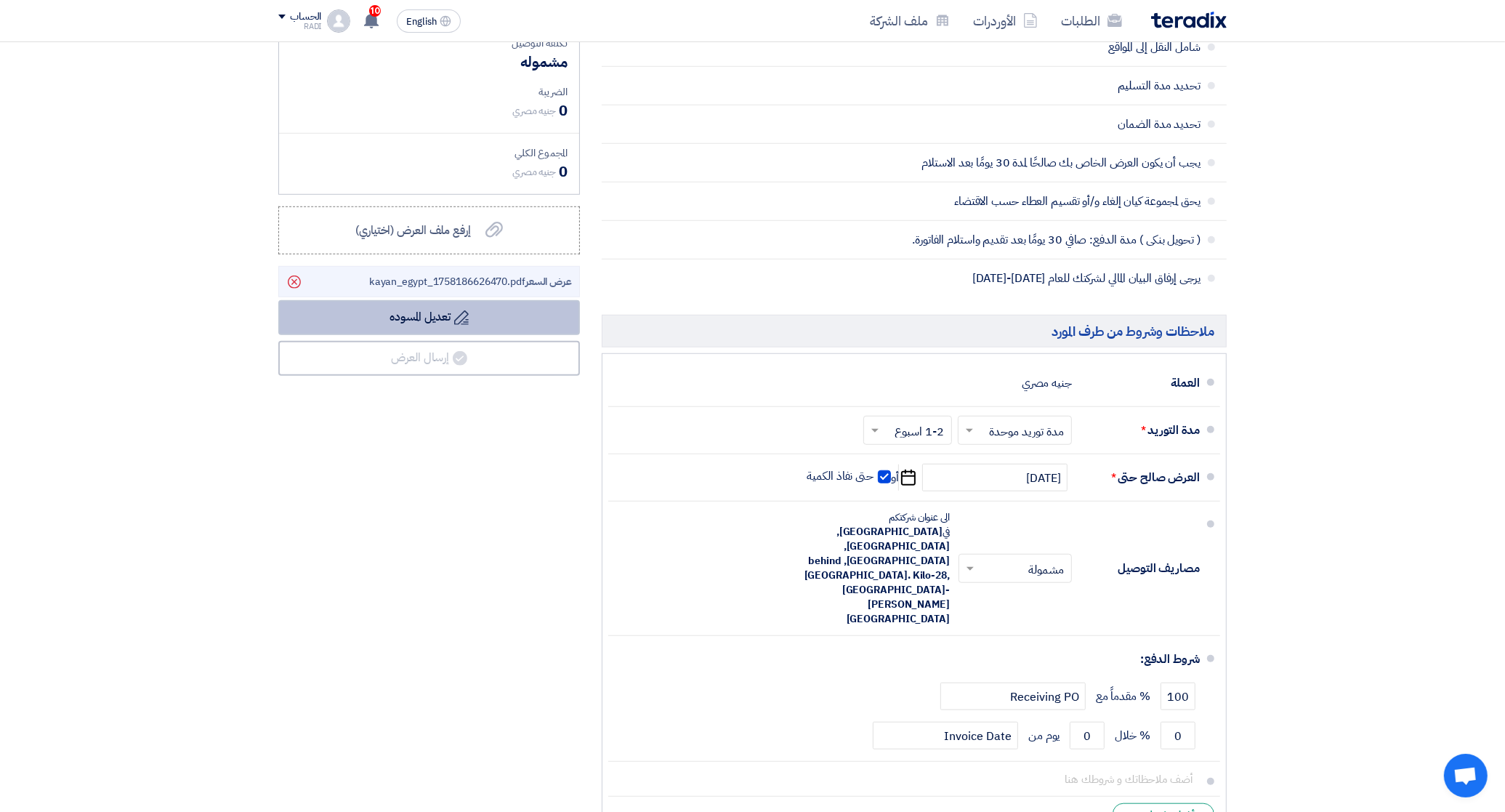
click at [427, 317] on button "Draft تعديل المسوده" at bounding box center [429, 317] width 302 height 35
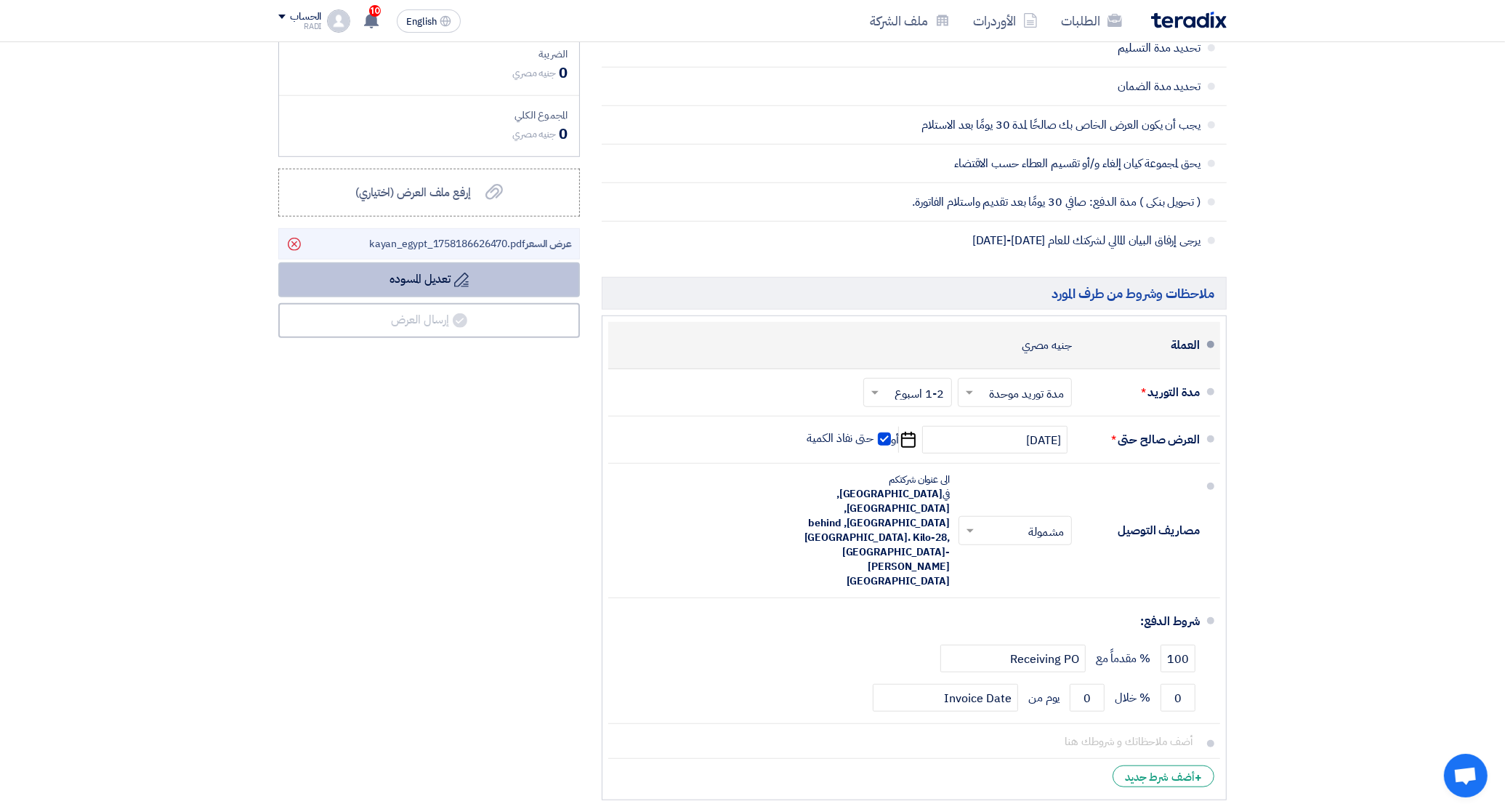
scroll to position [1181, 0]
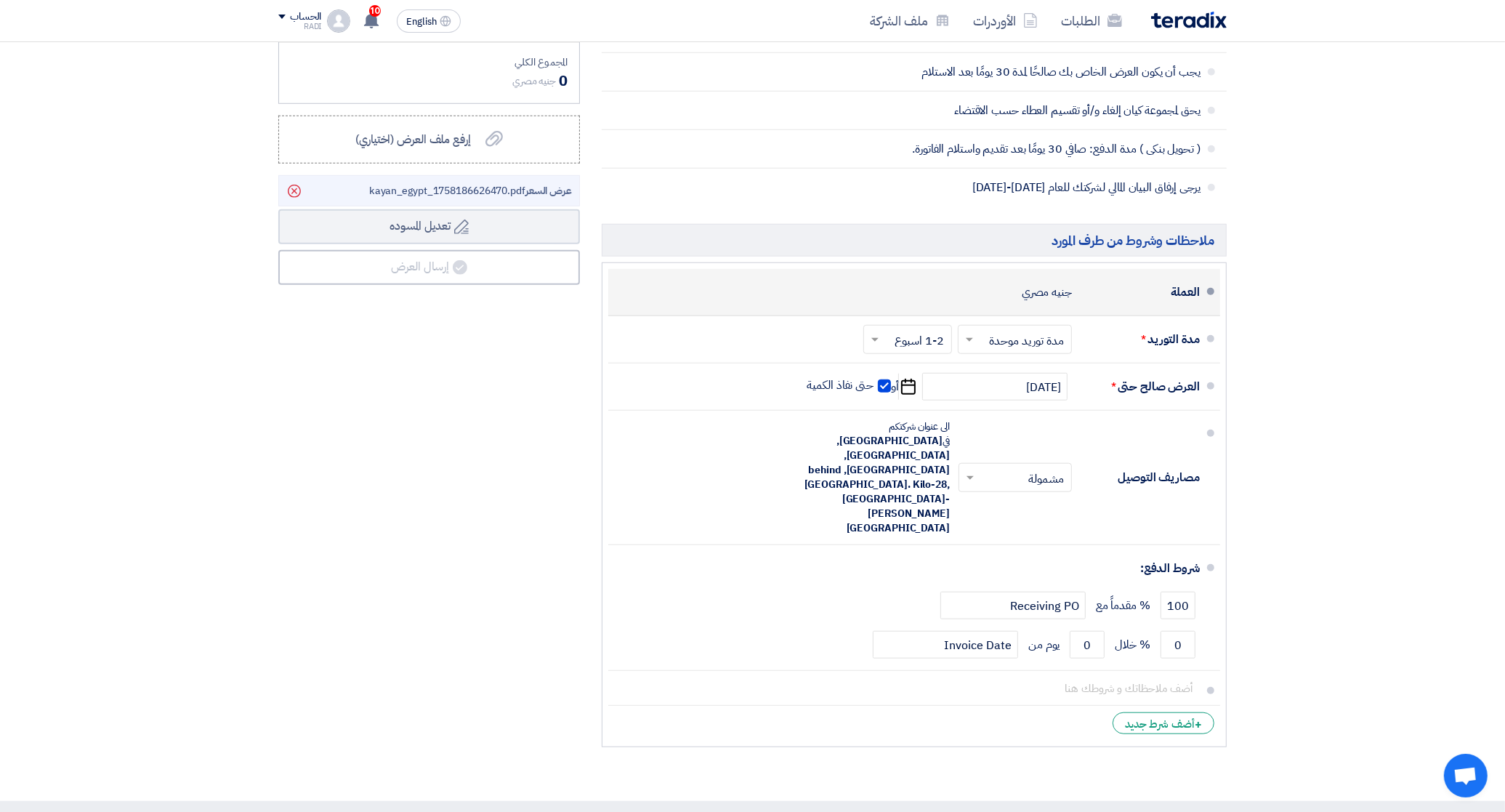
click at [1045, 302] on div "جنيه مصري" at bounding box center [1047, 292] width 50 height 28
click at [1045, 288] on div "جنيه مصري" at bounding box center [1047, 292] width 50 height 28
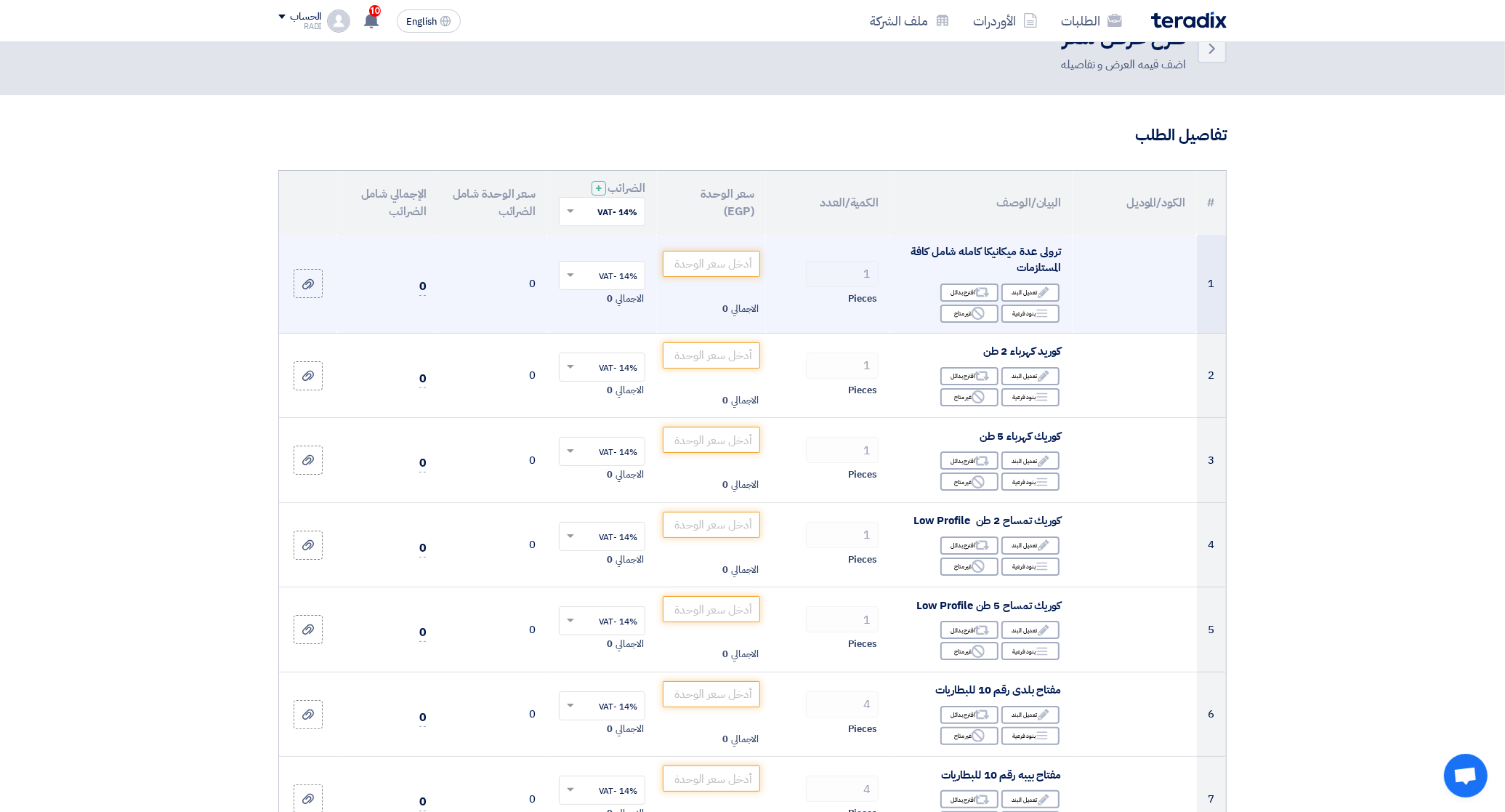
scroll to position [0, 0]
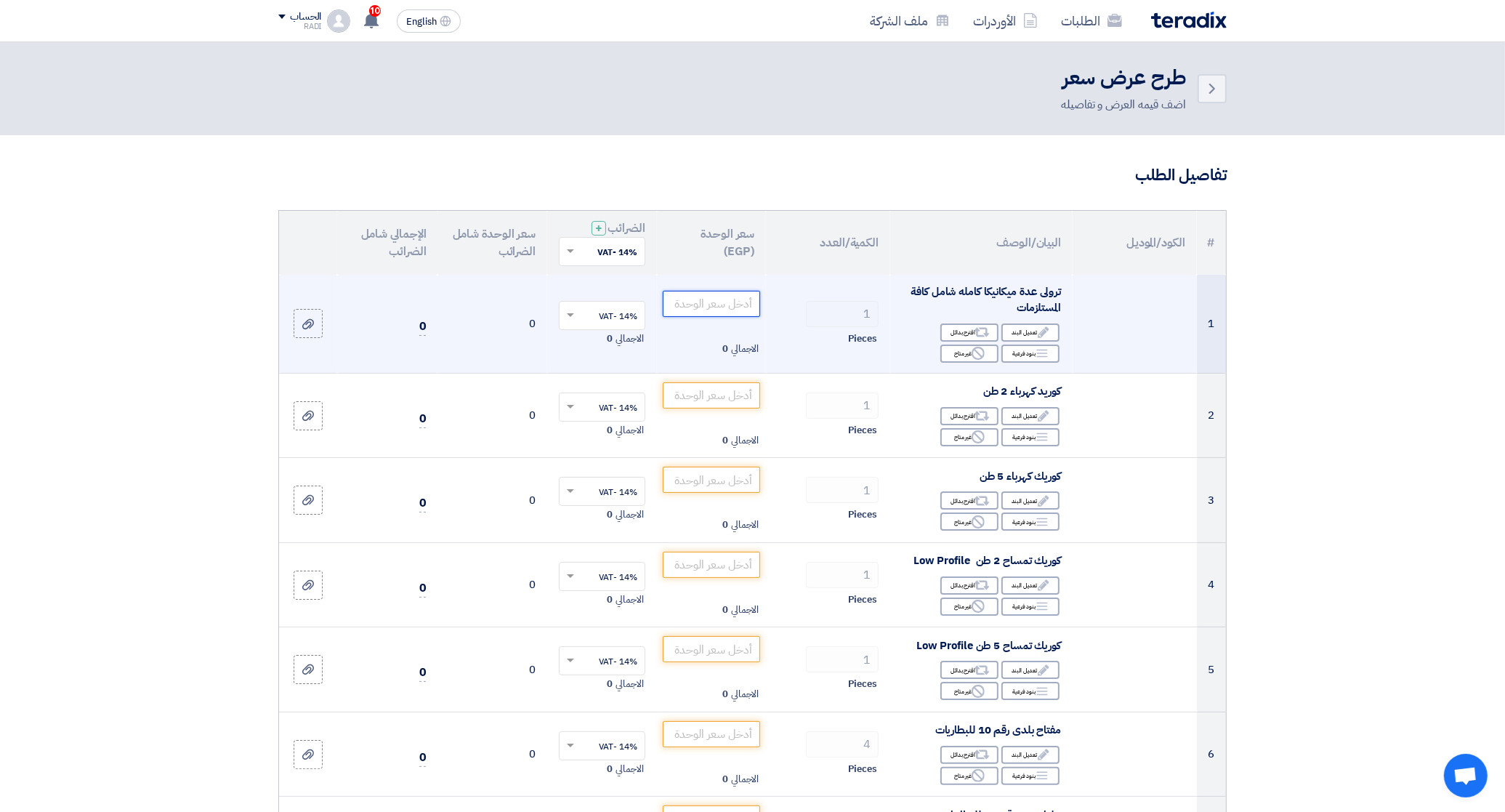
click at [720, 298] on input "number" at bounding box center [711, 304] width 98 height 26
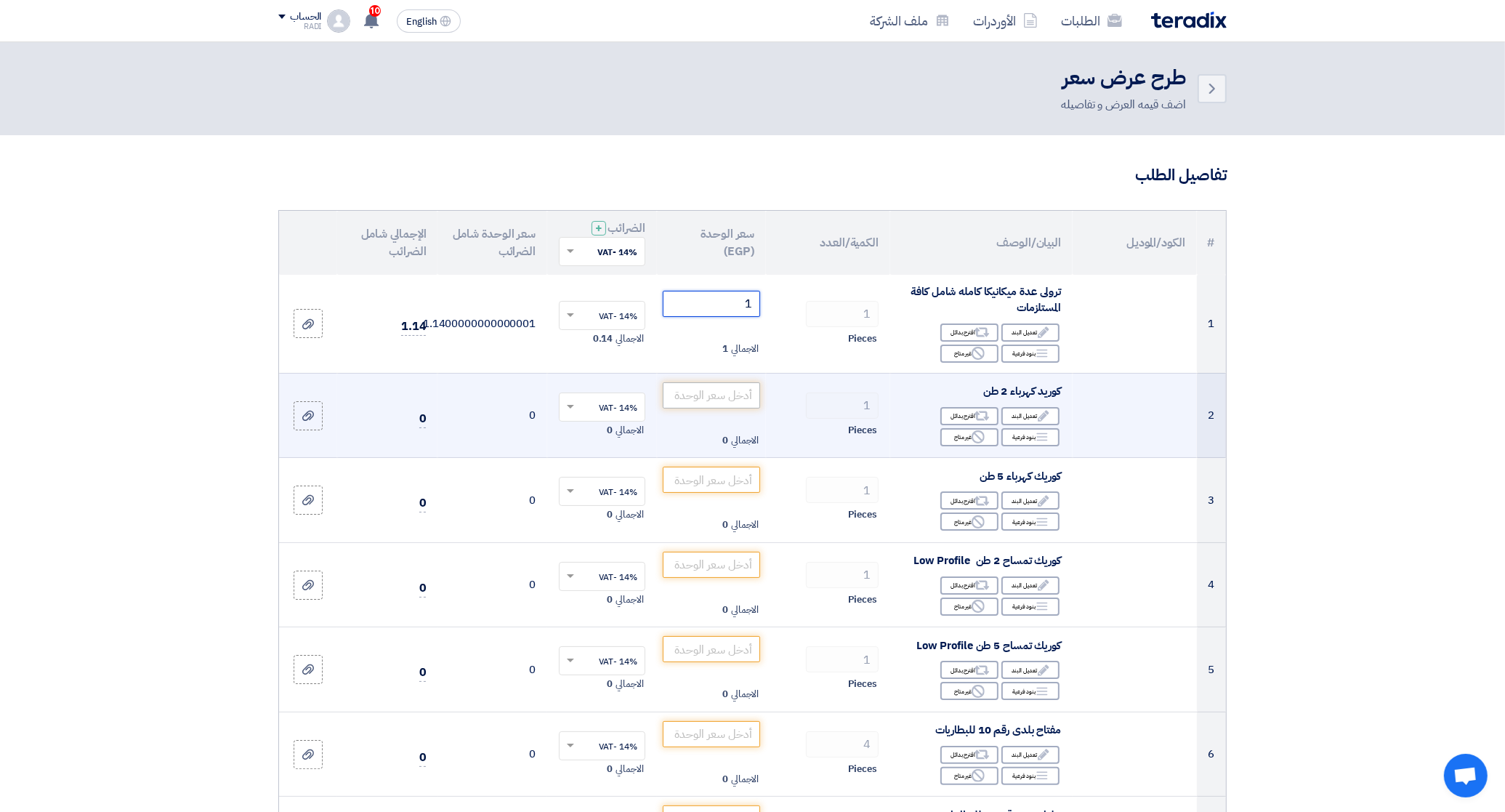
type input "1"
click at [711, 407] on input "number" at bounding box center [711, 395] width 98 height 26
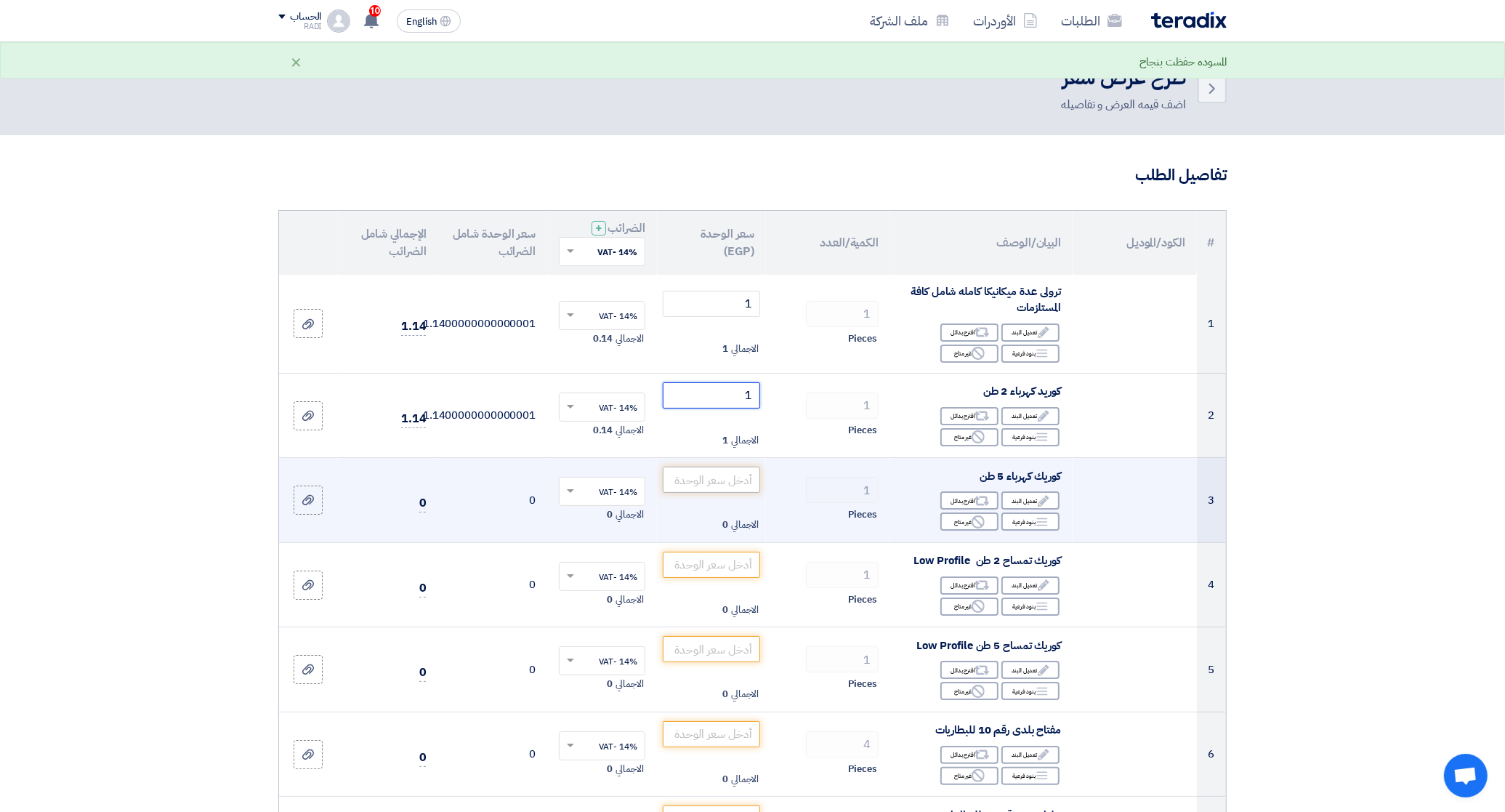
type input "1"
click at [716, 481] on input "number" at bounding box center [711, 479] width 98 height 26
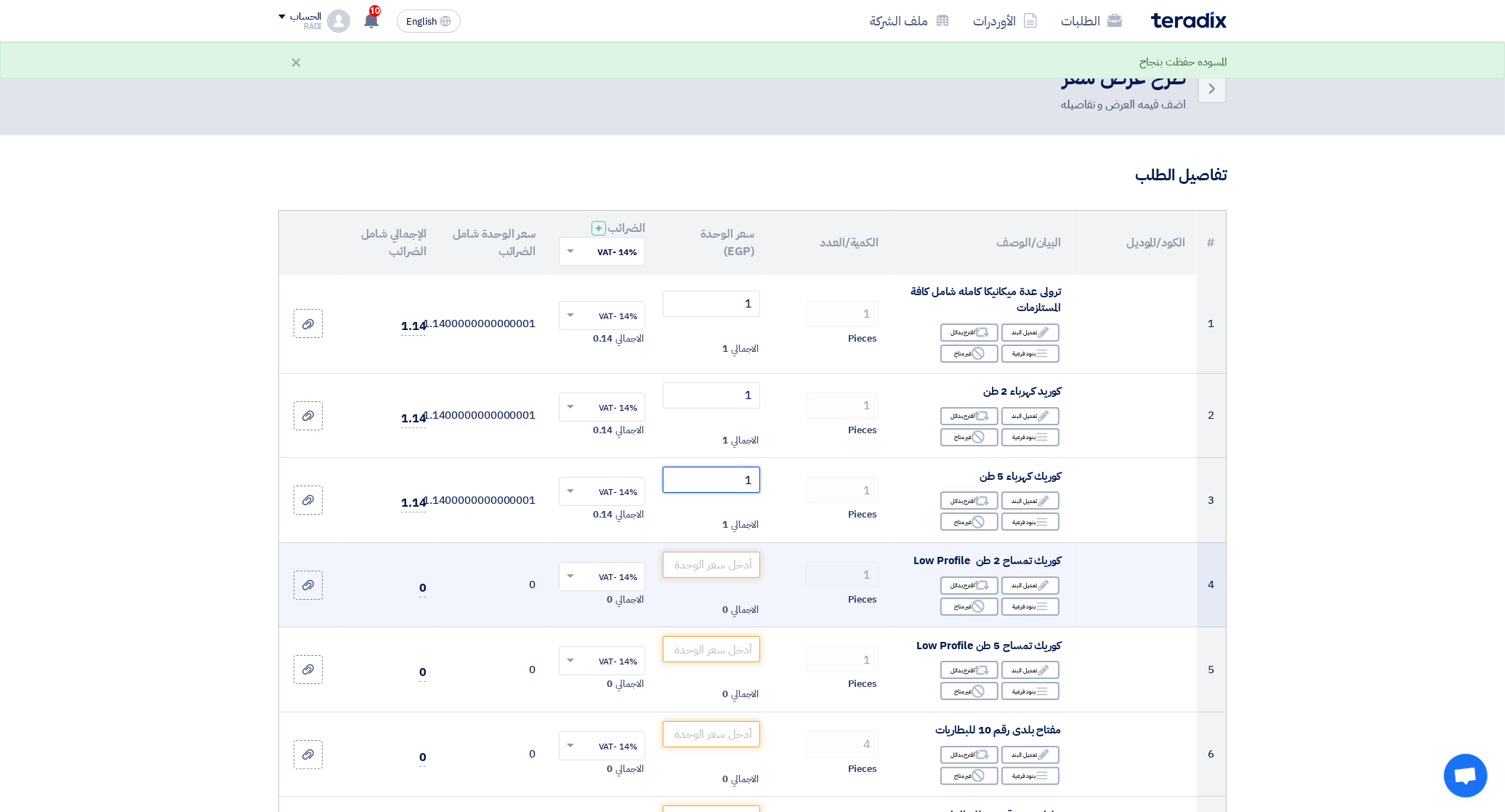
type input "1"
click at [731, 561] on input "number" at bounding box center [711, 564] width 98 height 26
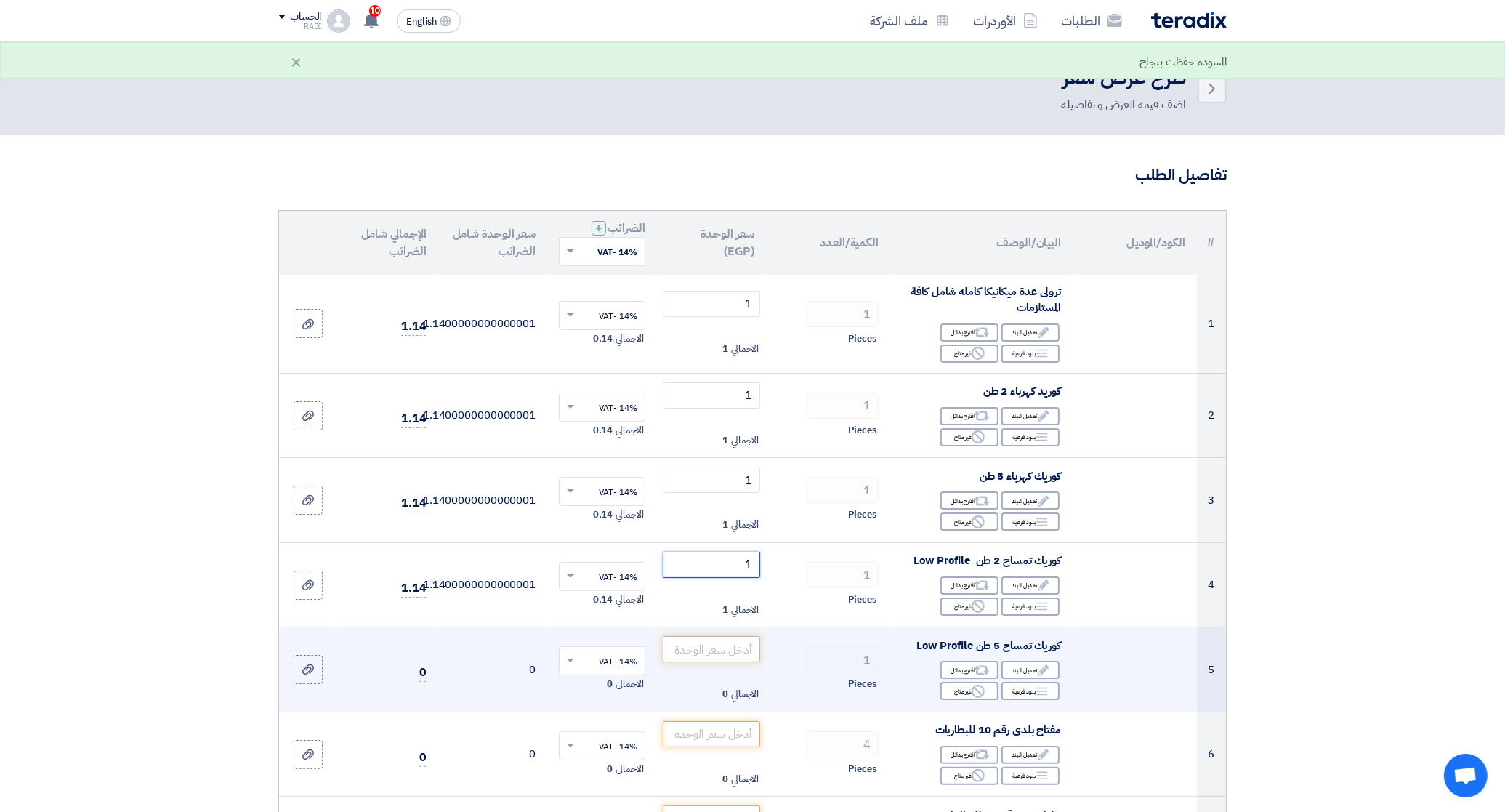
type input "1"
click at [739, 647] on input "number" at bounding box center [711, 649] width 98 height 26
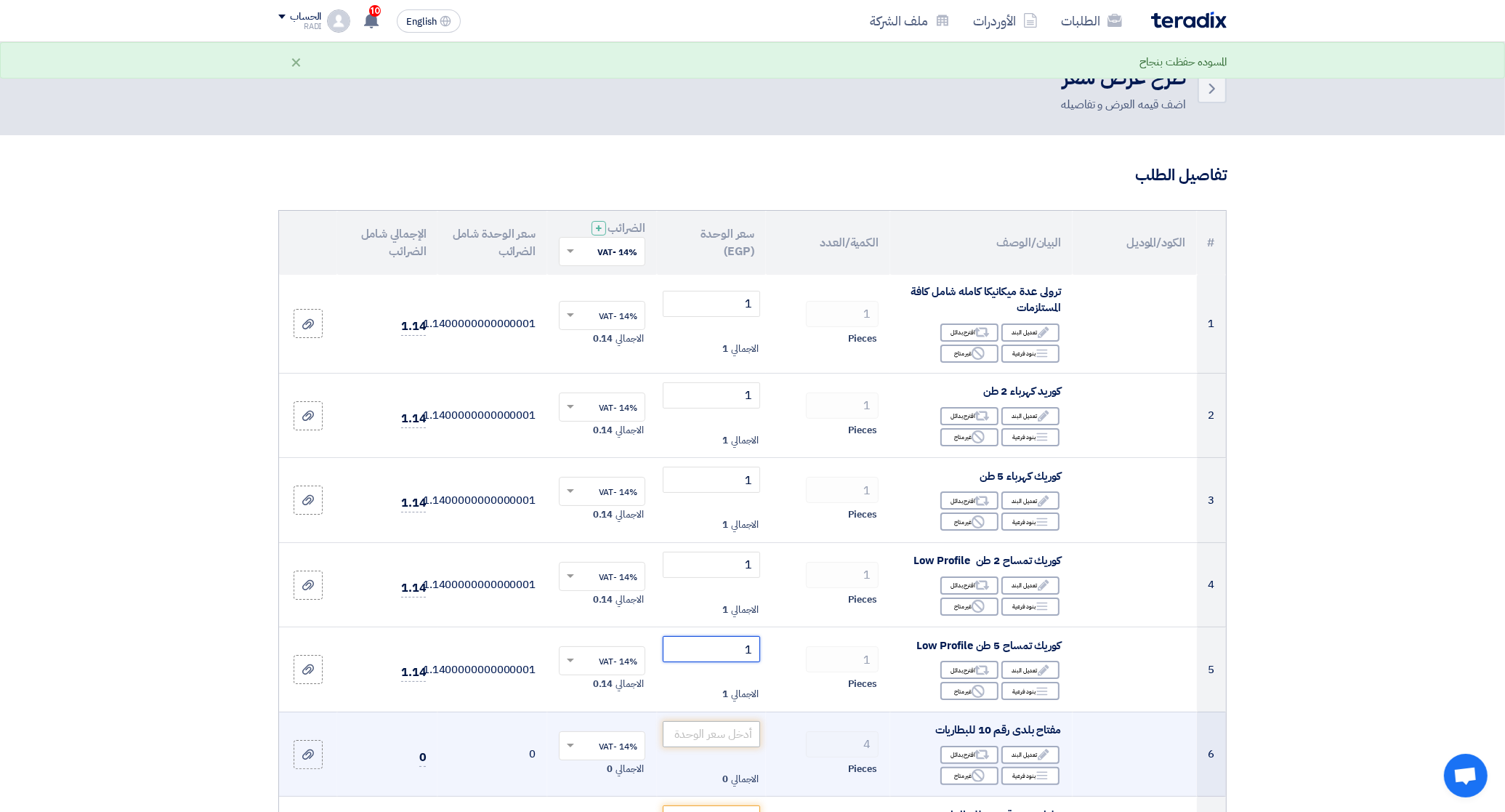
type input "1"
click at [734, 730] on input "number" at bounding box center [711, 734] width 98 height 26
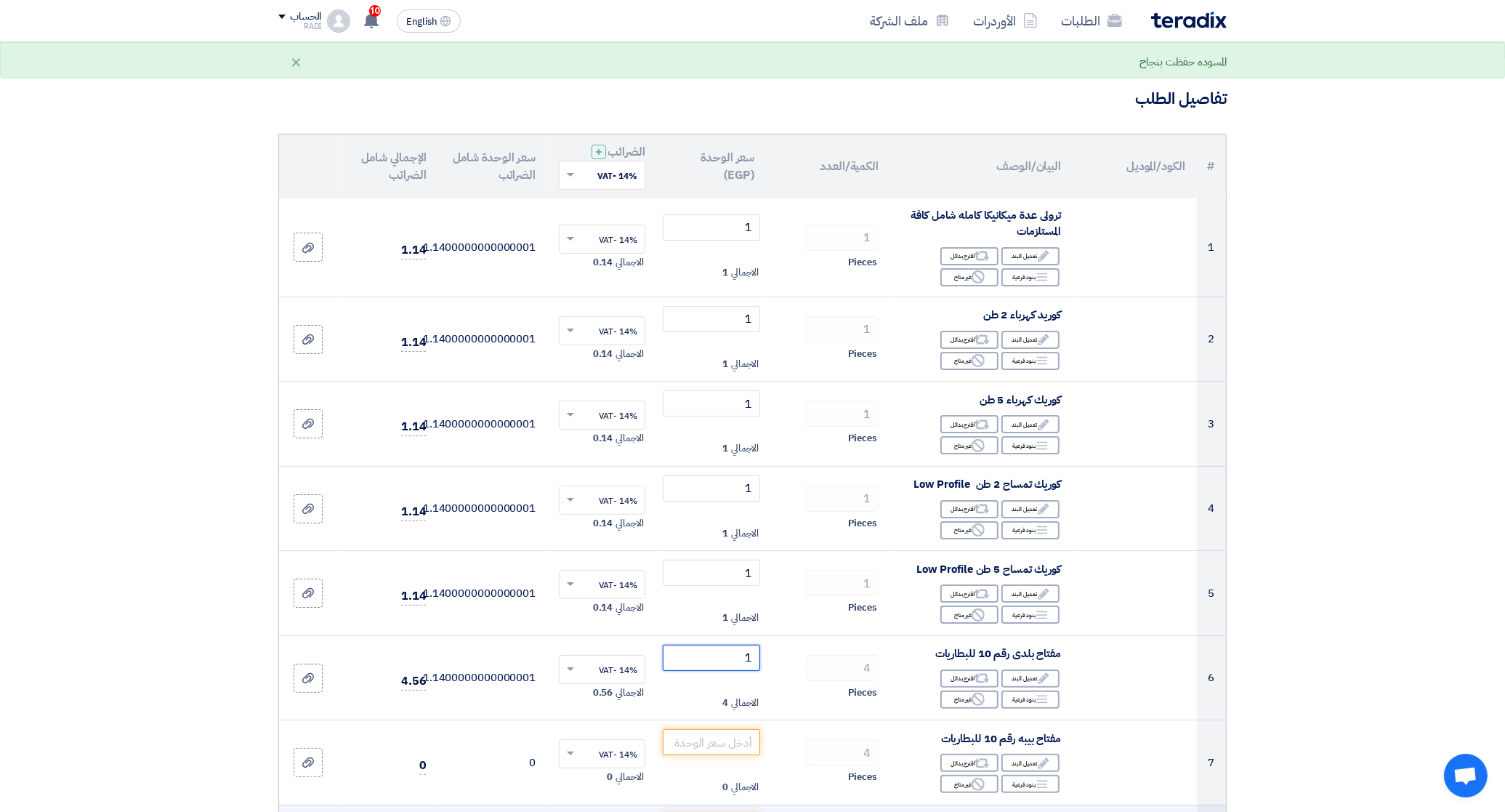
scroll to position [272, 0]
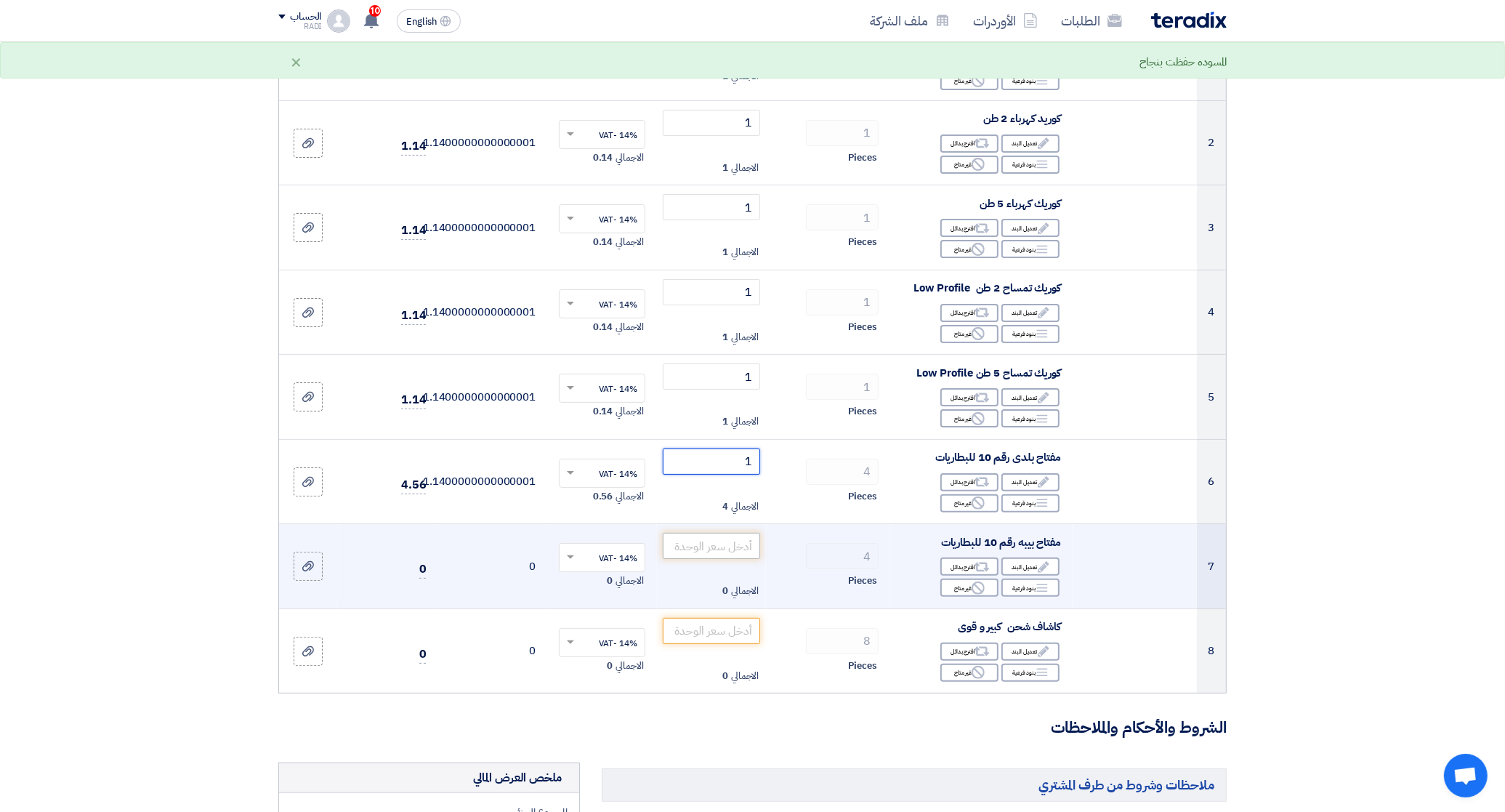
type input "1"
click at [740, 547] on input "number" at bounding box center [711, 545] width 98 height 26
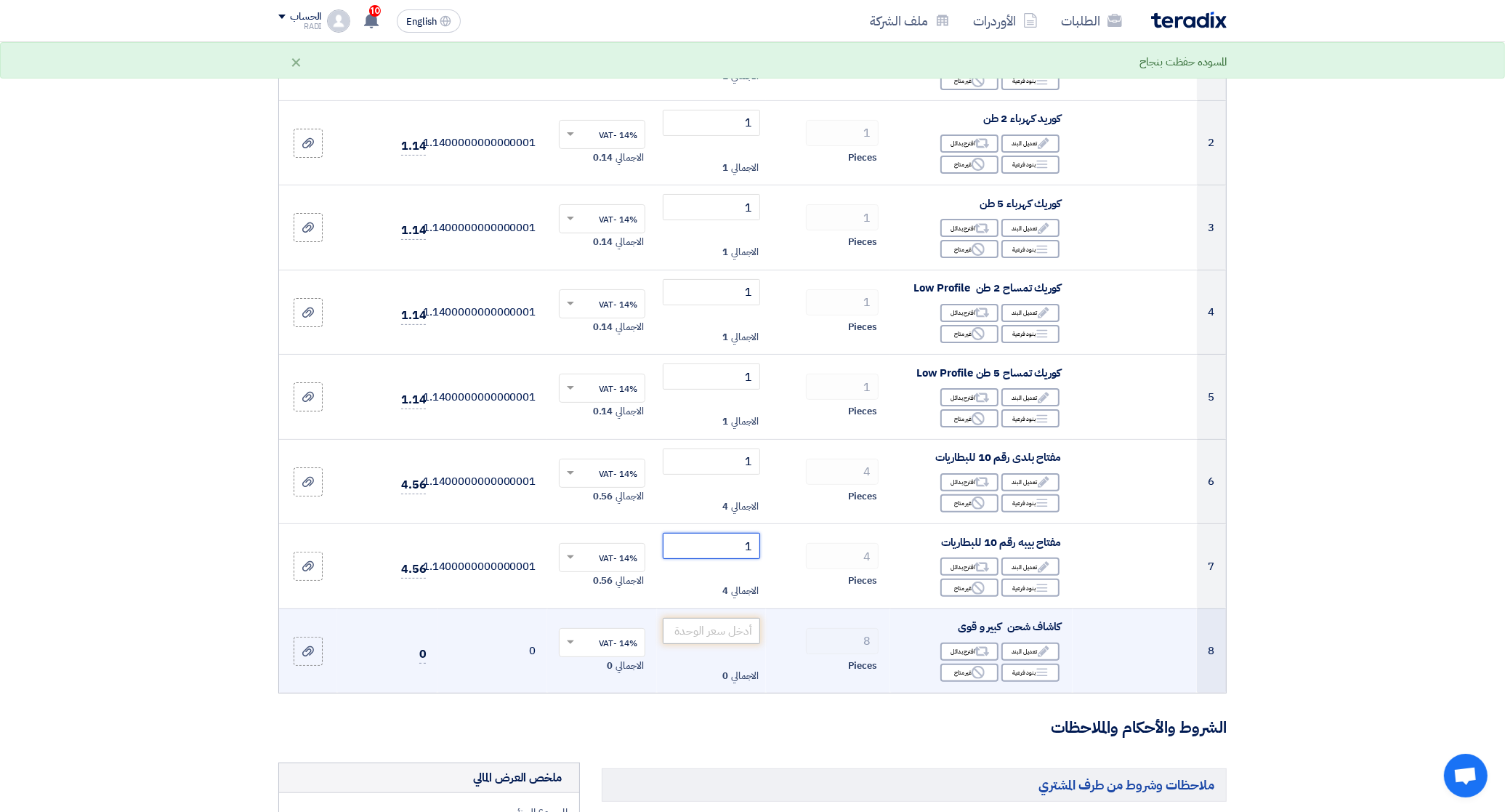
type input "1"
click at [732, 625] on input "number" at bounding box center [711, 630] width 98 height 26
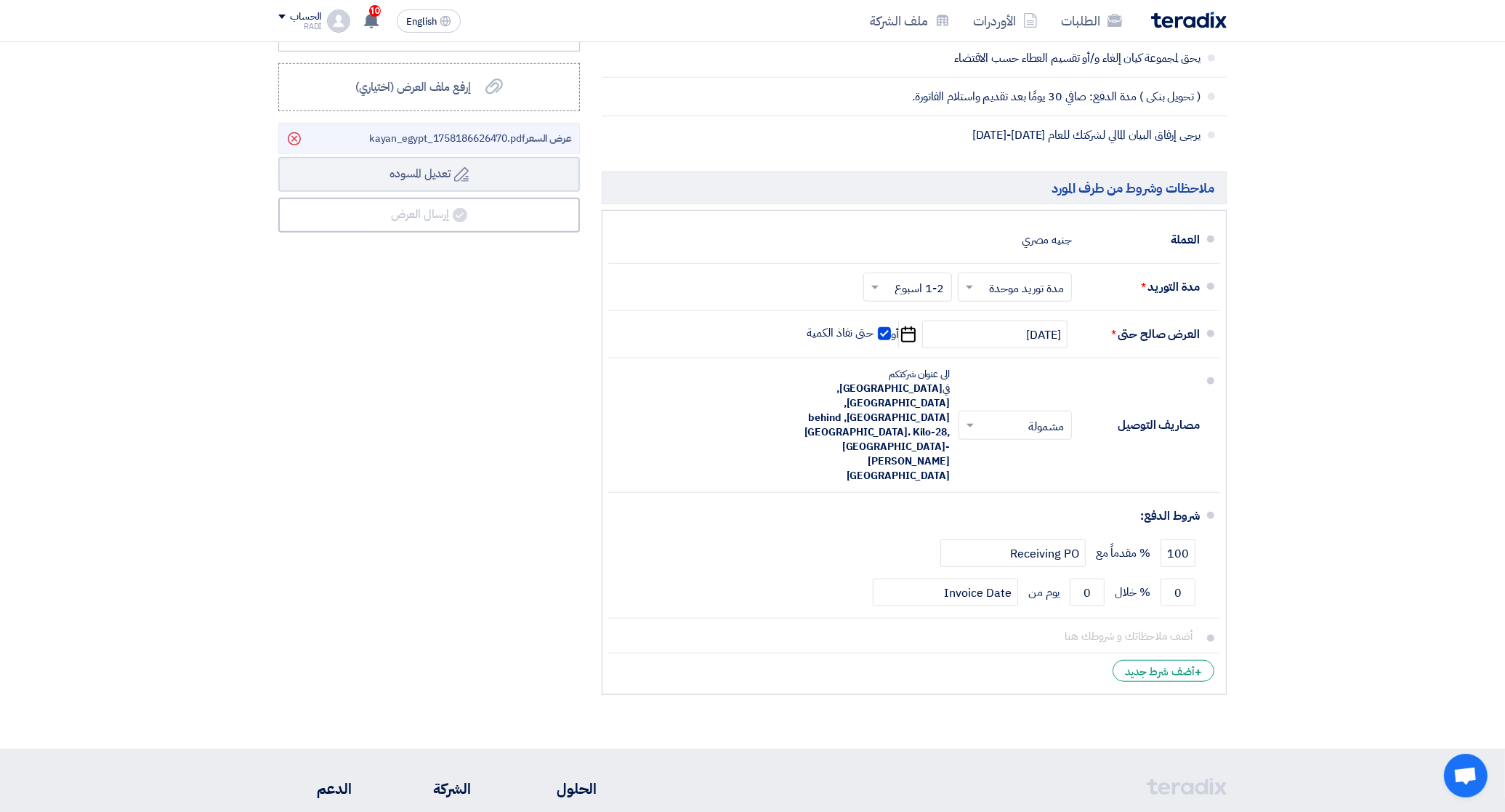
scroll to position [1272, 0]
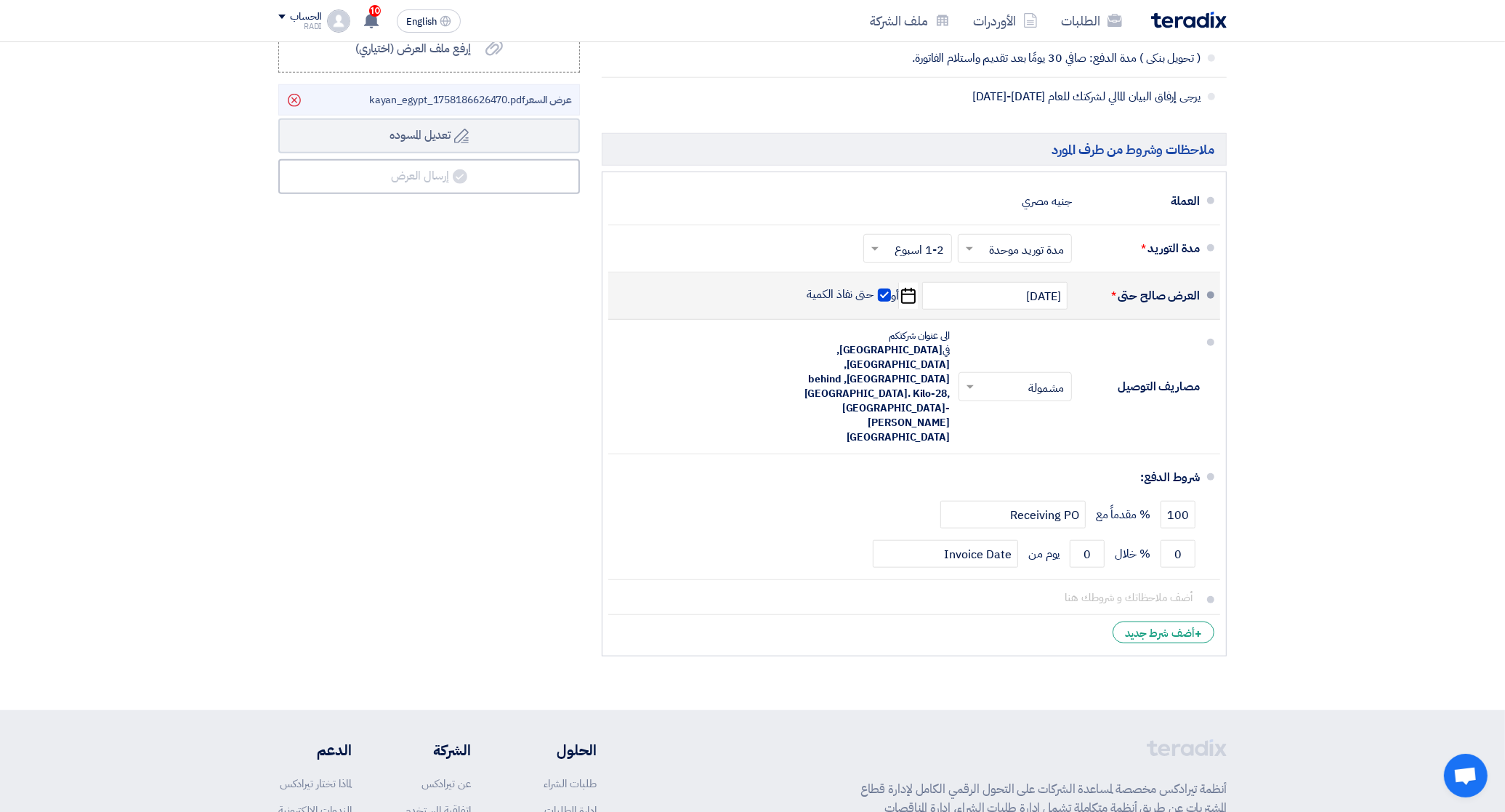
type input "1"
click at [881, 299] on span at bounding box center [884, 295] width 14 height 14
click at [874, 299] on input "حتى نفاذ الكمية" at bounding box center [839, 301] width 69 height 28
click at [881, 299] on span at bounding box center [884, 295] width 14 height 14
click at [874, 299] on input "حتى نفاذ الكمية" at bounding box center [839, 301] width 69 height 28
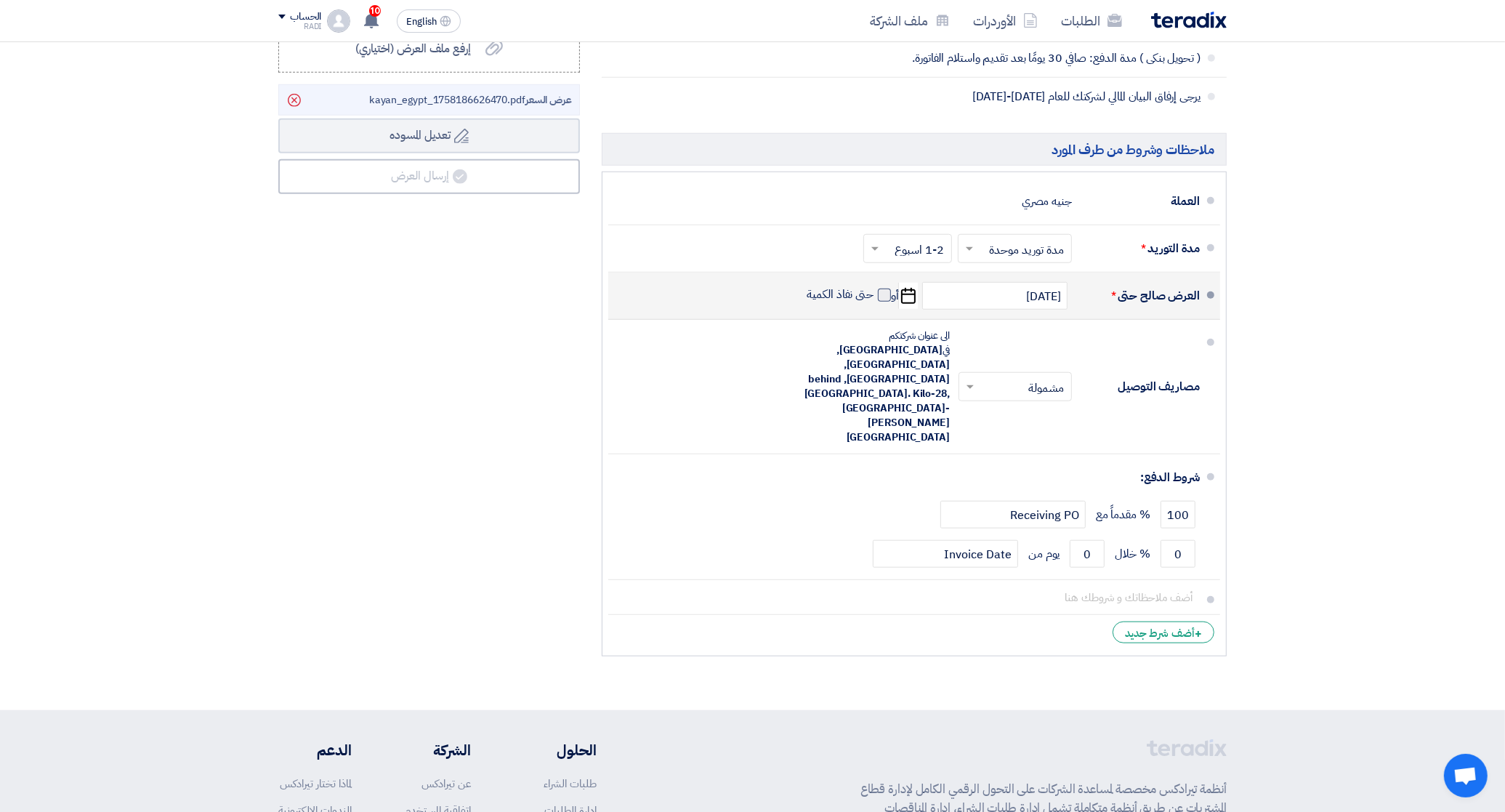
checkbox input "true"
click at [1000, 310] on input "[DATE]" at bounding box center [994, 296] width 145 height 28
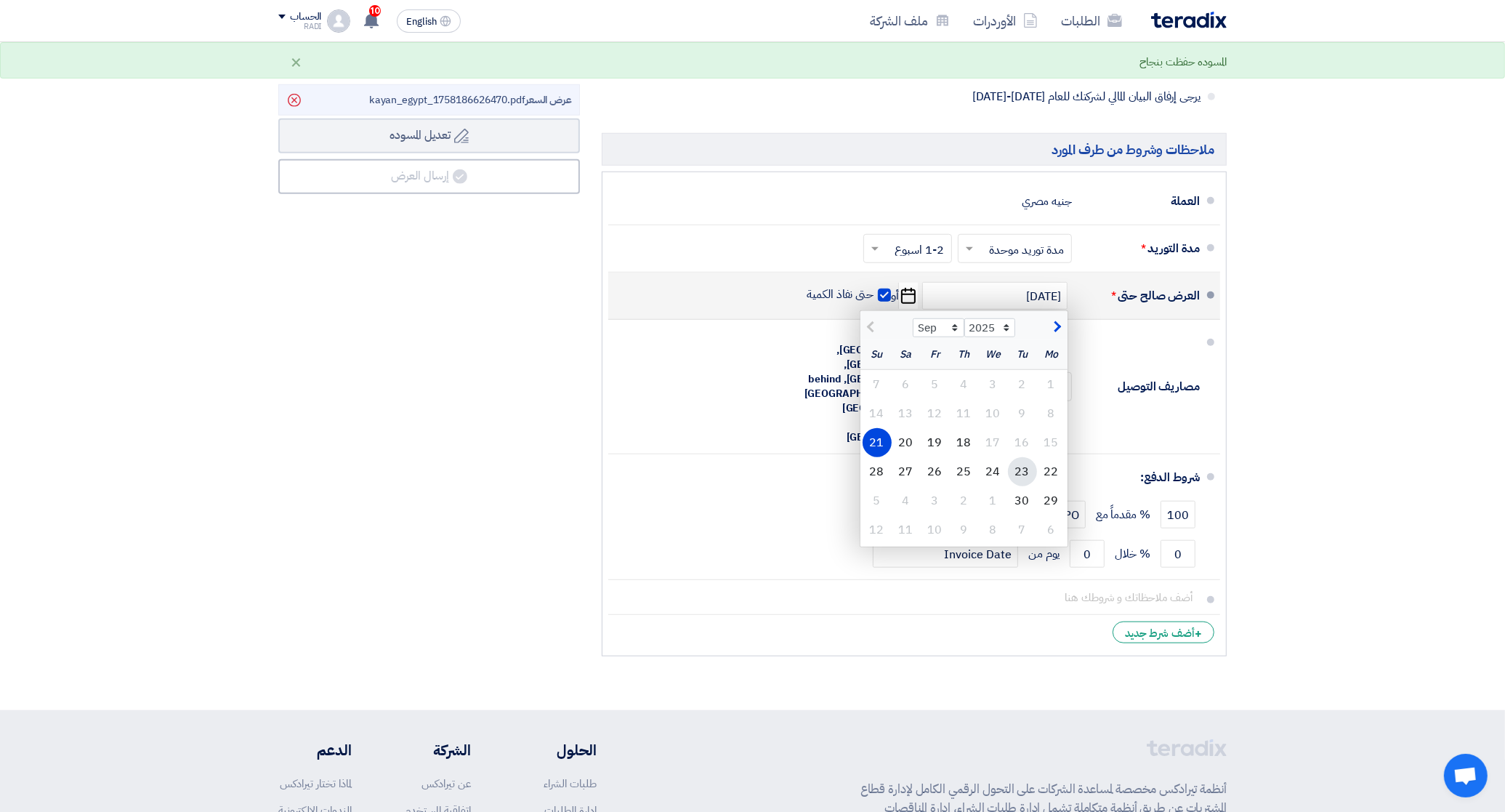
click at [1014, 477] on div "23" at bounding box center [1022, 471] width 29 height 29
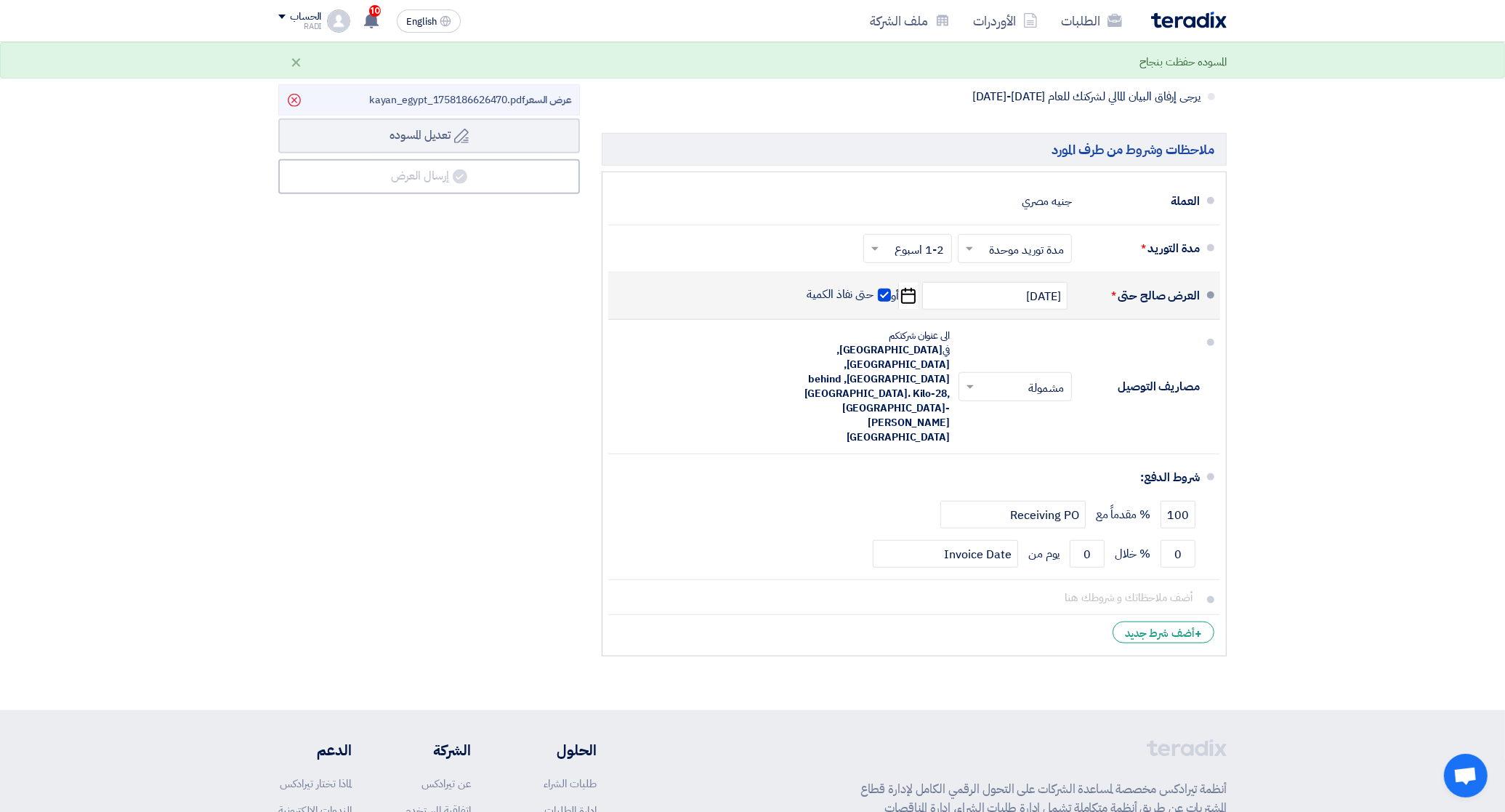
type input "[DATE]"
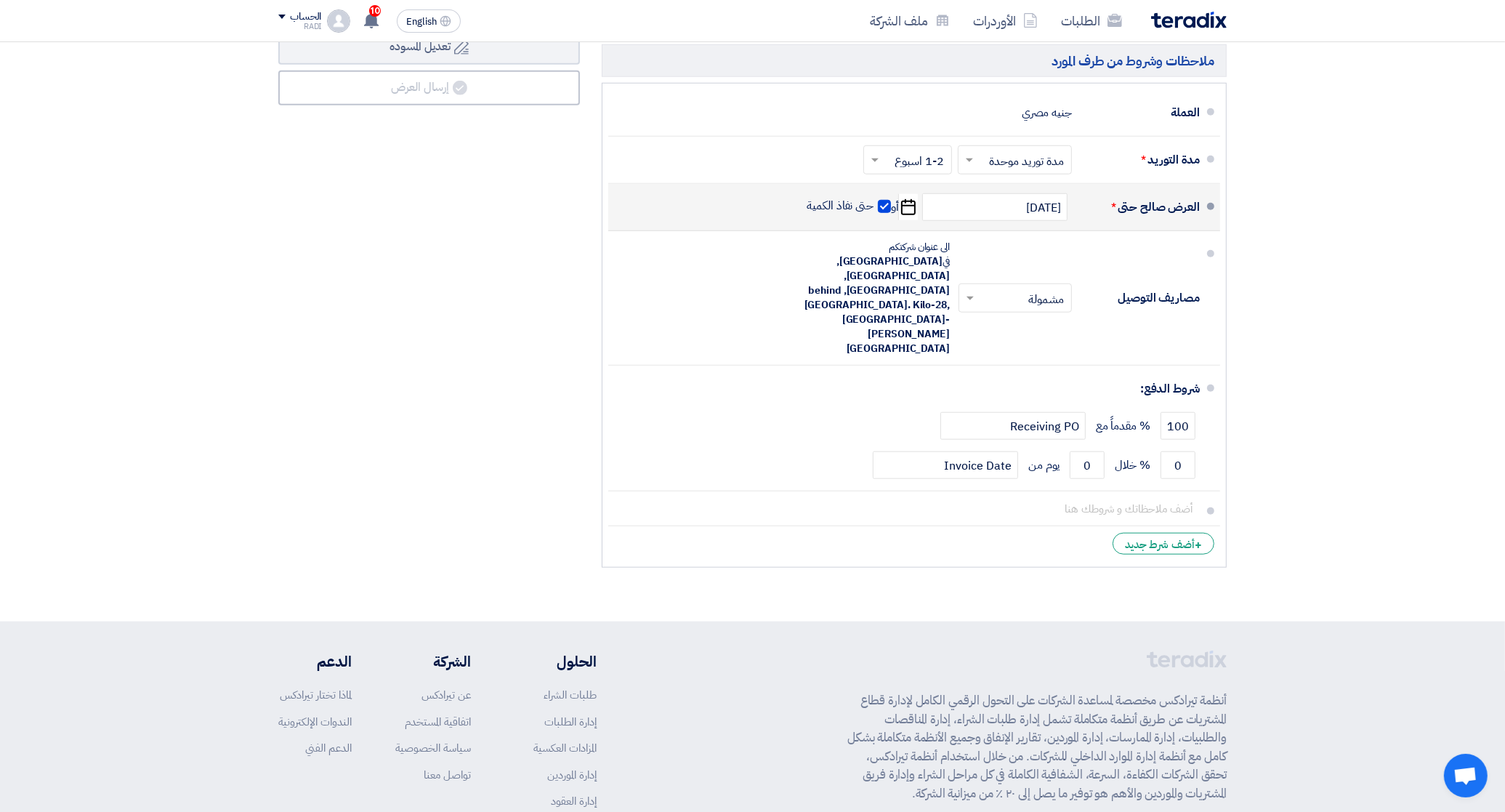
scroll to position [1448, 0]
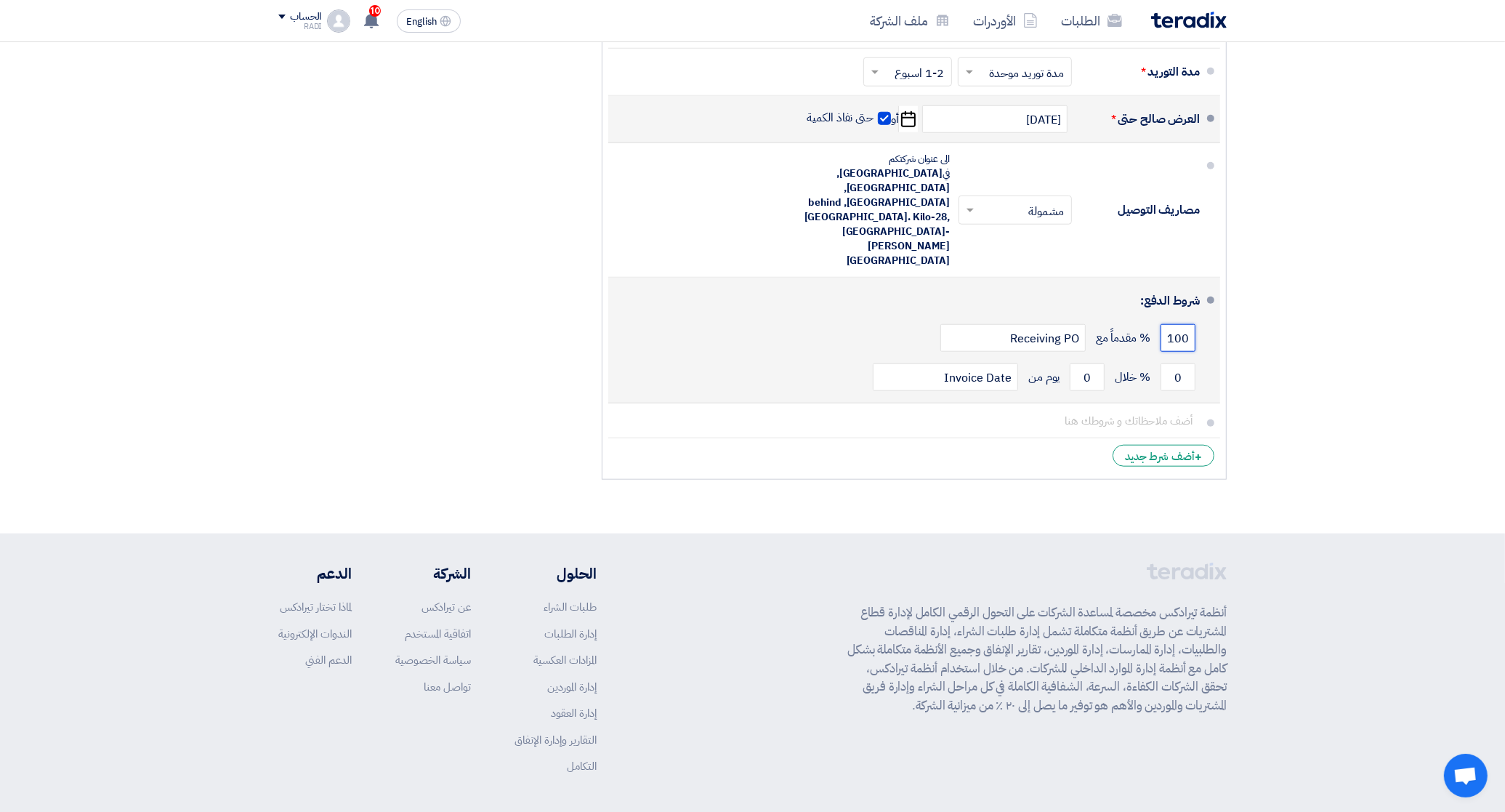
drag, startPoint x: 1190, startPoint y: 283, endPoint x: 1159, endPoint y: 282, distance: 31.0
click at [1159, 318] on div "100 % مقدماً مع Receiving PO" at bounding box center [909, 338] width 579 height 40
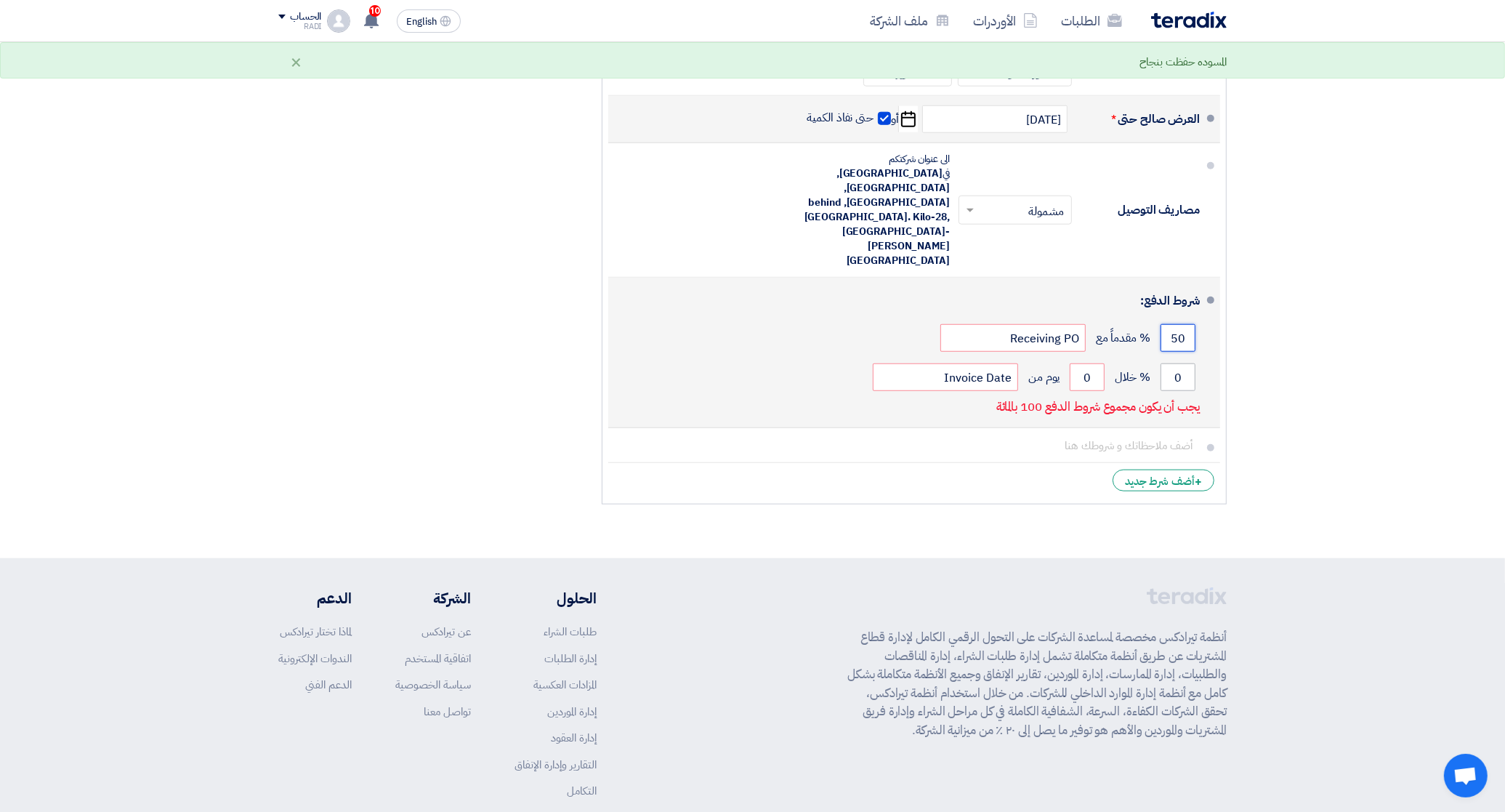
type input "50"
drag, startPoint x: 1185, startPoint y: 324, endPoint x: 1166, endPoint y: 318, distance: 19.9
click at [1166, 363] on input "0" at bounding box center [1178, 377] width 35 height 28
type input "50"
drag, startPoint x: 1090, startPoint y: 321, endPoint x: 1069, endPoint y: 316, distance: 21.6
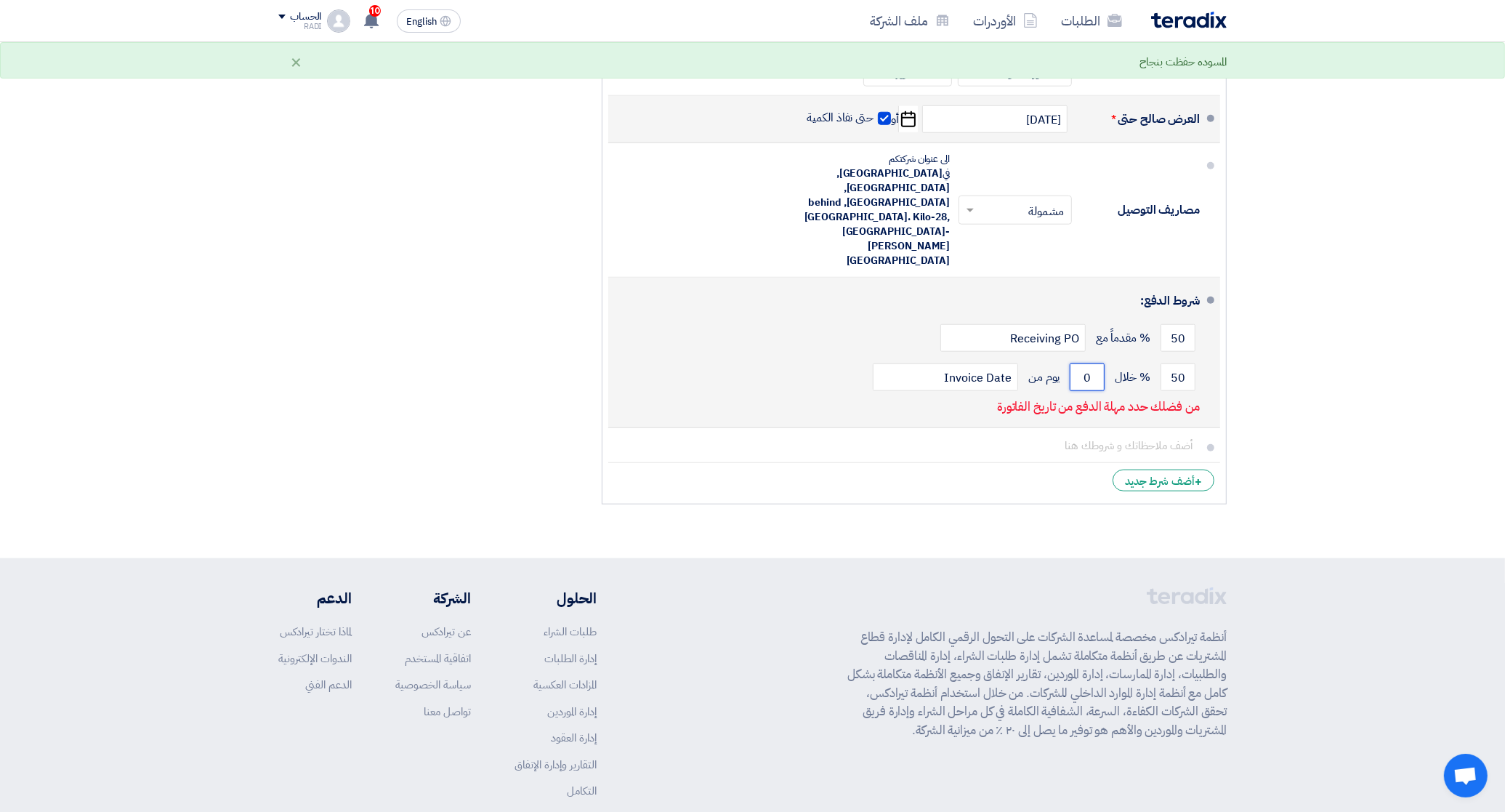
click at [1070, 363] on input "0" at bounding box center [1087, 377] width 35 height 28
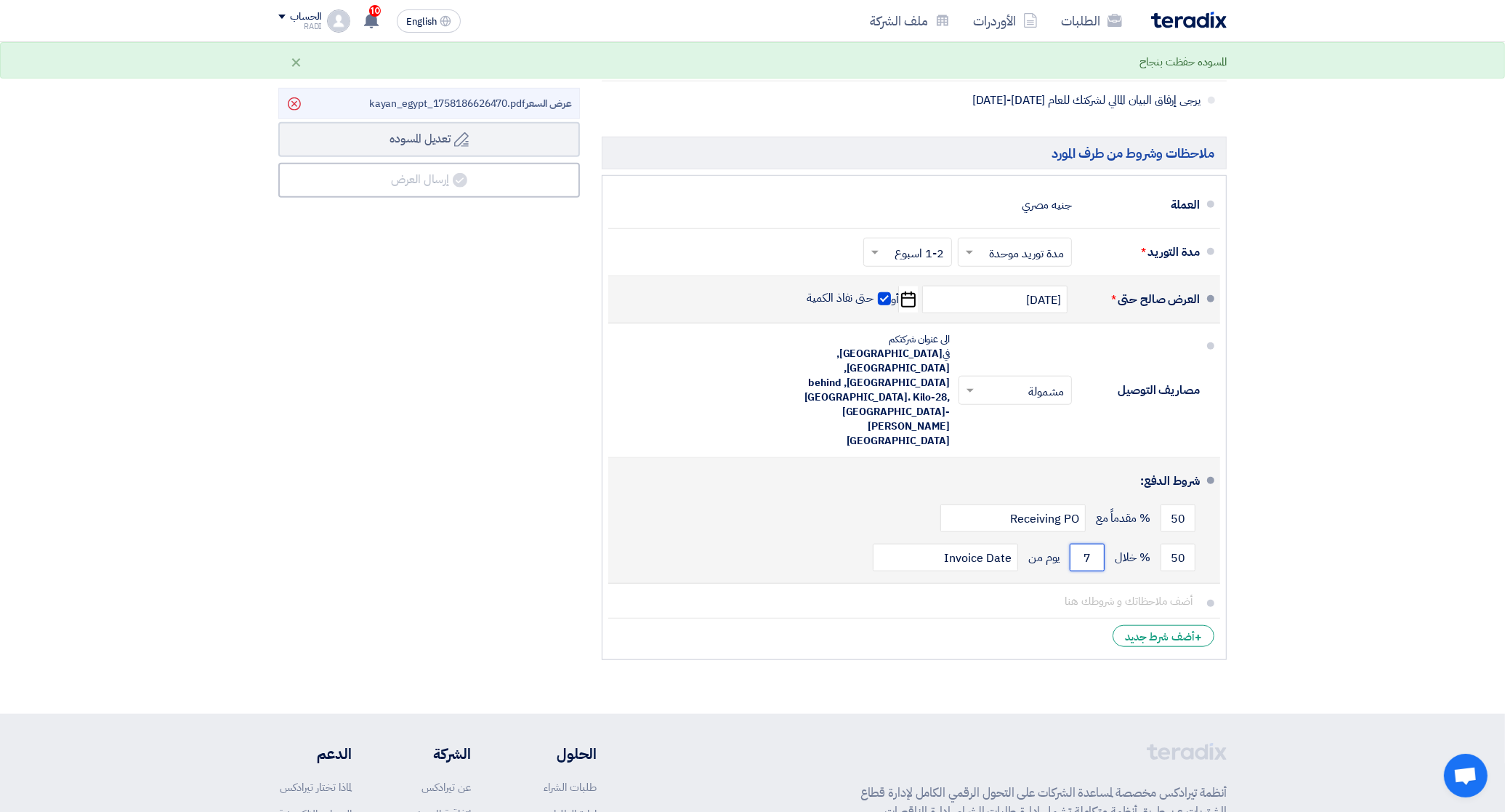
scroll to position [1266, 0]
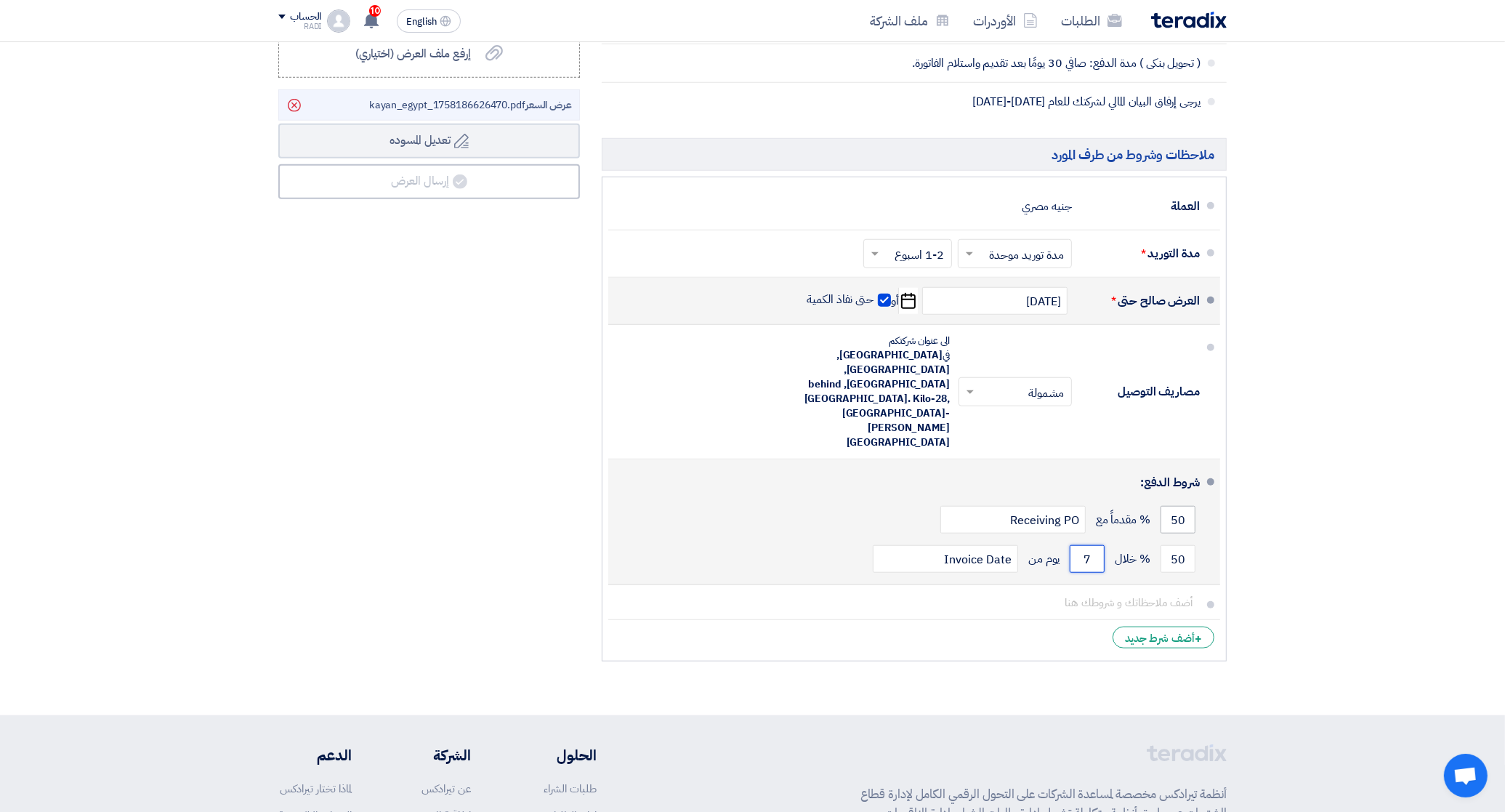
type input "7"
drag, startPoint x: 1184, startPoint y: 466, endPoint x: 1168, endPoint y: 463, distance: 16.3
click at [1168, 506] on input "50" at bounding box center [1178, 519] width 35 height 28
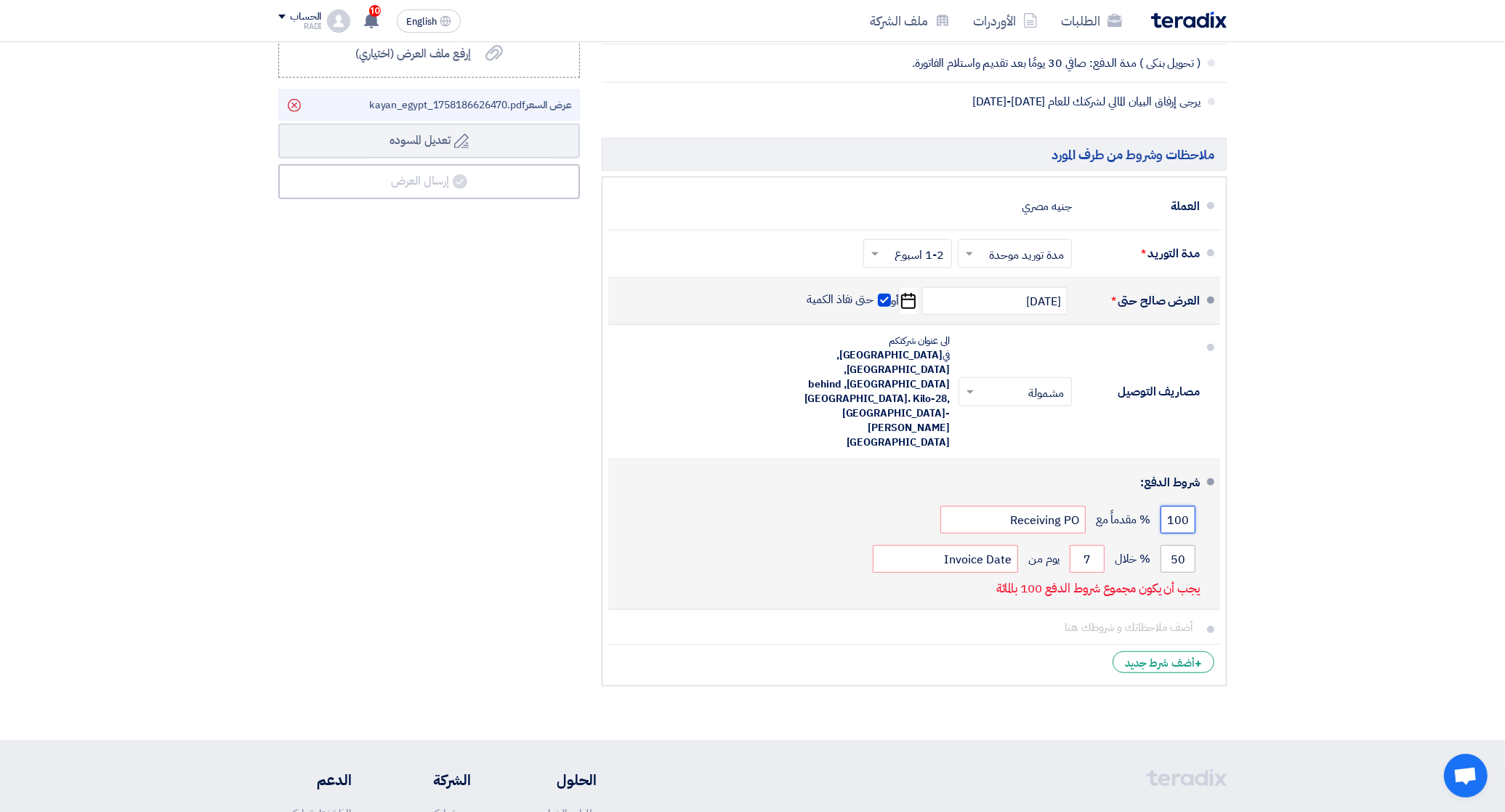
type input "100"
drag, startPoint x: 1192, startPoint y: 507, endPoint x: 1160, endPoint y: 502, distance: 32.4
click at [1161, 545] on input "50" at bounding box center [1178, 559] width 35 height 28
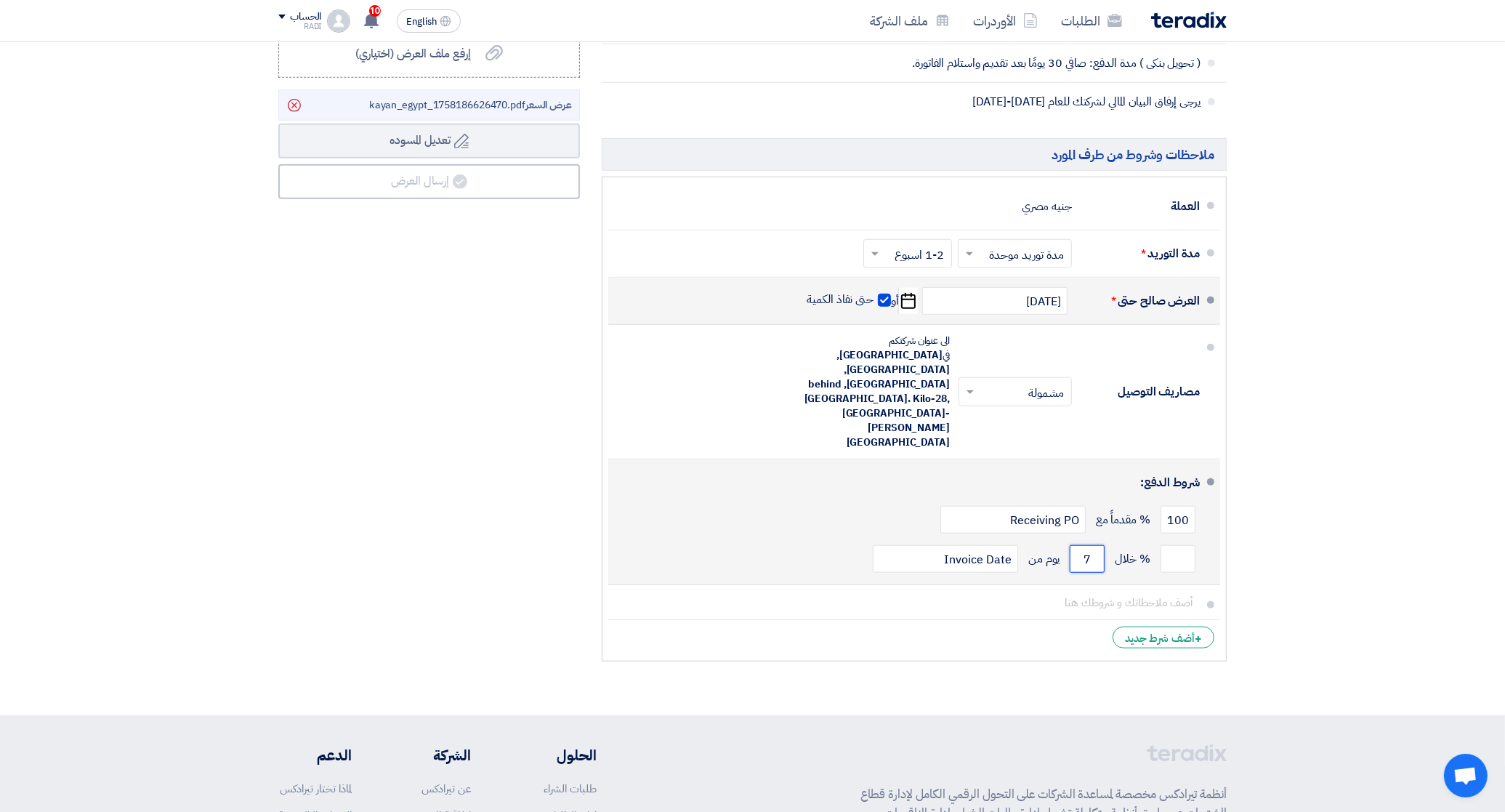
drag, startPoint x: 1099, startPoint y: 502, endPoint x: 1068, endPoint y: 502, distance: 31.0
click at [1068, 539] on div "% خلال 7 يوم من Invoice Date" at bounding box center [909, 559] width 579 height 40
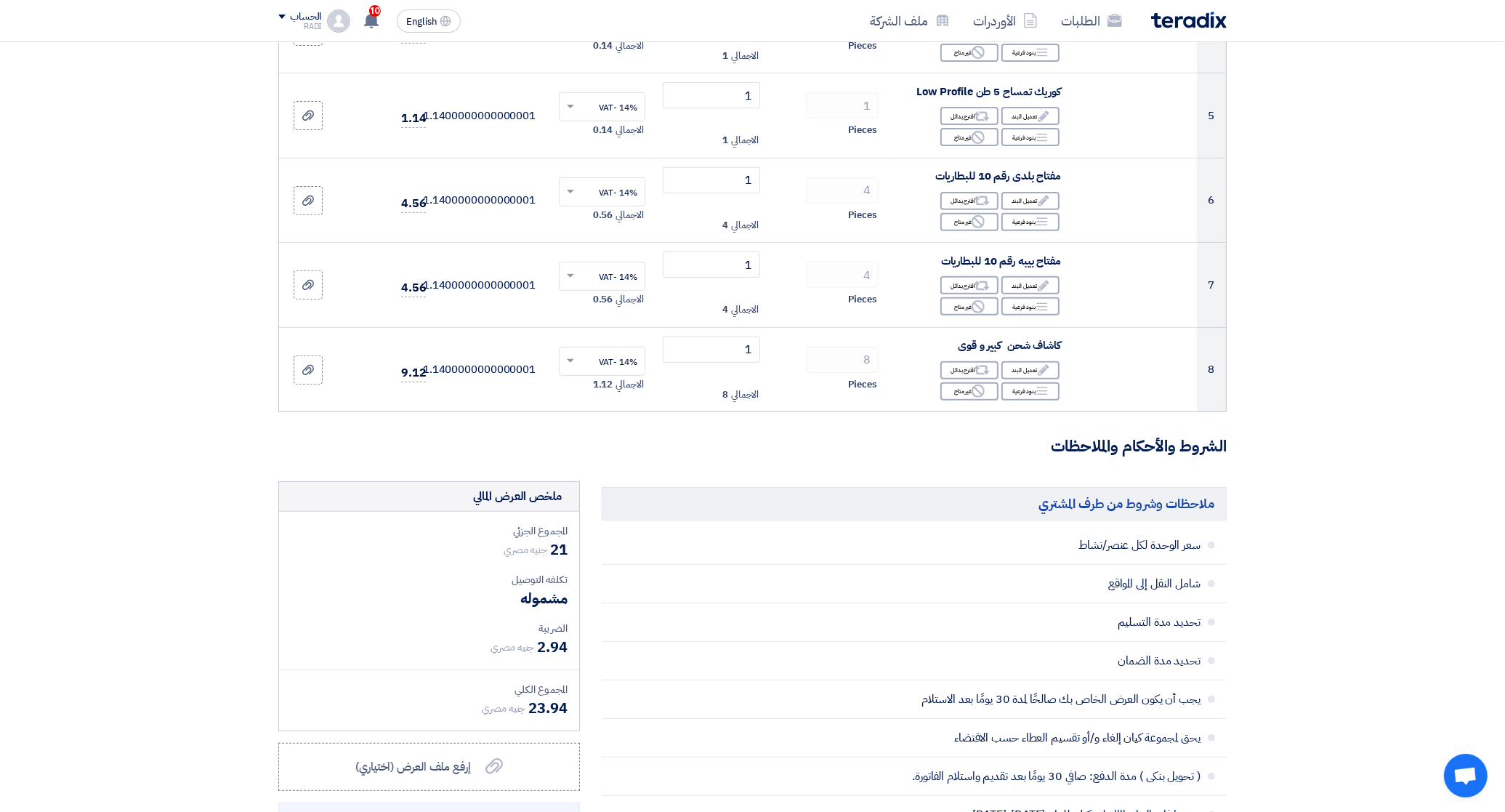
scroll to position [540, 0]
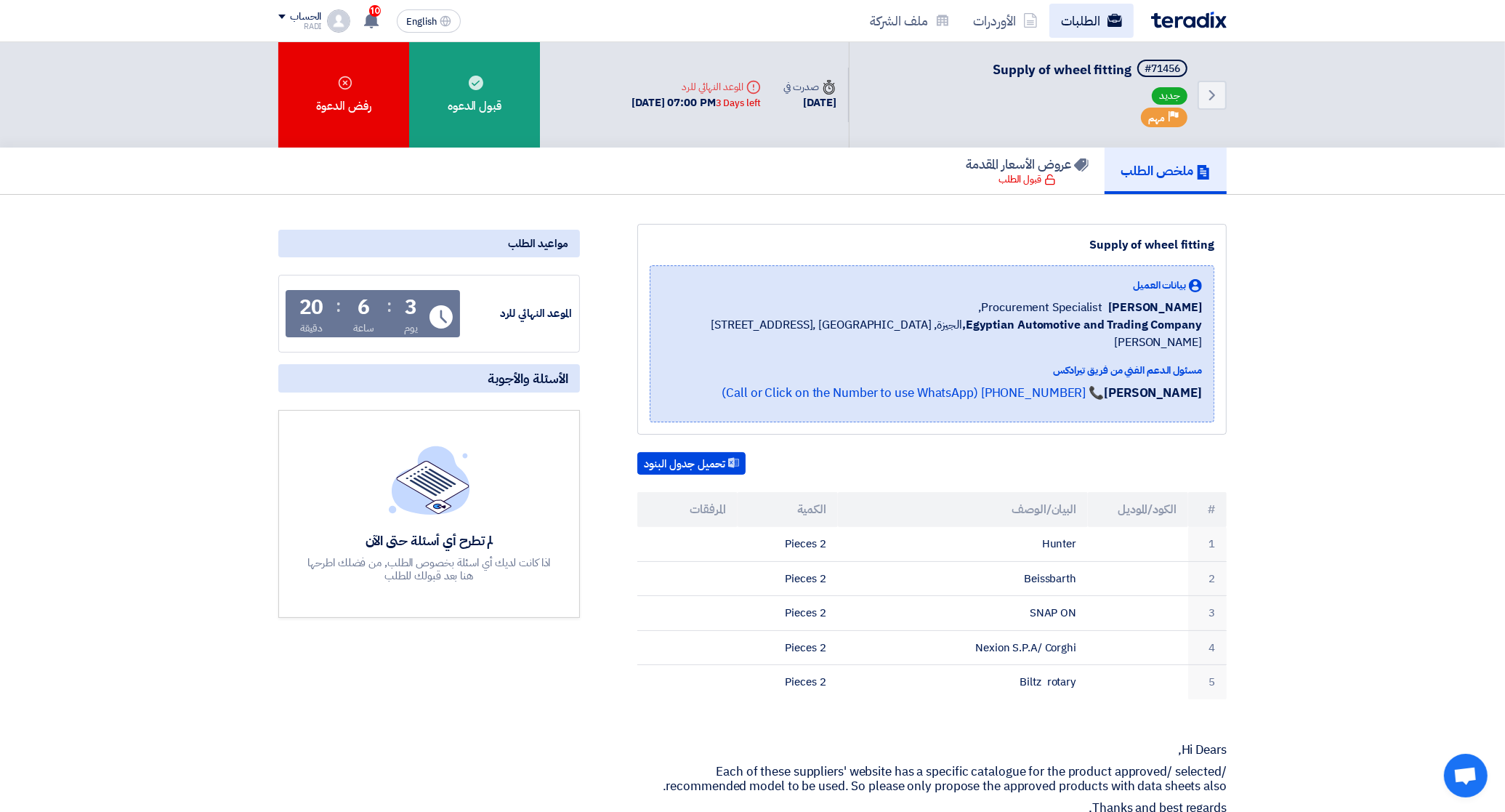
click at [1089, 18] on link "الطلبات" at bounding box center [1091, 21] width 85 height 34
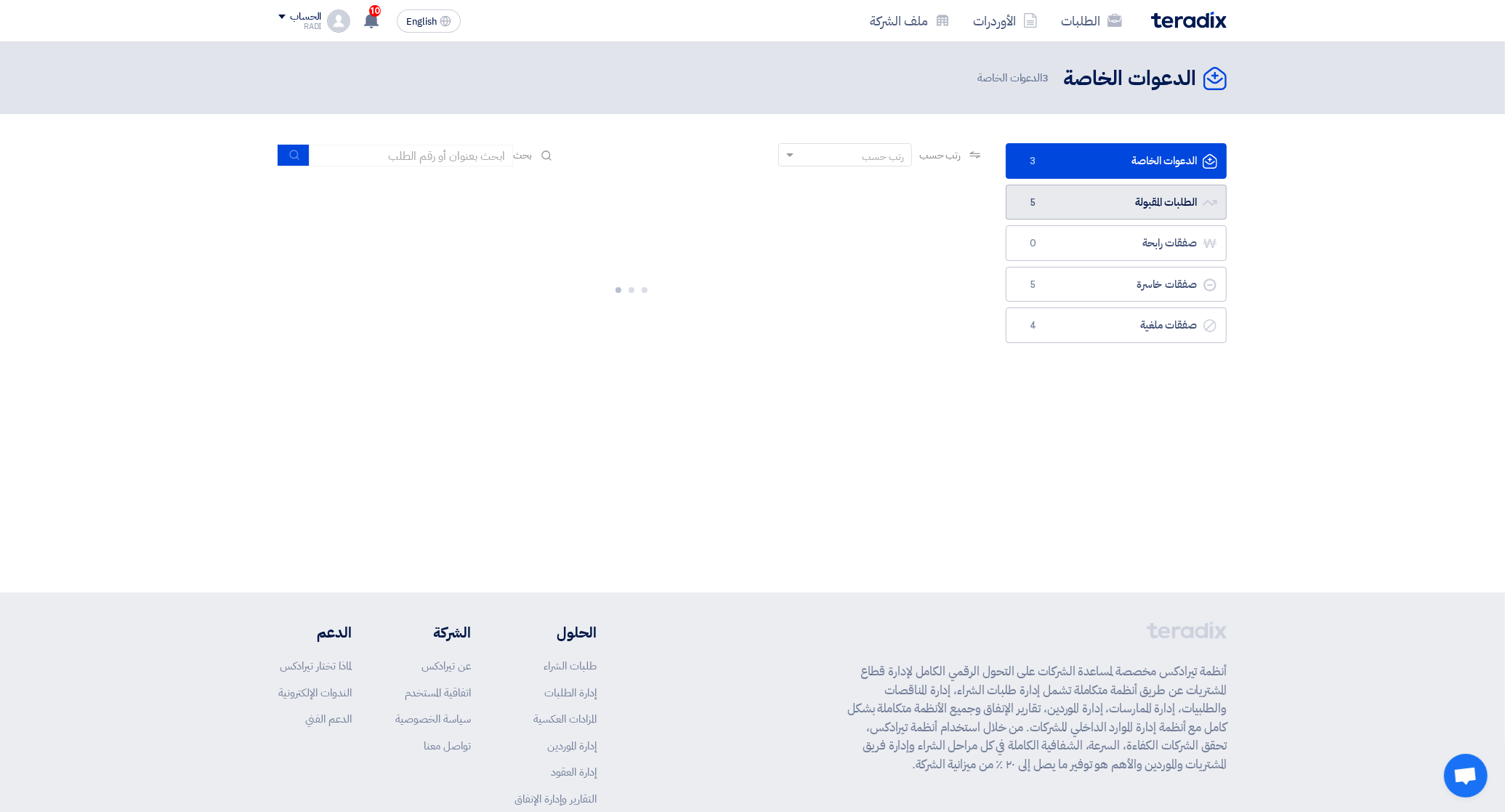
click at [1109, 195] on link "الطلبات المقبولة الطلبات المقبولة 5" at bounding box center [1116, 203] width 221 height 36
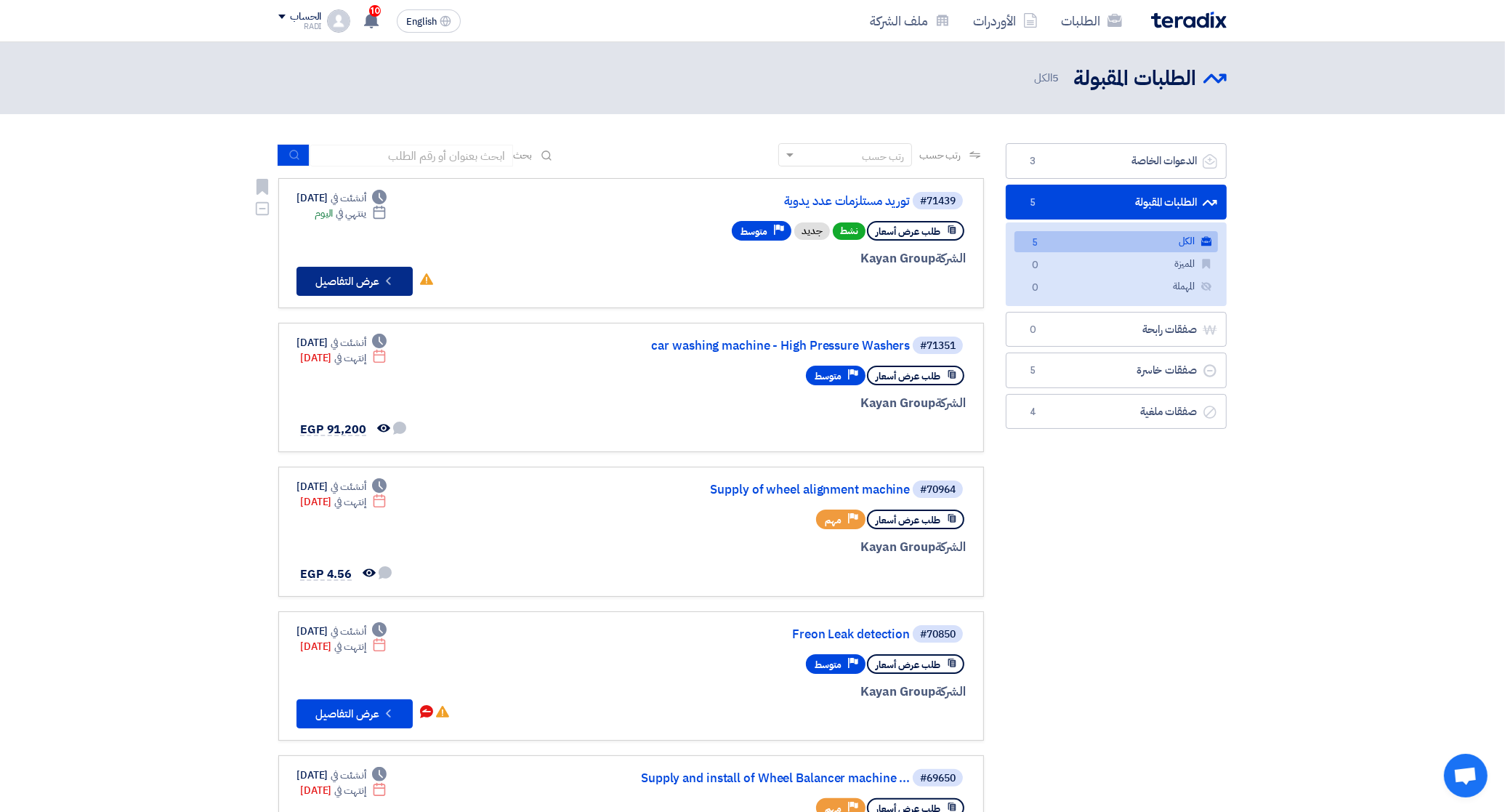
click at [365, 275] on button "Check details عرض التفاصيل" at bounding box center [354, 281] width 116 height 29
